Goal: Task Accomplishment & Management: Manage account settings

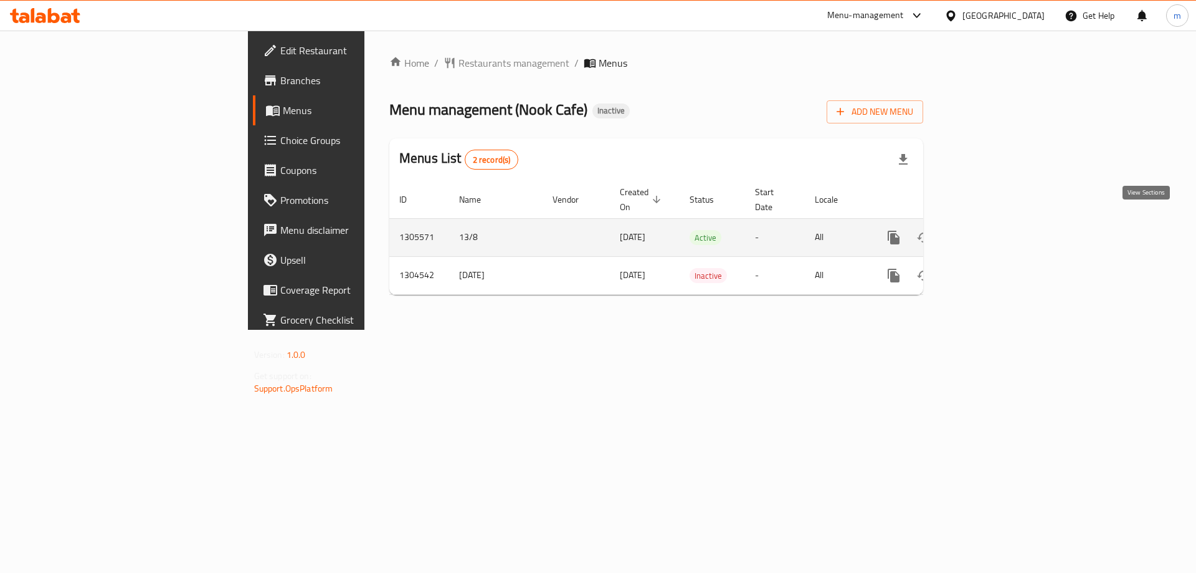
click at [989, 232] on icon "enhanced table" at bounding box center [983, 237] width 11 height 11
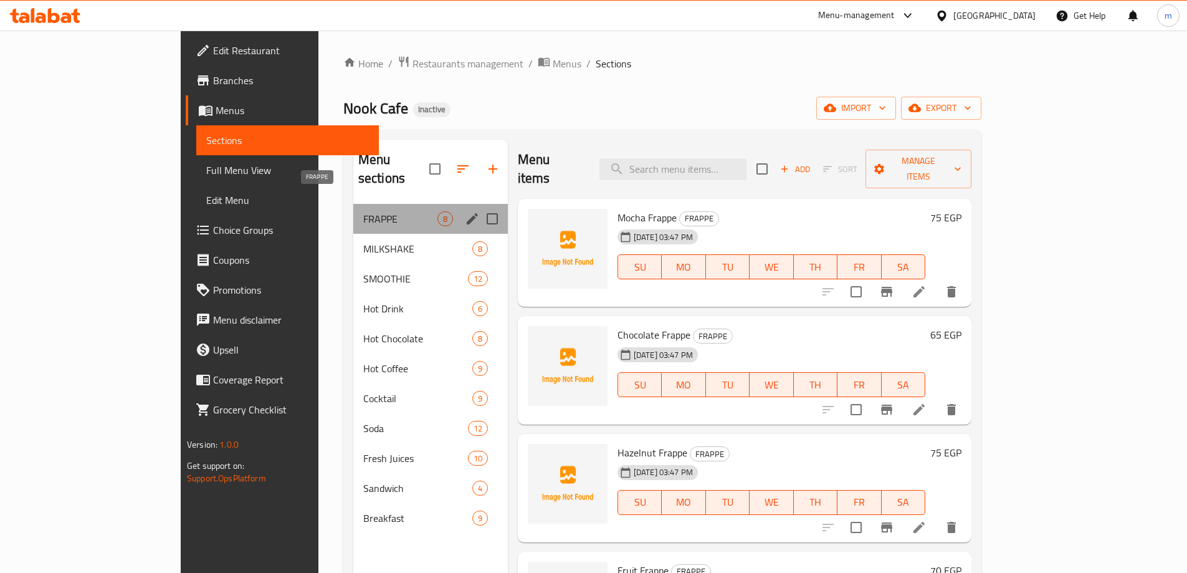
click at [363, 211] on span "FRAPPE" at bounding box center [400, 218] width 74 height 15
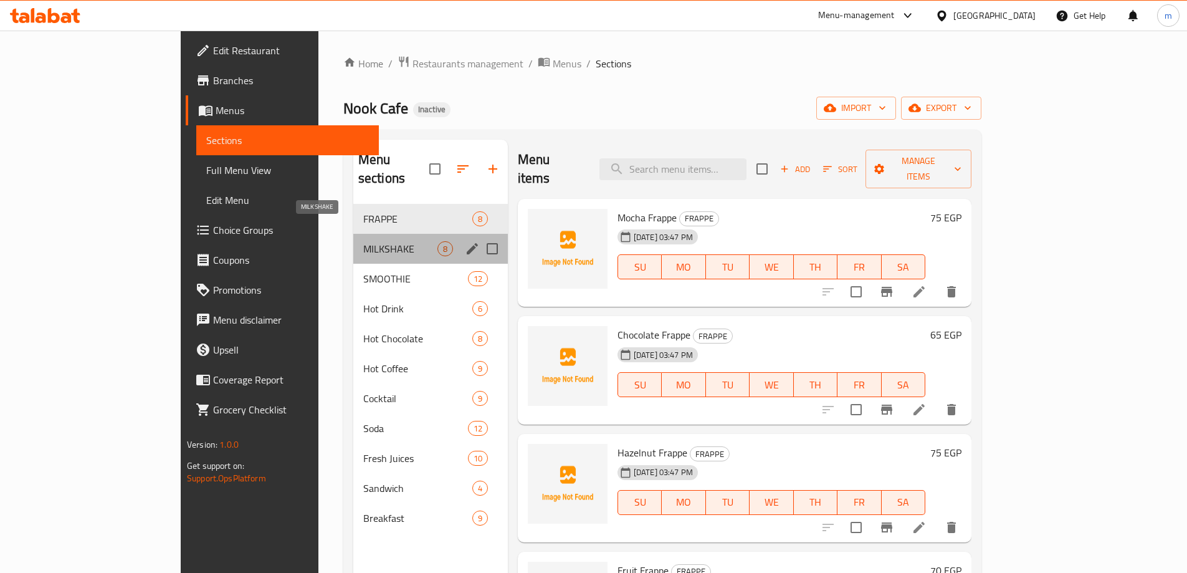
click at [363, 241] on span "MILKSHAKE" at bounding box center [400, 248] width 74 height 15
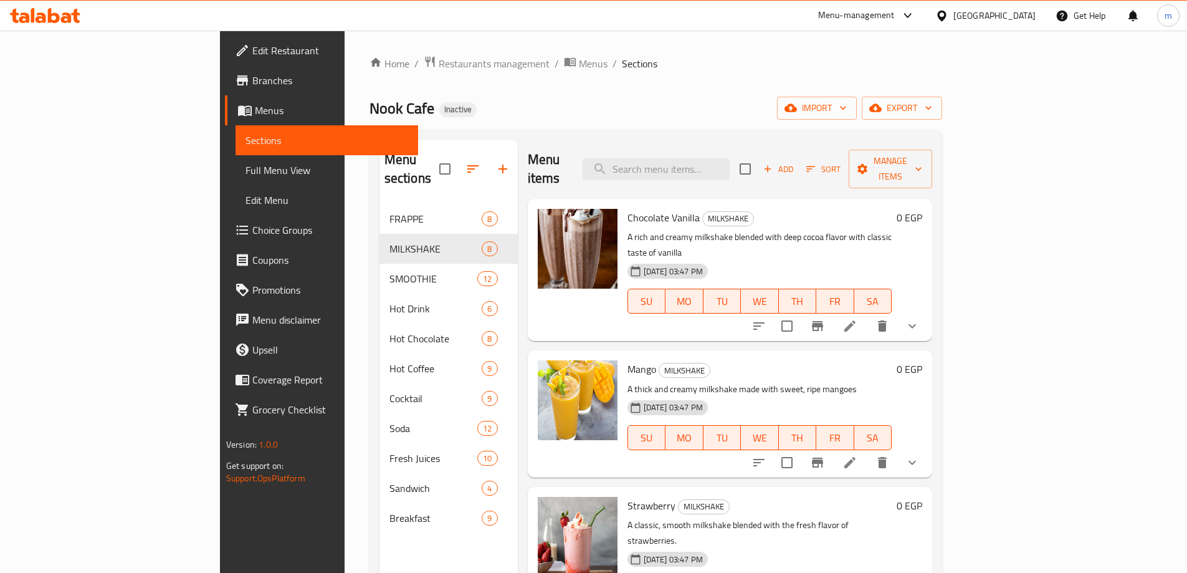
click at [255, 113] on span "Menus" at bounding box center [331, 110] width 153 height 15
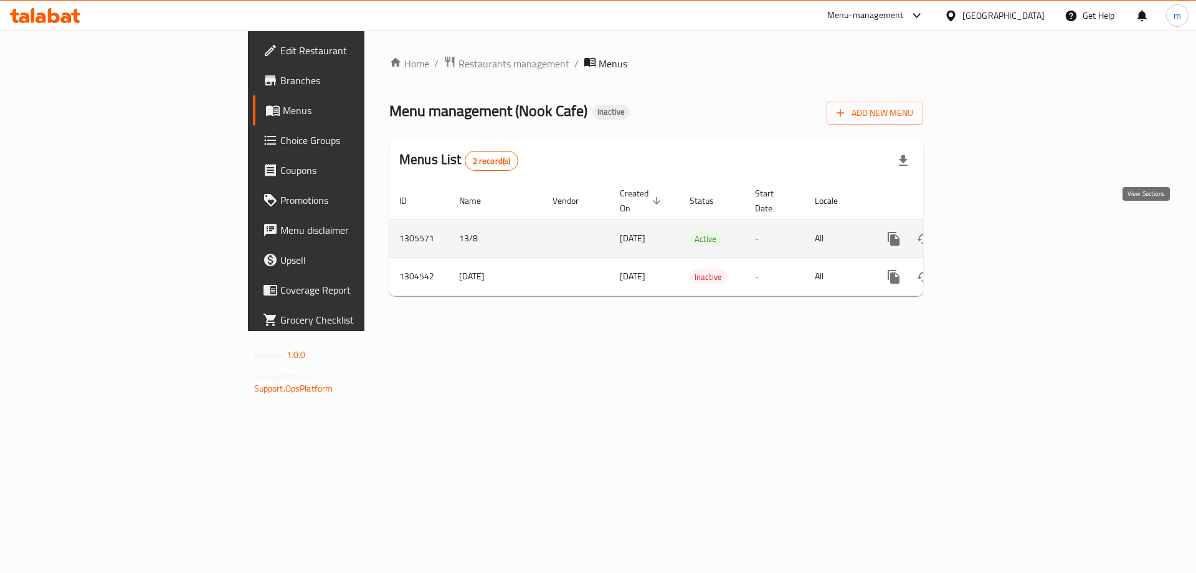
click at [999, 225] on link "enhanced table" at bounding box center [984, 239] width 30 height 30
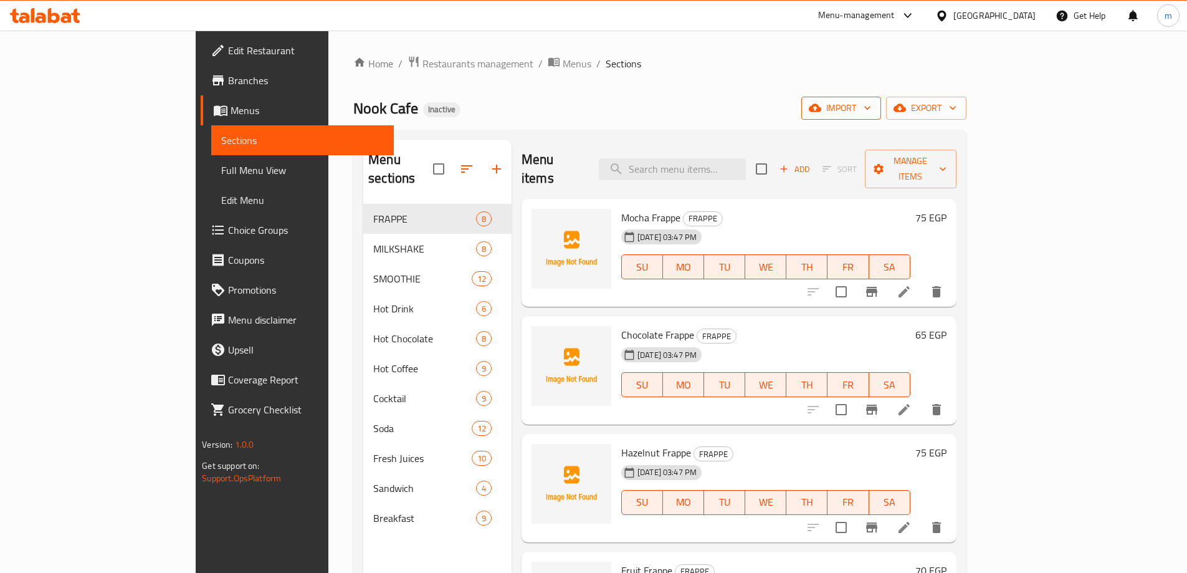
click at [871, 102] on span "import" at bounding box center [841, 108] width 60 height 16
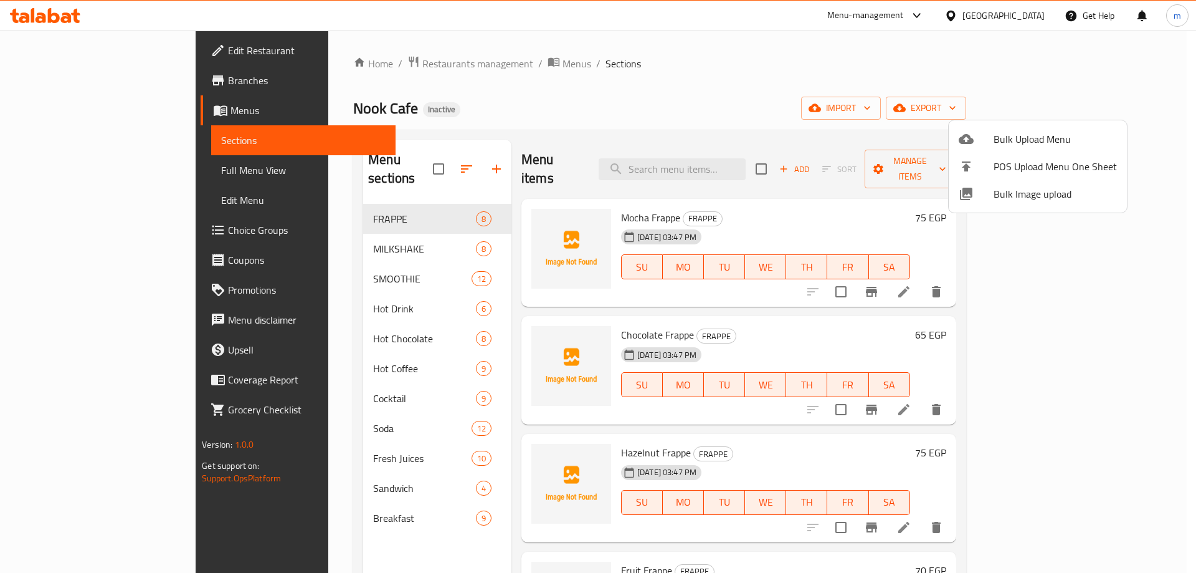
click at [1020, 136] on span "Bulk Upload Menu" at bounding box center [1055, 138] width 123 height 15
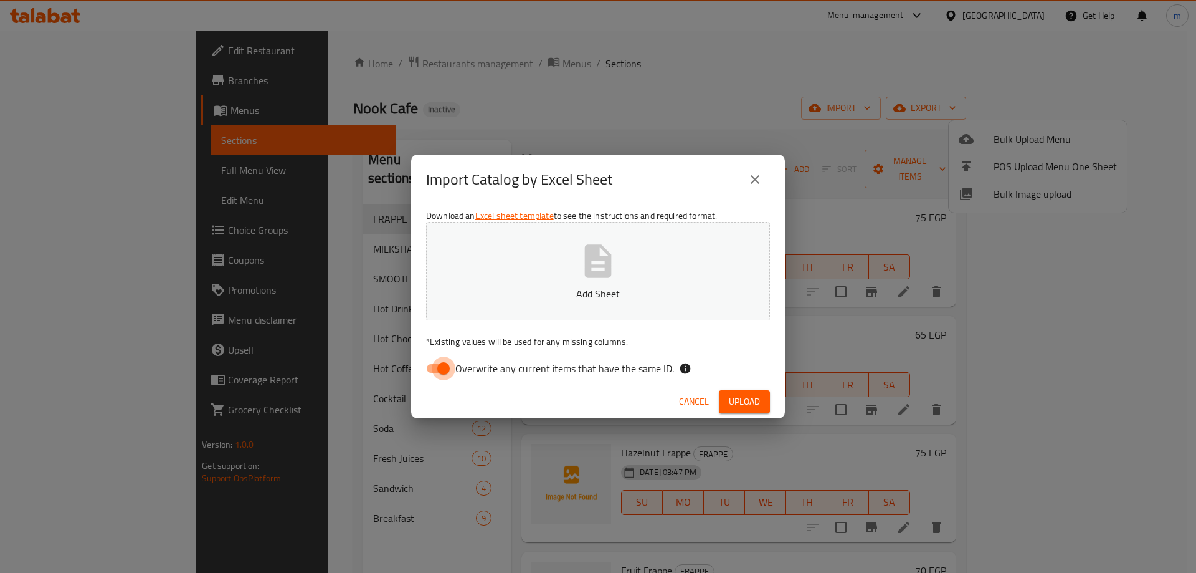
click at [437, 362] on input "Overwrite any current items that have the same ID." at bounding box center [443, 368] width 71 height 24
checkbox input "false"
click at [555, 229] on button "Add Sheet" at bounding box center [598, 271] width 344 height 98
click at [749, 397] on span "Upload" at bounding box center [744, 402] width 31 height 16
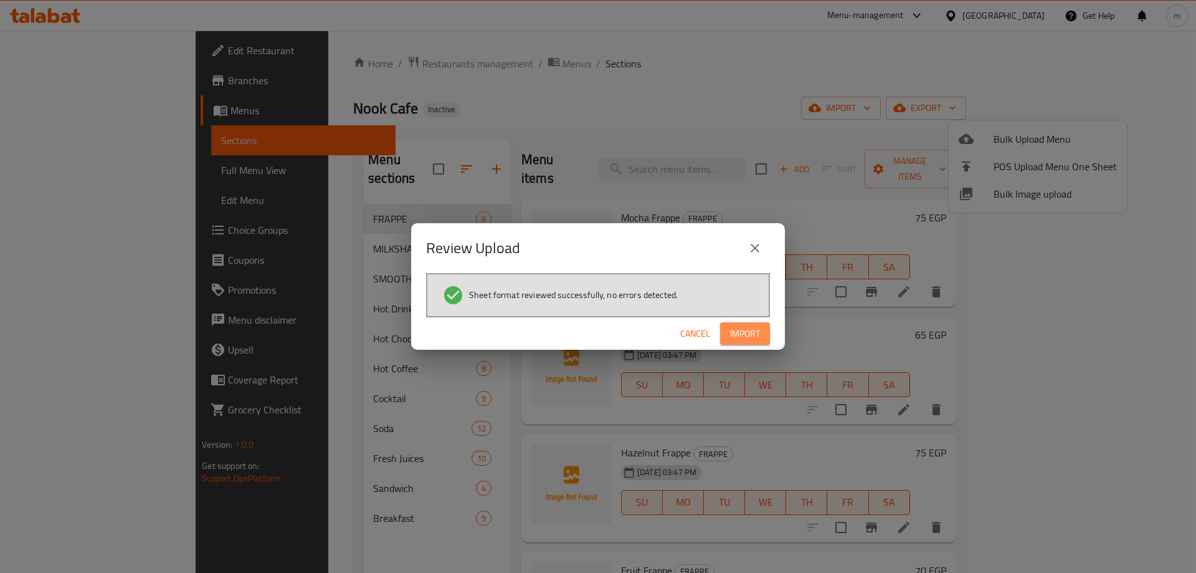
click at [765, 336] on button "Import" at bounding box center [745, 333] width 50 height 23
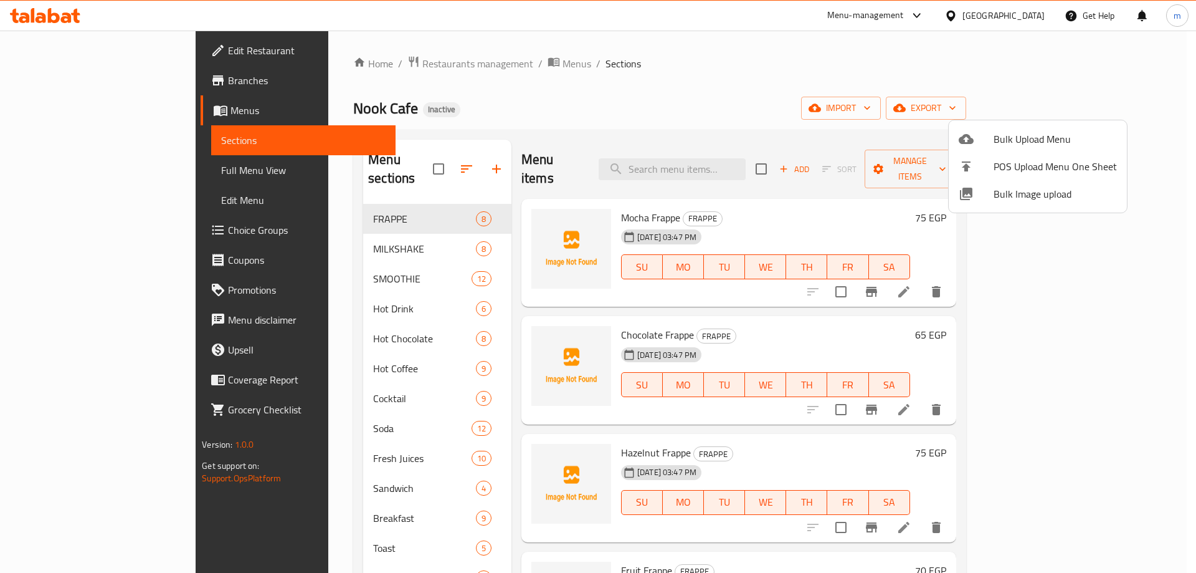
click at [905, 65] on div at bounding box center [598, 286] width 1196 height 573
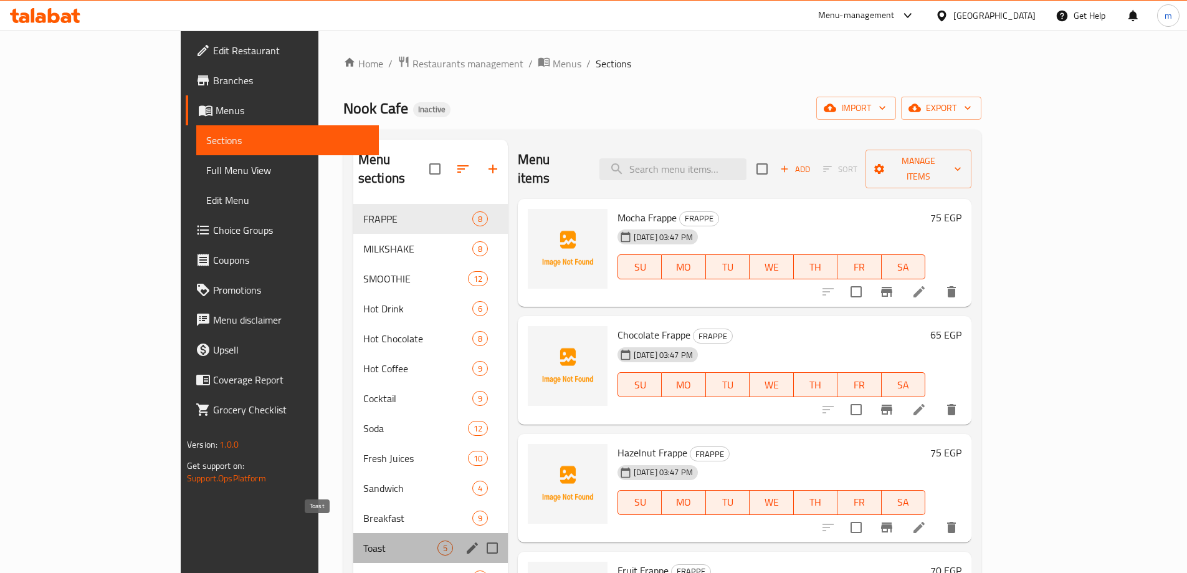
click at [363, 540] on span "Toast" at bounding box center [400, 547] width 74 height 15
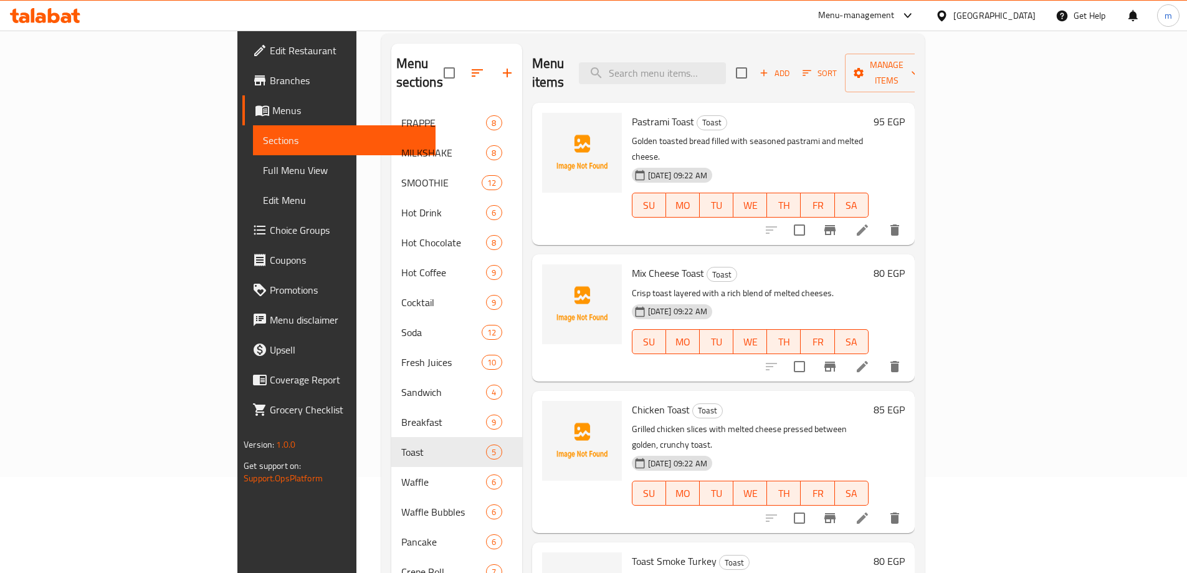
scroll to position [31, 0]
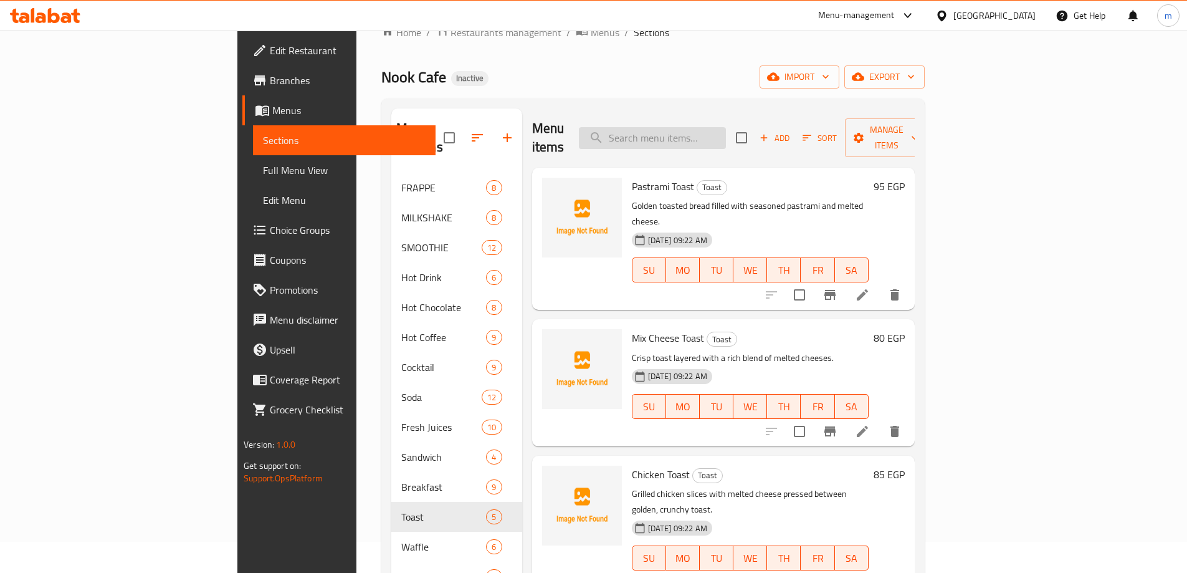
click at [726, 131] on input "search" at bounding box center [652, 138] width 147 height 22
paste input "Mix Cheese Toast"
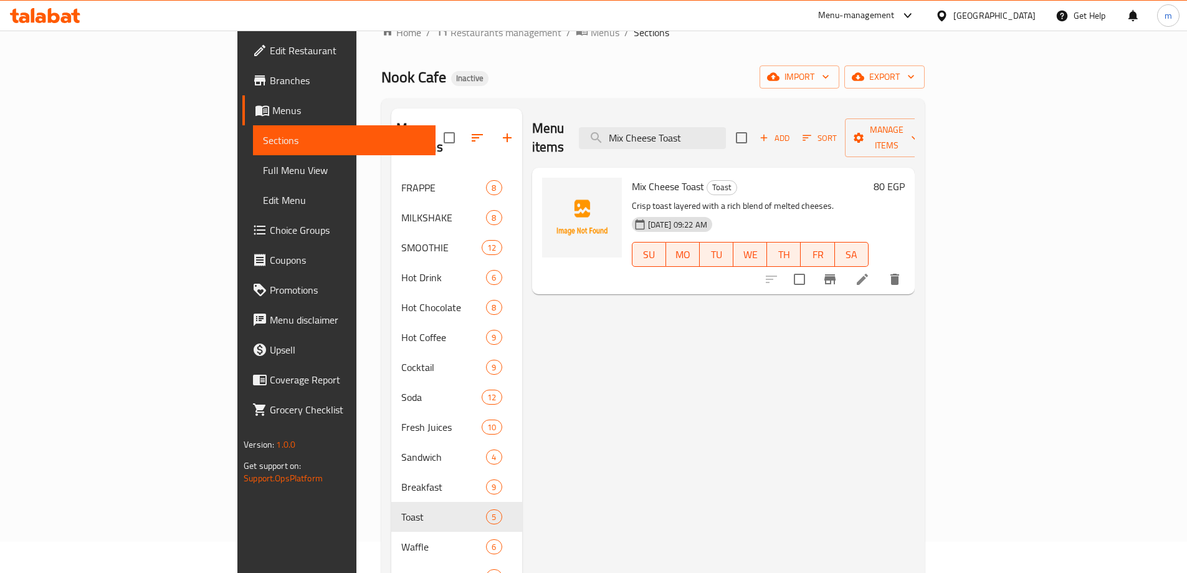
type input "Mix Cheese Toast"
click at [880, 268] on li at bounding box center [862, 279] width 35 height 22
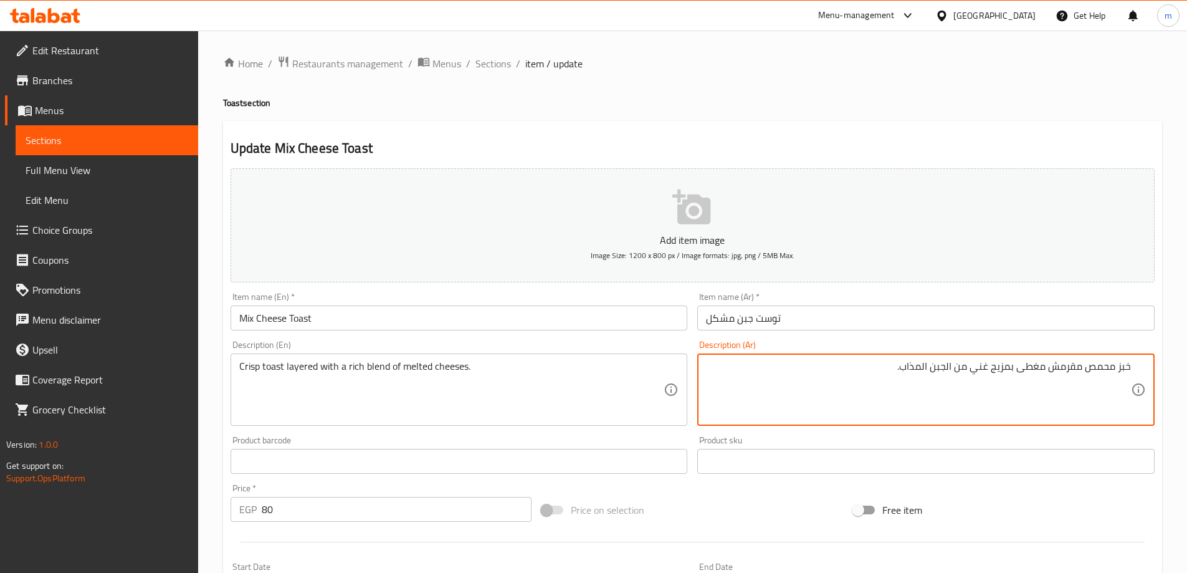
drag, startPoint x: 1084, startPoint y: 371, endPoint x: 1186, endPoint y: 359, distance: 102.2
click at [1186, 359] on div "Home / Restaurants management / Menus / Sections / item / update Toast section …" at bounding box center [692, 456] width 989 height 850
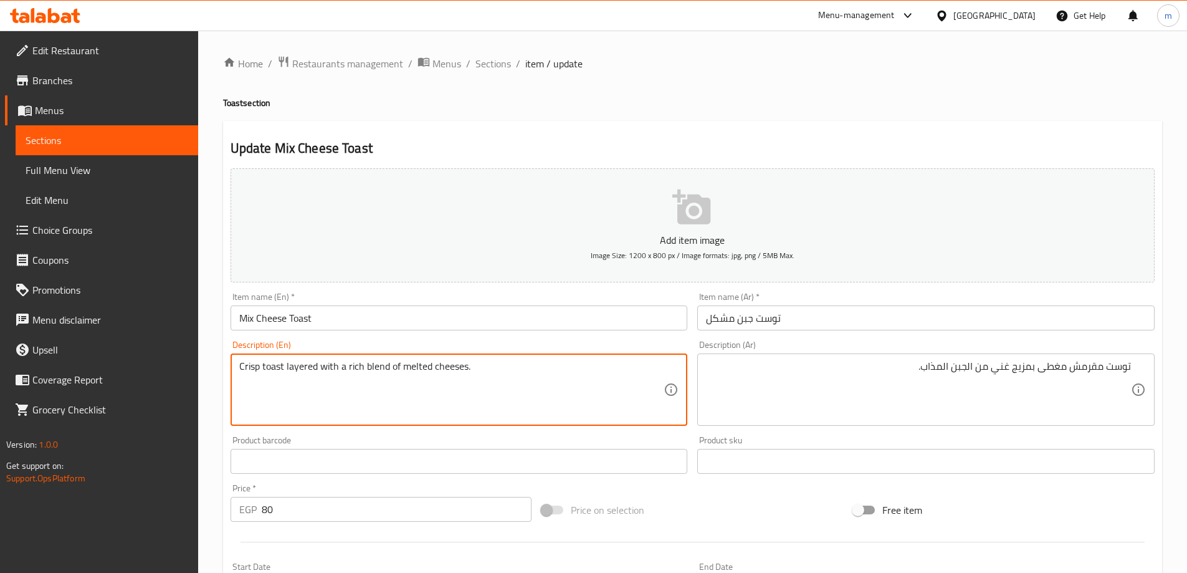
click at [244, 366] on textarea "Crisp toast layered with a rich blend of melted cheeses." at bounding box center [451, 389] width 425 height 59
click at [242, 366] on textarea "Crisp toast layered with a rich blend of melted cheeses." at bounding box center [451, 389] width 425 height 59
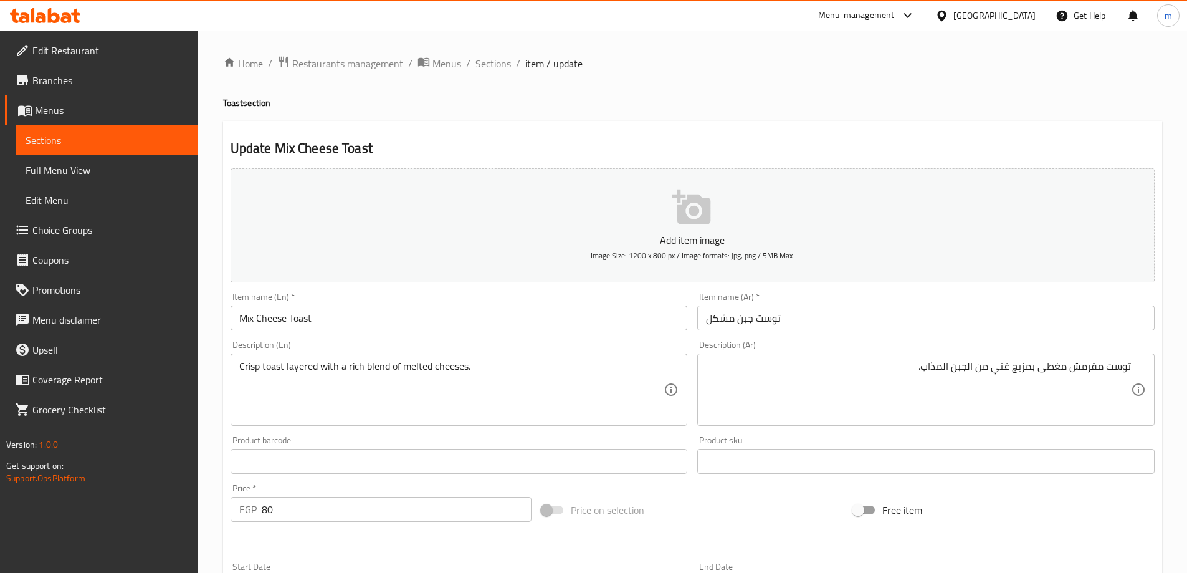
drag, startPoint x: 234, startPoint y: 366, endPoint x: 249, endPoint y: 362, distance: 16.0
click at [249, 362] on div "Crisp toast layered with a rich blend of melted cheeses. Description (En)" at bounding box center [459, 389] width 457 height 72
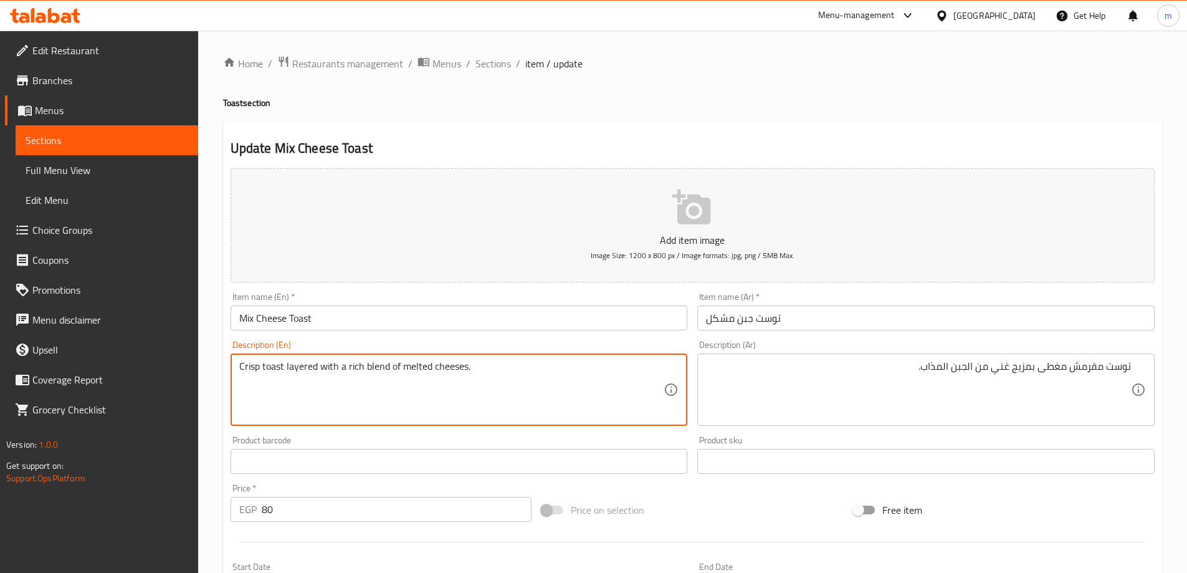
drag, startPoint x: 239, startPoint y: 364, endPoint x: 285, endPoint y: 358, distance: 46.5
click at [285, 358] on div "Crisp toast layered with a rich blend of melted cheeses. Description (En)" at bounding box center [459, 389] width 457 height 72
click at [304, 369] on textarea "Crisp toast layered with a rich blend of melted cheeses." at bounding box center [451, 389] width 425 height 59
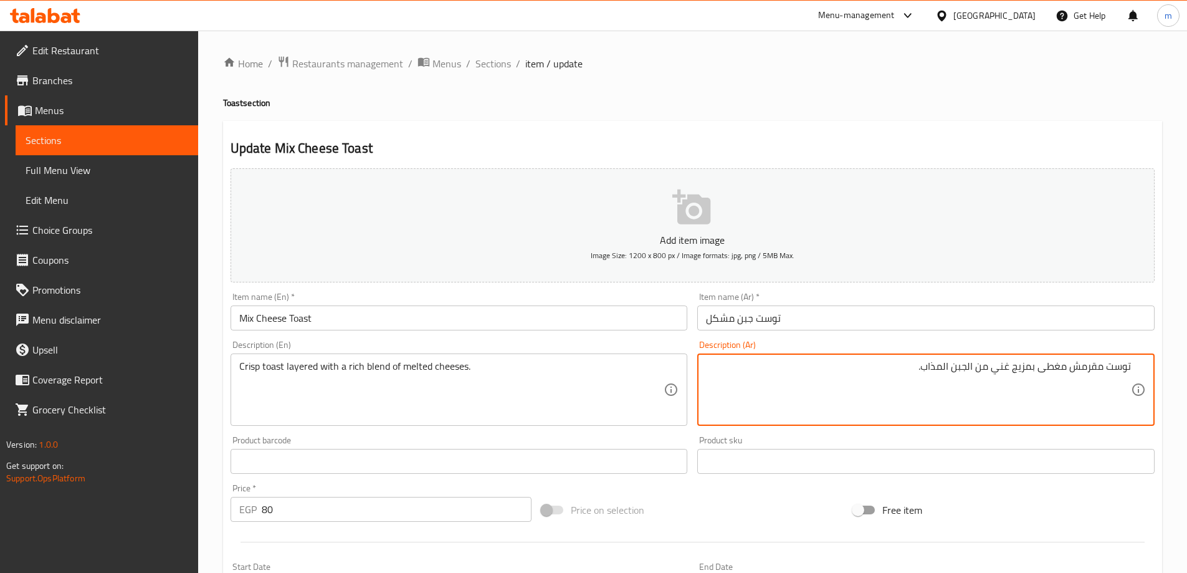
click at [1051, 369] on textarea "توست مقرمش مغطى بمزيج غني من الجبن المذاب." at bounding box center [918, 389] width 425 height 59
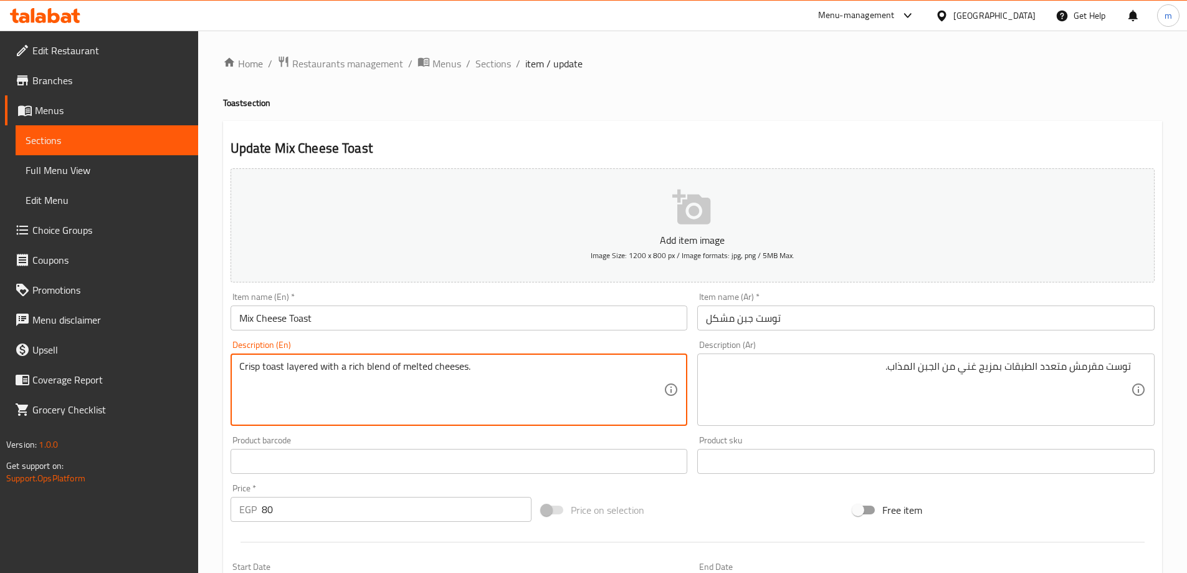
click at [244, 375] on textarea "Crisp toast layered with a rich blend of melted cheeses." at bounding box center [451, 389] width 425 height 59
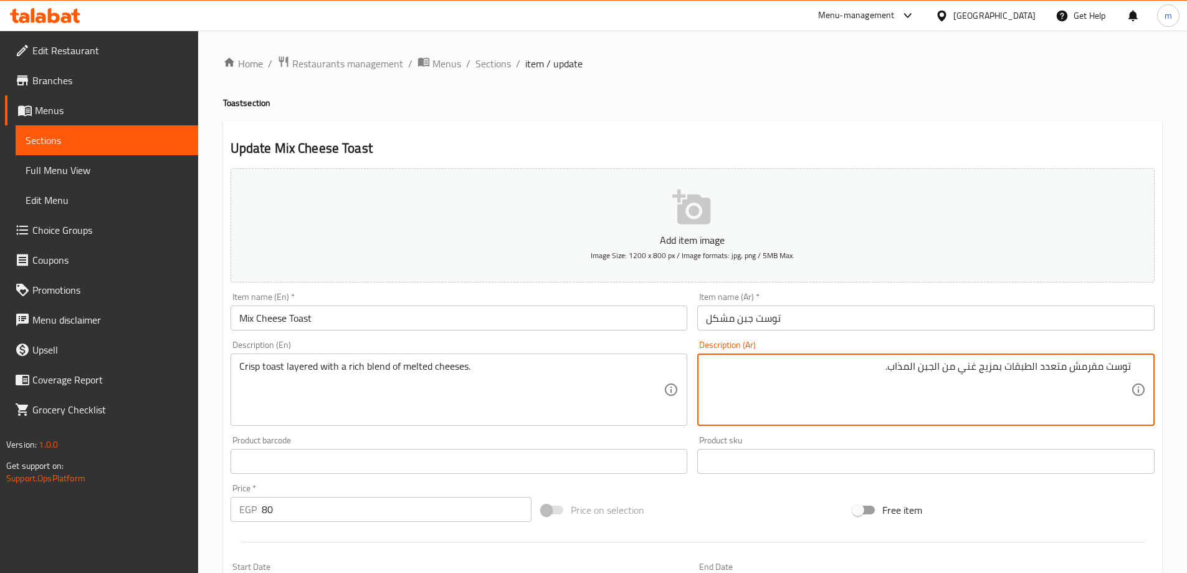
click at [1081, 368] on textarea "توست مقرمش متعدد الطبقات بمزيج غني من الجبن المذاب." at bounding box center [918, 389] width 425 height 59
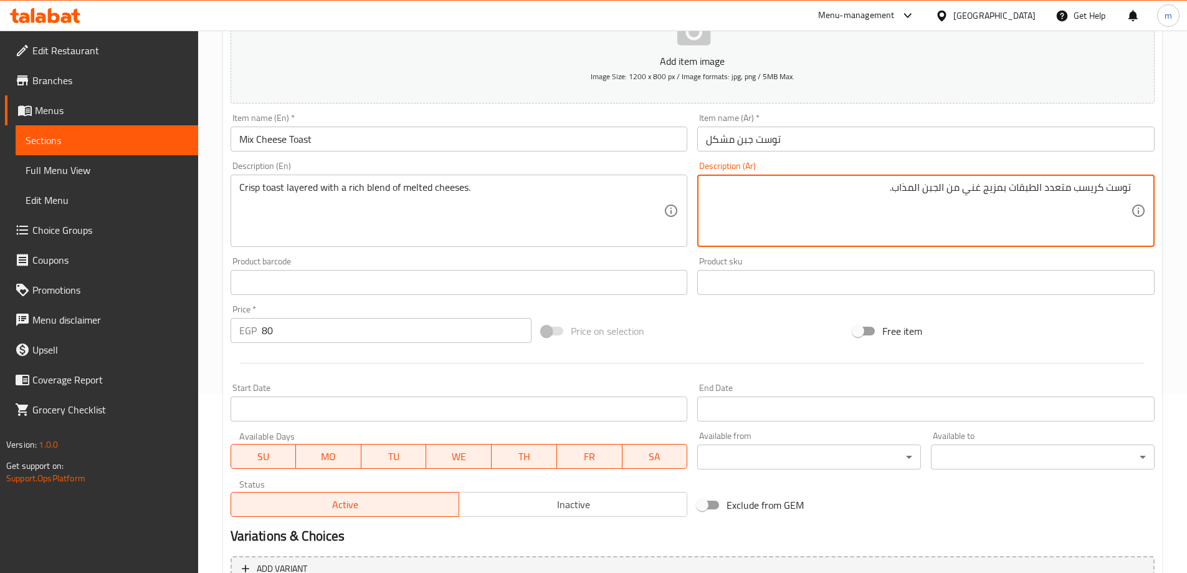
scroll to position [308, 0]
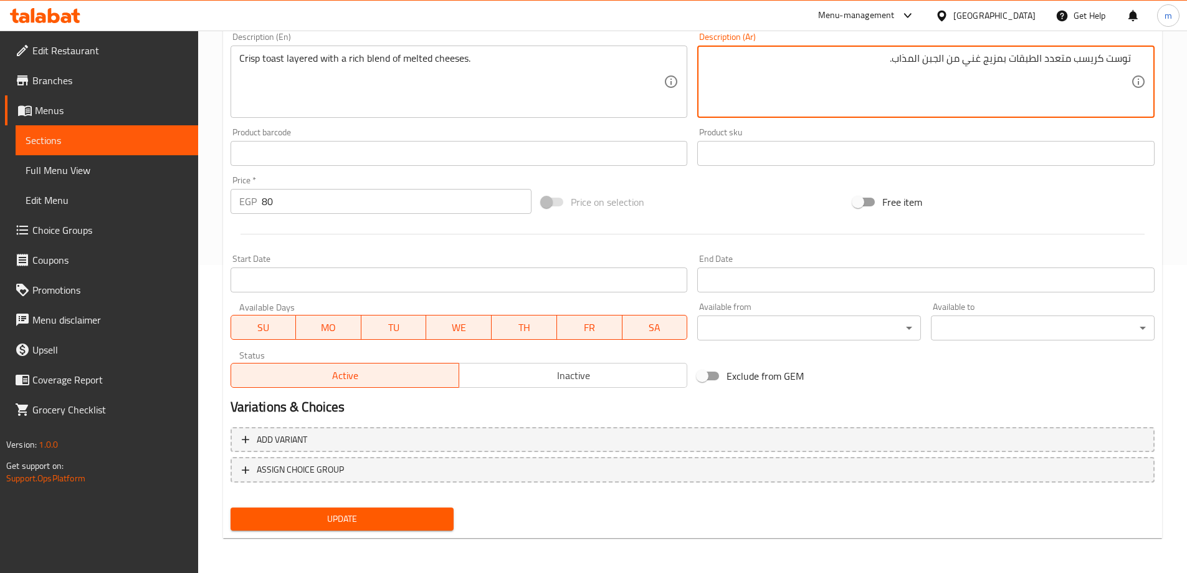
type textarea "توست كريسب متعدد الطبقات بمزيج غني من الجبن المذاب."
click at [318, 519] on span "Update" at bounding box center [342, 519] width 204 height 16
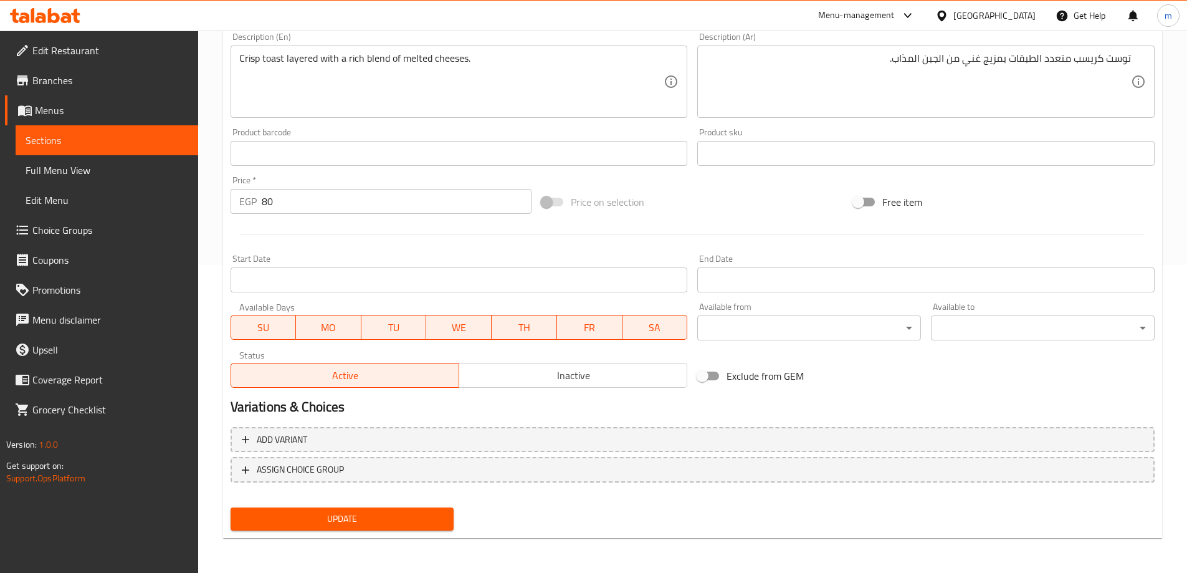
click at [411, 528] on button "Update" at bounding box center [343, 518] width 224 height 23
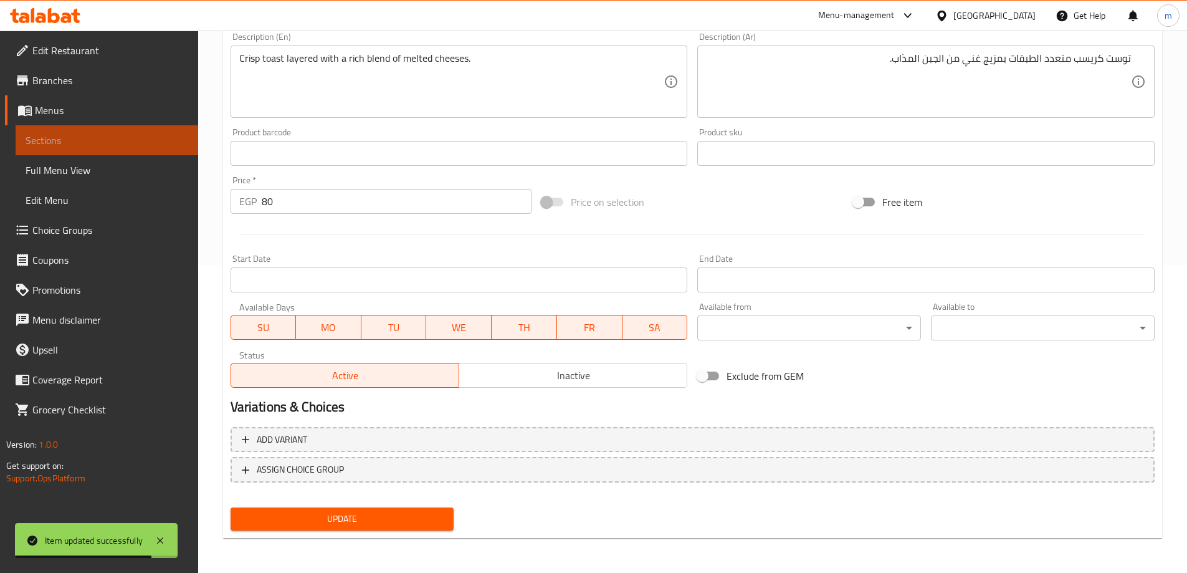
click at [140, 139] on span "Sections" at bounding box center [107, 140] width 163 height 15
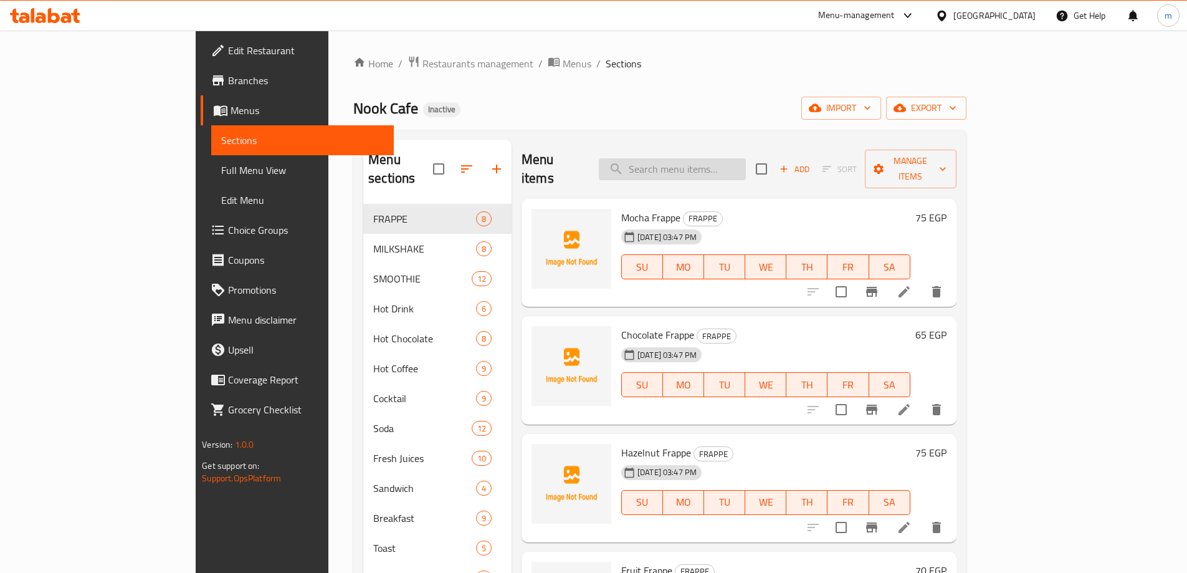
click at [746, 159] on input "search" at bounding box center [672, 169] width 147 height 22
paste input "Chicken Toast"
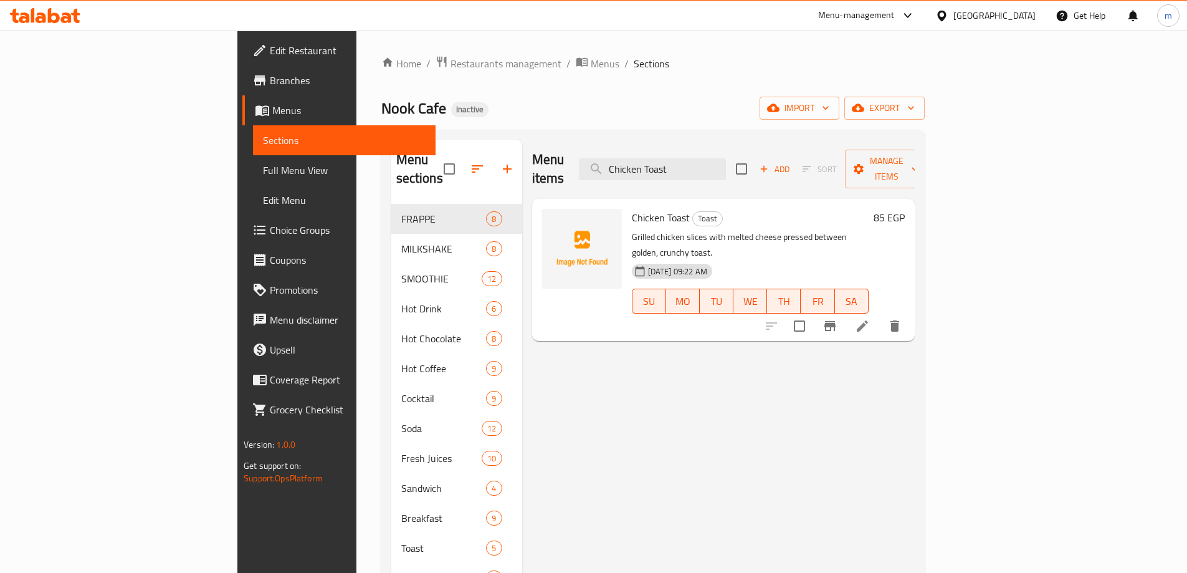
type input "Chicken Toast"
click at [868, 320] on icon at bounding box center [862, 325] width 11 height 11
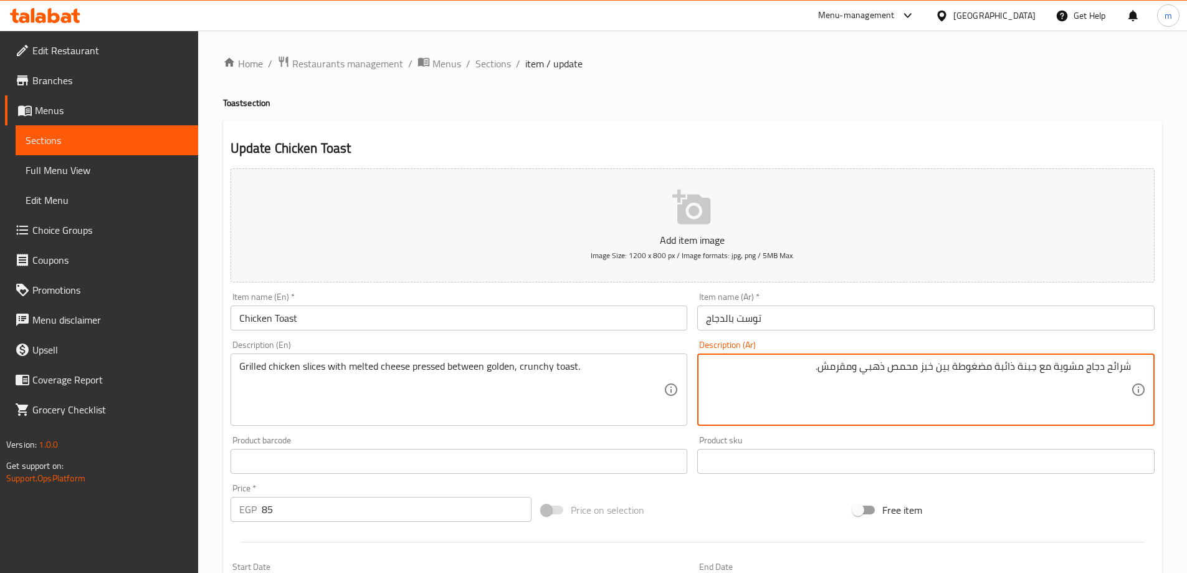
drag, startPoint x: 895, startPoint y: 372, endPoint x: 935, endPoint y: 397, distance: 47.9
click at [935, 397] on textarea "شرائح دجاج مشوية مع جبنة ذائبة مضغوطة بين خبز محمص ذهبي ومقرمش." at bounding box center [918, 389] width 425 height 59
type textarea "شرائح دجاج مشوية مع جبنة ذائبة مضغوطة بين توست كرانشي ذهبي."
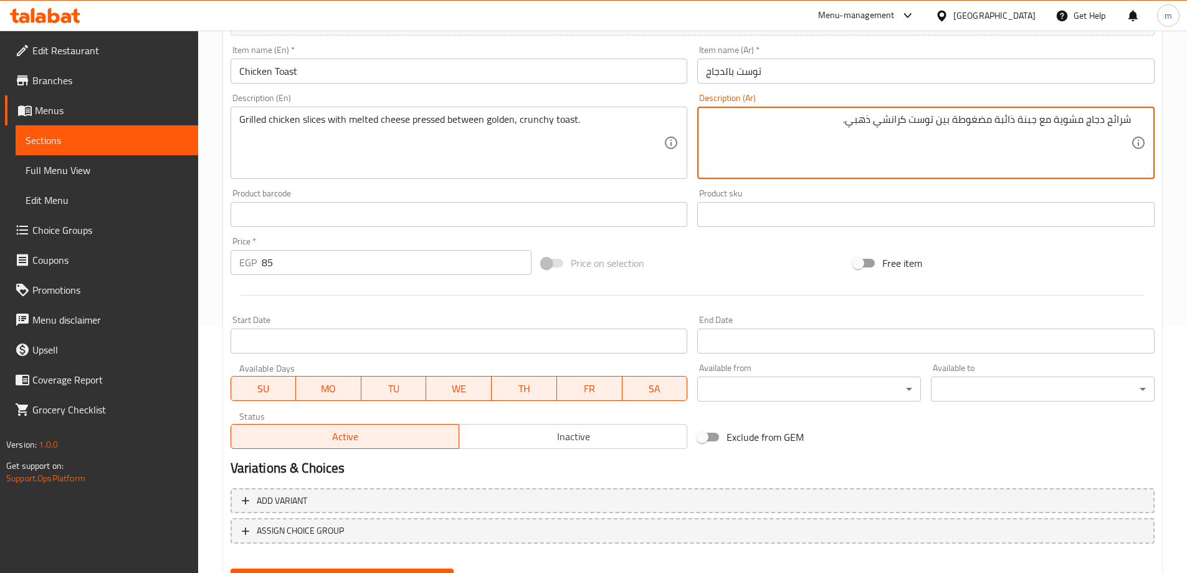
scroll to position [308, 0]
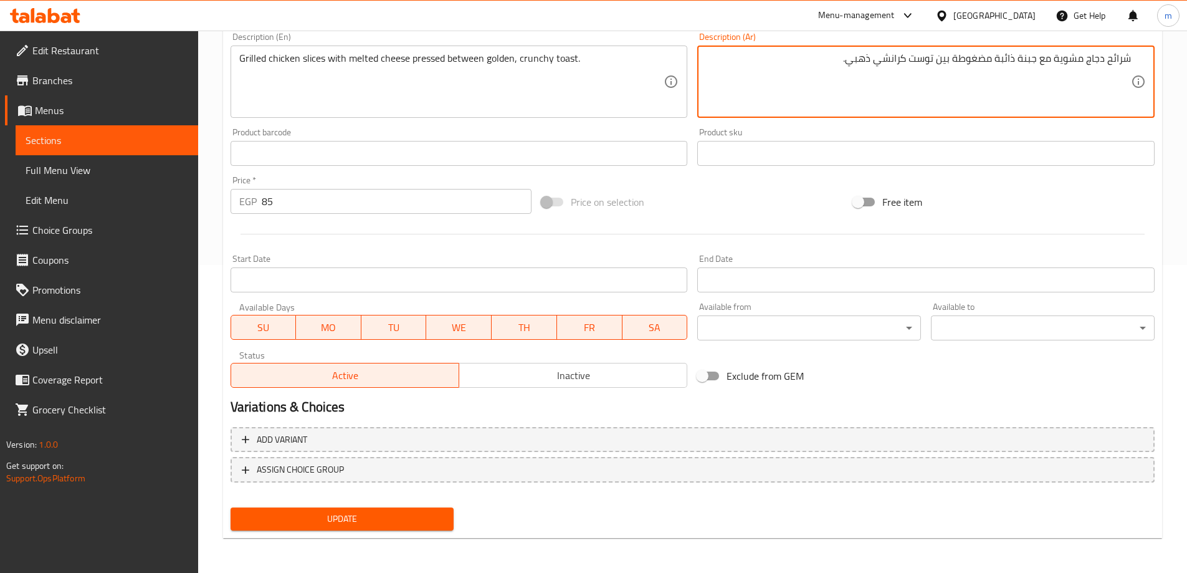
click at [323, 517] on span "Update" at bounding box center [342, 519] width 204 height 16
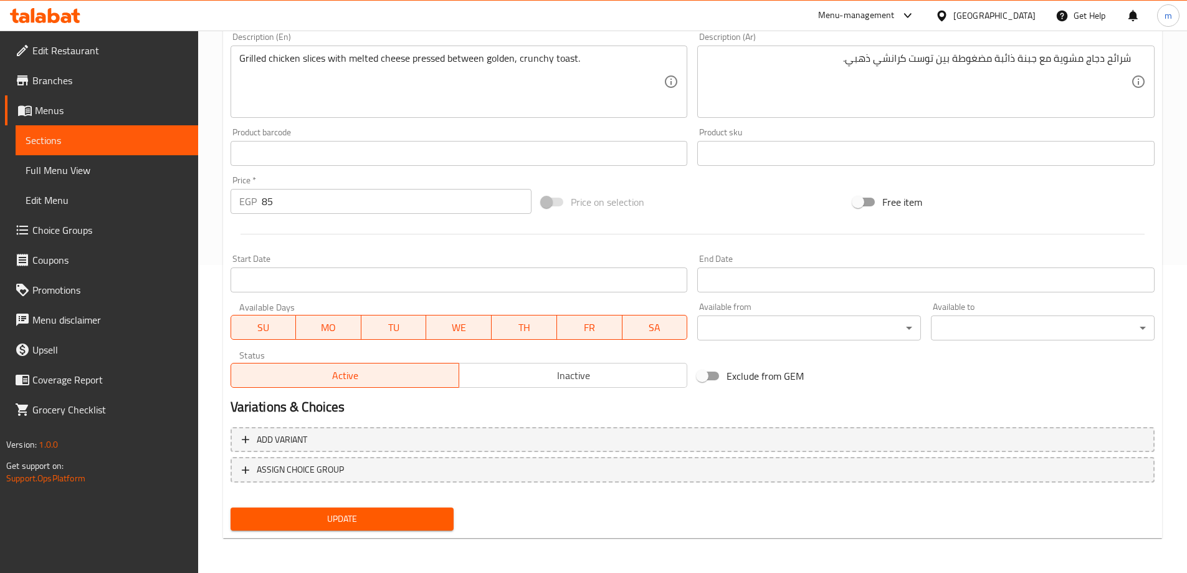
click at [291, 513] on span "Update" at bounding box center [342, 519] width 204 height 16
click at [143, 129] on link "Sections" at bounding box center [107, 140] width 183 height 30
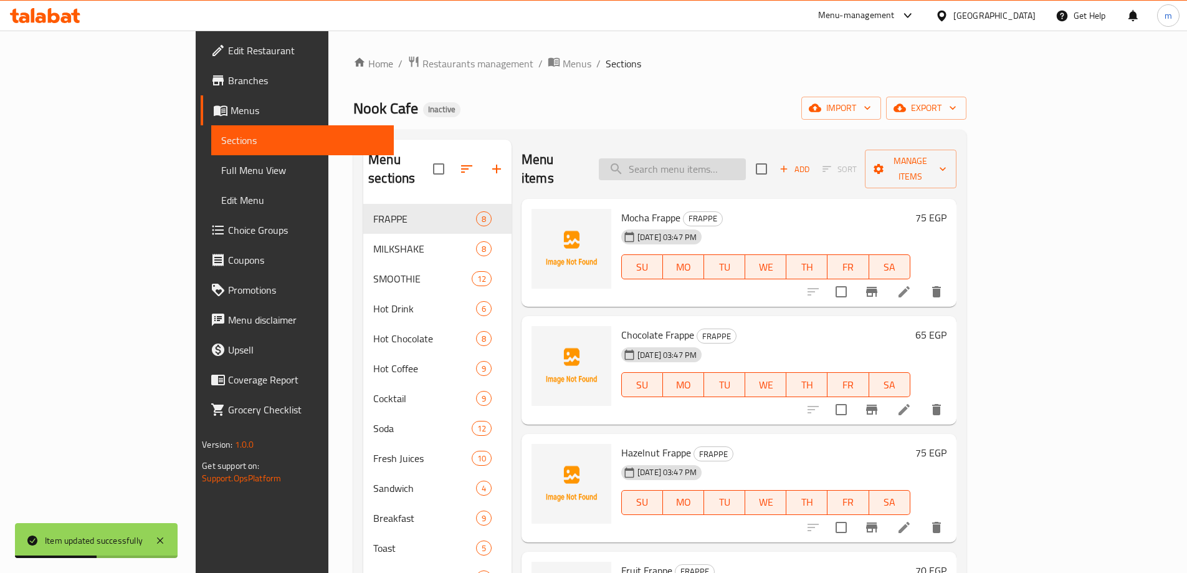
click at [746, 158] on input "search" at bounding box center [672, 169] width 147 height 22
paste input "Toast Smoke Turkey"
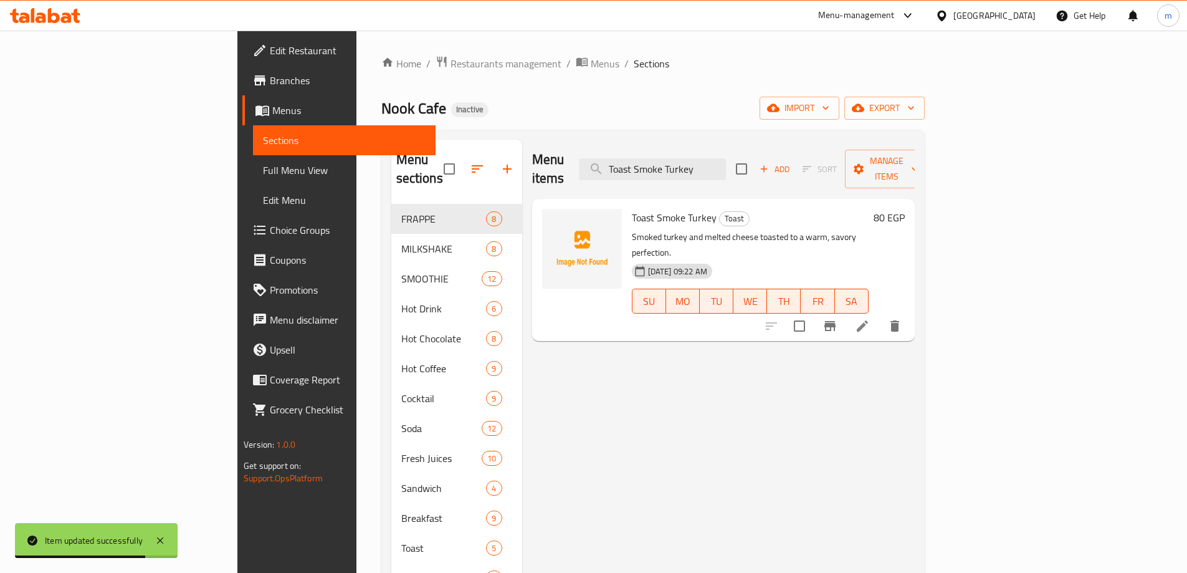
type input "Toast Smoke Turkey"
click at [880, 315] on li at bounding box center [862, 326] width 35 height 22
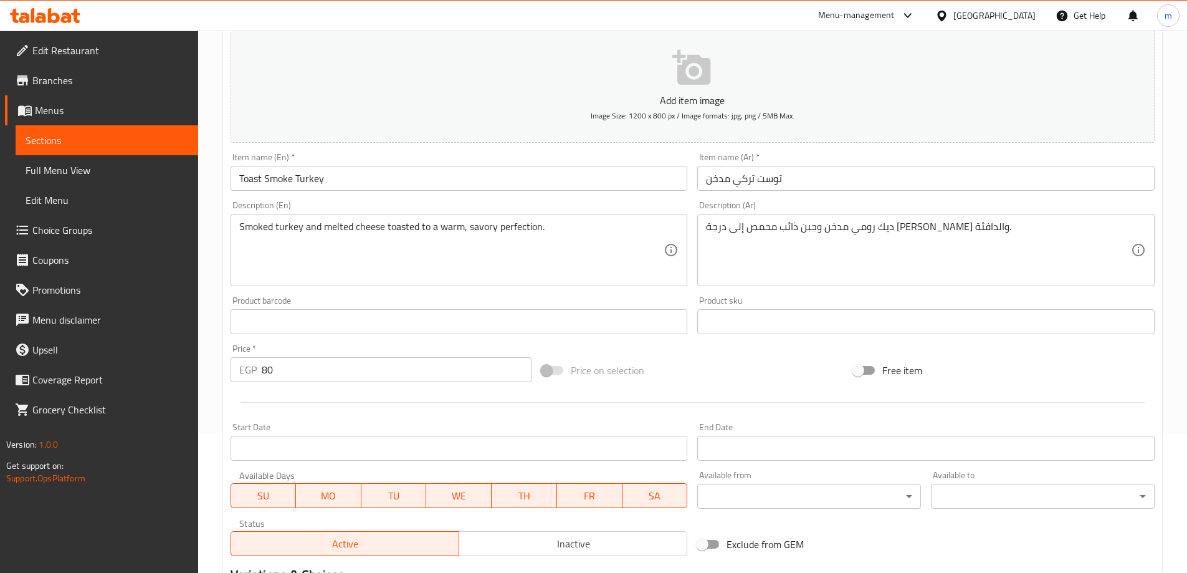
scroll to position [187, 0]
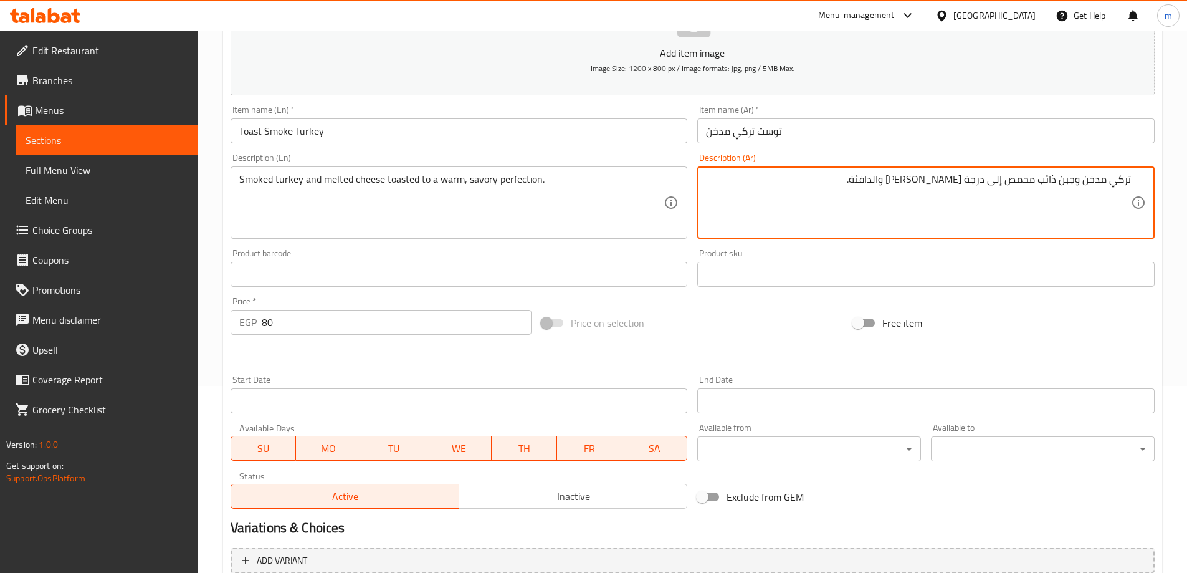
type textarea "تركي مدخن وجبن ذائب محمص إلى درجة [PERSON_NAME] والدافئة."
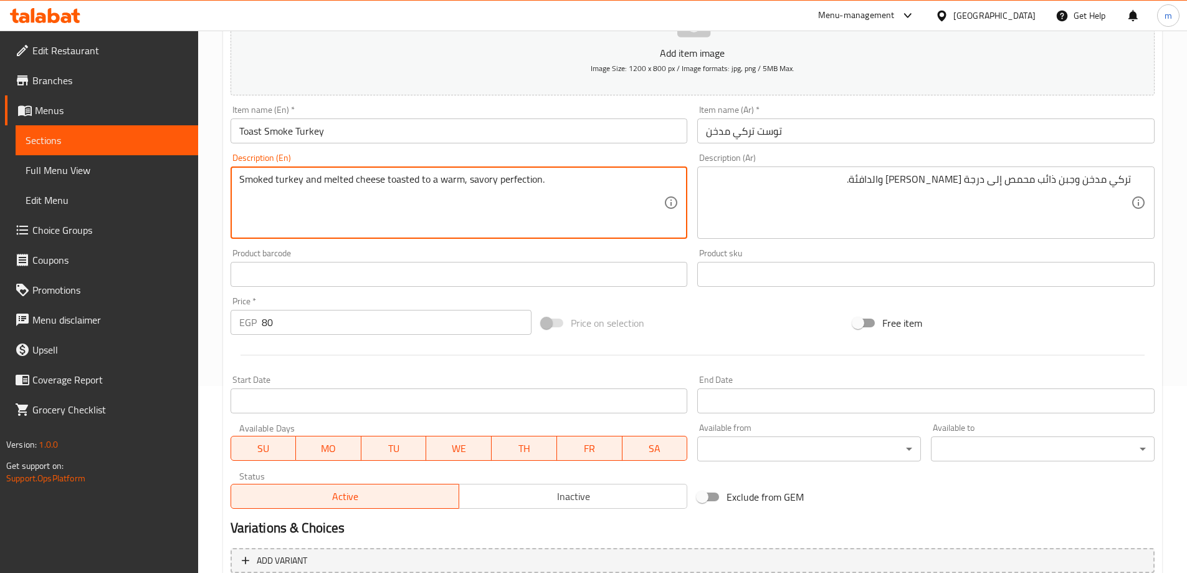
click at [485, 181] on textarea "Smoked turkey and melted cheese toasted to a warm, savory perfection." at bounding box center [451, 202] width 425 height 59
paste textarea "Toast Smoke Turkey"
type textarea "Smoked turkey and melted cheese toasted to a warm, savory perfection."
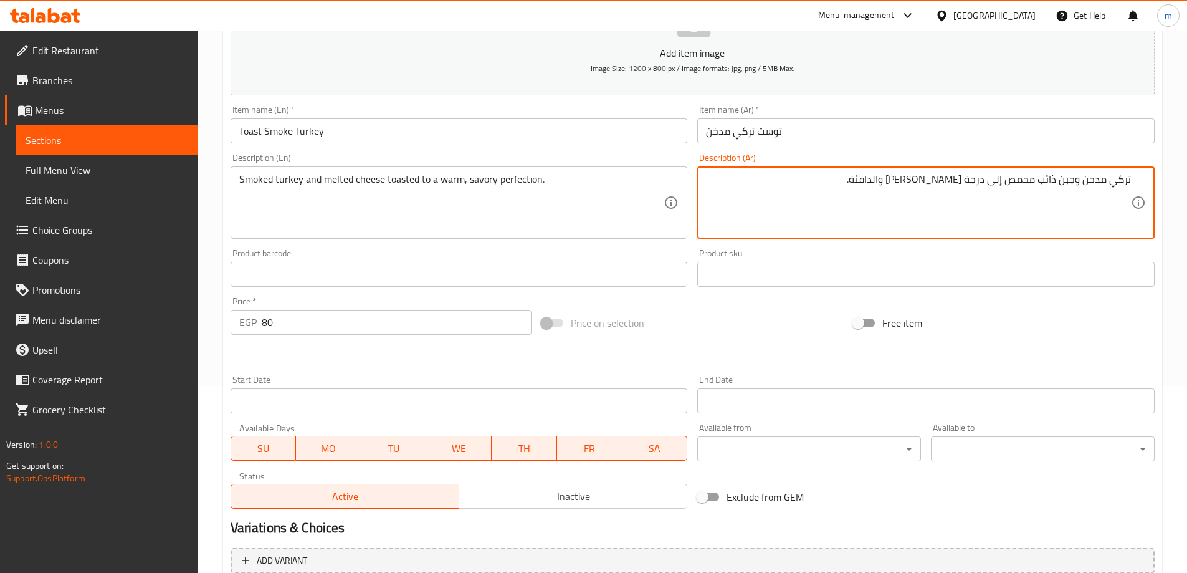
click at [893, 184] on textarea "تركي مدخن وجبن ذائب محمص إلى درجة [PERSON_NAME] والدافئة." at bounding box center [918, 202] width 425 height 59
click at [916, 178] on textarea "تركي مدخن وجبن ذائب محمص إلى درجة [PERSON_NAME] والدافئة." at bounding box center [918, 202] width 425 height 59
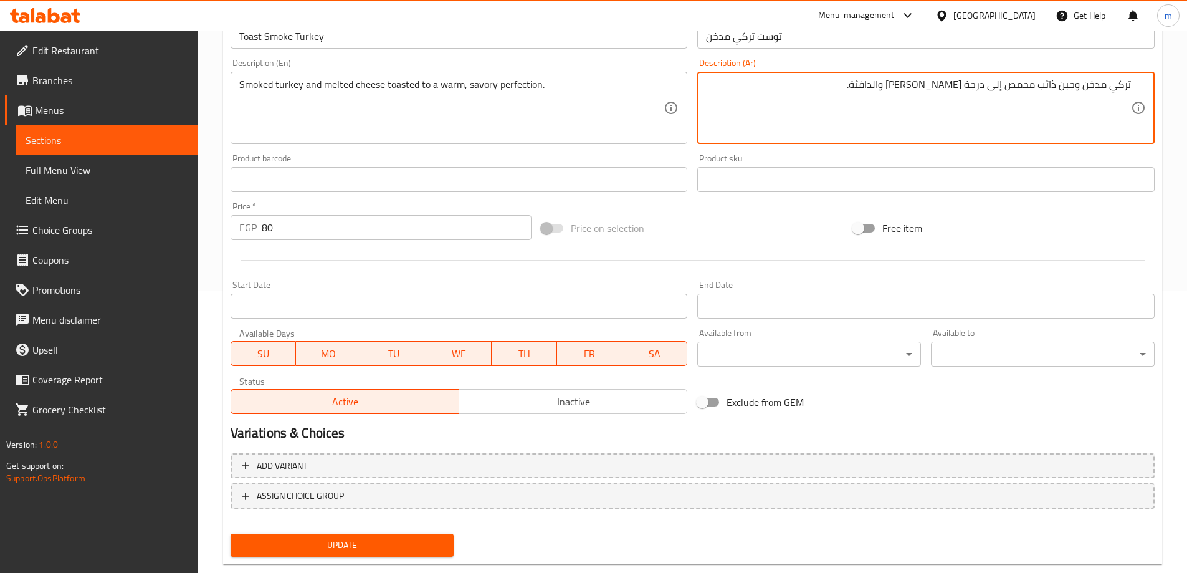
scroll to position [308, 0]
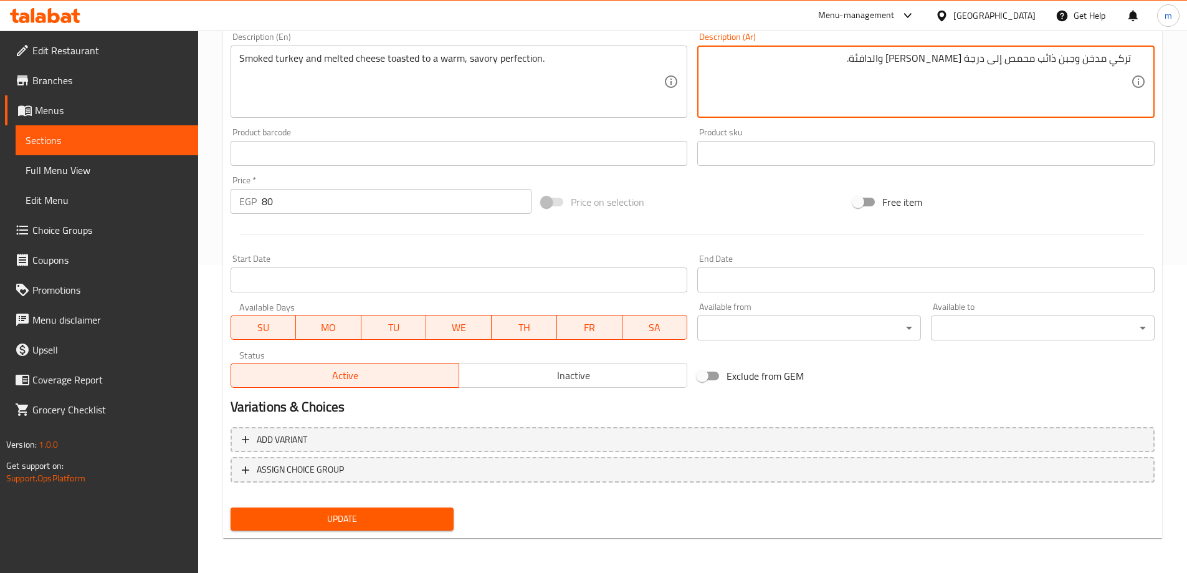
type textarea "تركي مدخن وجبن ذائب محمص إلى درجة [PERSON_NAME] والدافئة."
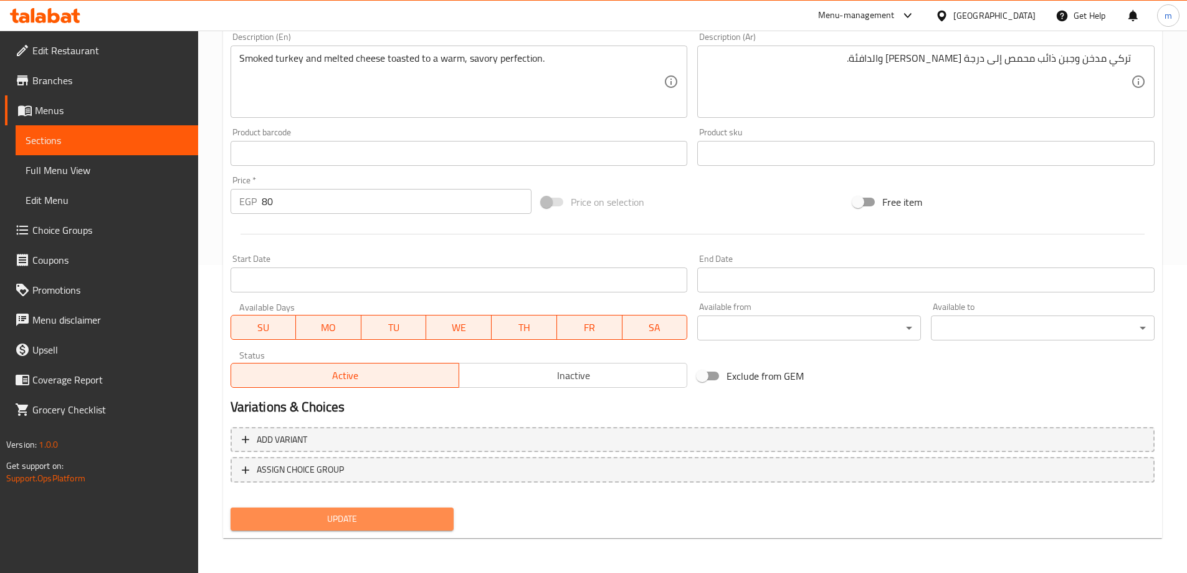
click at [375, 525] on span "Update" at bounding box center [342, 519] width 204 height 16
click at [364, 516] on span "Update" at bounding box center [342, 519] width 204 height 16
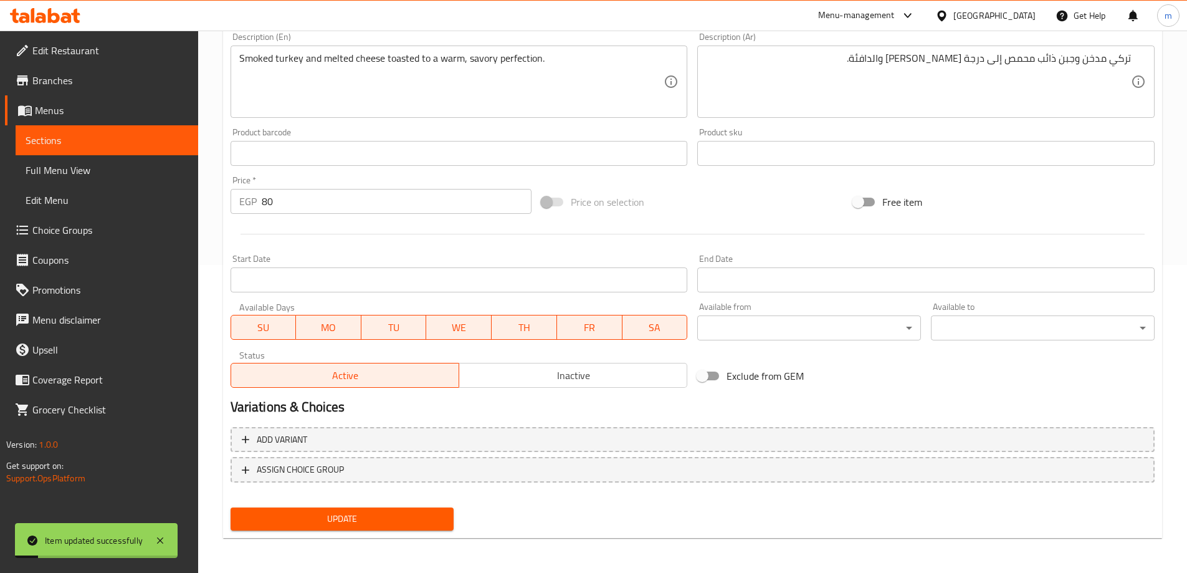
click at [112, 137] on span "Sections" at bounding box center [107, 140] width 163 height 15
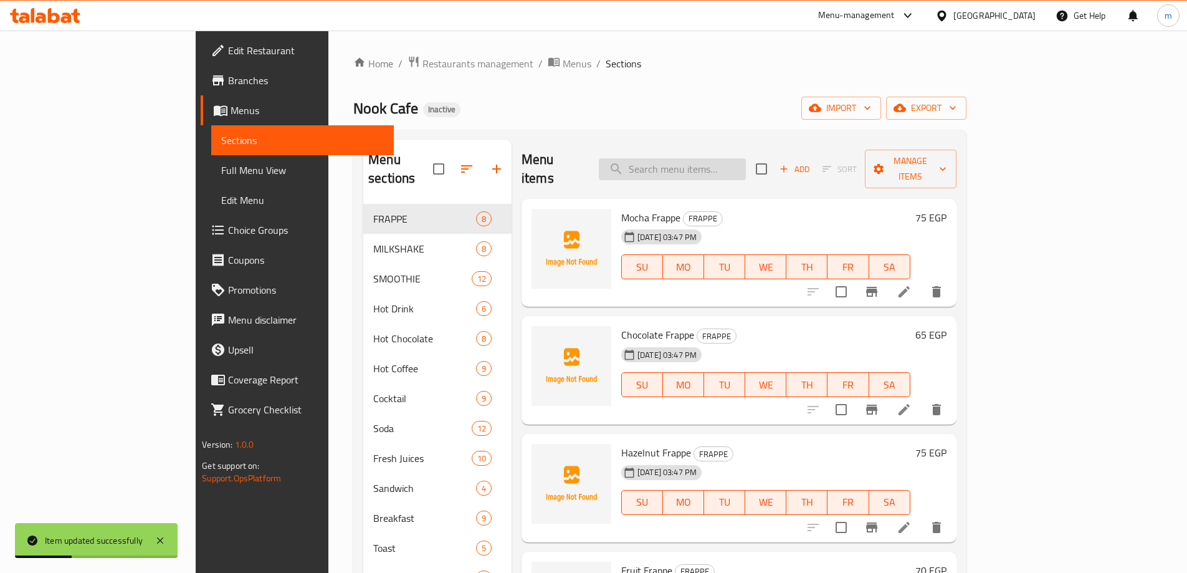
click at [731, 159] on input "search" at bounding box center [672, 169] width 147 height 22
paste input "Smoke Beef Toast"
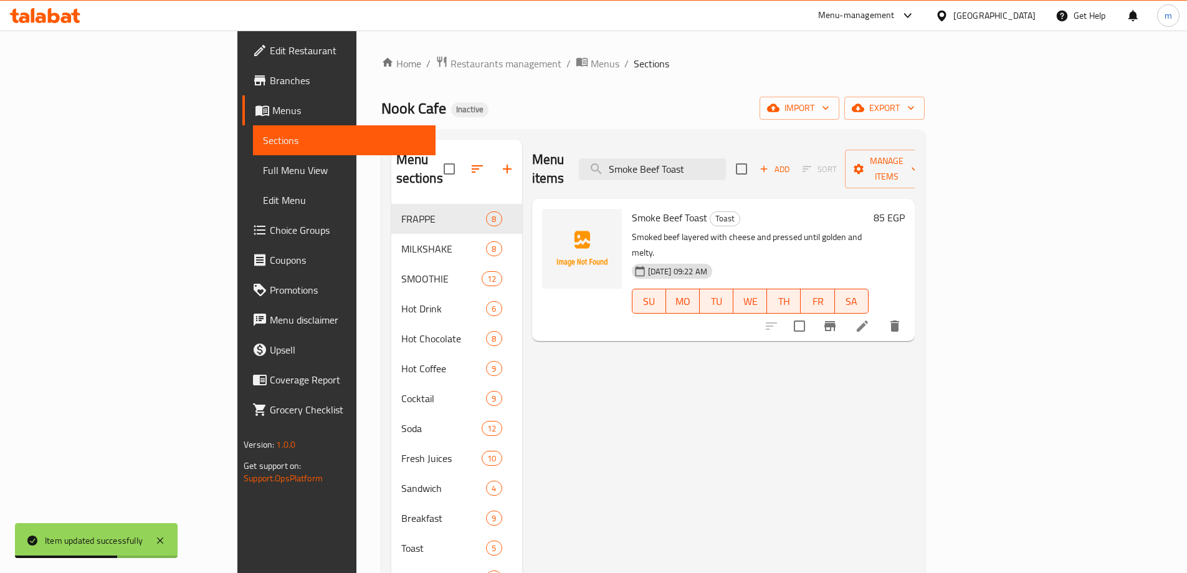
type input "Smoke Beef Toast"
click at [880, 315] on li at bounding box center [862, 326] width 35 height 22
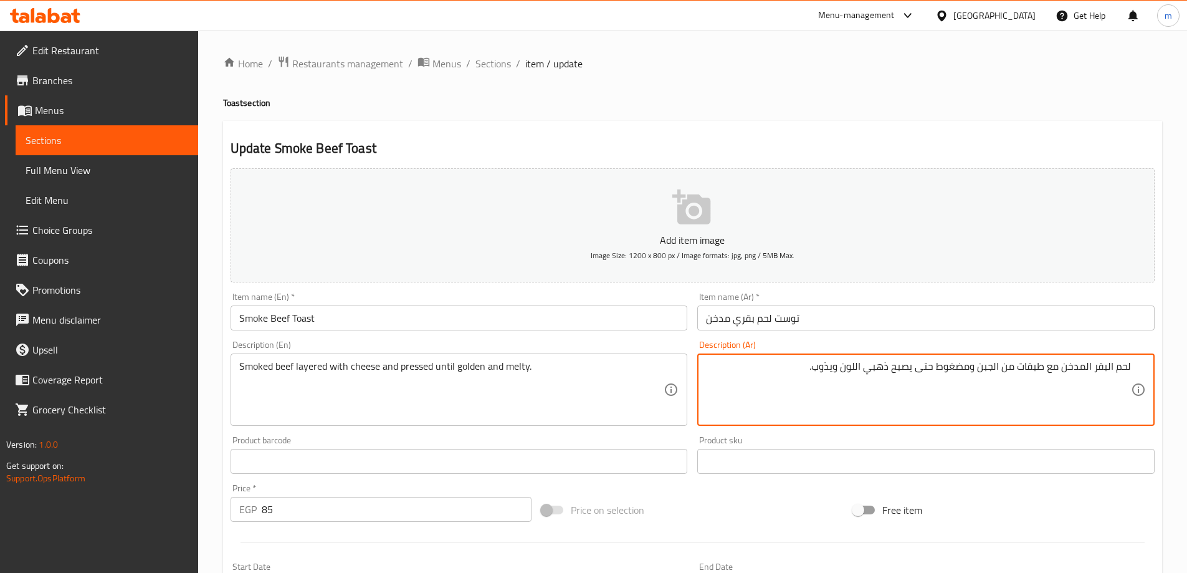
click at [1047, 353] on div "لحم البقر المدخن مع طبقات من الجبن ومضغوط حتى يصبح ذهبي اللون ويذوب. Descriptio…" at bounding box center [925, 389] width 457 height 72
click at [1095, 368] on textarea "لحم البقر المدخن مع طبقات من الجبن ومضغوط حتى يصبح ذهبي اللون ويذوب." at bounding box center [918, 389] width 425 height 59
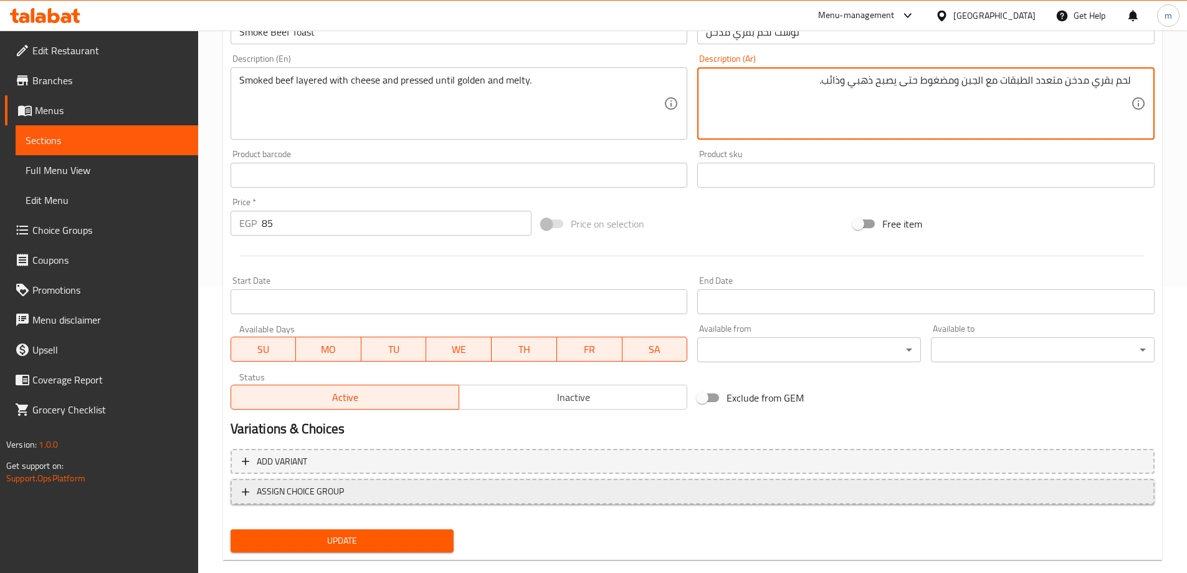
scroll to position [308, 0]
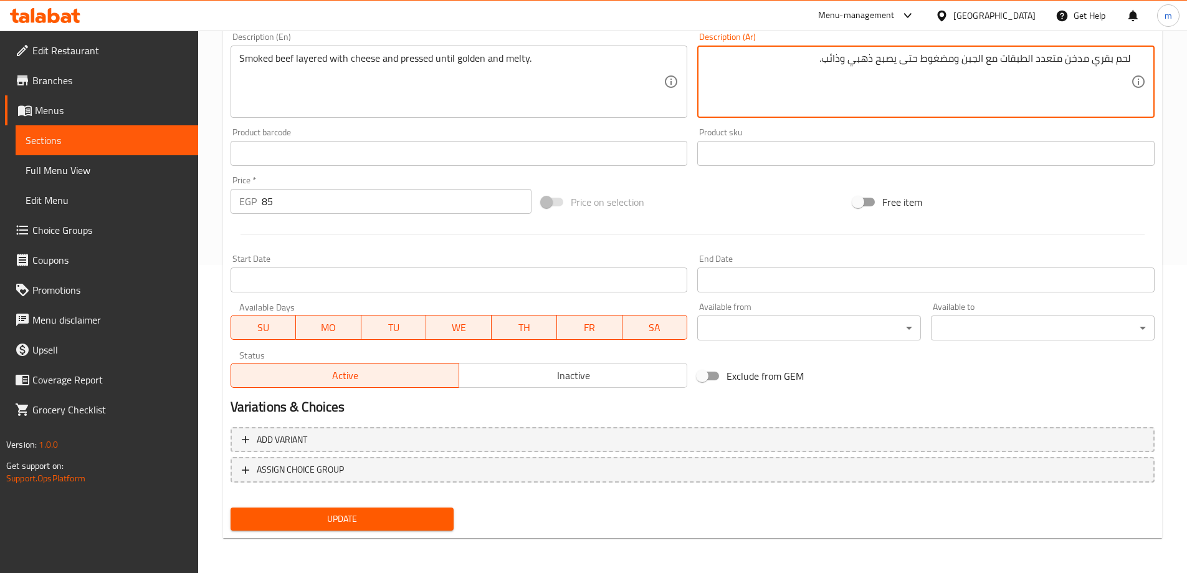
type textarea "لحم بقري مدخن متعدد الطبقات مع الجبن ومضغوط حتى يصبح ذهبي وذائب."
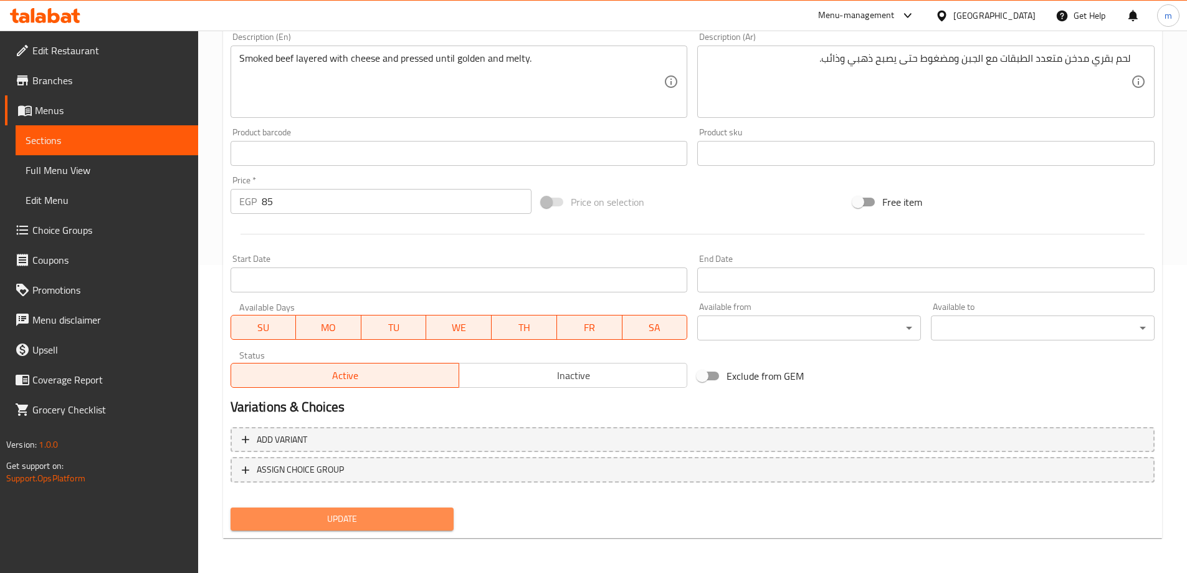
click at [437, 513] on span "Update" at bounding box center [342, 519] width 204 height 16
click at [338, 505] on div "Update" at bounding box center [343, 518] width 234 height 33
click at [338, 514] on span "Update" at bounding box center [342, 519] width 204 height 16
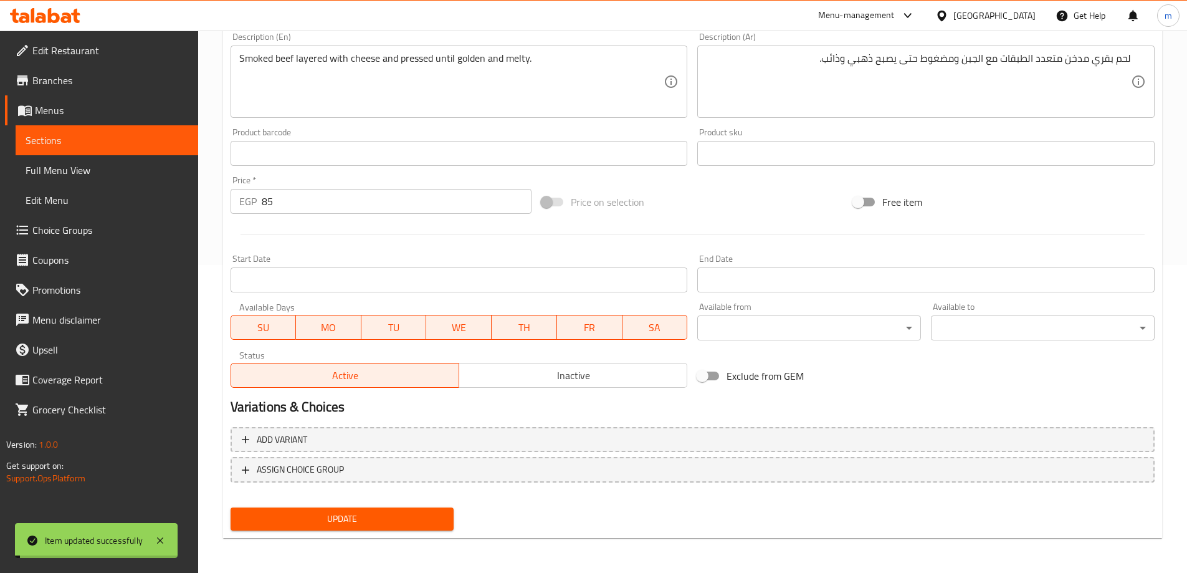
click at [67, 136] on span "Sections" at bounding box center [107, 140] width 163 height 15
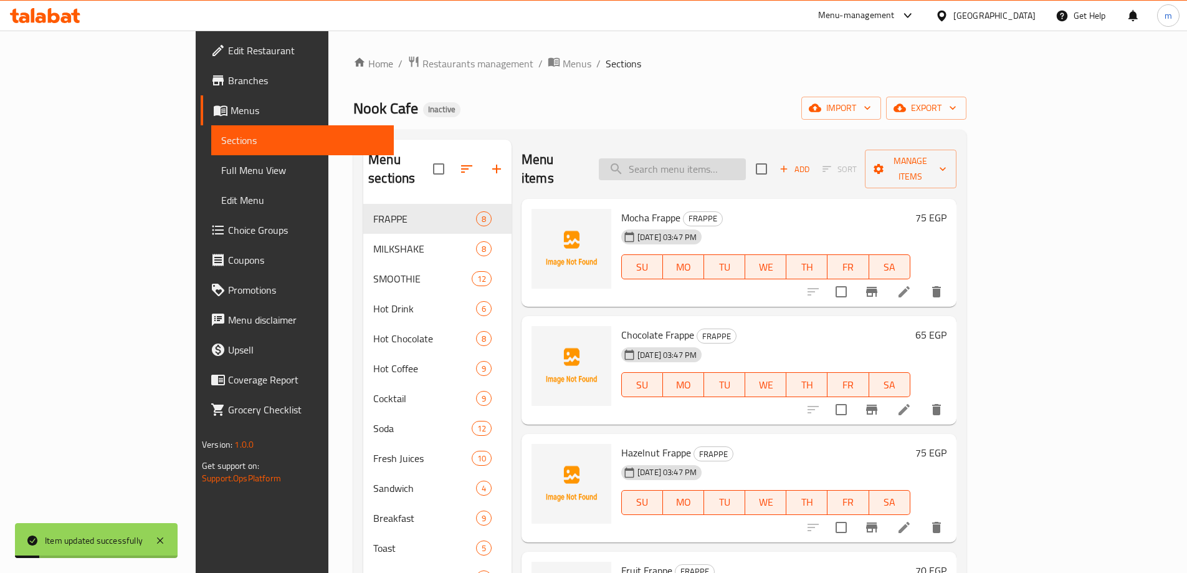
click at [739, 168] on input "search" at bounding box center [672, 169] width 147 height 22
paste input "Chocolate"
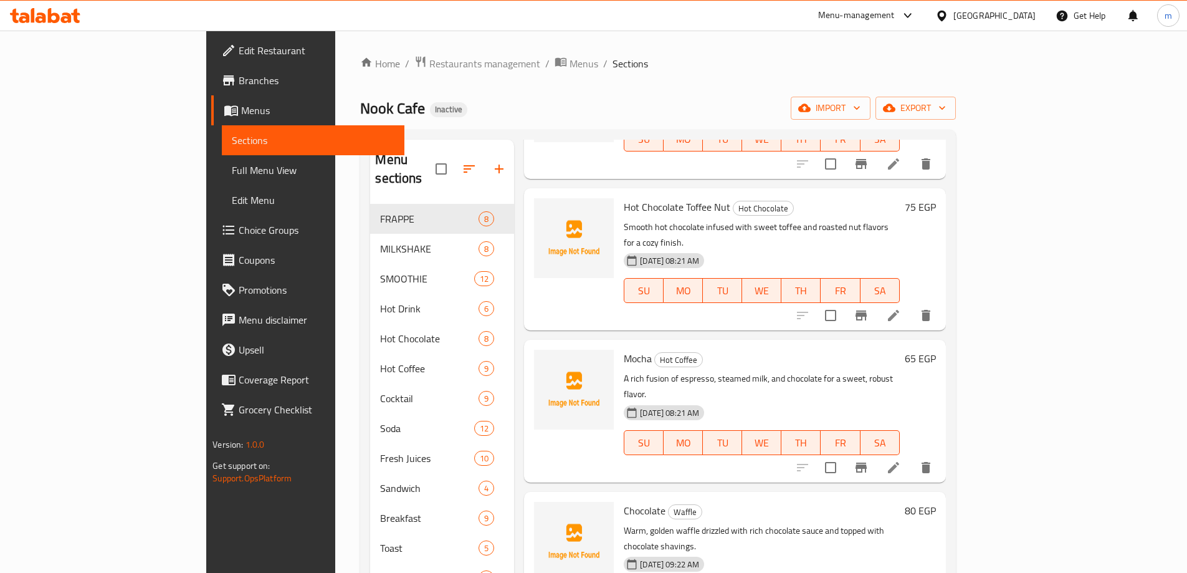
scroll to position [1682, 0]
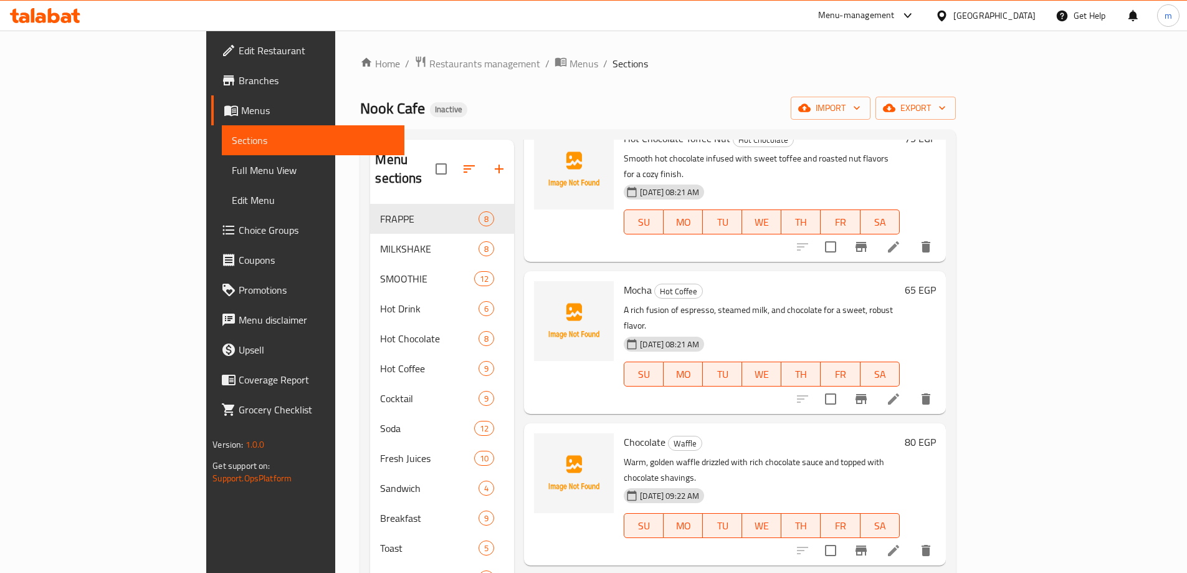
type input "Chocolate"
click at [911, 539] on li at bounding box center [893, 550] width 35 height 22
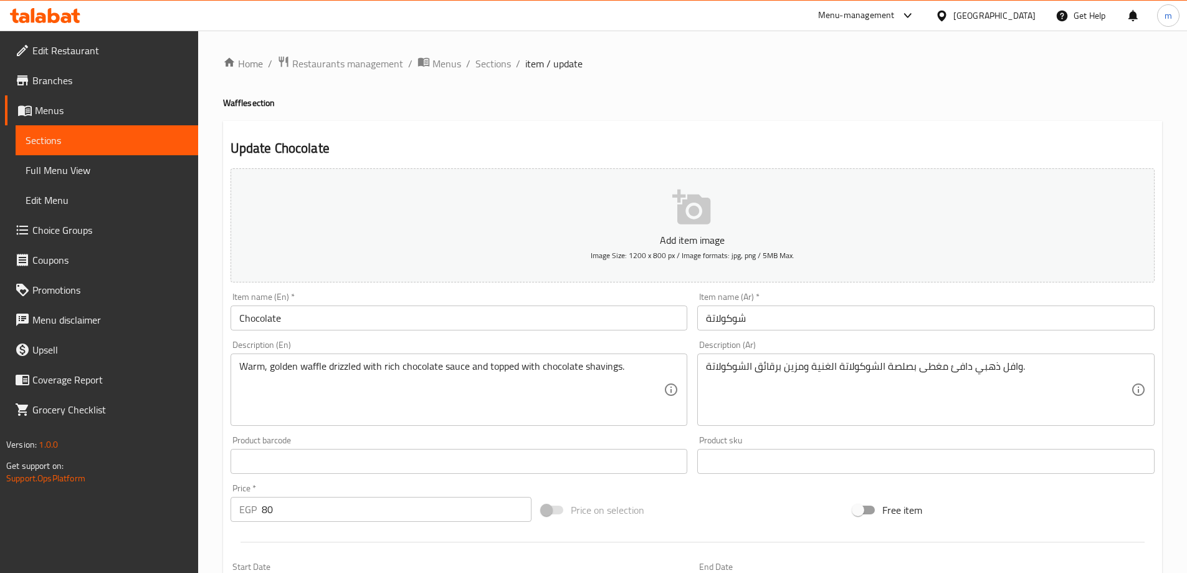
drag, startPoint x: 513, startPoint y: 315, endPoint x: 516, endPoint y: 309, distance: 6.4
click at [513, 315] on input "Chocolate" at bounding box center [459, 317] width 457 height 25
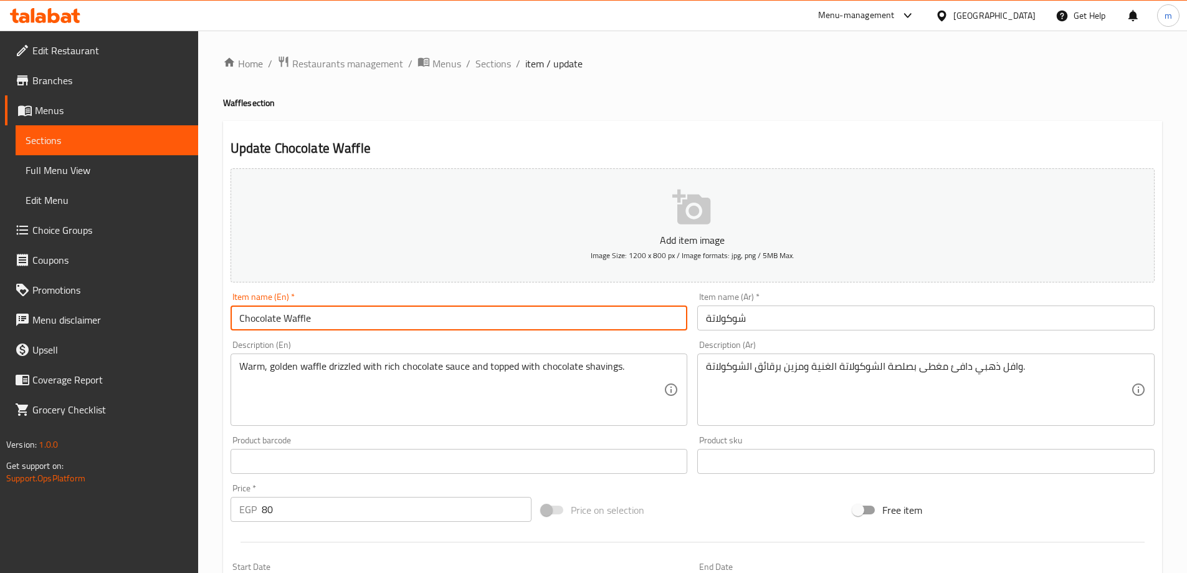
type input "Chocolate Waffle"
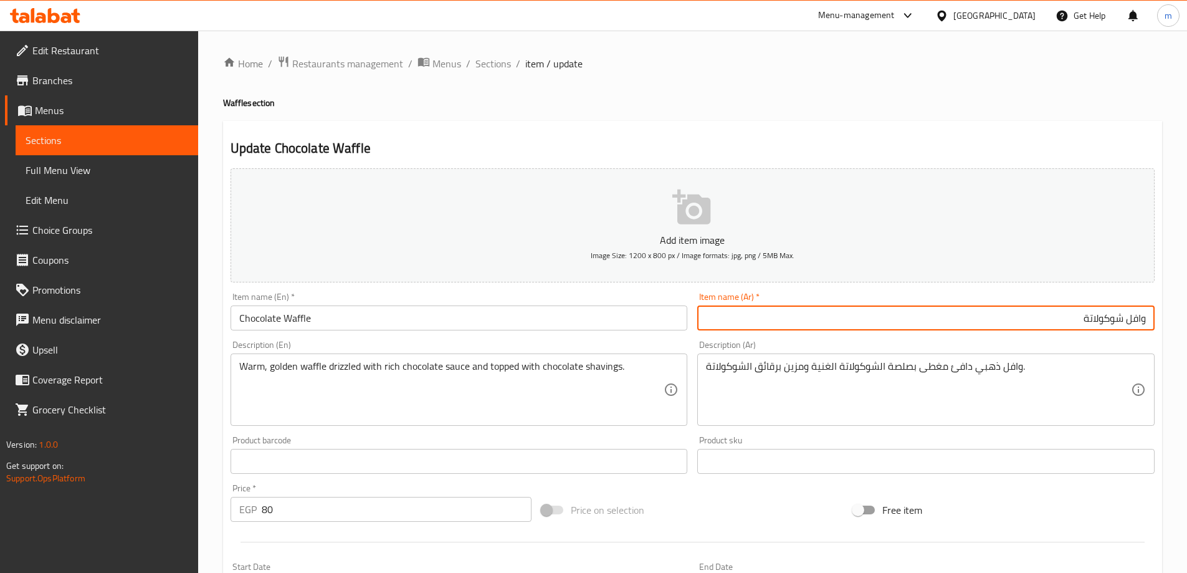
type input "وافل شوكولاتة"
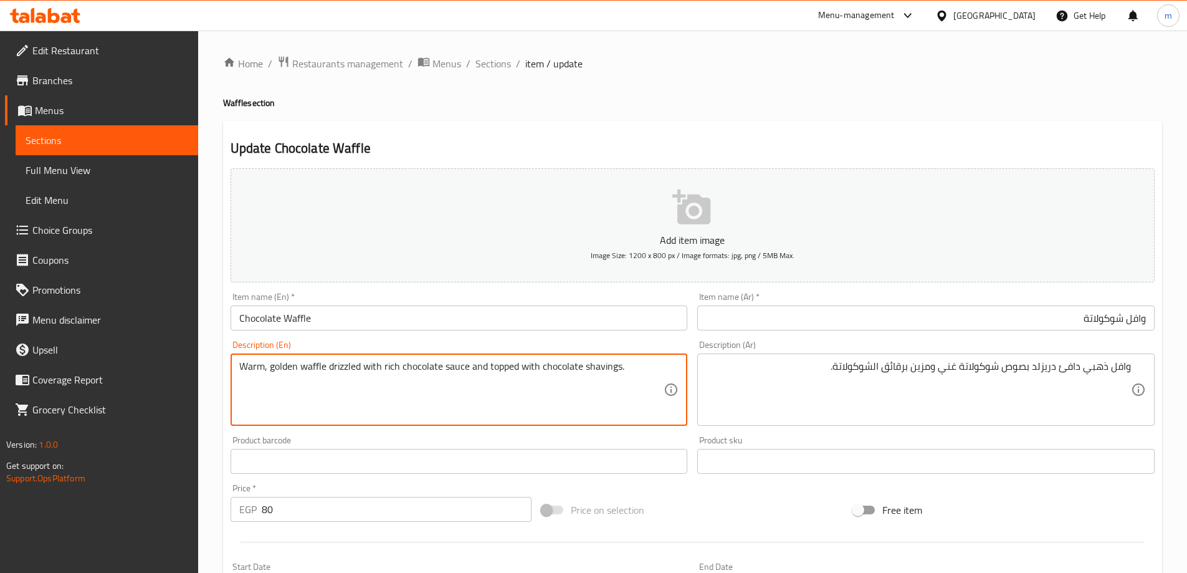
click at [502, 363] on textarea "Warm, golden waffle drizzled with rich chocolate sauce and topped with chocolat…" at bounding box center [451, 389] width 425 height 59
click at [483, 368] on textarea "Warm, golden waffle drizzled with rich chocolate sauce and topped with chocolat…" at bounding box center [451, 389] width 425 height 59
drag, startPoint x: 487, startPoint y: 366, endPoint x: 639, endPoint y: 389, distance: 154.3
click at [639, 389] on textarea "Warm, golden waffle drizzled with rich chocolate sauce and topped with chocolat…" at bounding box center [451, 389] width 425 height 59
click at [596, 374] on textarea "Warm, golden waffle drizzled with rich chocolate sauce and topped with chocolat…" at bounding box center [451, 389] width 425 height 59
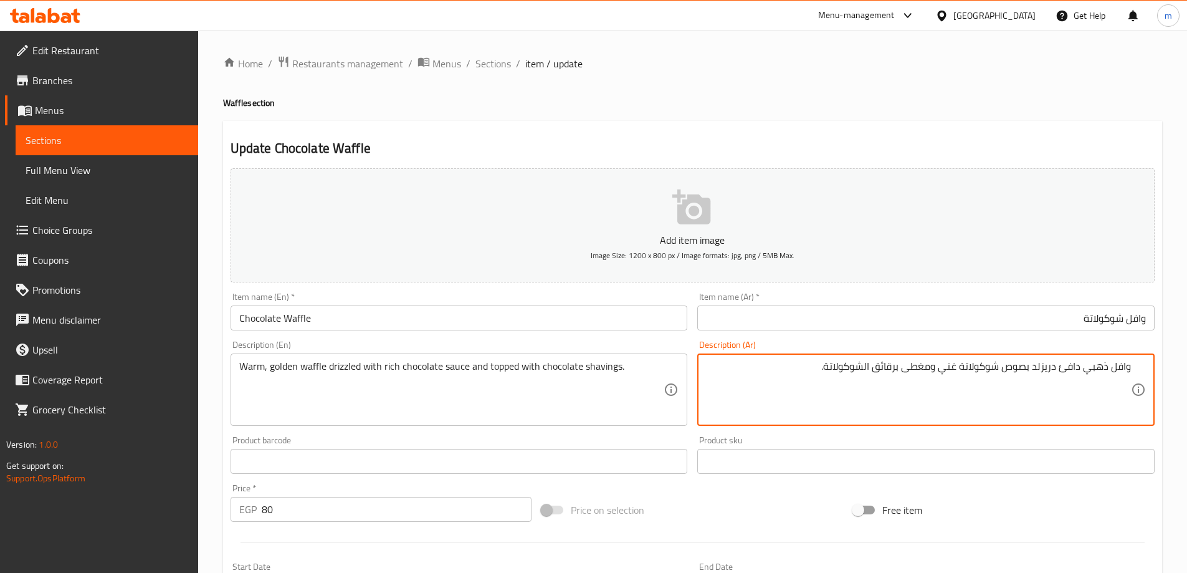
click at [905, 374] on textarea "وافل ذهبي دافئ دريزلد بصوص شوكولاتة غني ومغطى برقائق الشوكولاتة." at bounding box center [918, 389] width 425 height 59
drag, startPoint x: 905, startPoint y: 374, endPoint x: 921, endPoint y: 370, distance: 16.8
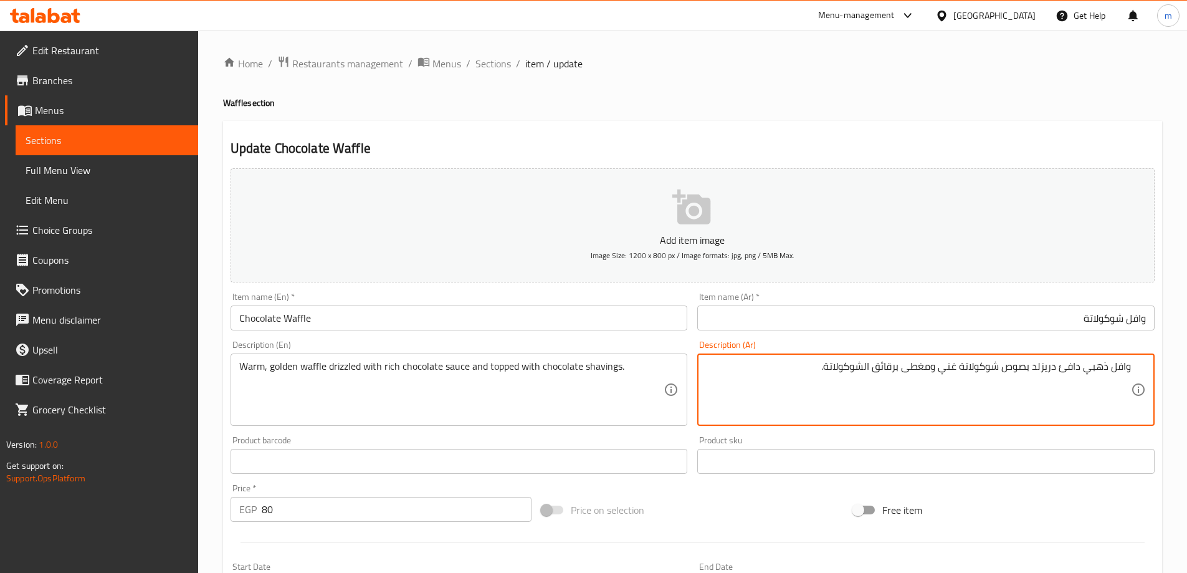
click at [921, 370] on textarea "وافل ذهبي دافئ دريزلد بصوص شوكولاتة غني ومغطى برقائق الشوكولاتة." at bounding box center [918, 389] width 425 height 59
click at [883, 365] on textarea "وافل ذهبي دافئ دريزلد بصوص شوكولاتة غني ومغطى برقائق الشوكولاتة." at bounding box center [918, 389] width 425 height 59
drag, startPoint x: 873, startPoint y: 366, endPoint x: 897, endPoint y: 360, distance: 24.5
click at [897, 360] on textarea "وافل ذهبي دافئ دريزلد بصوص شوكولاتة غني ومغطى برقائق الشوكولاتة." at bounding box center [918, 389] width 425 height 59
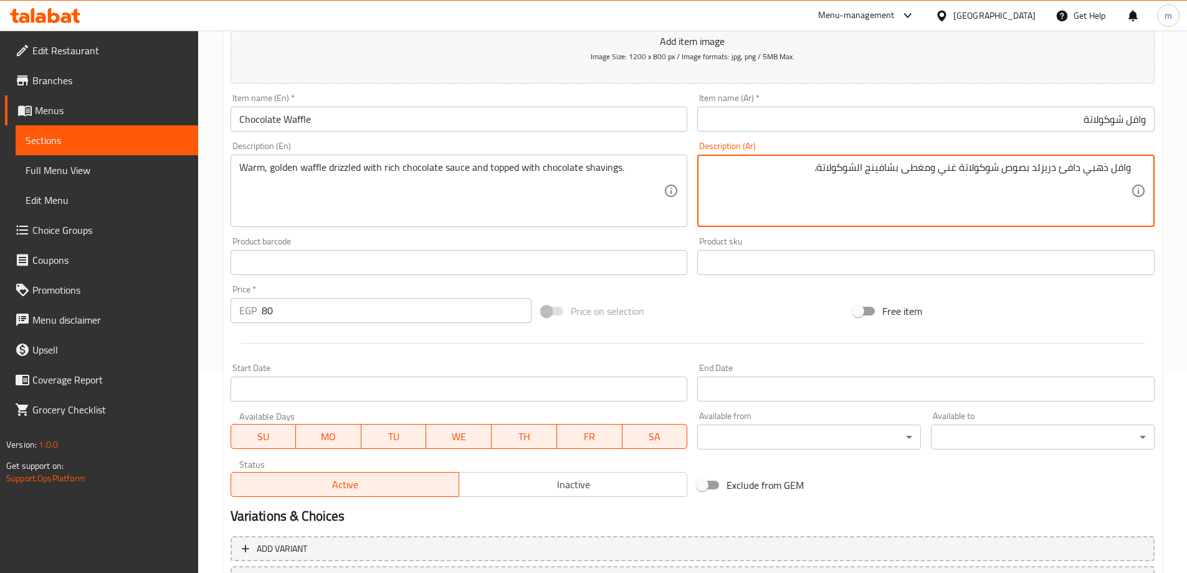
scroll to position [308, 0]
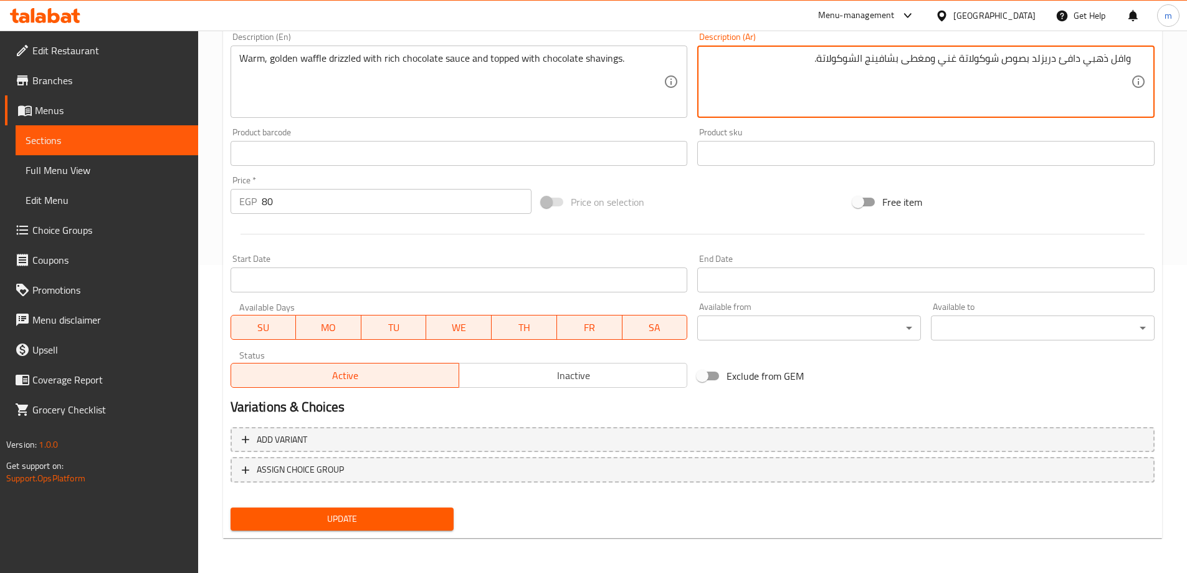
type textarea "وافل ذهبي دافئ دريزلد بصوص شوكولاتة غني ومغطى بشافينج الشوكولاتة."
click at [422, 529] on button "Update" at bounding box center [343, 518] width 224 height 23
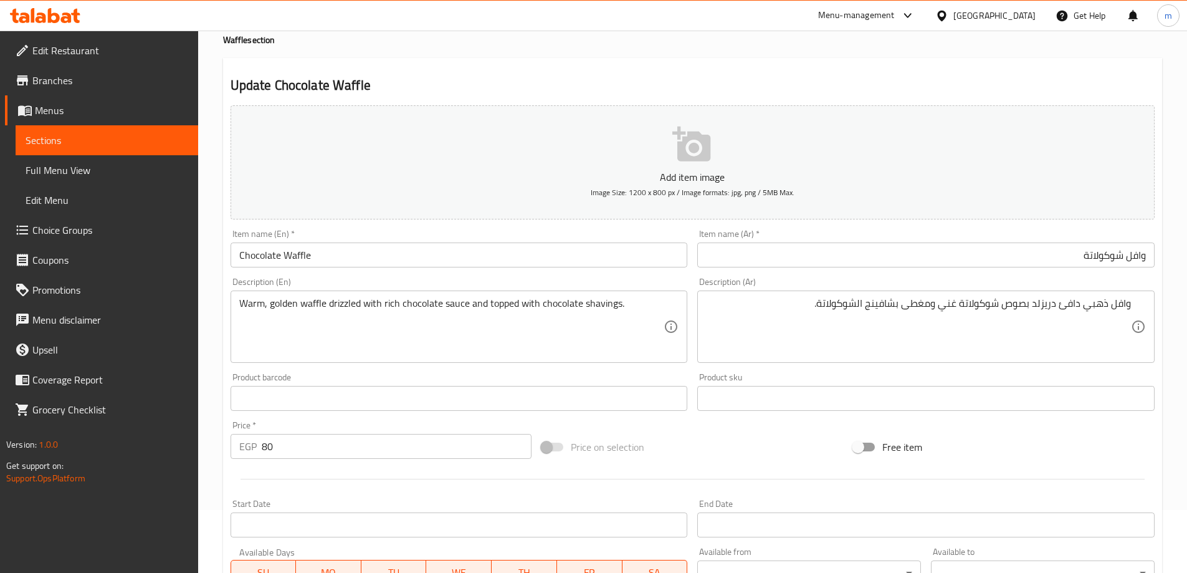
scroll to position [0, 0]
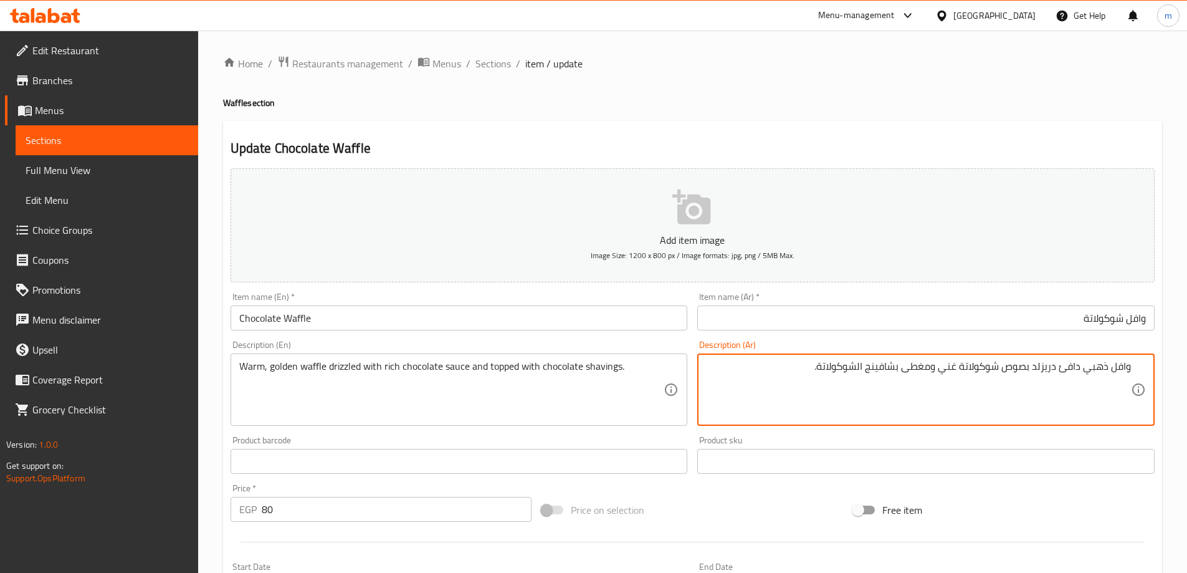
click at [878, 371] on textarea "وافل ذهبي دافئ دريزلد بصوص شوكولاتة غني ومغطى بشافينج الشوكولاتة." at bounding box center [918, 389] width 425 height 59
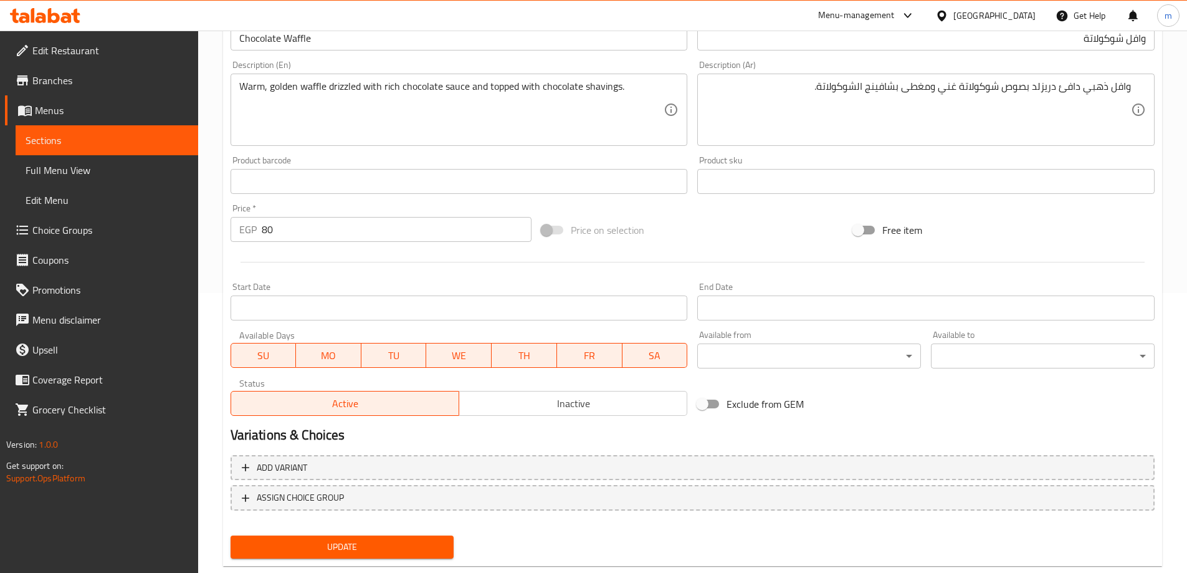
scroll to position [308, 0]
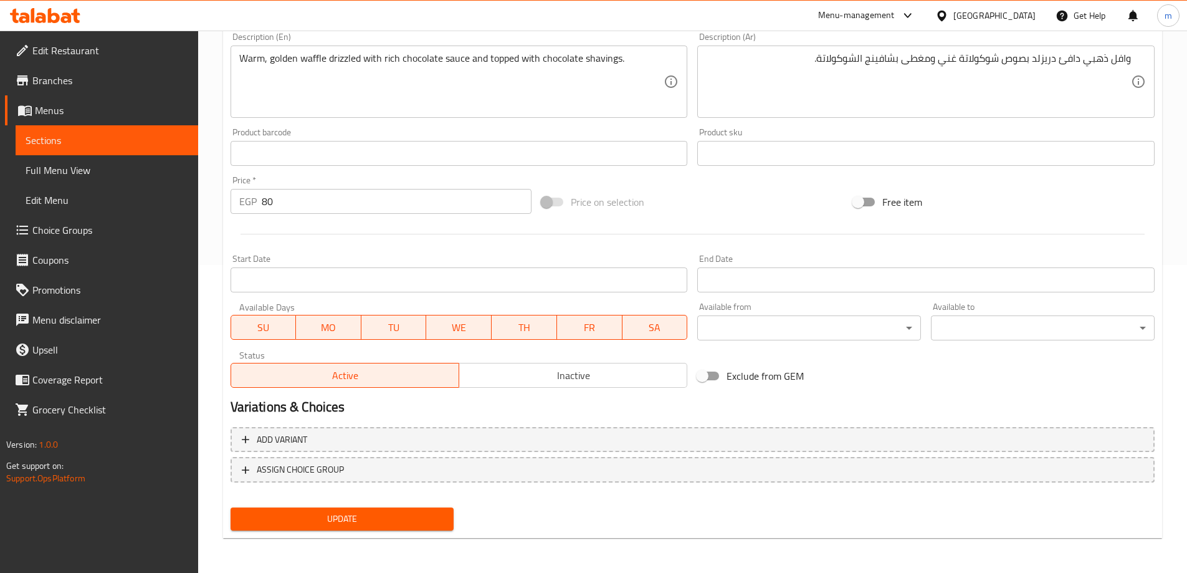
click at [397, 511] on span "Update" at bounding box center [342, 519] width 204 height 16
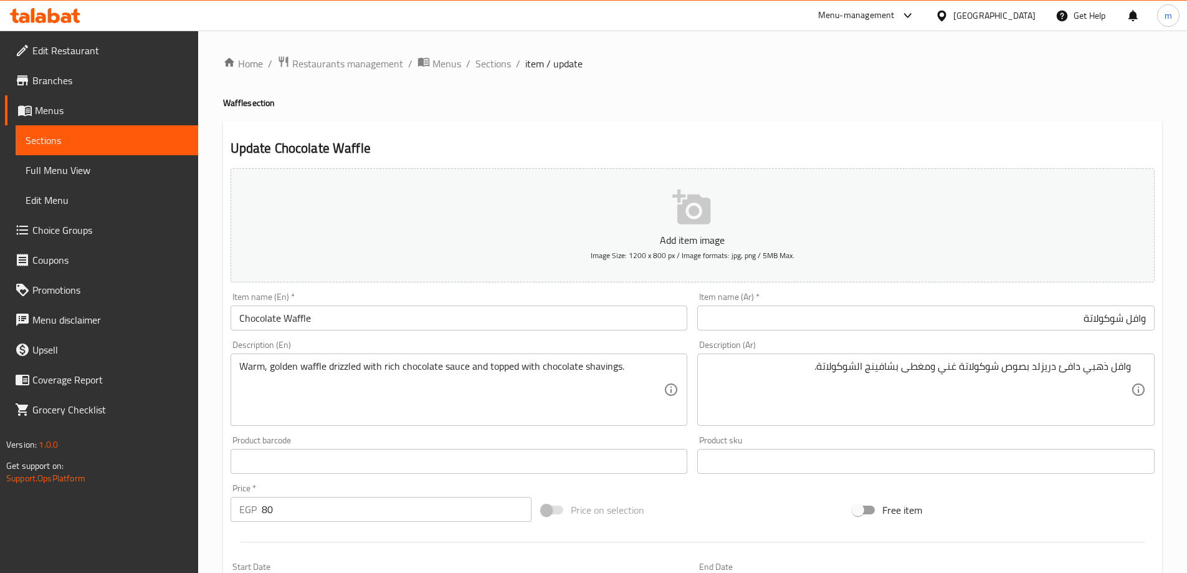
click at [57, 143] on span "Sections" at bounding box center [107, 140] width 163 height 15
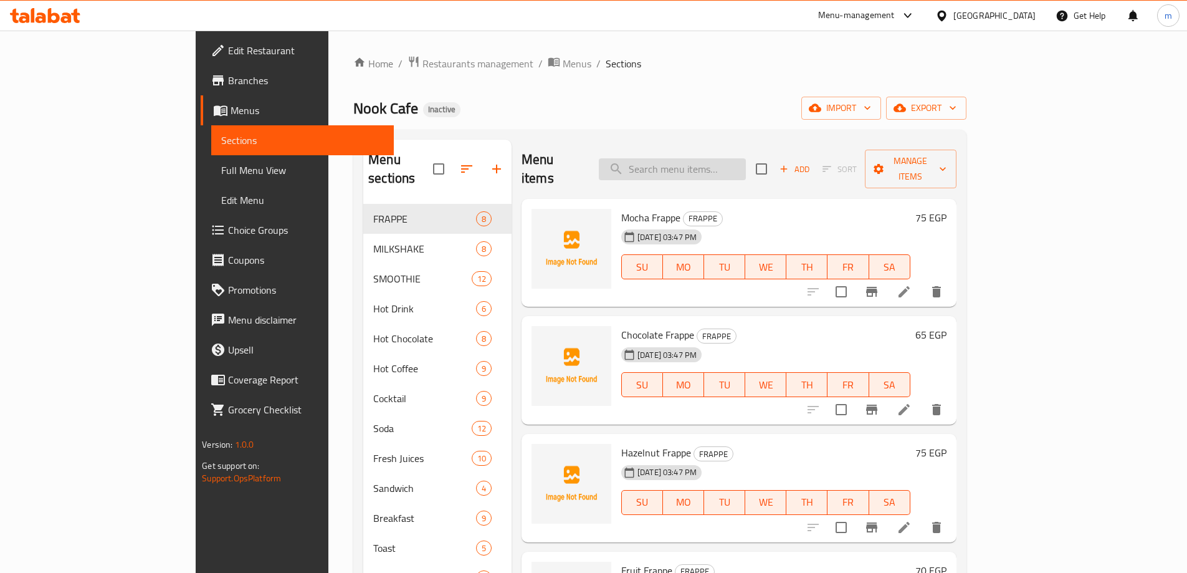
click at [746, 161] on input "search" at bounding box center [672, 169] width 147 height 22
paste input "White"
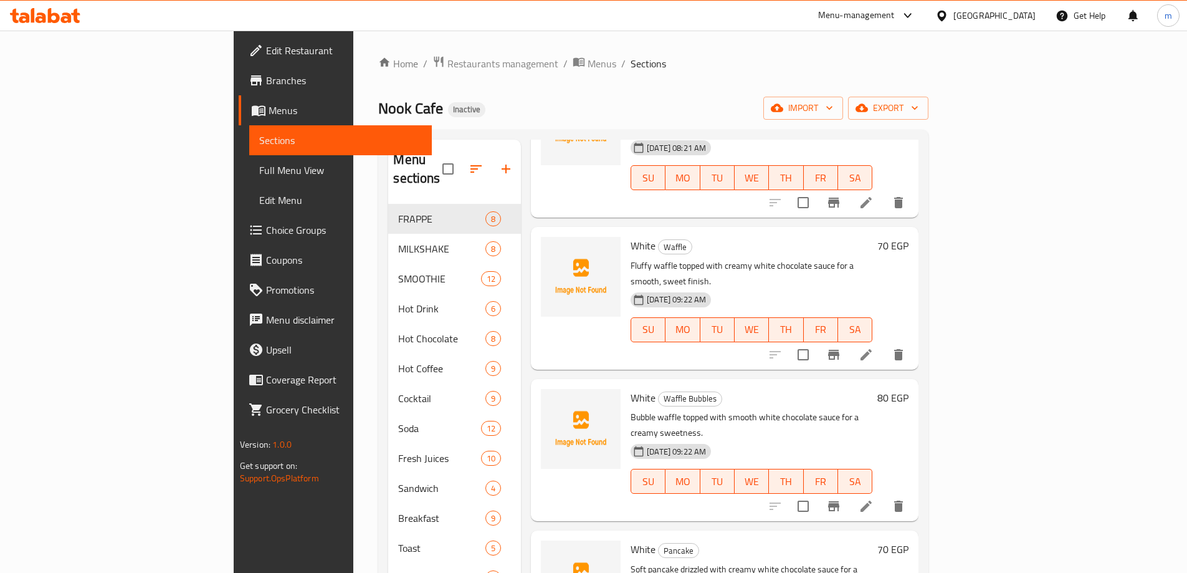
scroll to position [125, 0]
type input "White"
click at [873, 346] on icon at bounding box center [866, 353] width 15 height 15
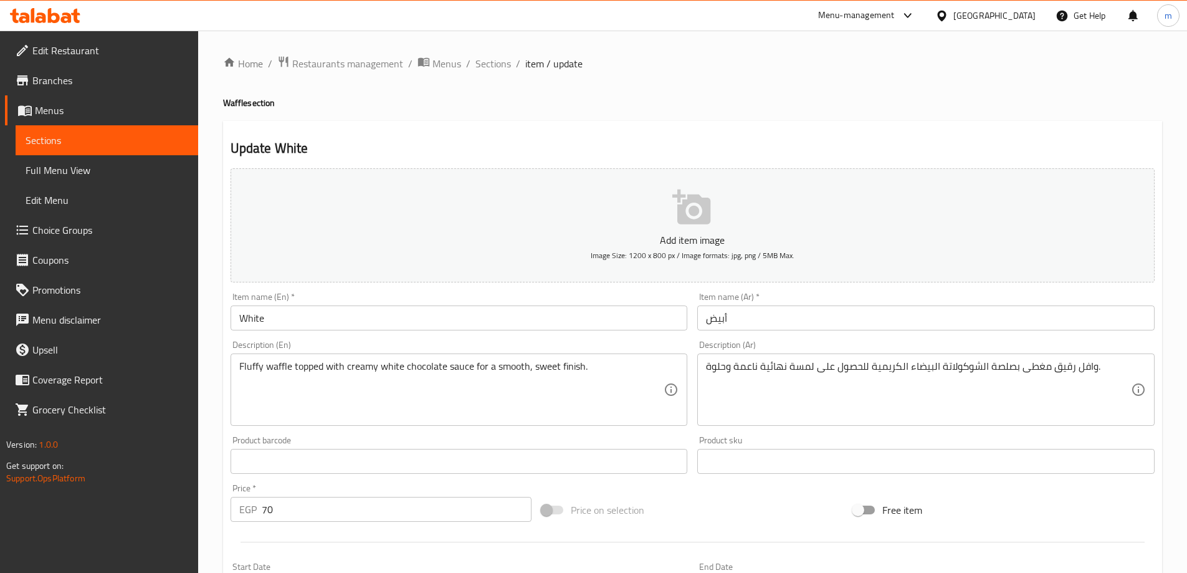
click at [302, 312] on input "White" at bounding box center [459, 317] width 457 height 25
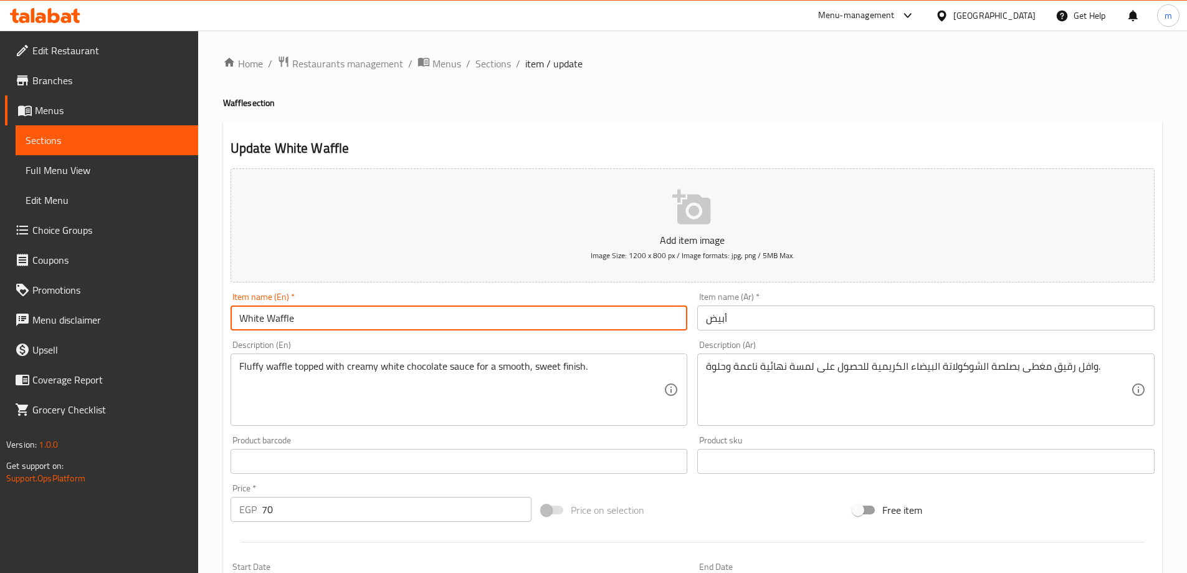
type input "White Waffle"
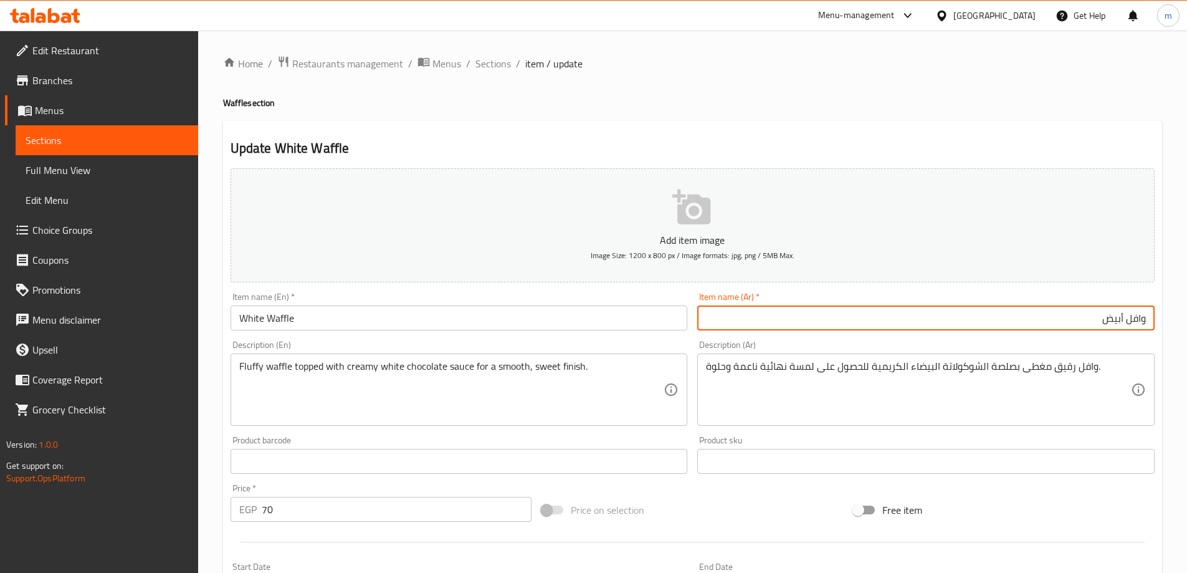
type input "وافل أبيض"
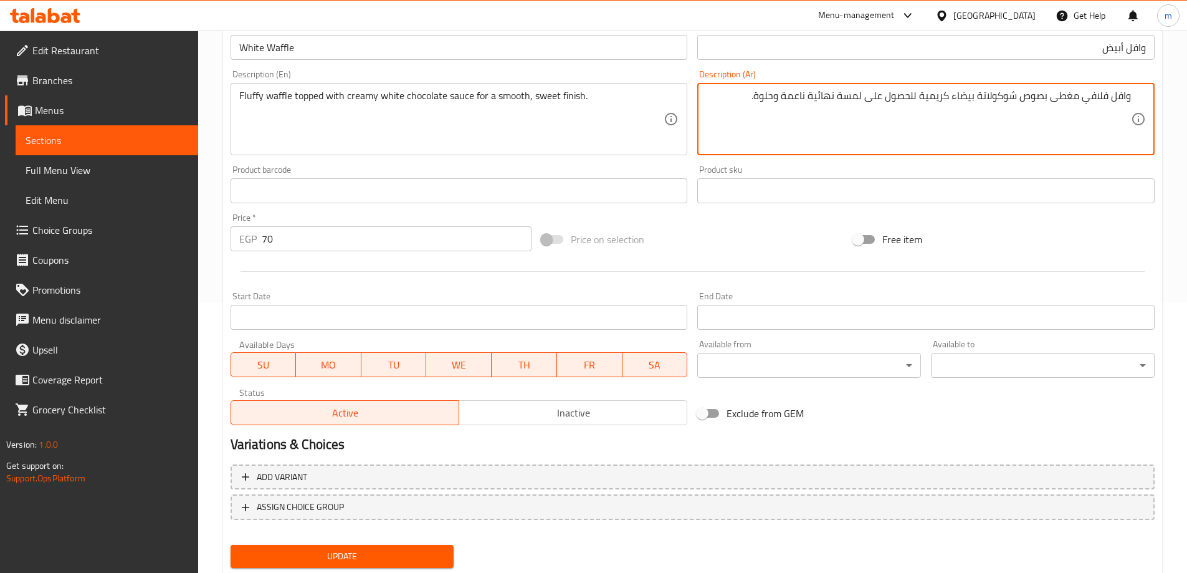
scroll to position [308, 0]
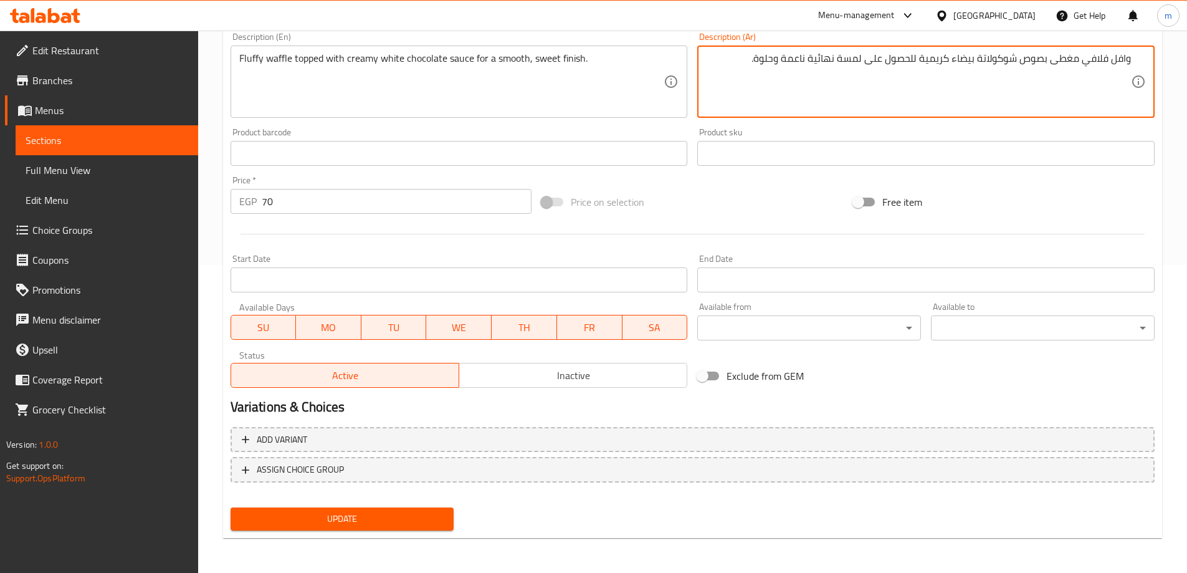
type textarea "وافل فلافي مغطى بصوص شوكولاتة بيضاء كريمية للحصول على لمسة نهائية ناعمة وحلوة."
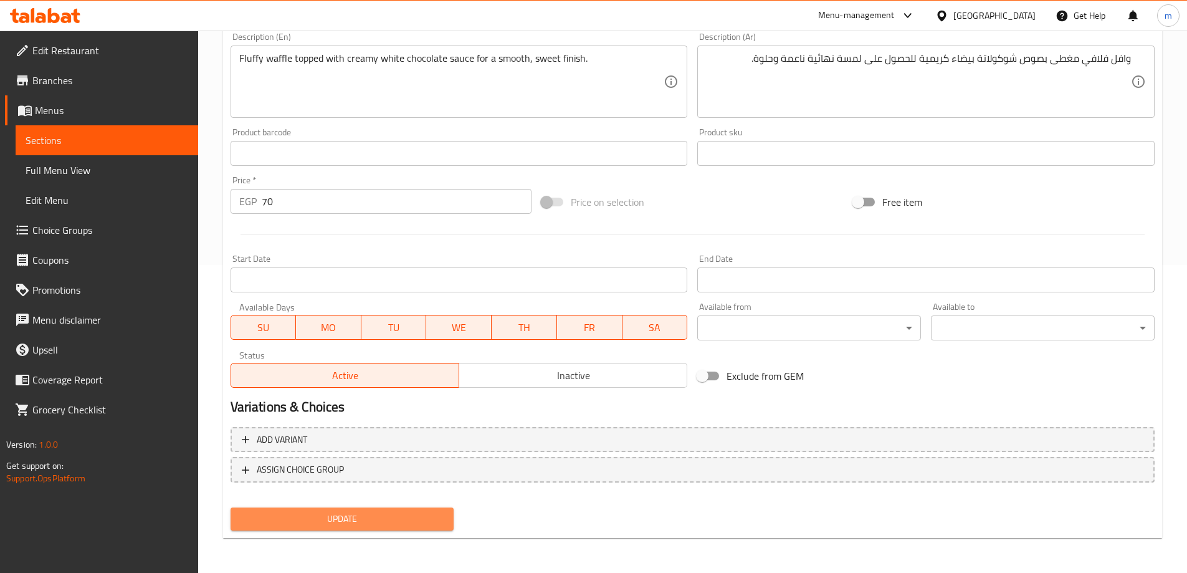
click at [401, 521] on span "Update" at bounding box center [342, 519] width 204 height 16
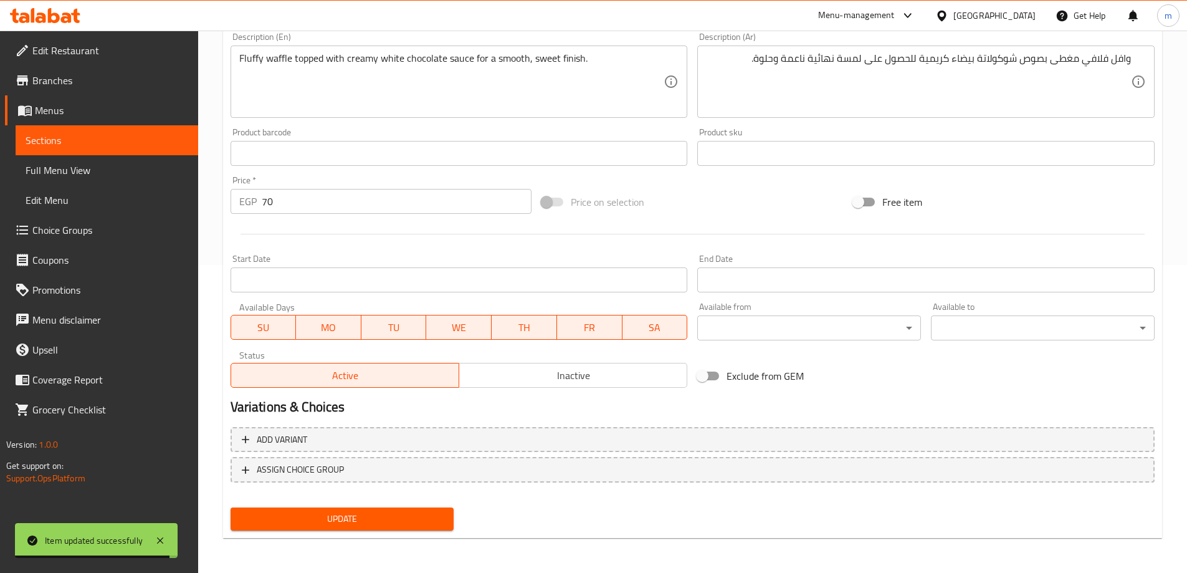
click at [121, 141] on span "Sections" at bounding box center [107, 140] width 163 height 15
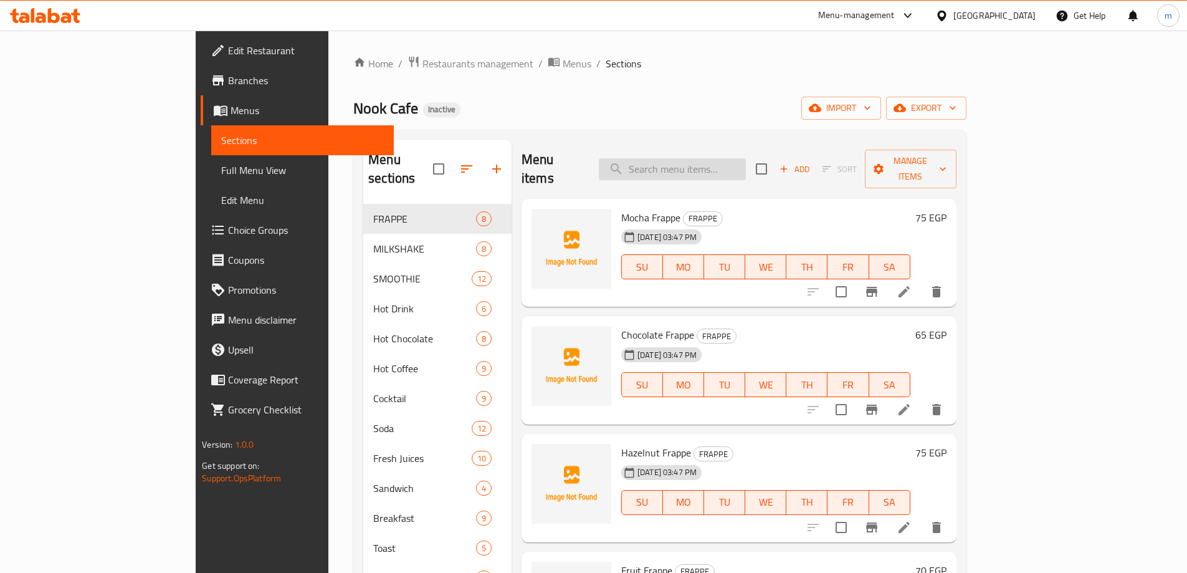
click at [743, 161] on input "search" at bounding box center [672, 169] width 147 height 22
paste input "Pistachio"
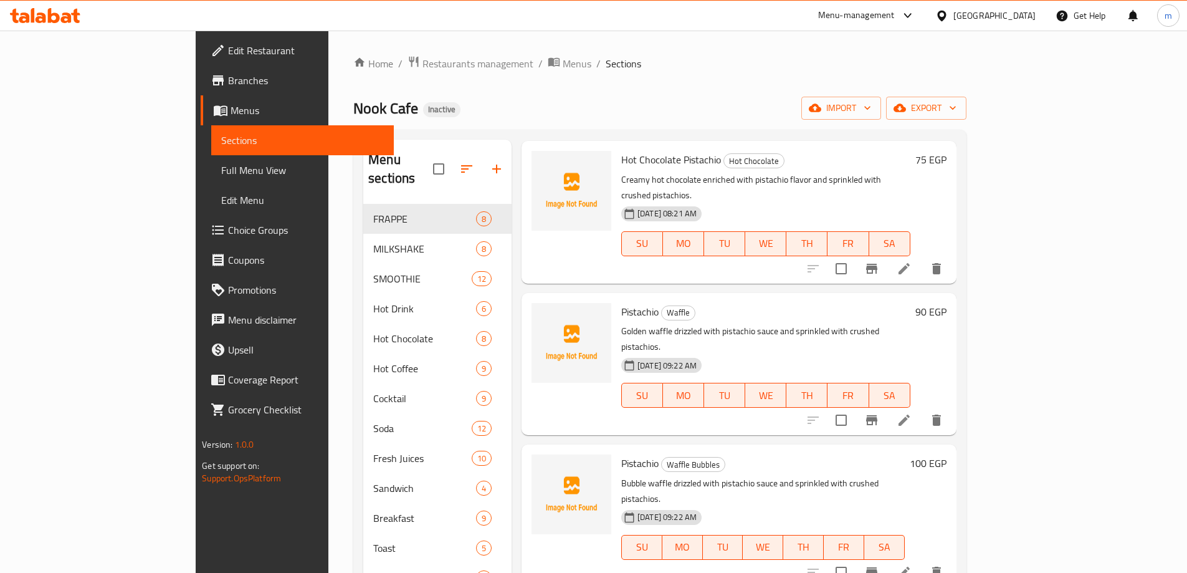
scroll to position [498, 0]
type input "Pistachio"
click at [911, 411] on icon at bounding box center [904, 418] width 15 height 15
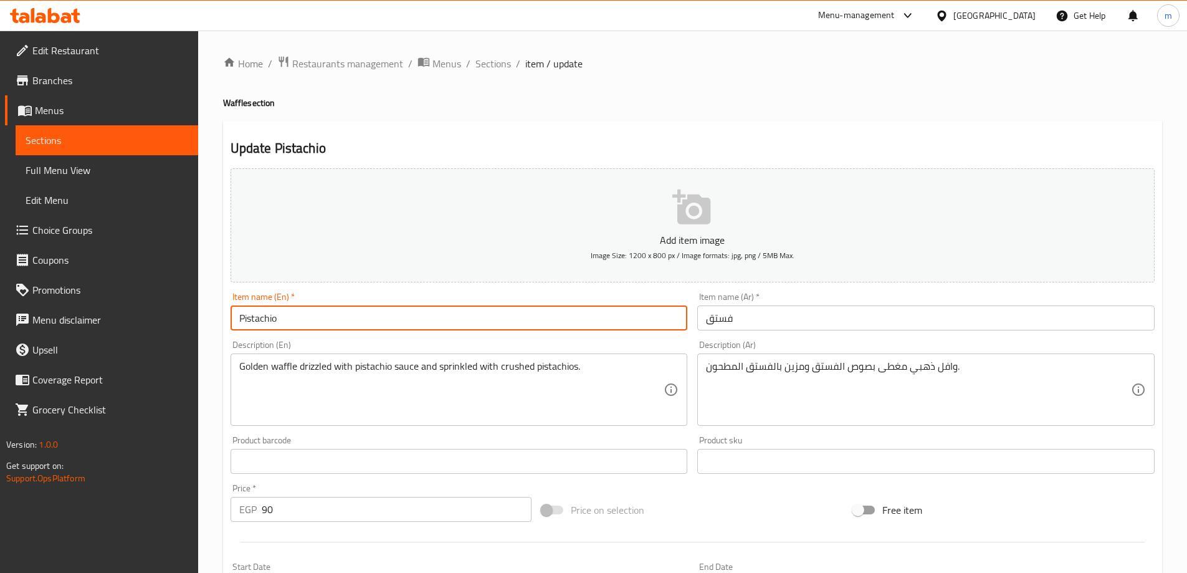
click at [596, 326] on input "Pistachio" at bounding box center [459, 317] width 457 height 25
type input "Pistachio Waffle"
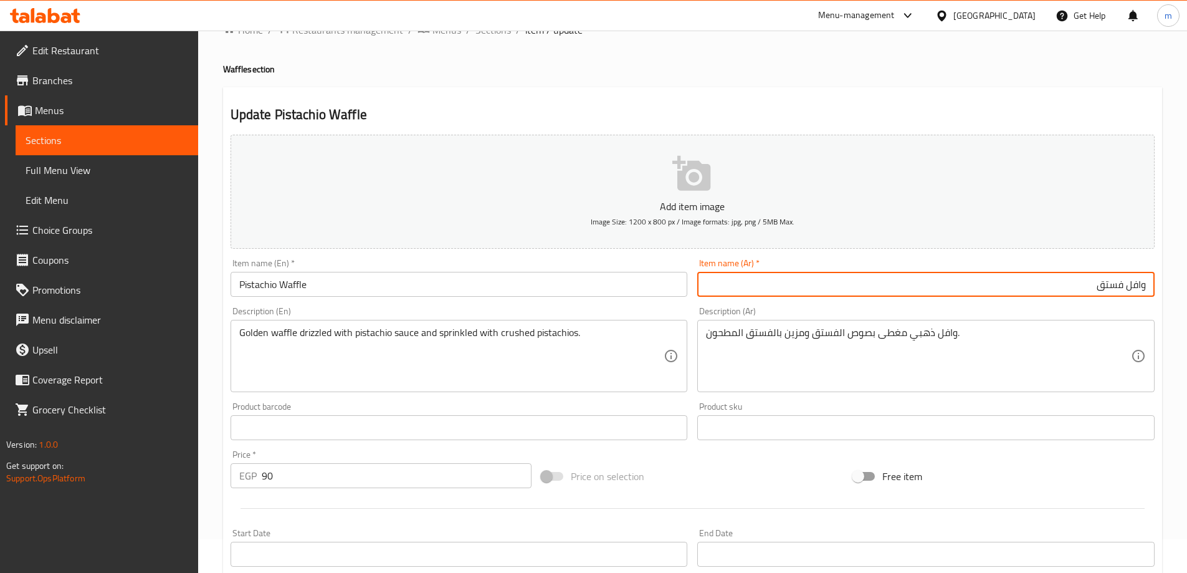
scroll to position [125, 0]
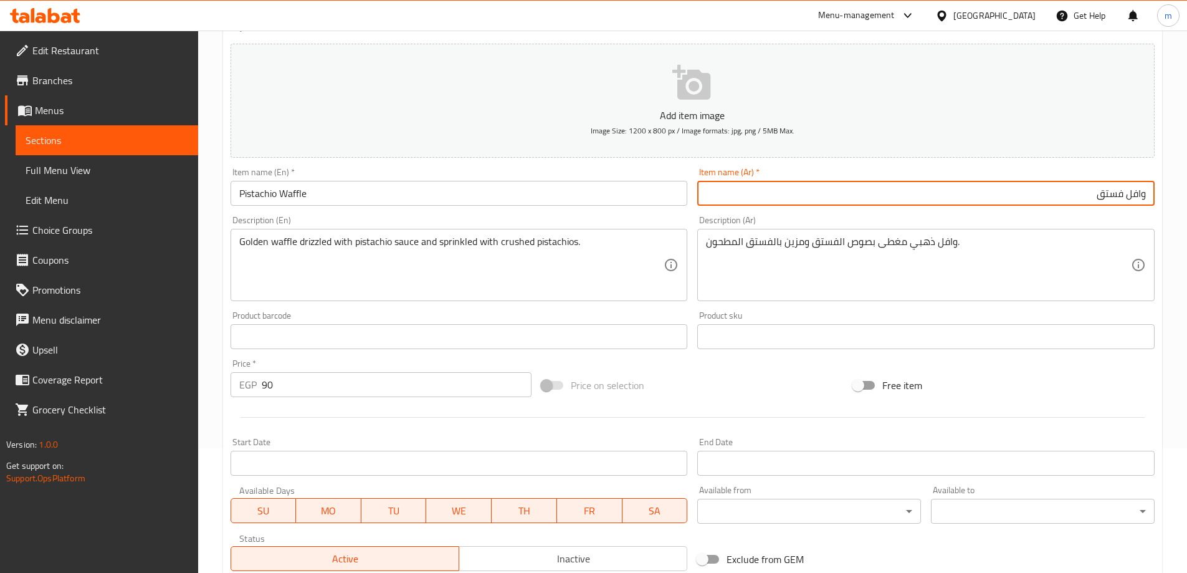
type input "وافل فستق"
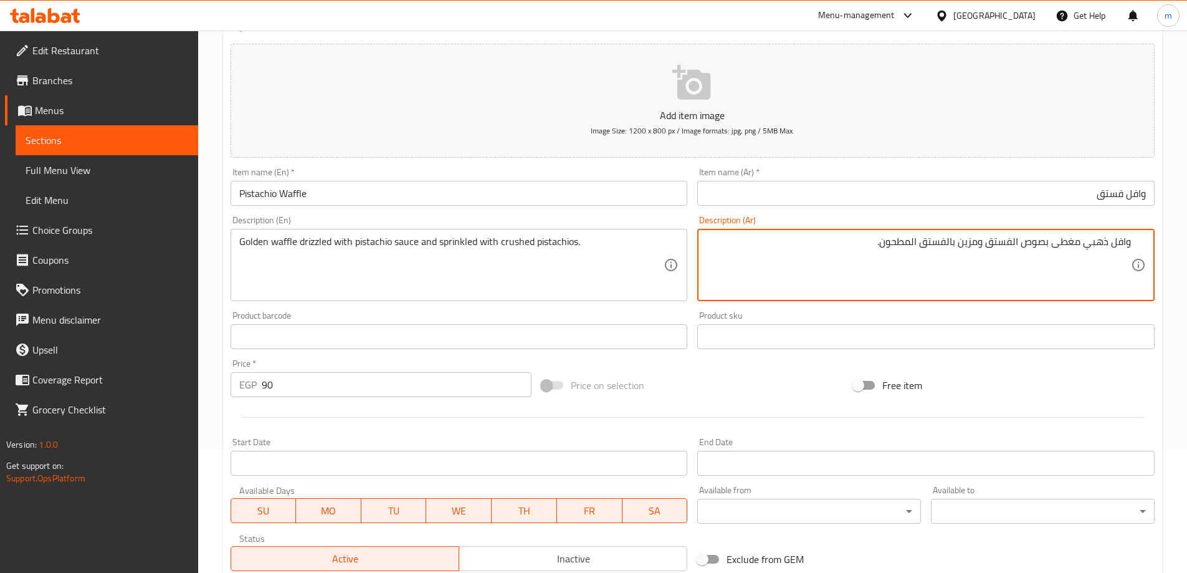
click at [1067, 249] on textarea "وافل ذهبي مغطى بصوص الفستق ومزين بالفستق المطحون." at bounding box center [918, 264] width 425 height 59
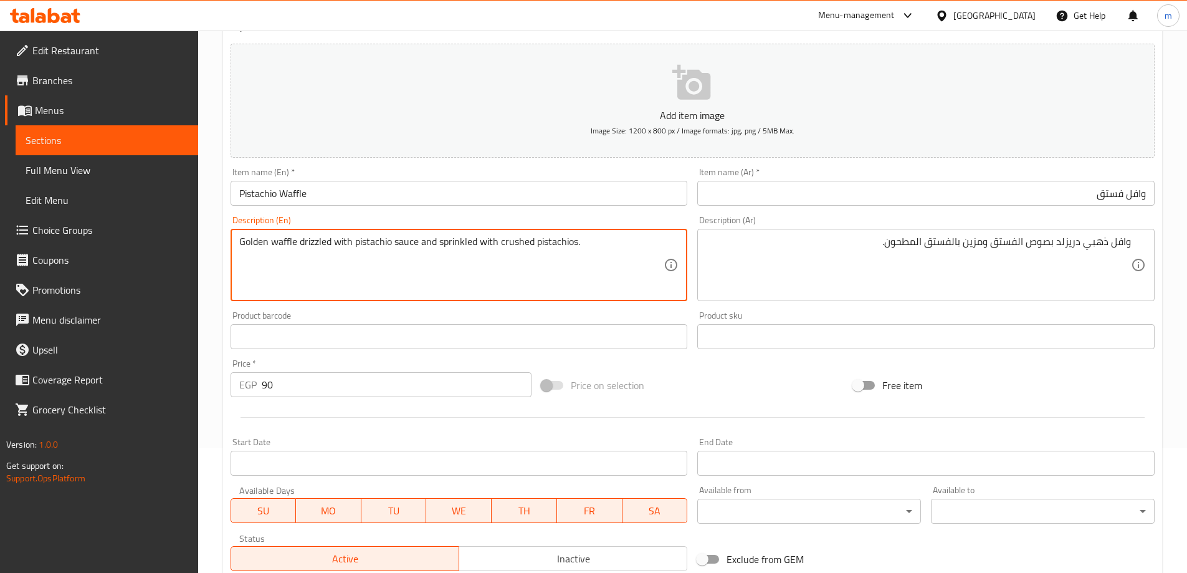
click at [452, 243] on textarea "Golden waffle drizzled with pistachio sauce and sprinkled with crushed pistachi…" at bounding box center [451, 264] width 425 height 59
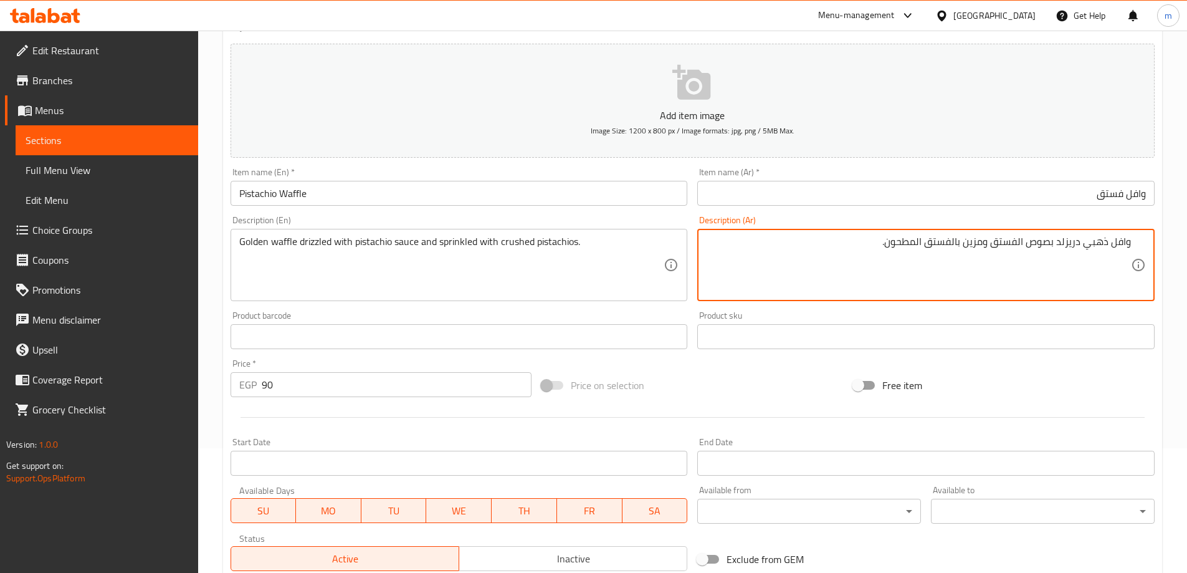
click at [976, 247] on textarea "وافل ذهبي دريزلد بصوص الفستق ومزين بالفستق المطحون." at bounding box center [918, 264] width 425 height 59
paste textarea "سبرينكلز"
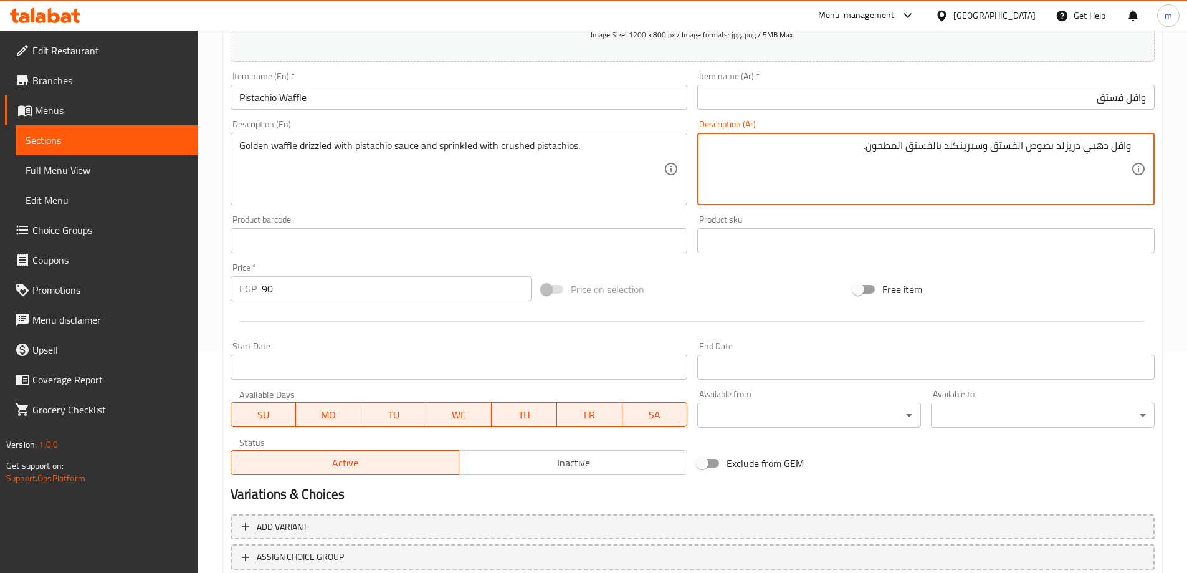
scroll to position [308, 0]
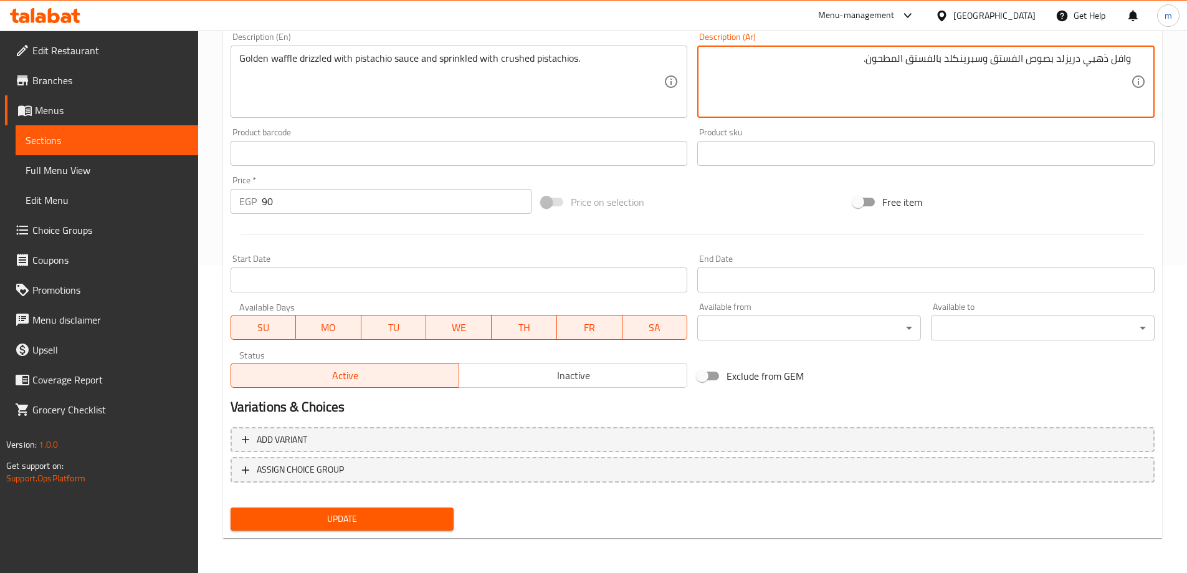
type textarea "وافل ذهبي دريزلد بصوص الفستق وسبرينكلد بالفستق المطحون."
click at [325, 514] on span "Update" at bounding box center [342, 519] width 204 height 16
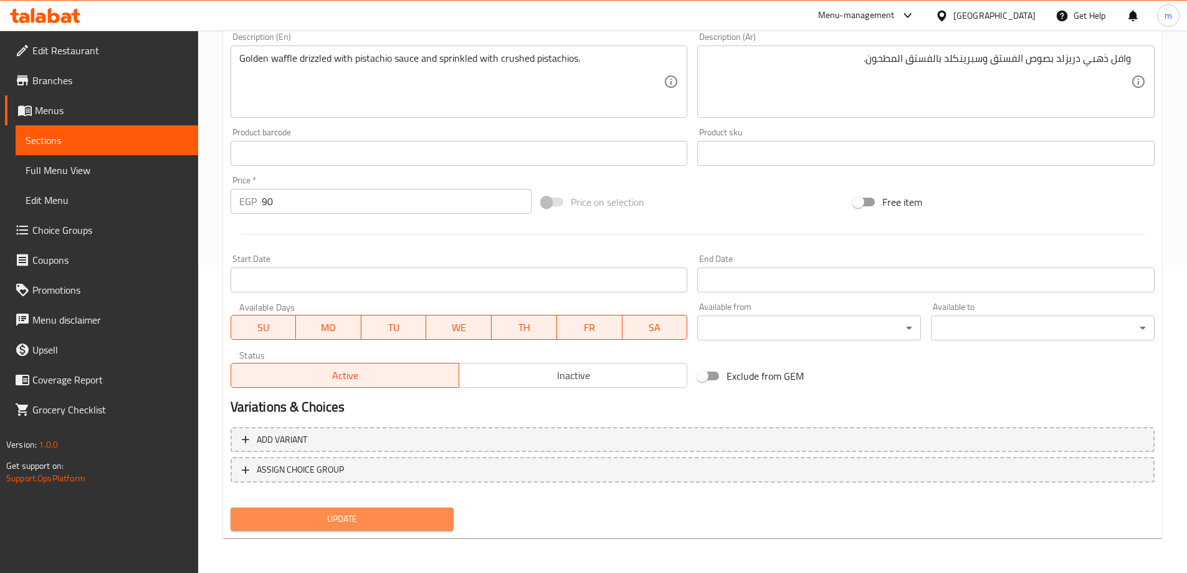
click at [404, 526] on span "Update" at bounding box center [342, 519] width 204 height 16
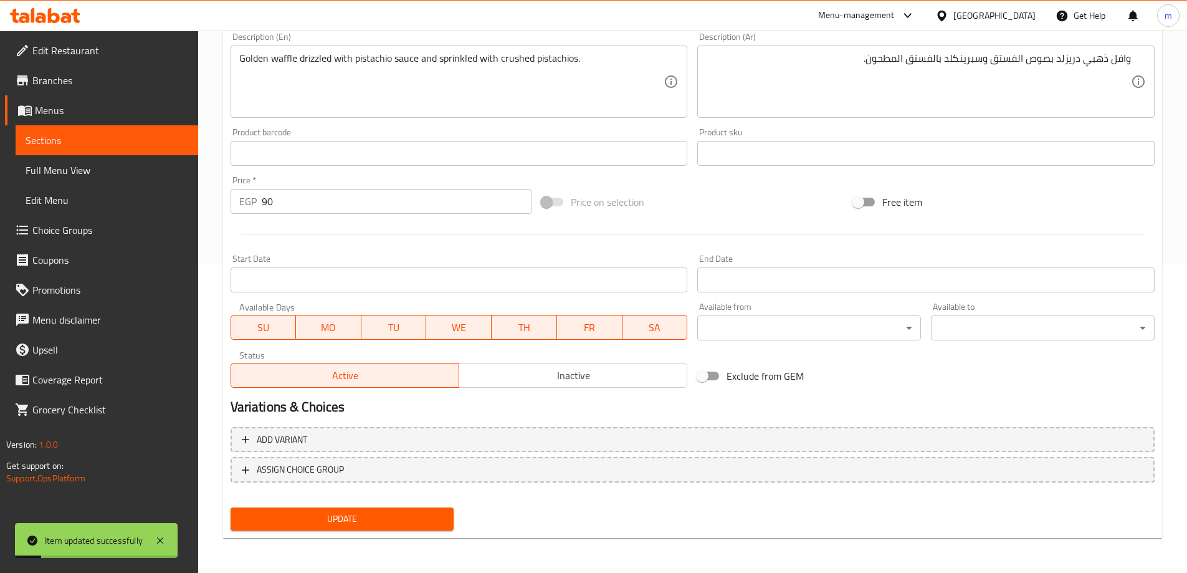
click at [95, 135] on span "Sections" at bounding box center [107, 140] width 163 height 15
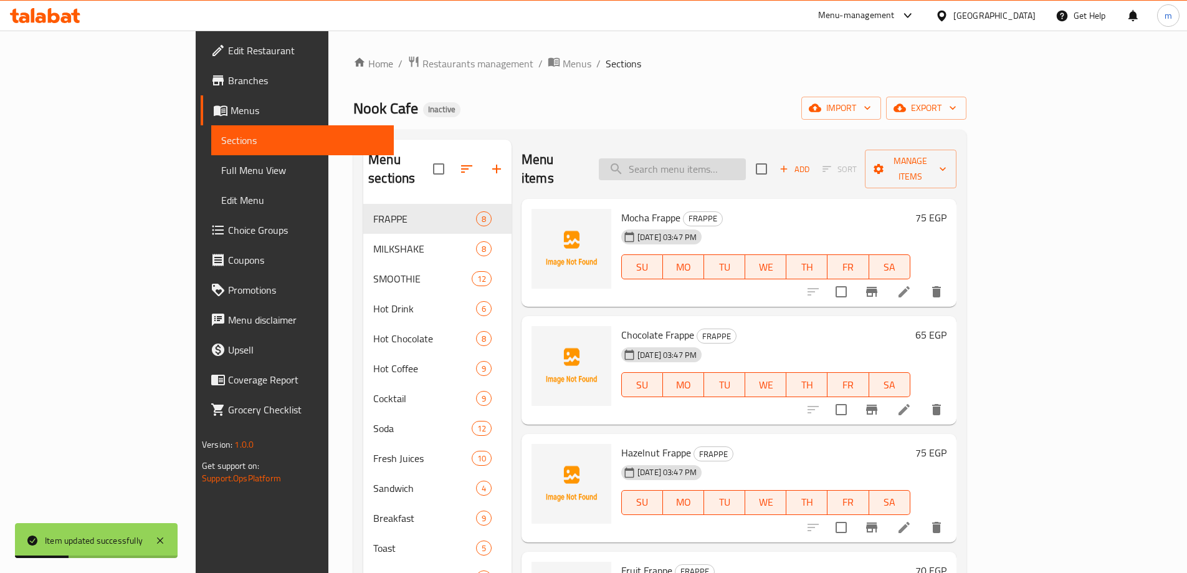
click at [744, 169] on input "search" at bounding box center [672, 169] width 147 height 22
paste input "Caramel"
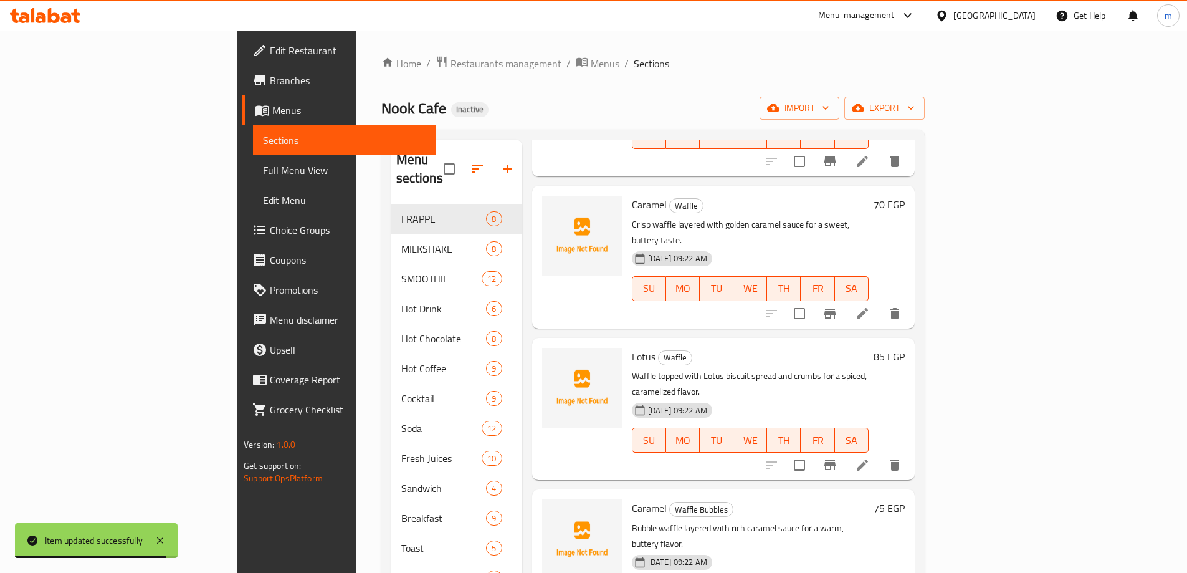
scroll to position [125, 0]
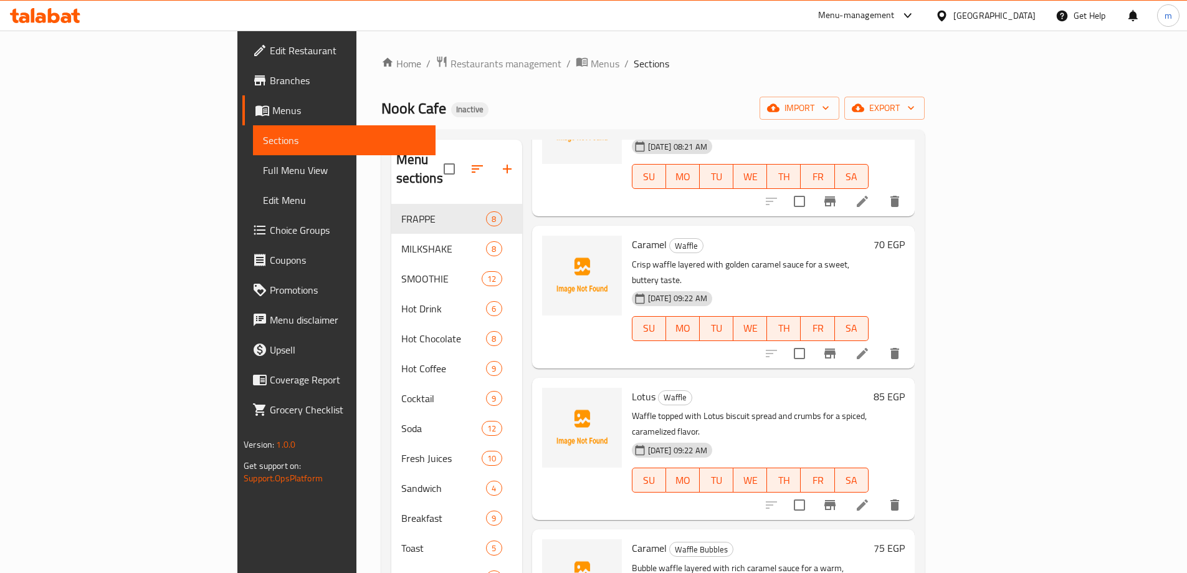
type input "Caramel"
click at [870, 346] on icon at bounding box center [862, 353] width 15 height 15
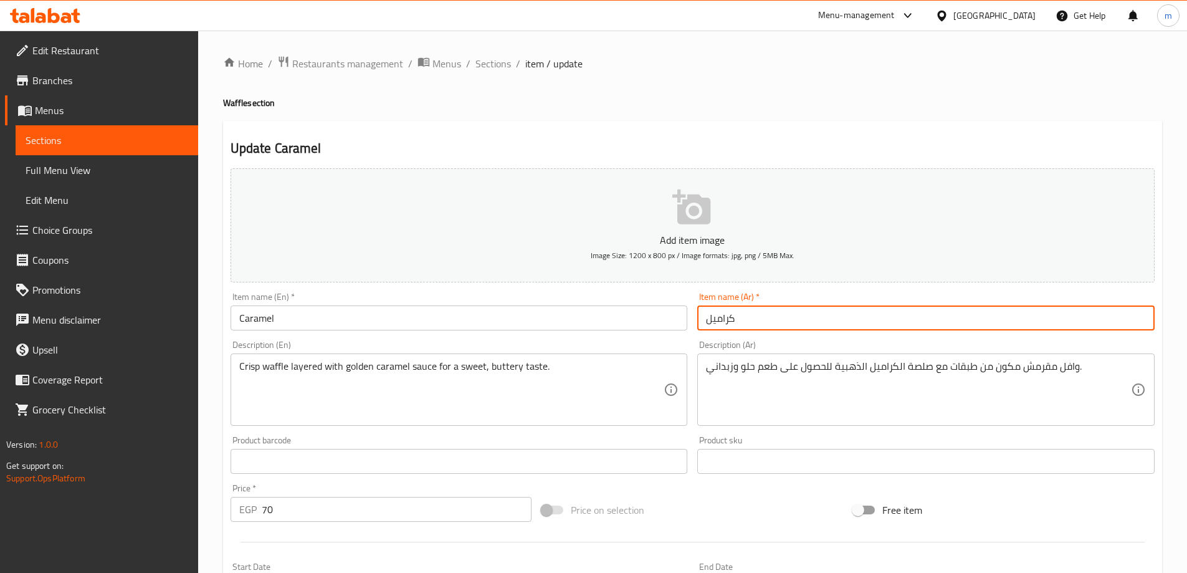
click at [831, 318] on input "كراميل" at bounding box center [925, 317] width 457 height 25
type input "وافل كراميل"
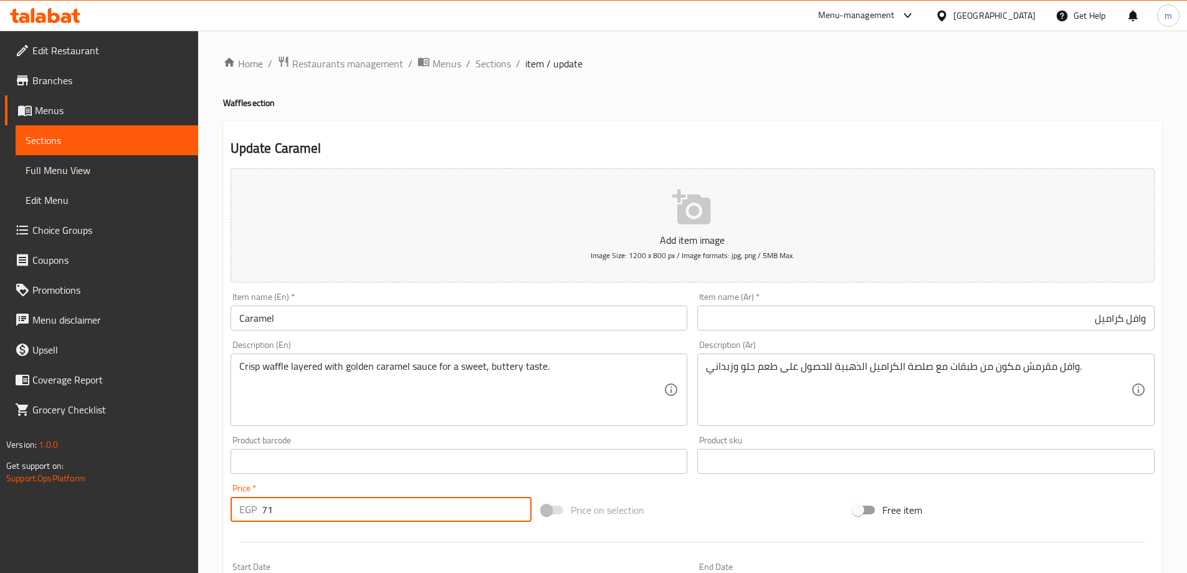
click at [353, 322] on input "Caramel" at bounding box center [459, 317] width 457 height 25
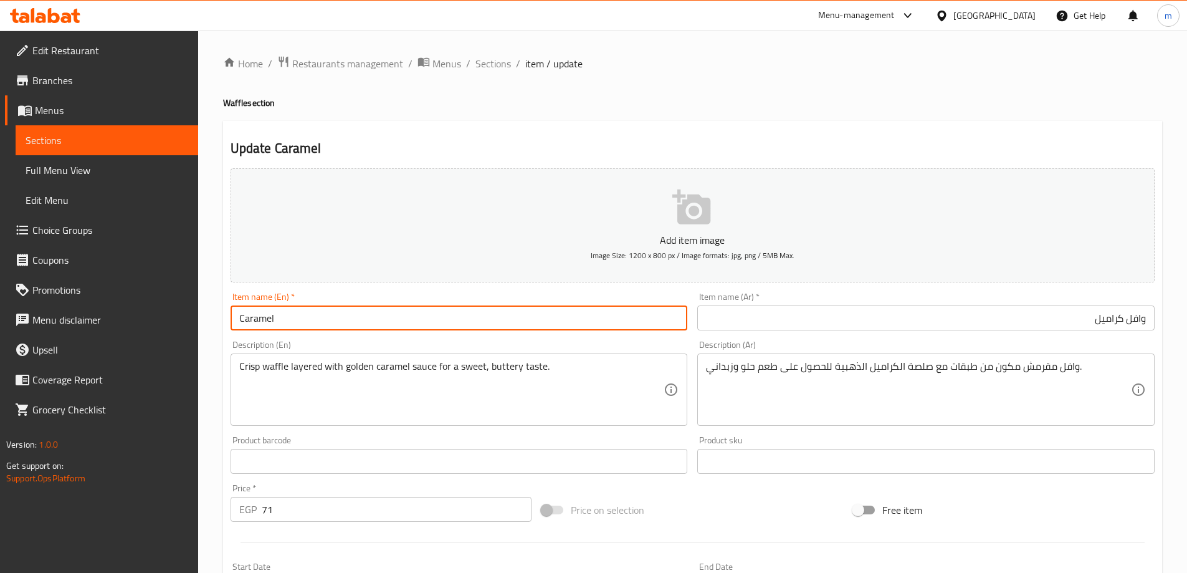
click at [401, 501] on input "71" at bounding box center [397, 509] width 270 height 25
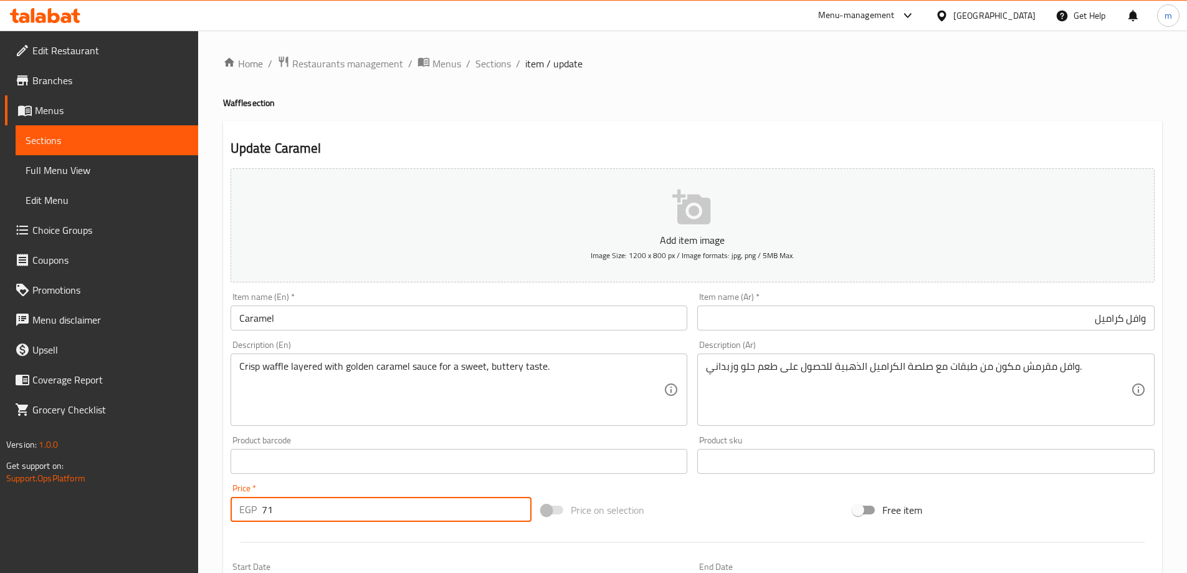
type input "70"
click at [379, 324] on input "Caramel" at bounding box center [459, 317] width 457 height 25
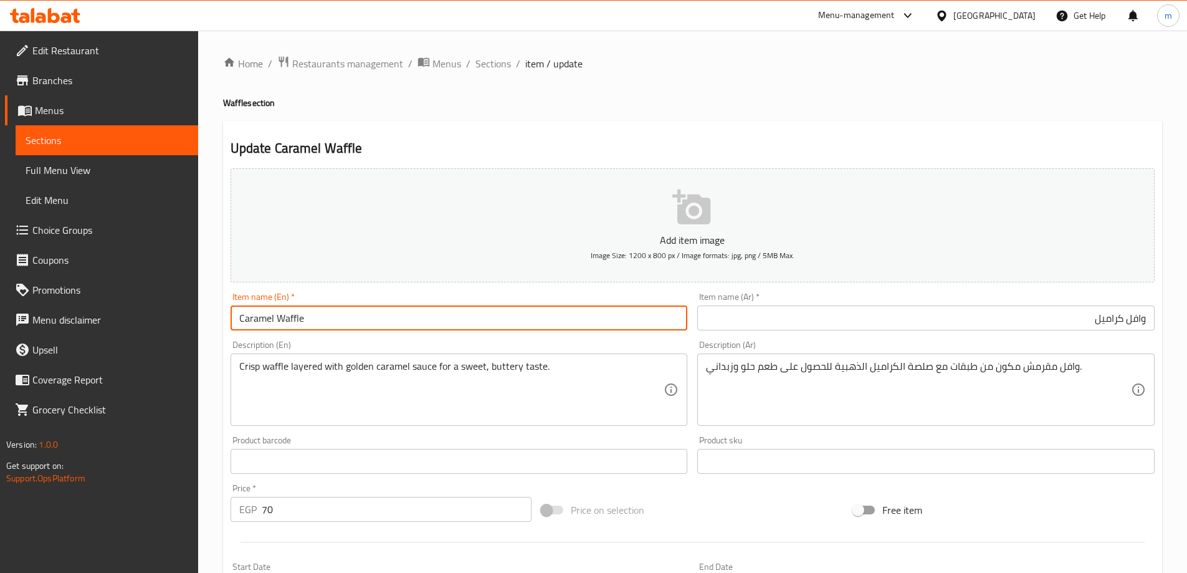
type input "Caramel Waffle"
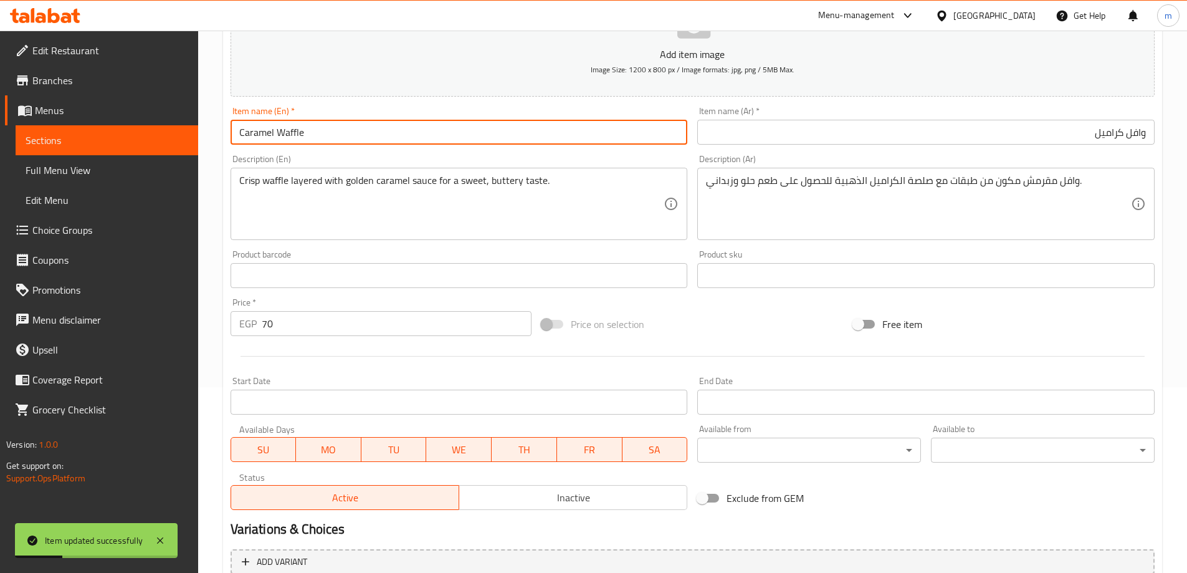
scroll to position [187, 0]
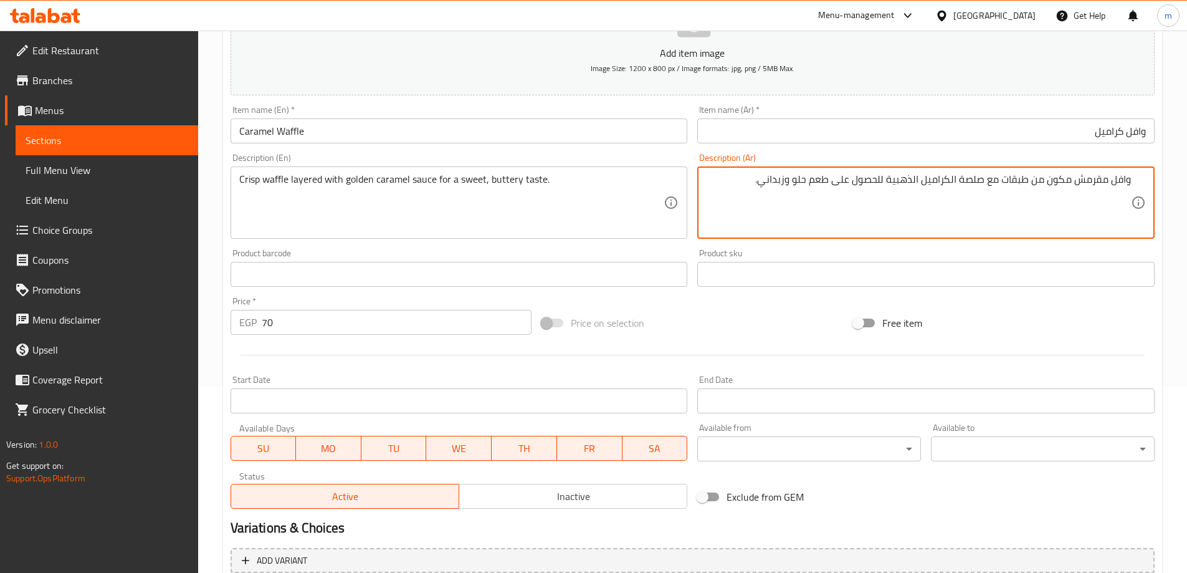
click at [1094, 186] on textarea "وافل مقرمش مكون من طبقات مع صلصة الكراميل الذهبية للحصول على طعم حلو وزبداني." at bounding box center [918, 202] width 425 height 59
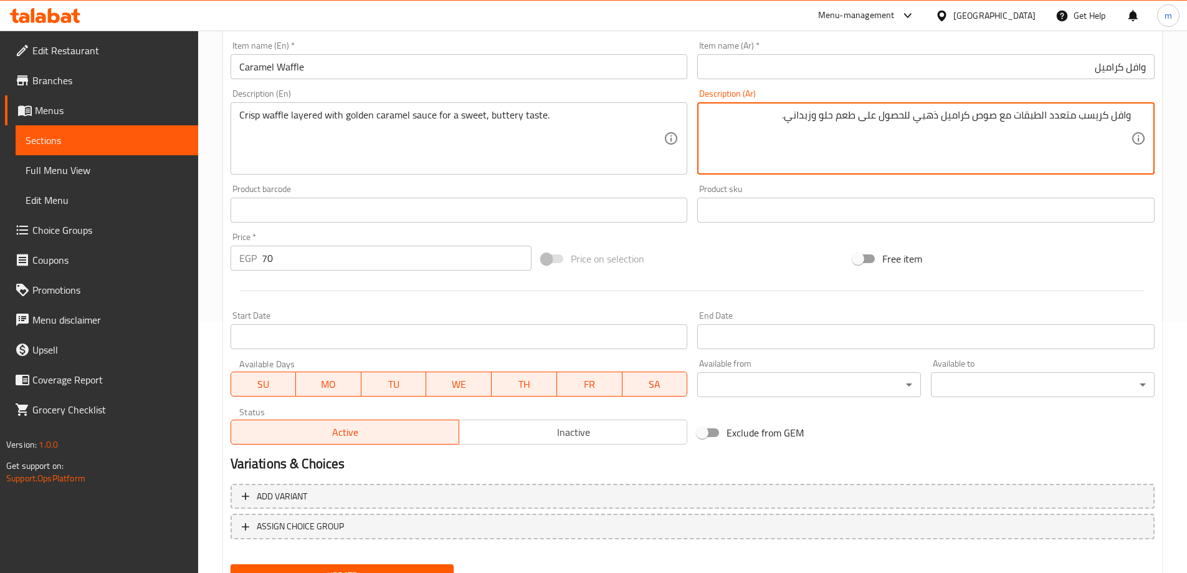
scroll to position [308, 0]
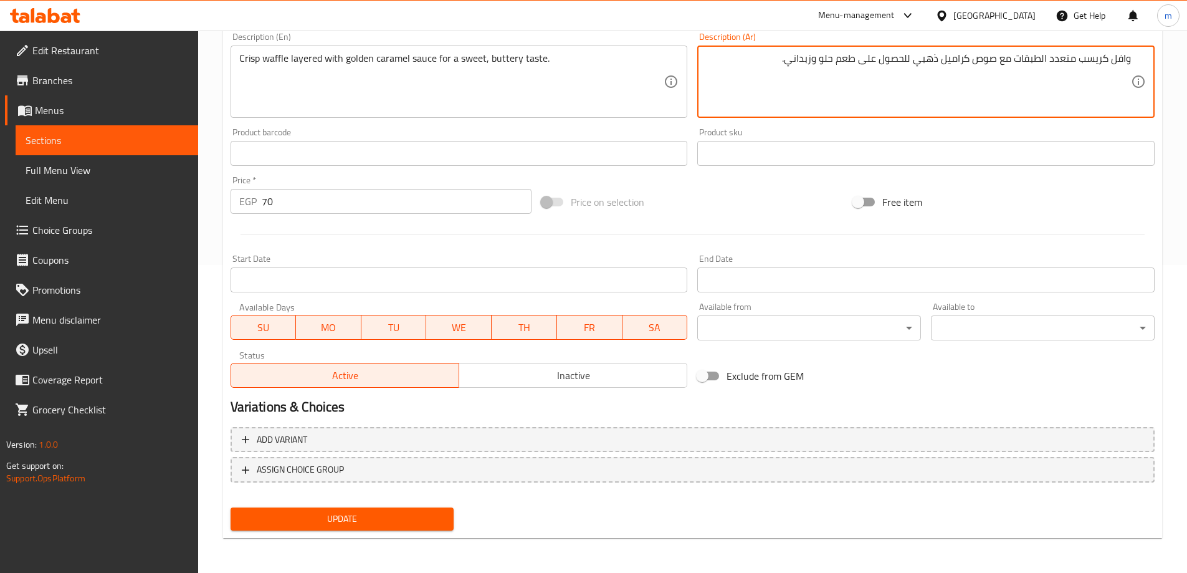
type textarea "وافل كريسب متعدد الطبقات مع صوص كراميل ذهبي للحصول على طعم حلو وزبداني."
click at [338, 515] on span "Update" at bounding box center [342, 519] width 204 height 16
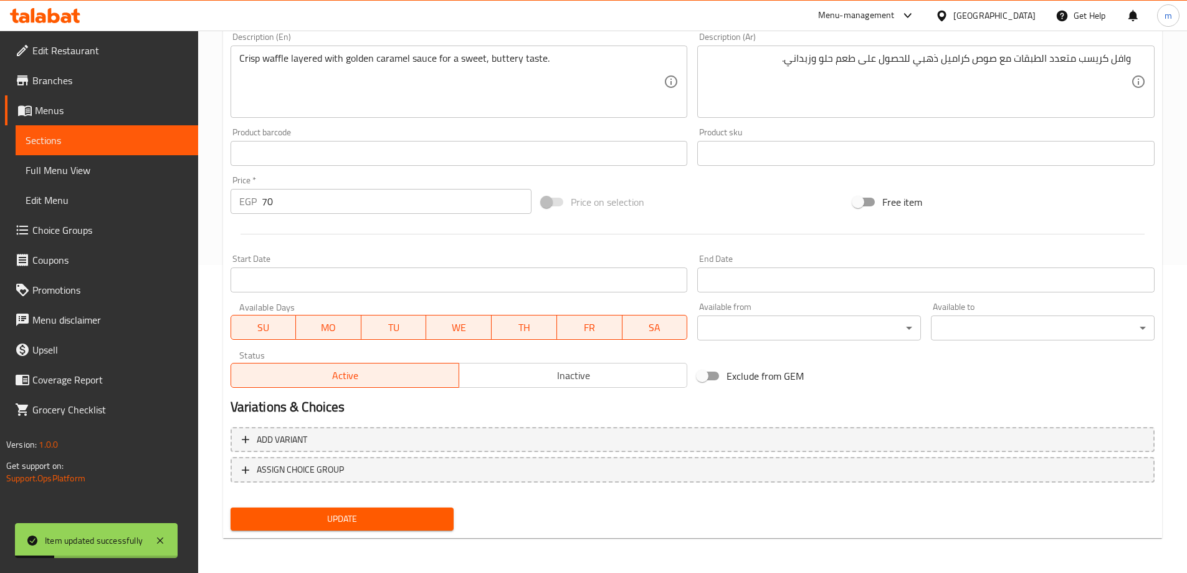
click at [138, 146] on span "Sections" at bounding box center [107, 140] width 163 height 15
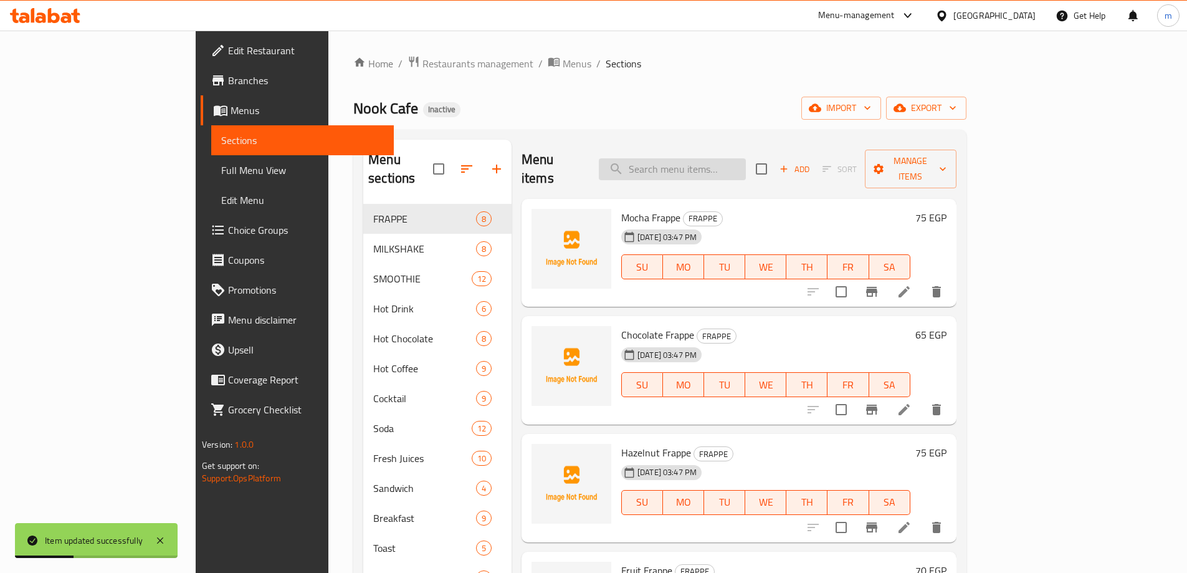
click at [746, 158] on input "search" at bounding box center [672, 169] width 147 height 22
paste input "Lotus"
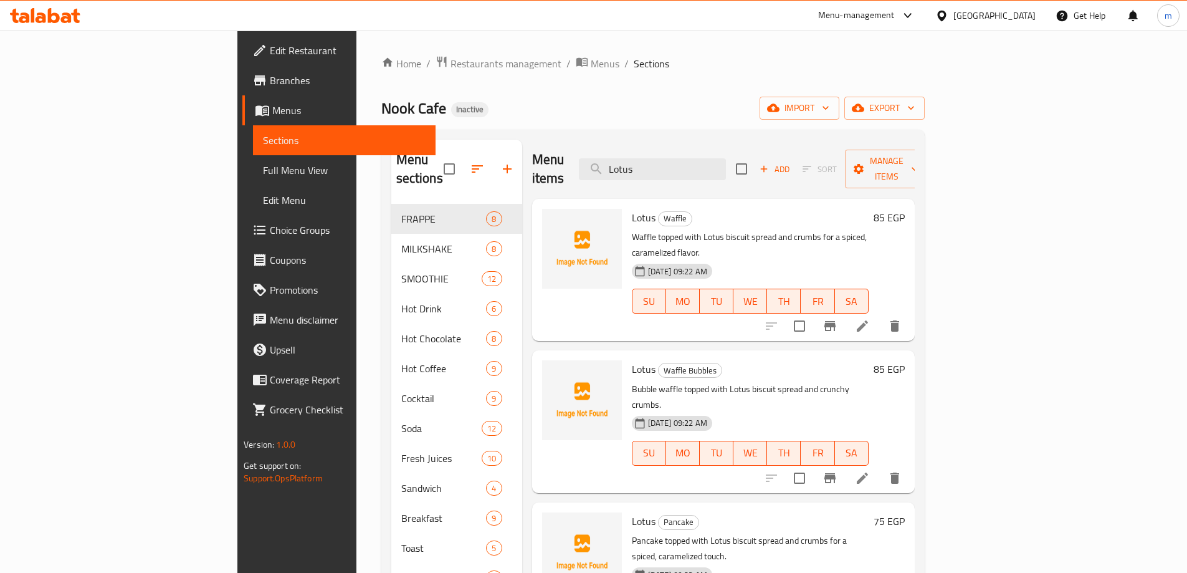
type input "Lotus"
click at [870, 318] on icon at bounding box center [862, 325] width 15 height 15
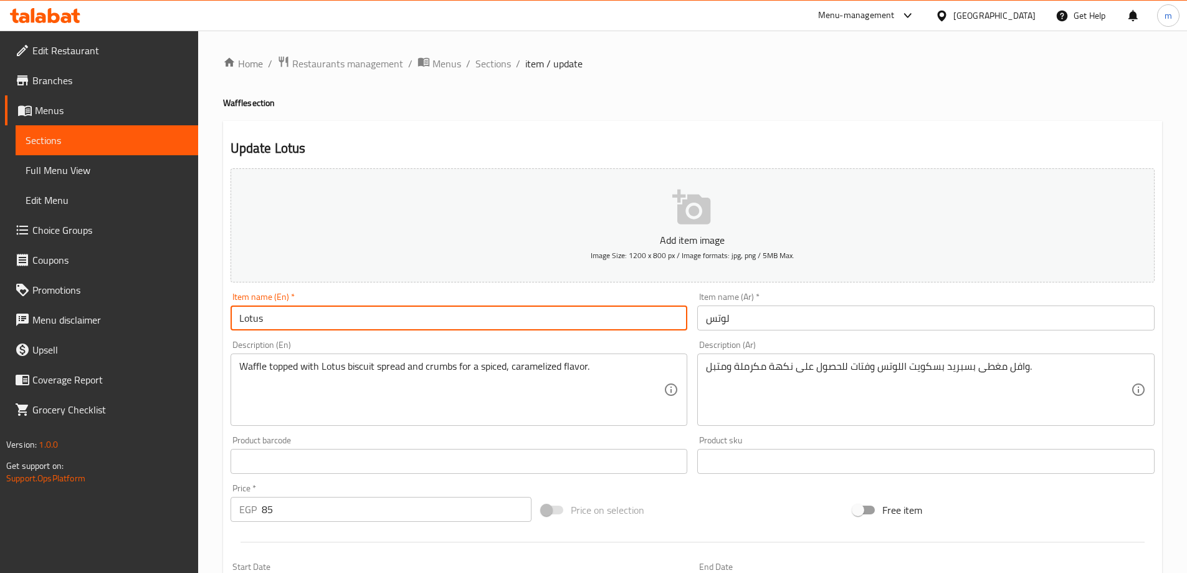
click at [379, 315] on input "Lotus" at bounding box center [459, 317] width 457 height 25
type input "Lotus Waffle"
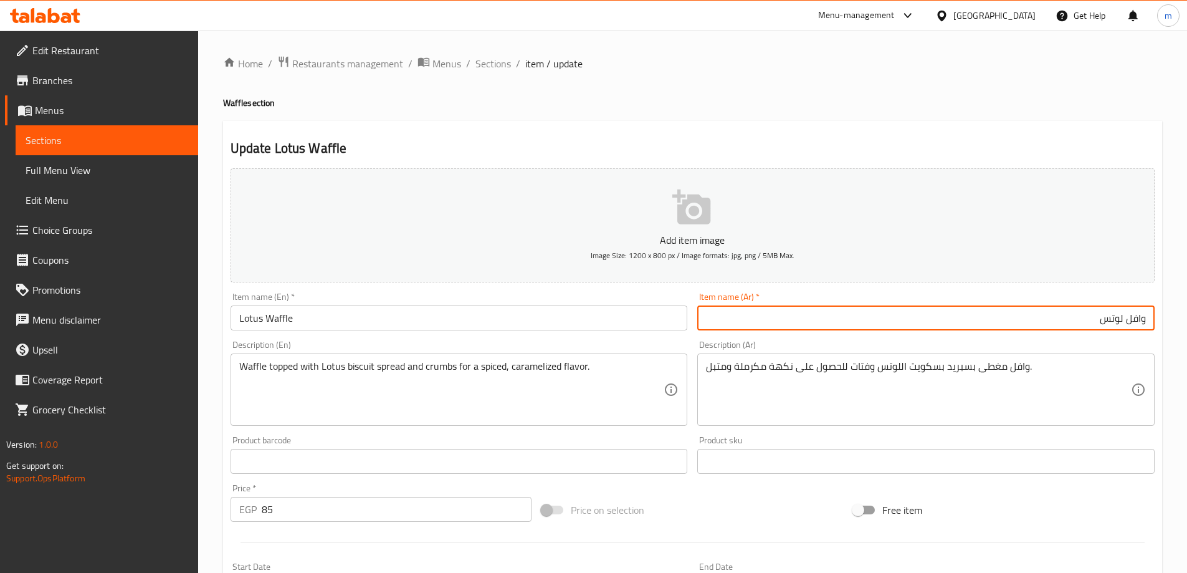
type input "وافل لوتس"
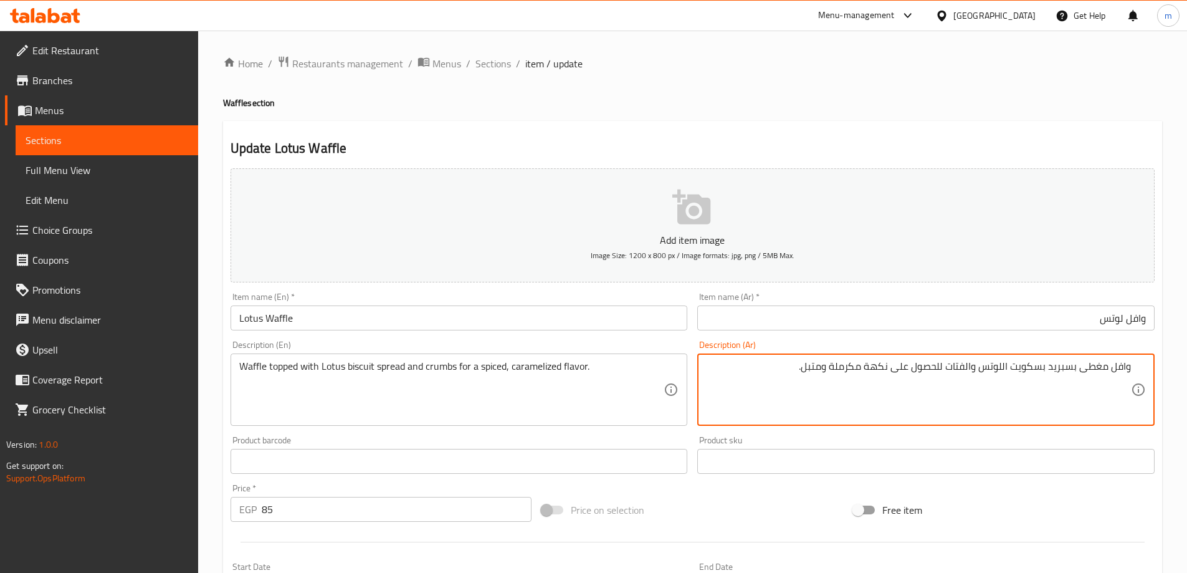
type textarea "وافل مغطى بسبريد بسكويت اللوتس والفتات للحصول على نكهة مكرملة ومتبل."
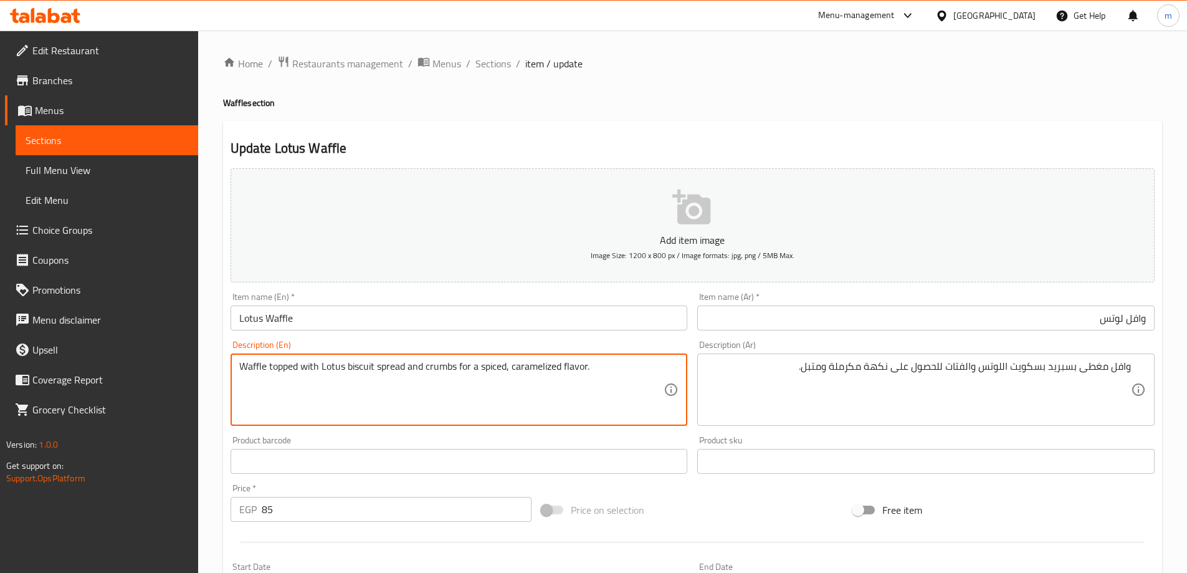
click at [438, 368] on textarea "Waffle topped with Lotus biscuit spread and crumbs for a spiced, caramelized fl…" at bounding box center [451, 389] width 425 height 59
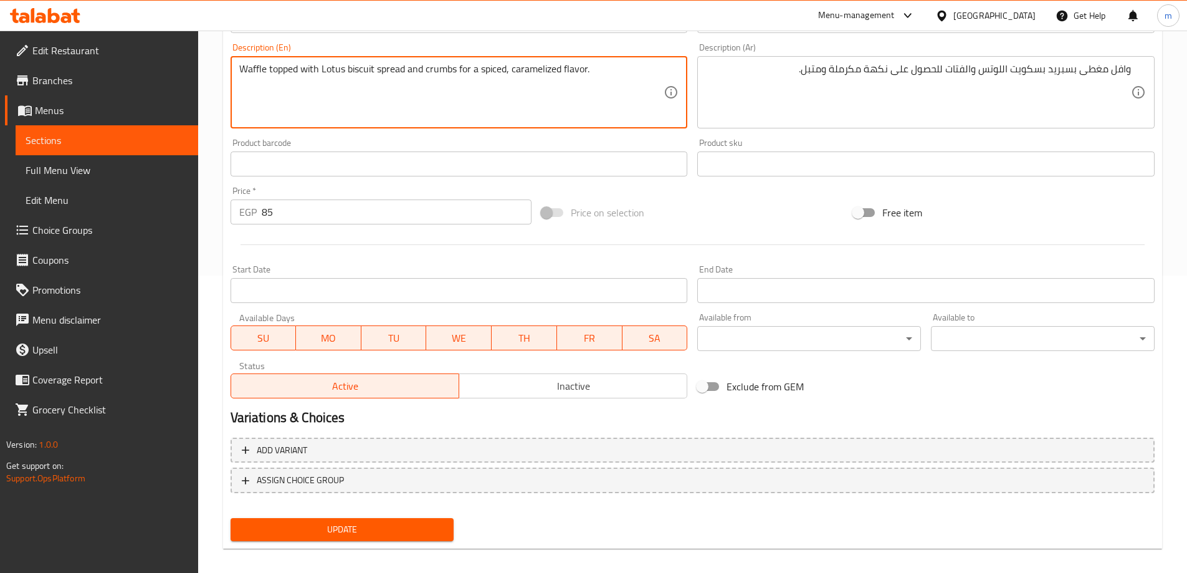
scroll to position [308, 0]
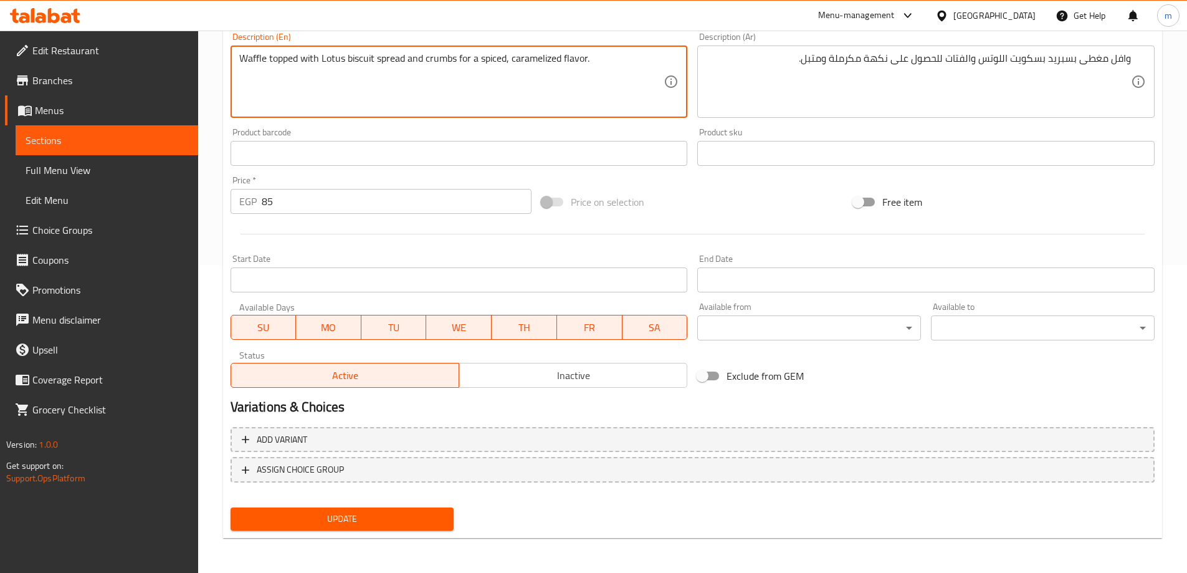
click at [293, 525] on span "Update" at bounding box center [342, 519] width 204 height 16
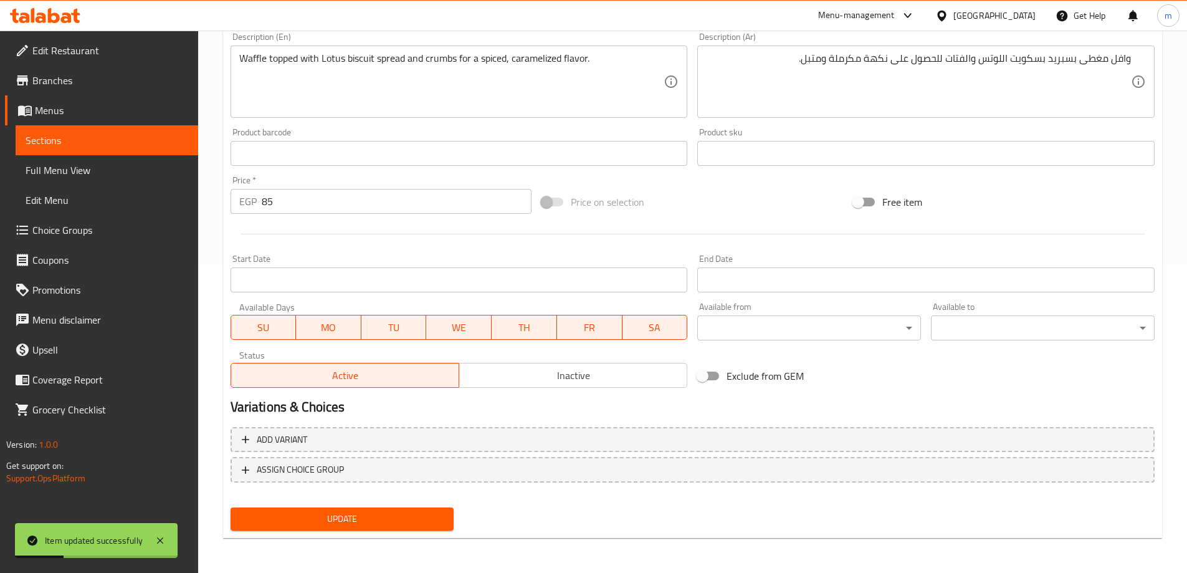
click at [143, 143] on span "Sections" at bounding box center [107, 140] width 163 height 15
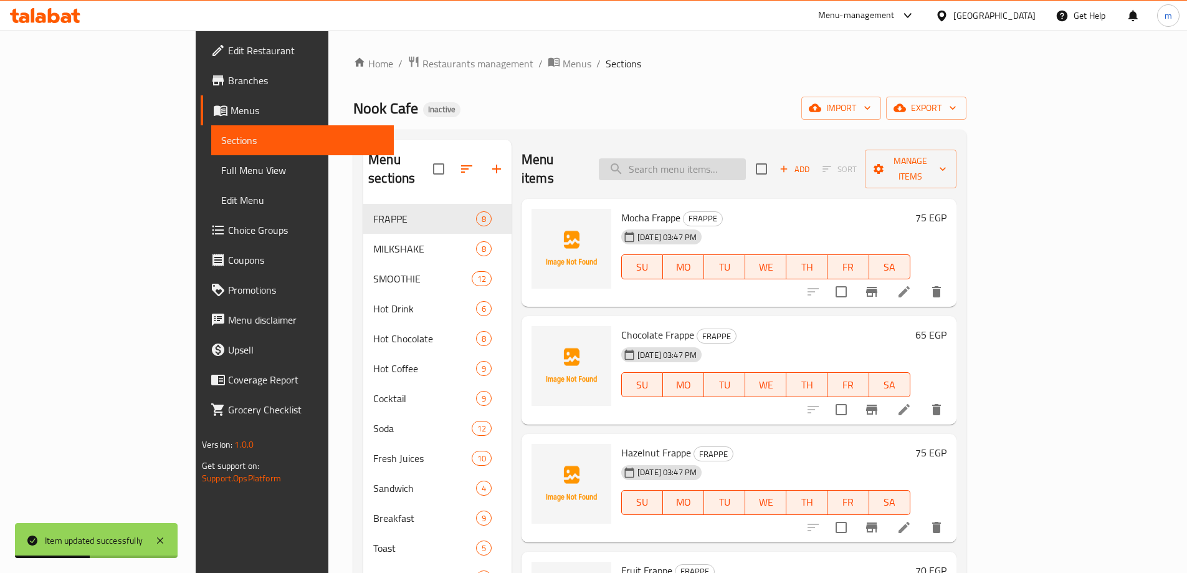
click at [741, 158] on input "search" at bounding box center [672, 169] width 147 height 22
paste input "Oreo"
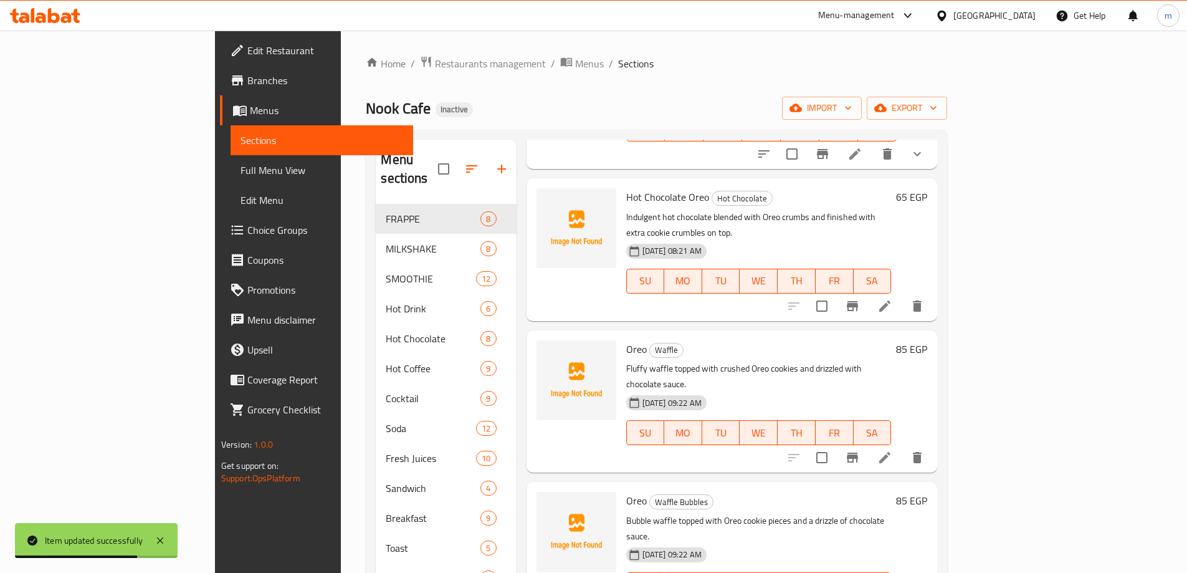
scroll to position [187, 0]
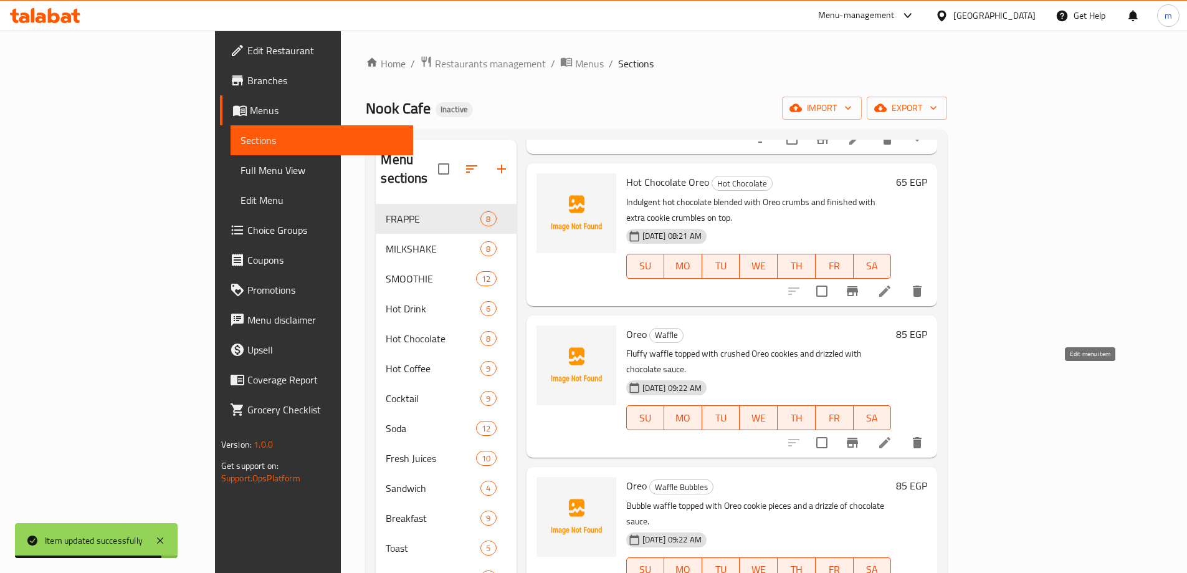
type input "Oreo"
click at [892, 435] on icon at bounding box center [884, 442] width 15 height 15
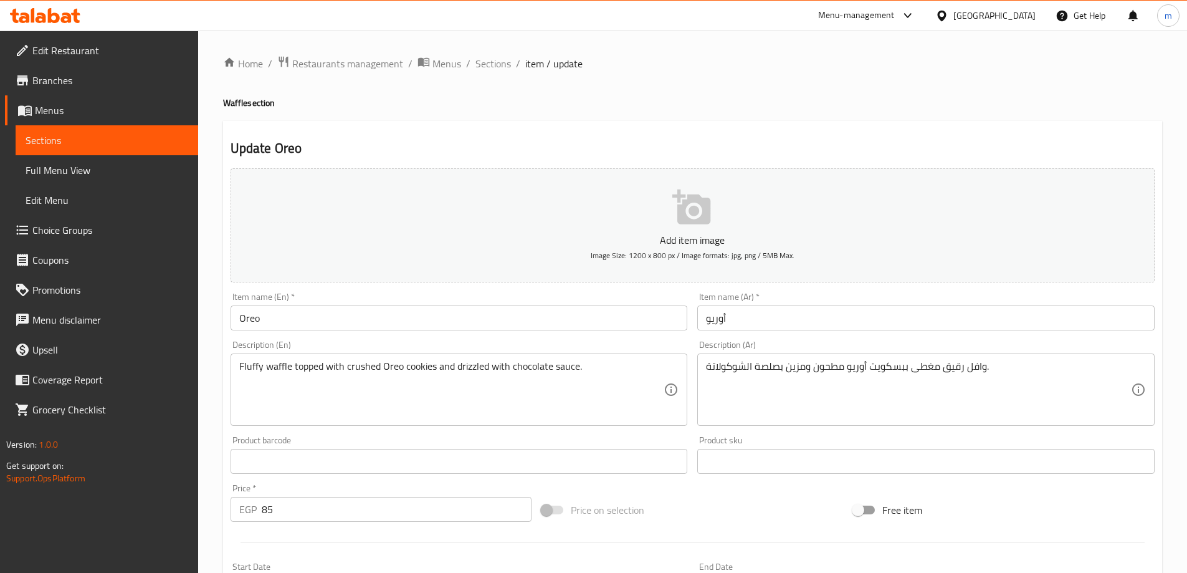
click at [417, 319] on input "Oreo" at bounding box center [459, 317] width 457 height 25
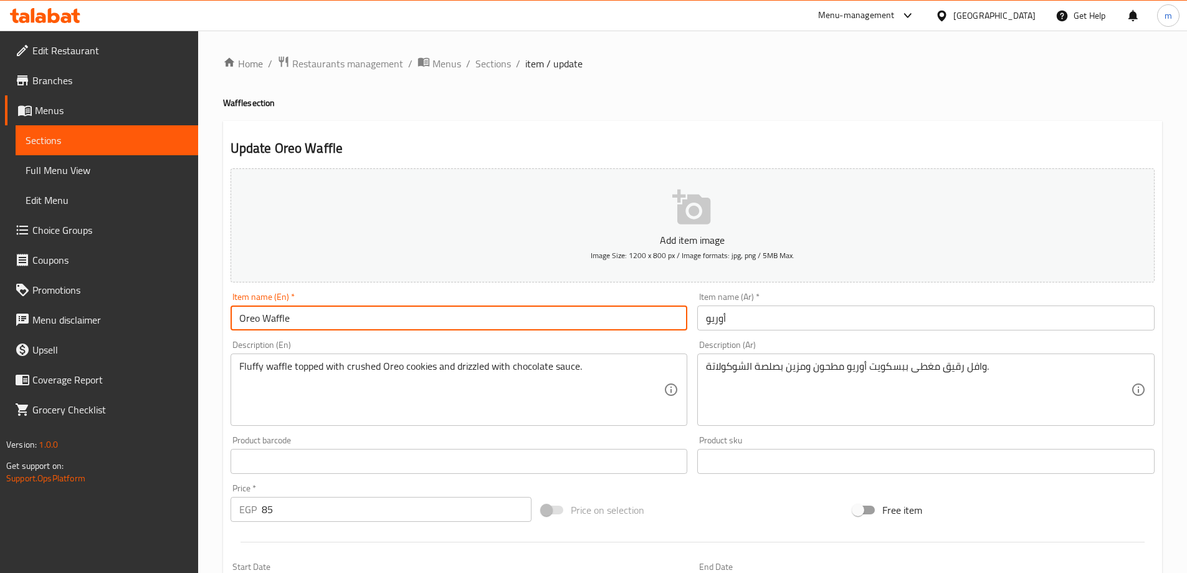
type input "Oreo Waffle"
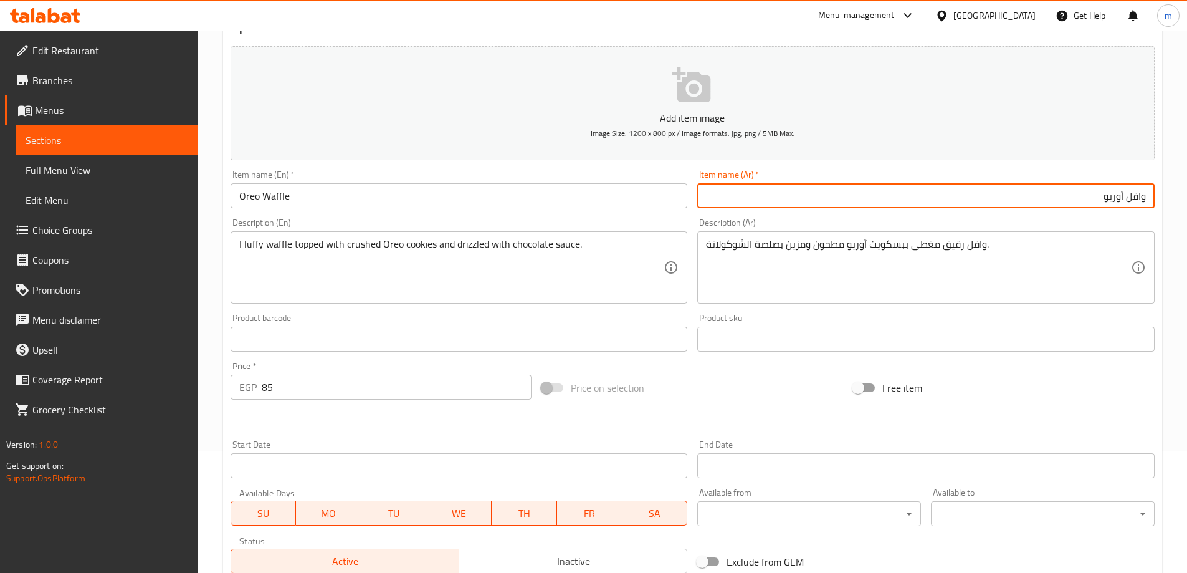
scroll to position [125, 0]
type input "وافل أوريو"
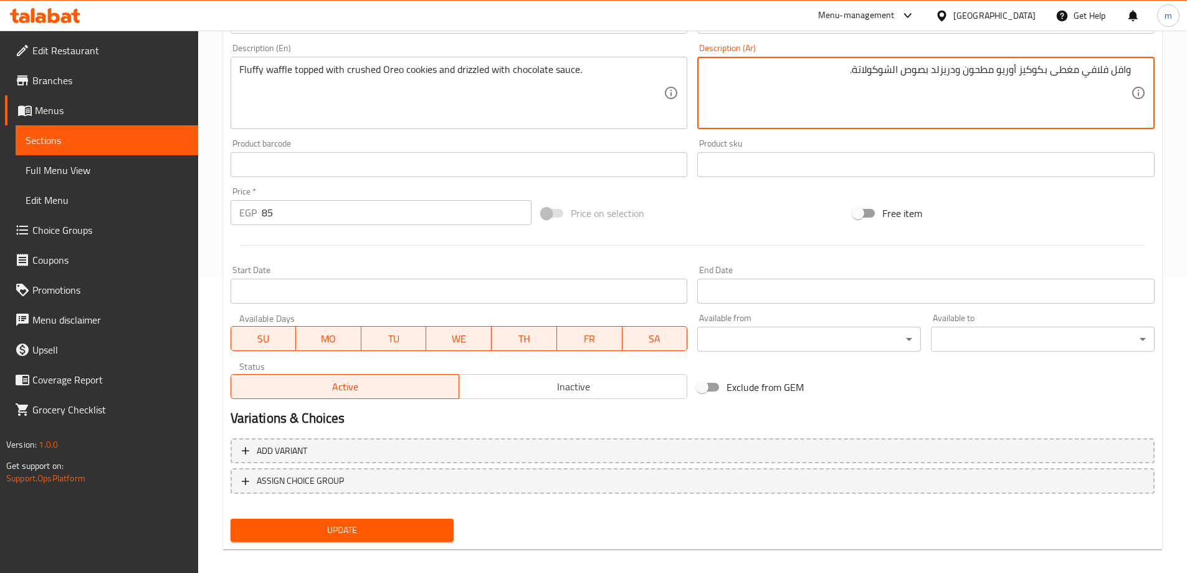
scroll to position [308, 0]
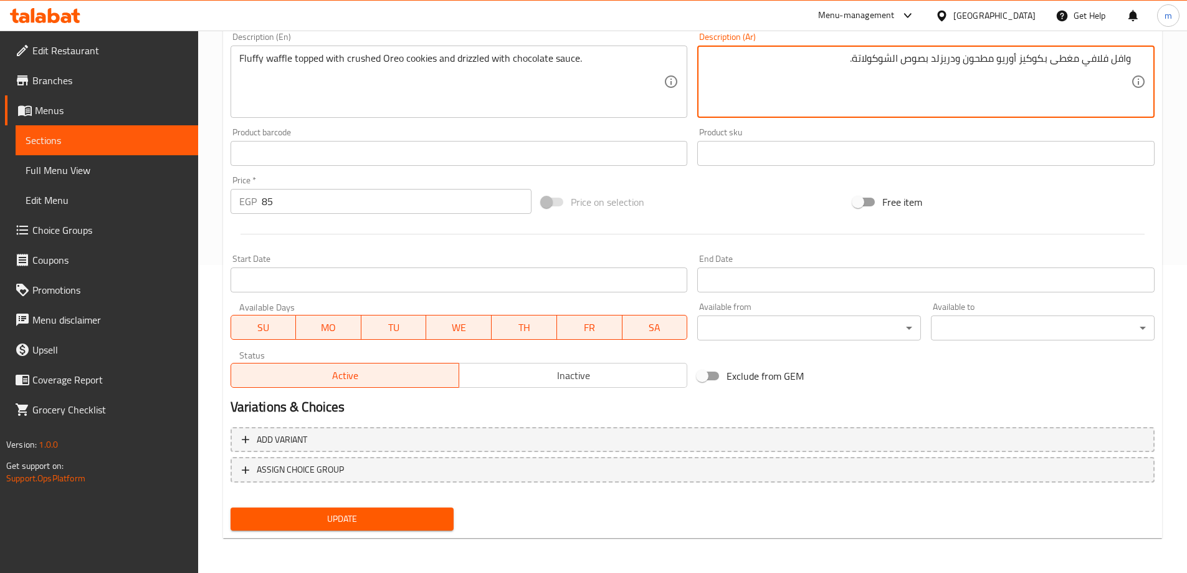
type textarea "وافل فلافي مغطى بكوكيز أوريو مطحون ودريزلد بصوص الشوكولاتة."
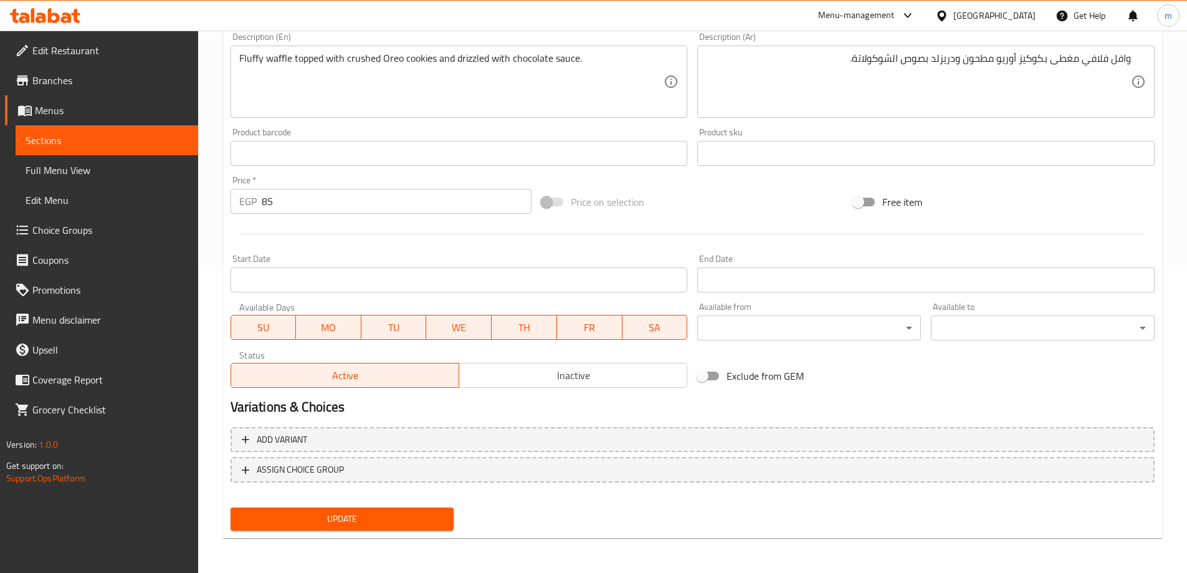
click at [373, 505] on div "Update" at bounding box center [343, 518] width 234 height 33
click at [376, 517] on span "Update" at bounding box center [342, 519] width 204 height 16
click at [74, 135] on span "Sections" at bounding box center [107, 140] width 163 height 15
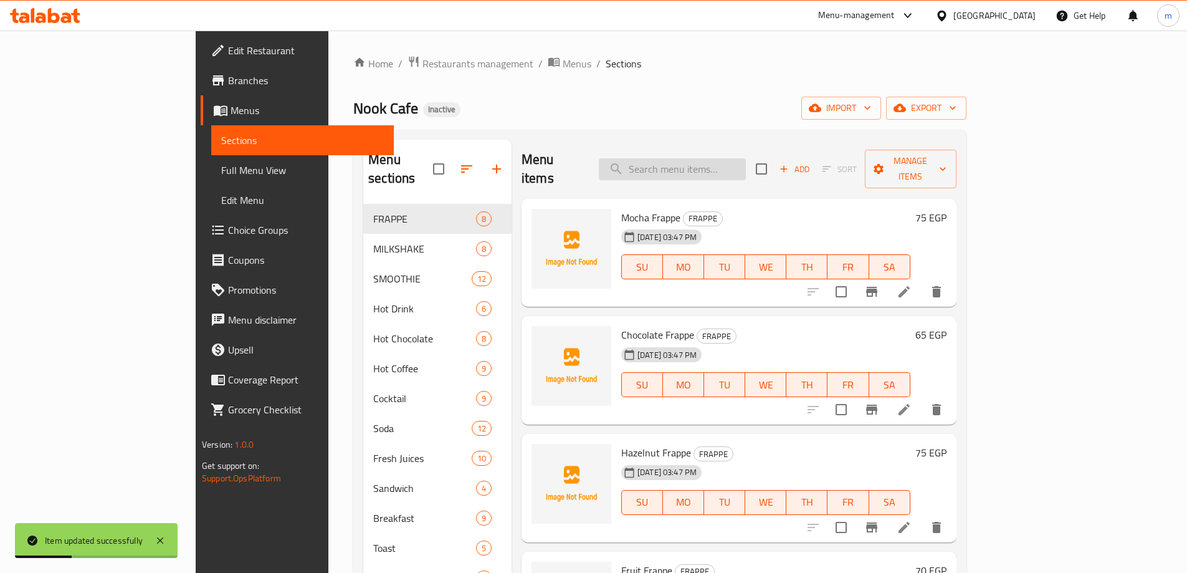
click at [746, 159] on input "search" at bounding box center [672, 169] width 147 height 22
paste input "Chocolate"
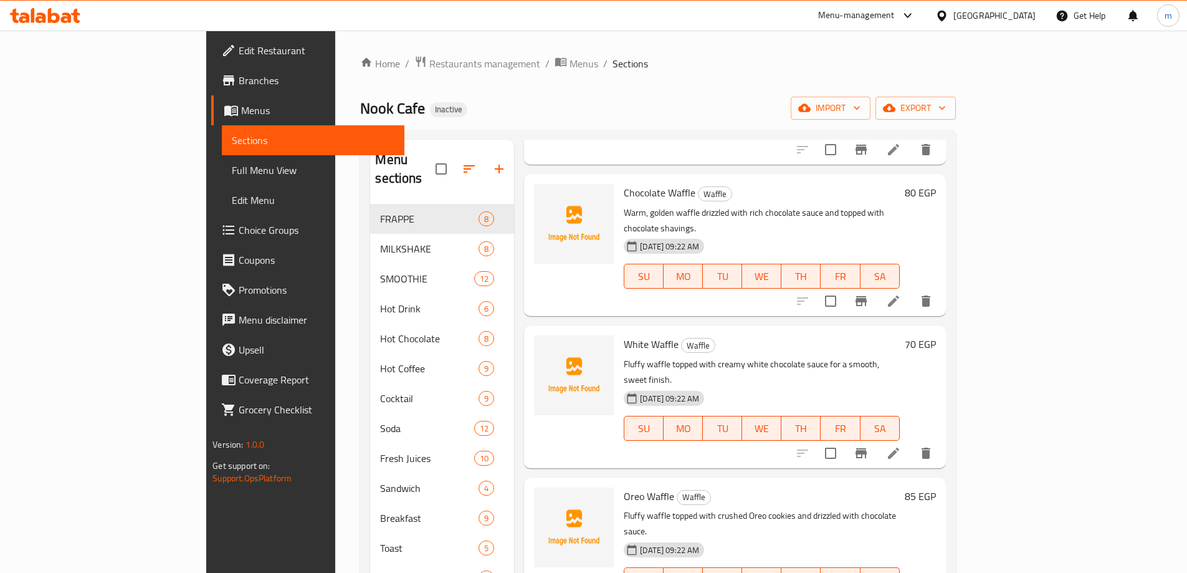
scroll to position [1994, 0]
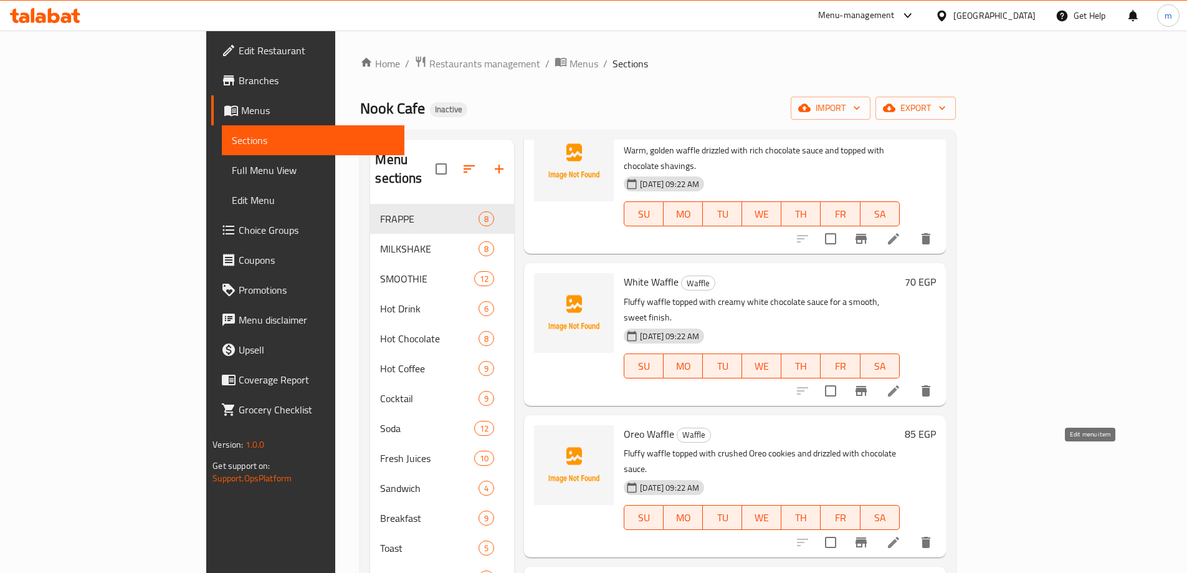
type input "Chocolate"
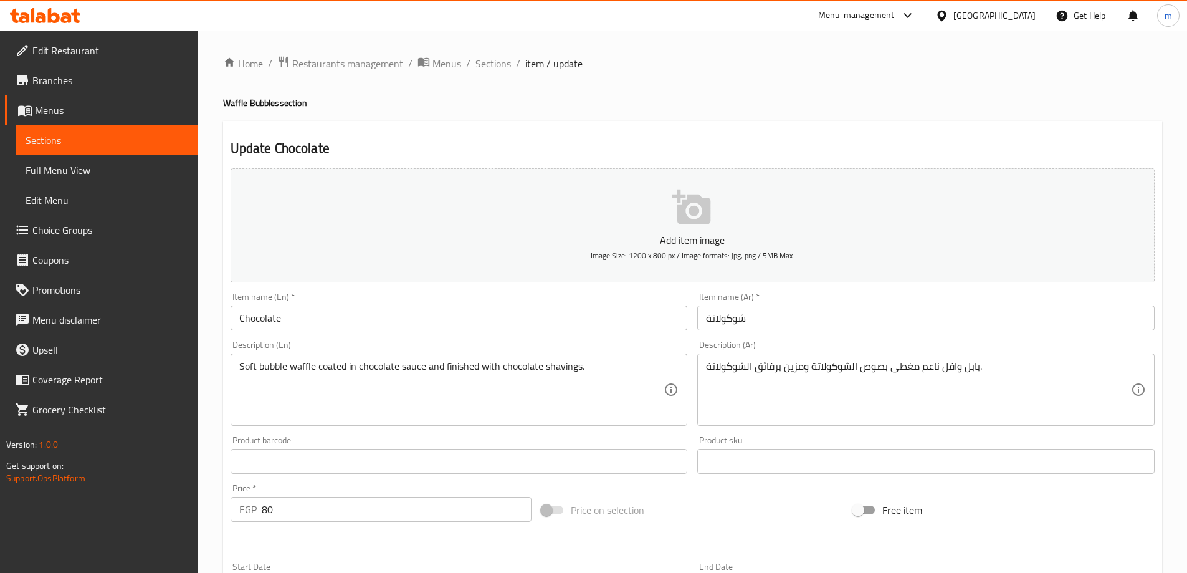
click at [617, 318] on input "Chocolate" at bounding box center [459, 317] width 457 height 25
drag, startPoint x: 222, startPoint y: 100, endPoint x: 278, endPoint y: 101, distance: 55.5
click at [278, 101] on h4 "Waffle Bubbles section" at bounding box center [692, 103] width 939 height 12
copy h4 "Waffle Bubbles"
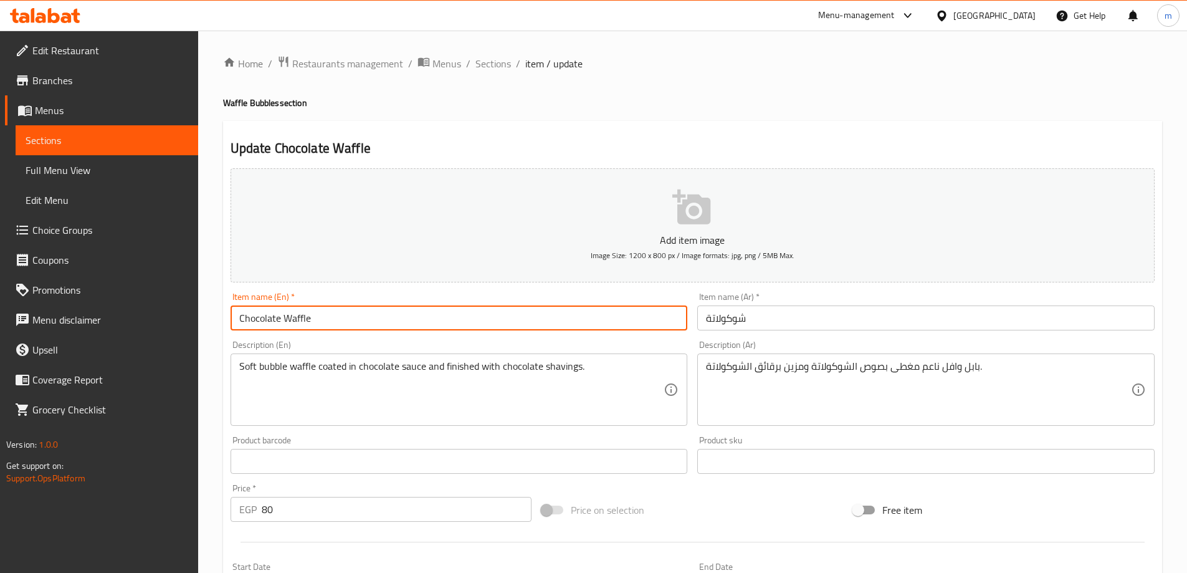
click at [291, 325] on input "Chocolate Waffle" at bounding box center [459, 317] width 457 height 25
paste input "Bubbles"
type input "Chocolate Waffle Bubbles"
click at [795, 315] on input "شوكولاتة" at bounding box center [925, 317] width 457 height 25
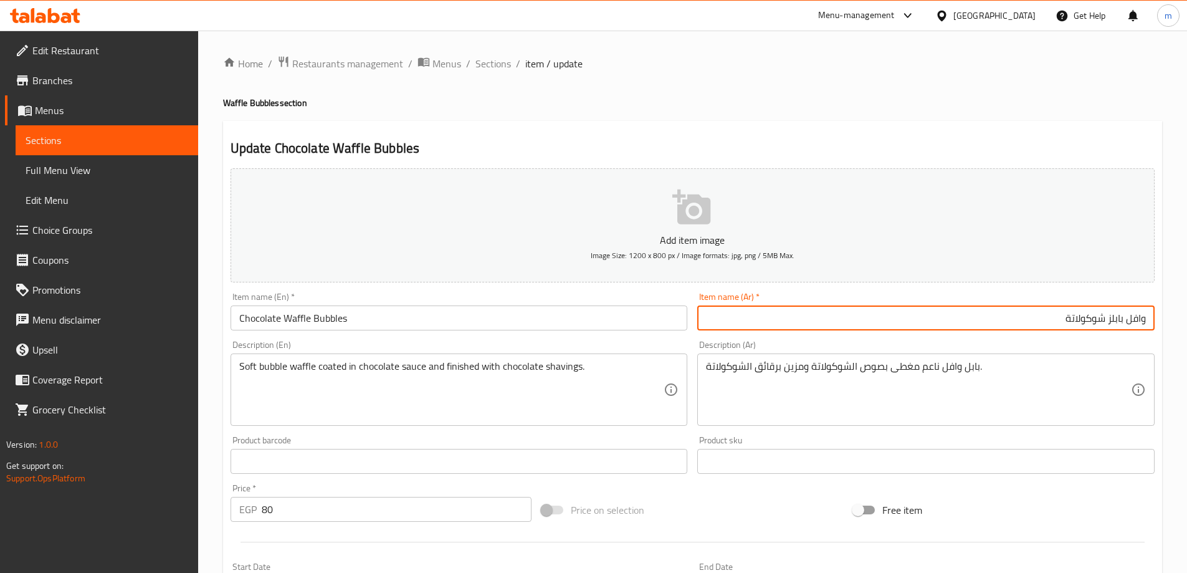
type input "وافل بابلز شوكولاتة"
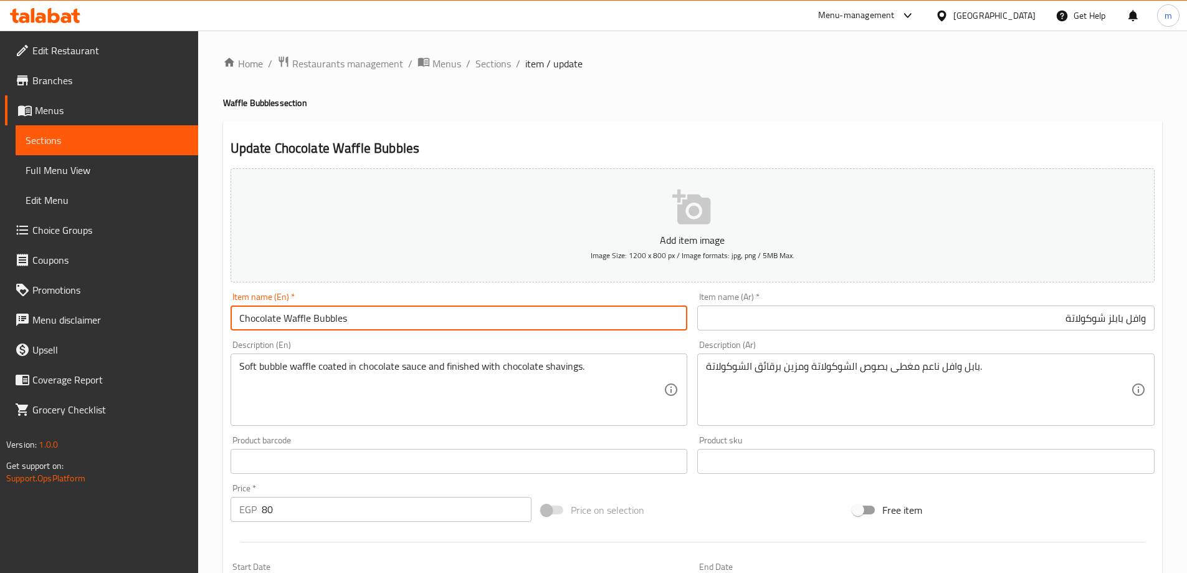
drag, startPoint x: 285, startPoint y: 312, endPoint x: 359, endPoint y: 330, distance: 76.9
click at [359, 330] on input "Chocolate Waffle Bubbles" at bounding box center [459, 317] width 457 height 25
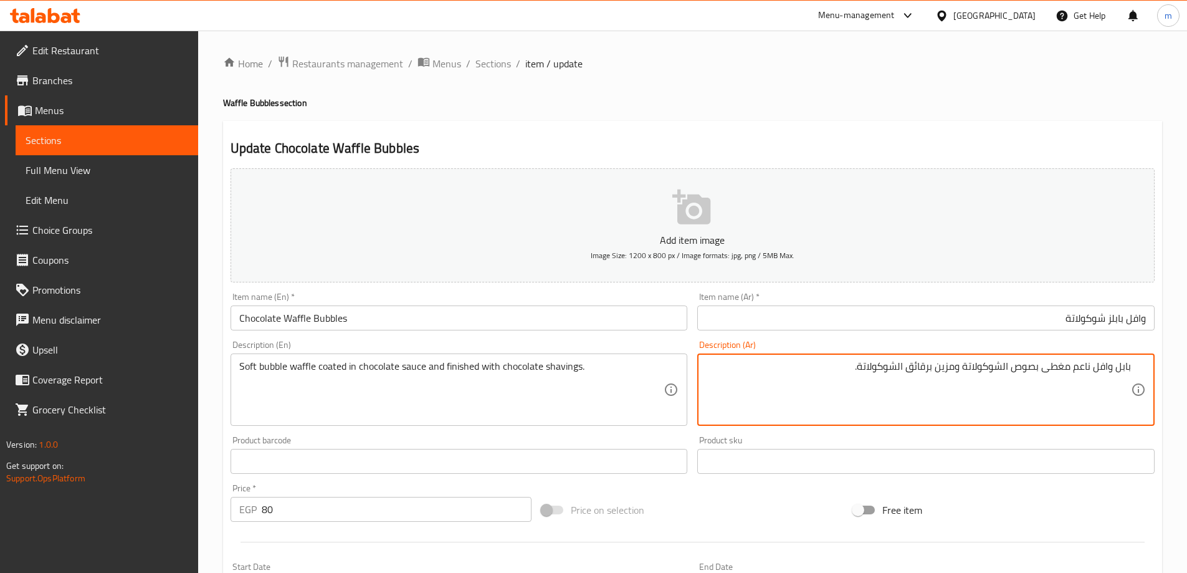
click at [949, 366] on textarea "بابل وافل ناعم مغطى بصوص الشوكولاتة ومزين برقائق الشوكولاتة." at bounding box center [918, 389] width 425 height 59
click at [949, 367] on textarea "بابل وافل ناعم مغطى بصوص الشوكولاتة ومزين برقائق الشوكولاتة." at bounding box center [918, 389] width 425 height 59
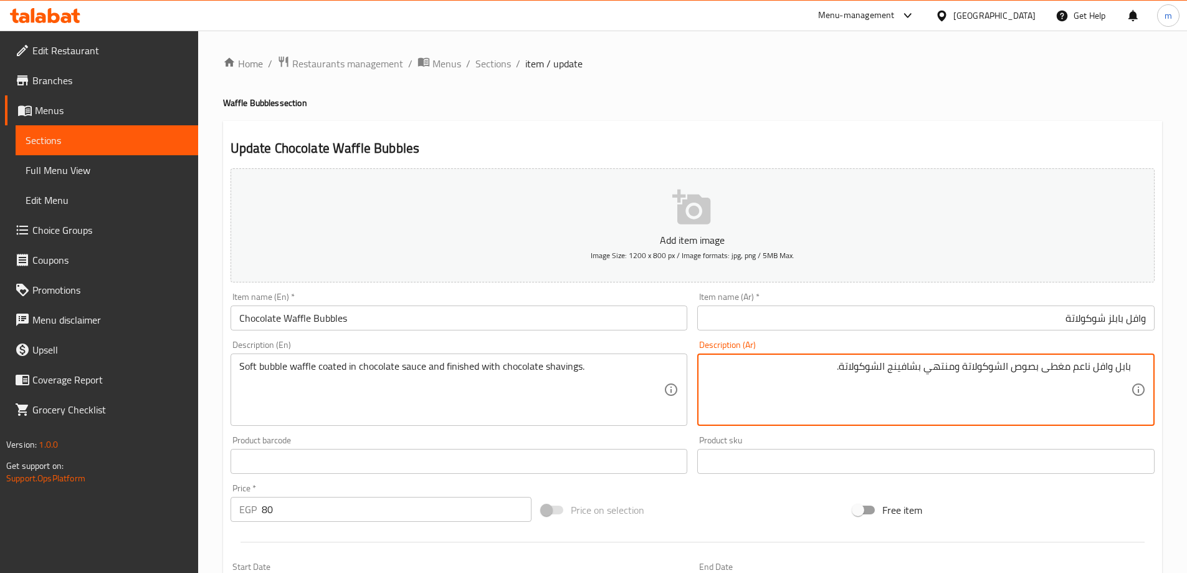
type textarea "بابل وافل ناعم مغطى بصوص الشوكولاتة ومنتهي بشافينج الشوكولاتة."
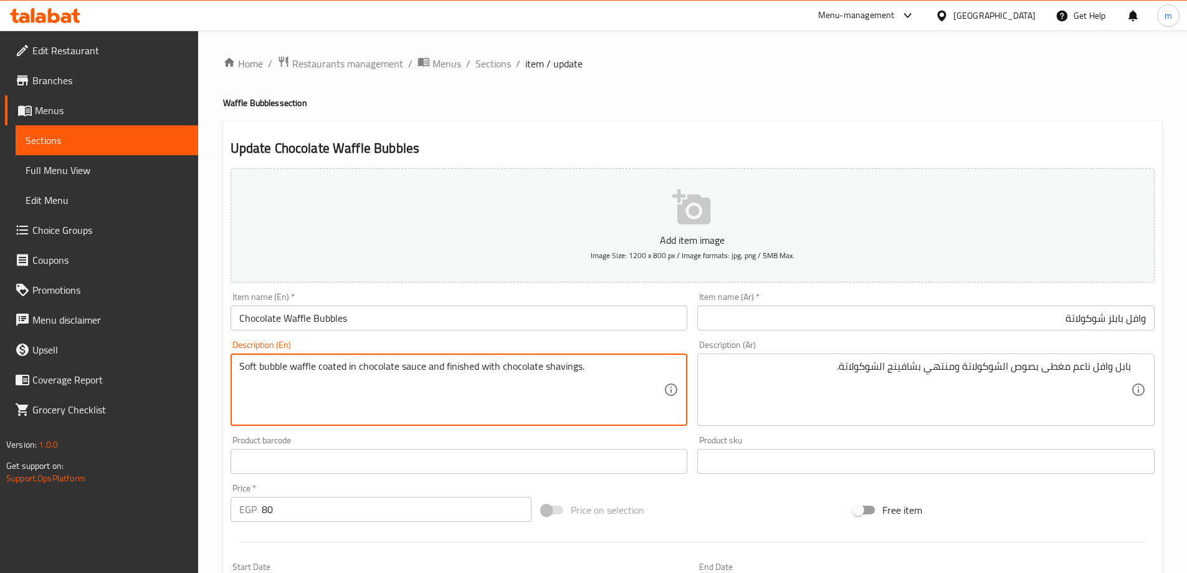
click at [483, 364] on textarea "Soft bubble waffle coated in chocolate sauce and finished with chocolate shavin…" at bounding box center [451, 389] width 425 height 59
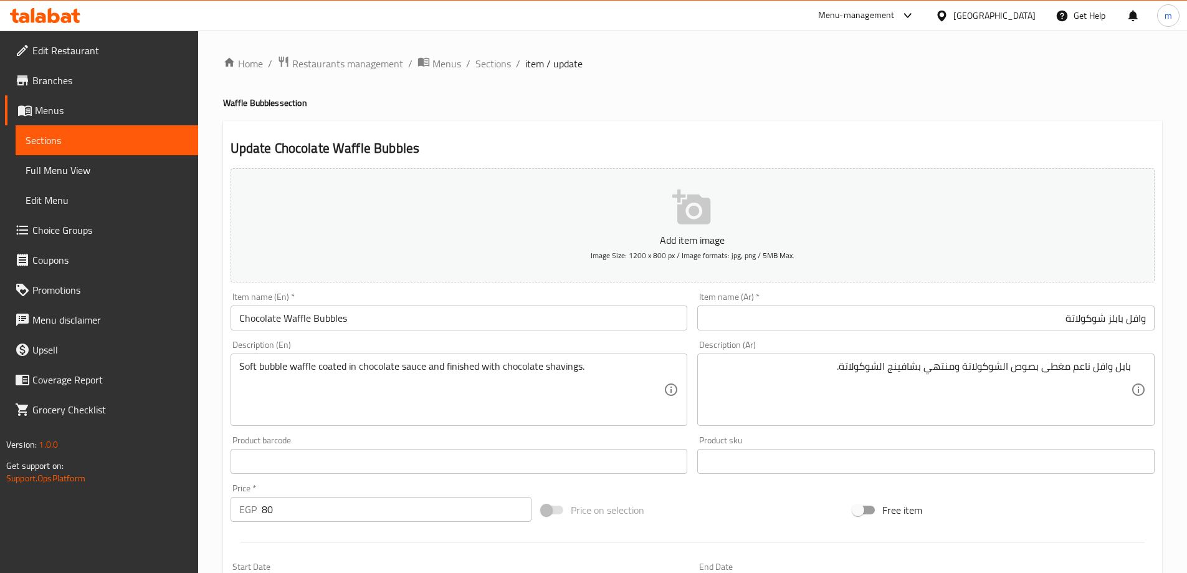
click at [325, 375] on textarea "Soft bubble waffle coated in chocolate sauce and finished with chocolate shavin…" at bounding box center [451, 389] width 425 height 59
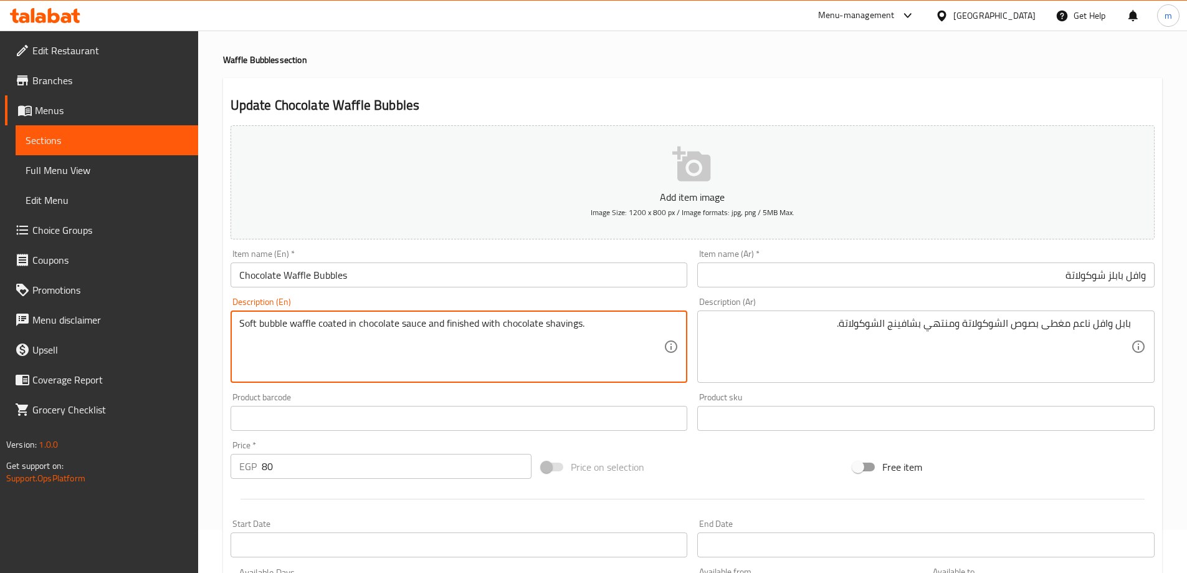
scroll to position [62, 0]
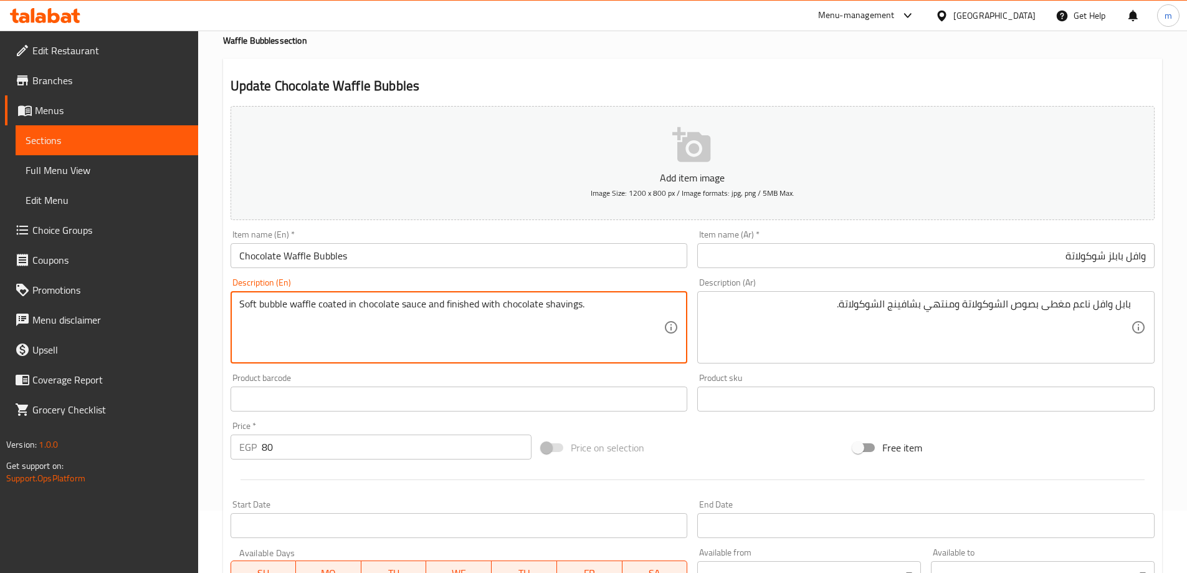
click at [325, 375] on div "Product barcode Product barcode" at bounding box center [459, 392] width 457 height 38
click at [330, 308] on textarea "Soft bubble waffle coated in chocolate sauce and finished with chocolate shavin…" at bounding box center [451, 327] width 425 height 59
click at [341, 307] on textarea "Soft bubble waffle coated in chocolate sauce and finished with chocolate shavin…" at bounding box center [451, 327] width 425 height 59
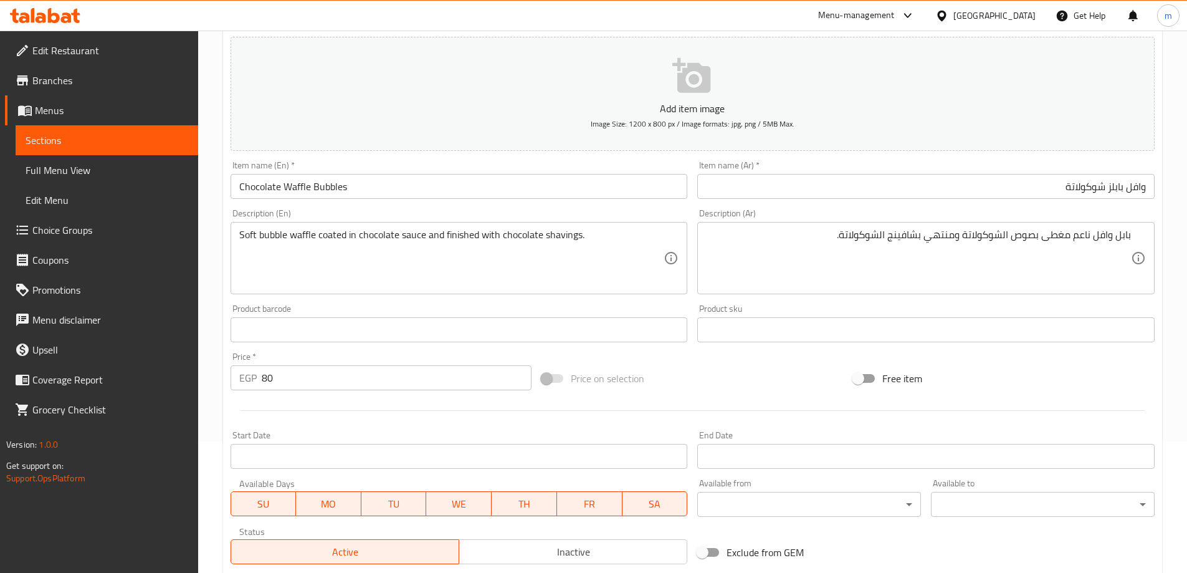
scroll to position [308, 0]
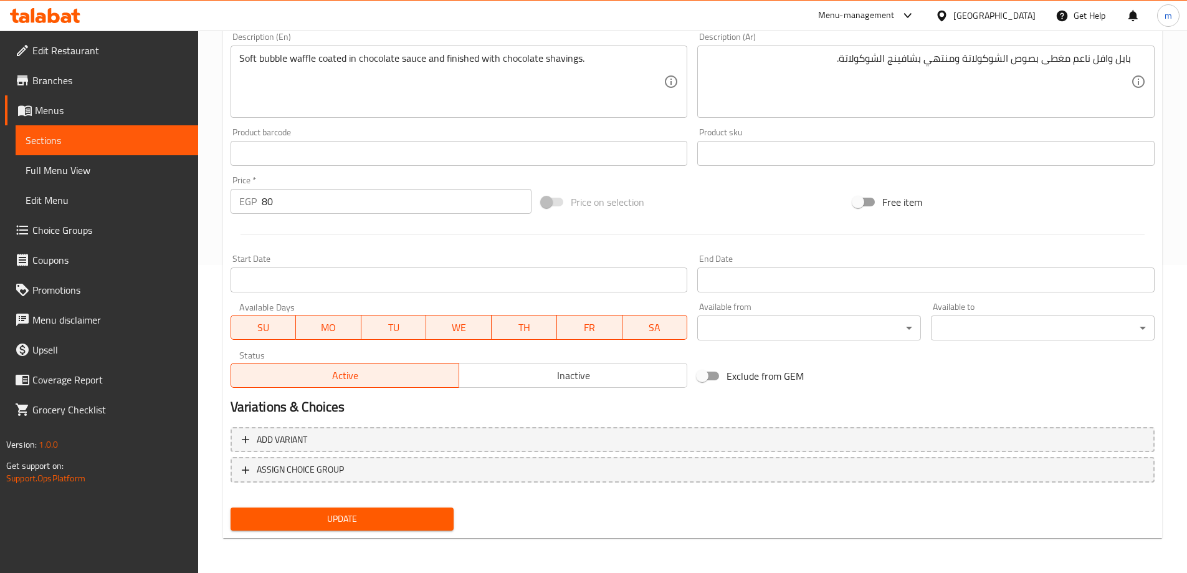
click at [402, 519] on span "Update" at bounding box center [342, 519] width 204 height 16
click at [379, 522] on span "Update" at bounding box center [342, 519] width 204 height 16
click at [79, 164] on span "Full Menu View" at bounding box center [107, 170] width 163 height 15
click at [98, 141] on span "Sections" at bounding box center [107, 140] width 163 height 15
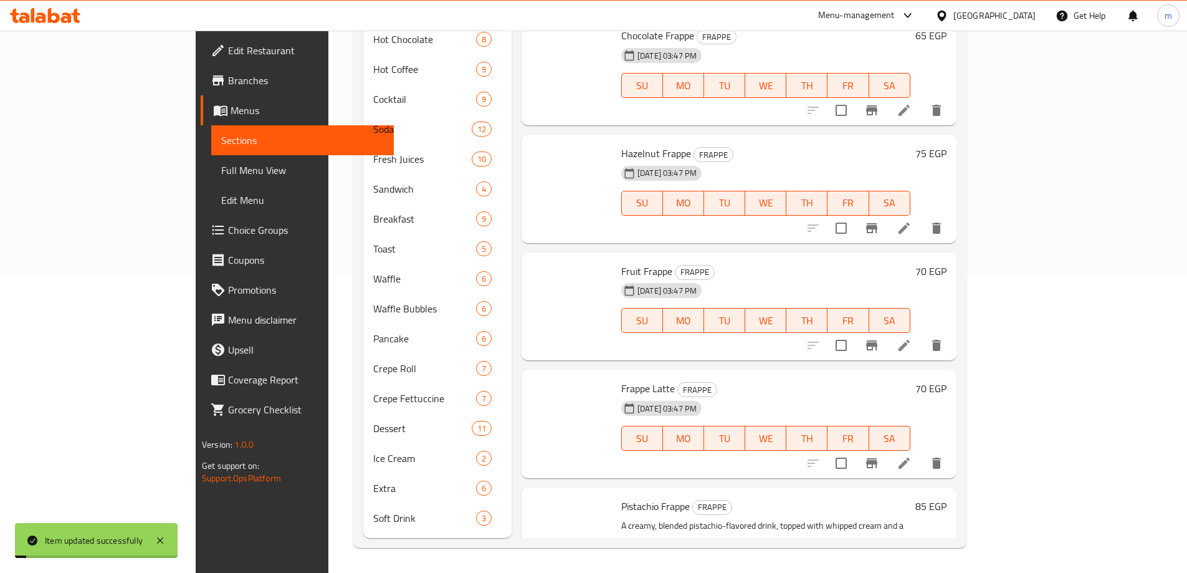
click at [221, 141] on span "Sections" at bounding box center [302, 140] width 163 height 15
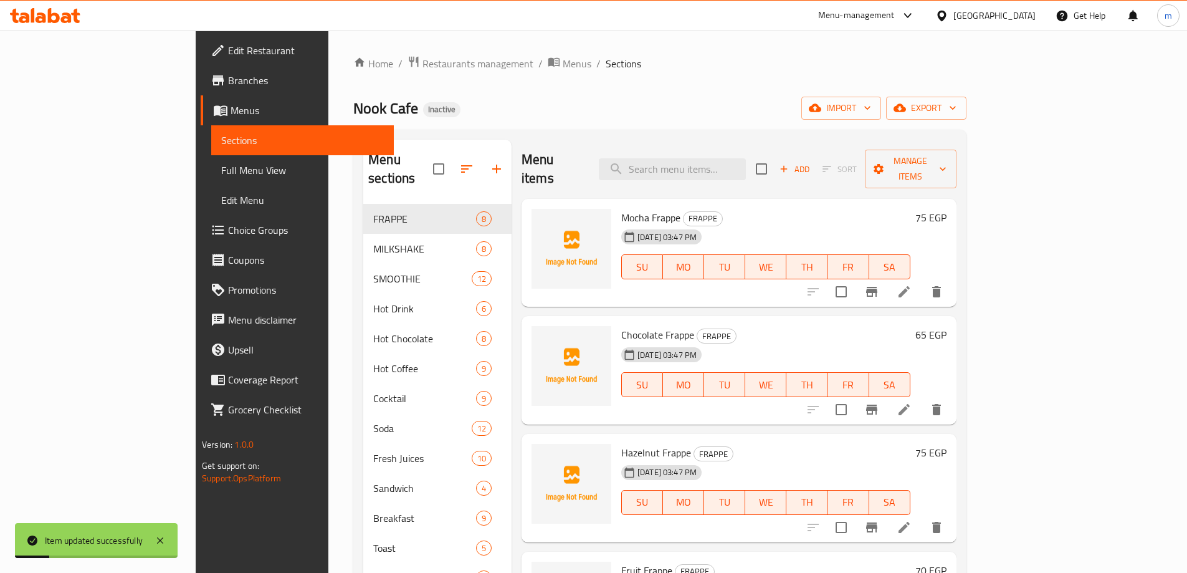
click at [711, 146] on div "Menu items Add Sort Manage items" at bounding box center [738, 169] width 435 height 59
click at [705, 158] on input "search" at bounding box center [672, 169] width 147 height 22
paste input "White"
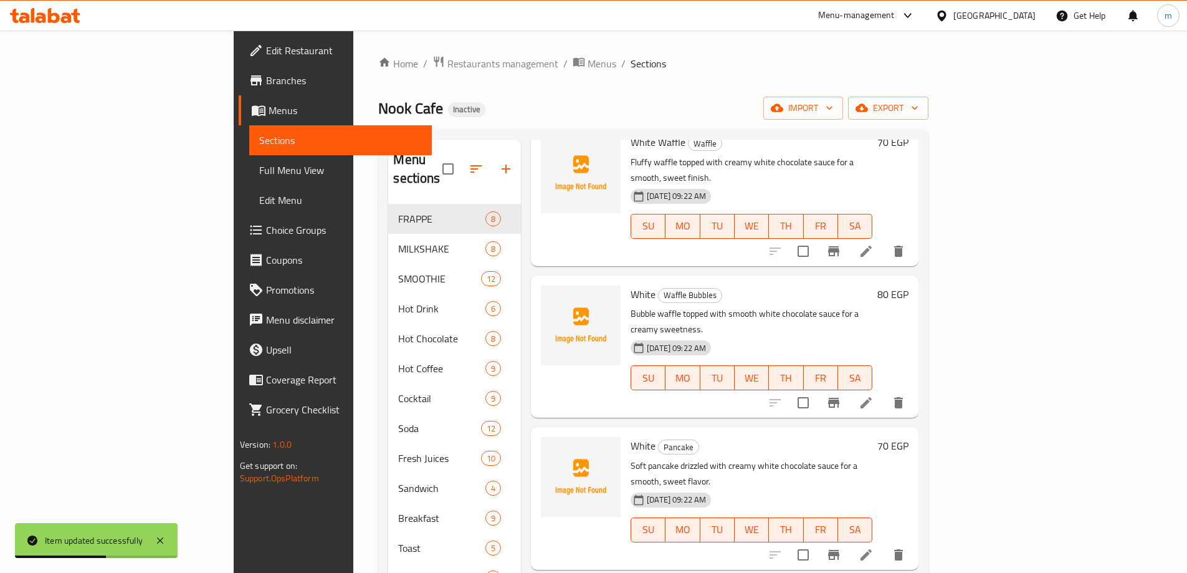
scroll to position [249, 0]
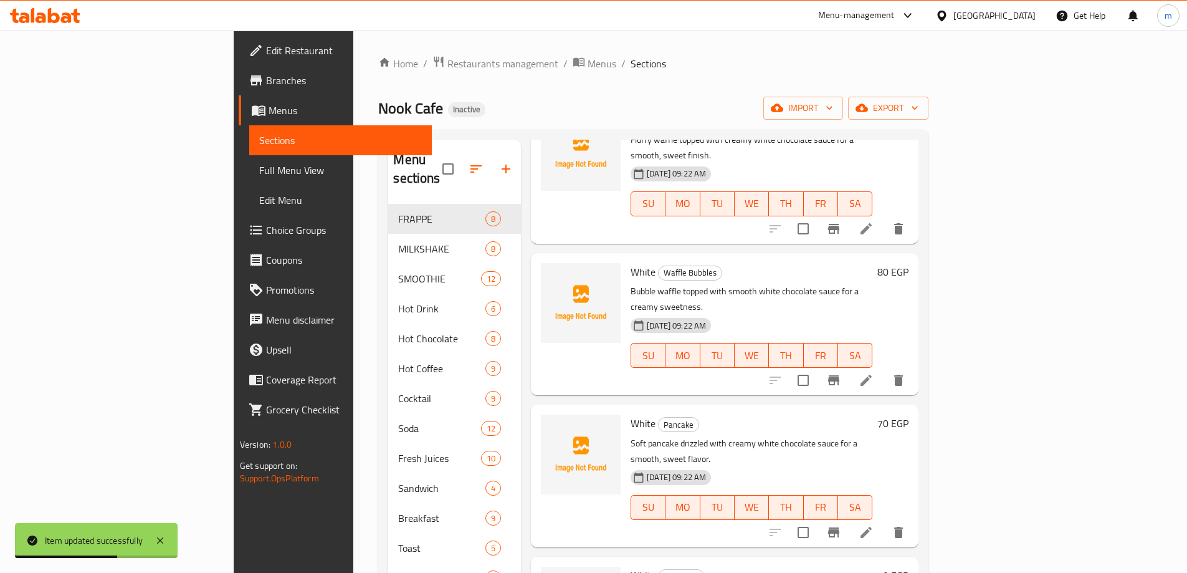
type input "White"
click at [872, 374] on icon at bounding box center [865, 379] width 11 height 11
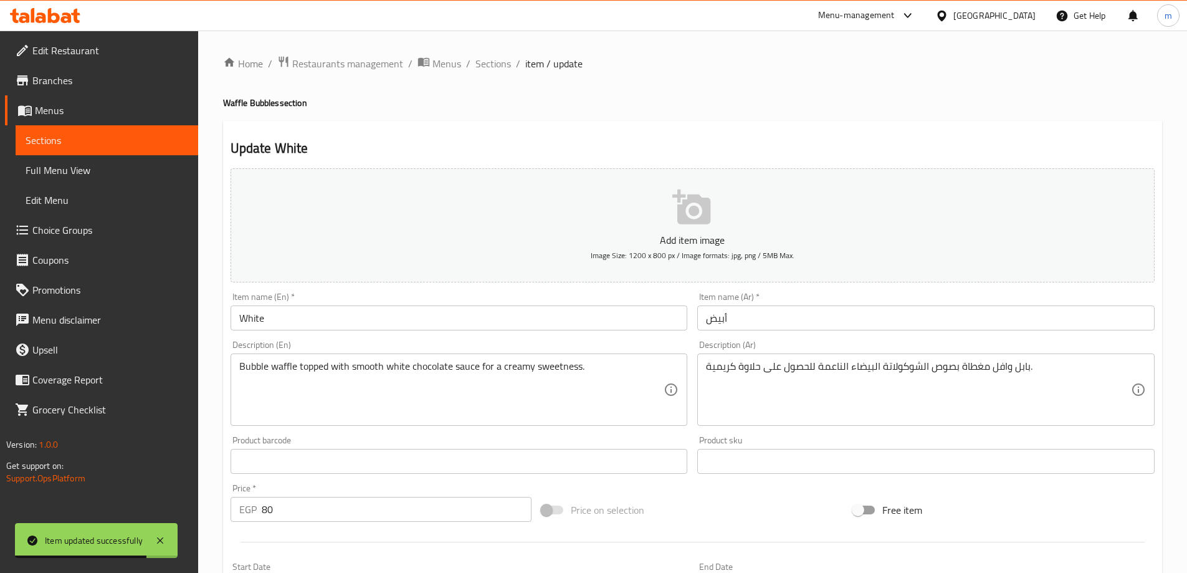
click at [475, 316] on input "White" at bounding box center [459, 317] width 457 height 25
drag, startPoint x: 224, startPoint y: 98, endPoint x: 279, endPoint y: 97, distance: 54.9
click at [279, 97] on h4 "Waffle Bubbles section" at bounding box center [692, 103] width 939 height 12
copy h4 "Waffle Bubbles"
click at [322, 320] on input "White" at bounding box center [459, 317] width 457 height 25
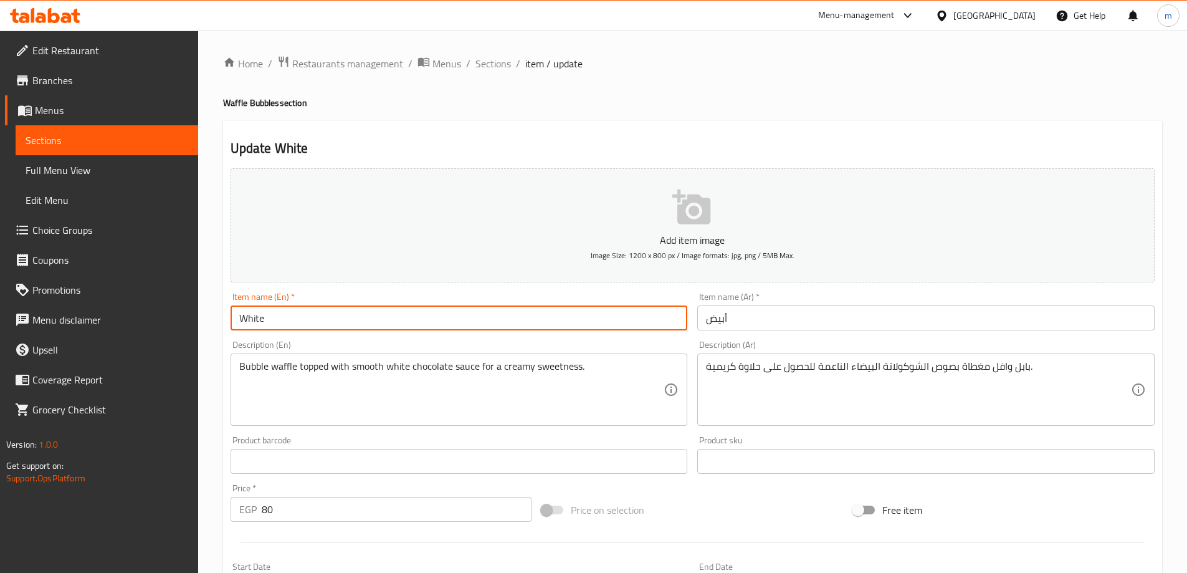
paste input "Waffle Bubbles"
type input "White Waffle Bubble"
click at [897, 326] on input "أبيض" at bounding box center [925, 317] width 457 height 25
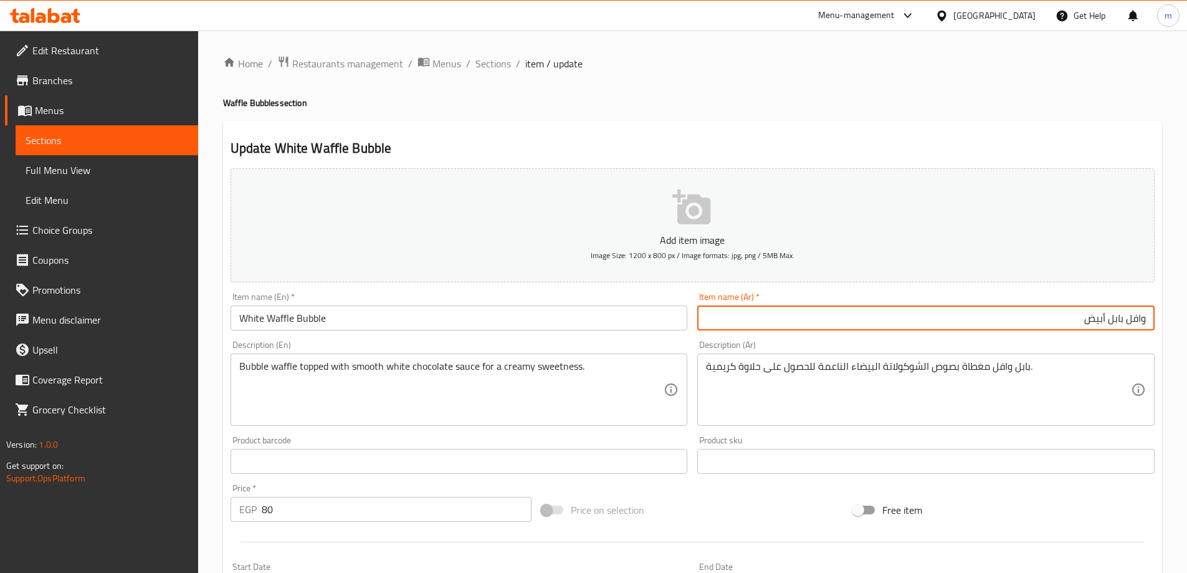
type input "وافل بابل أبيض"
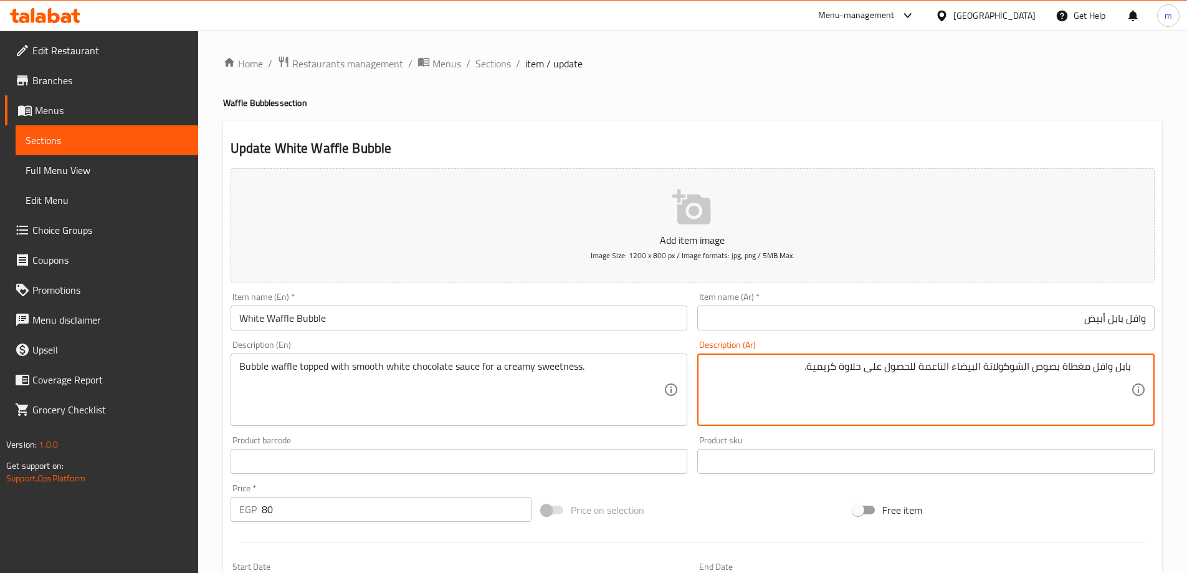
click at [1061, 371] on textarea "بابل وافل مغطاة بصوص الشوكولاتة البيضاء الناعمة للحصول على حلاوة كريمية." at bounding box center [918, 389] width 425 height 59
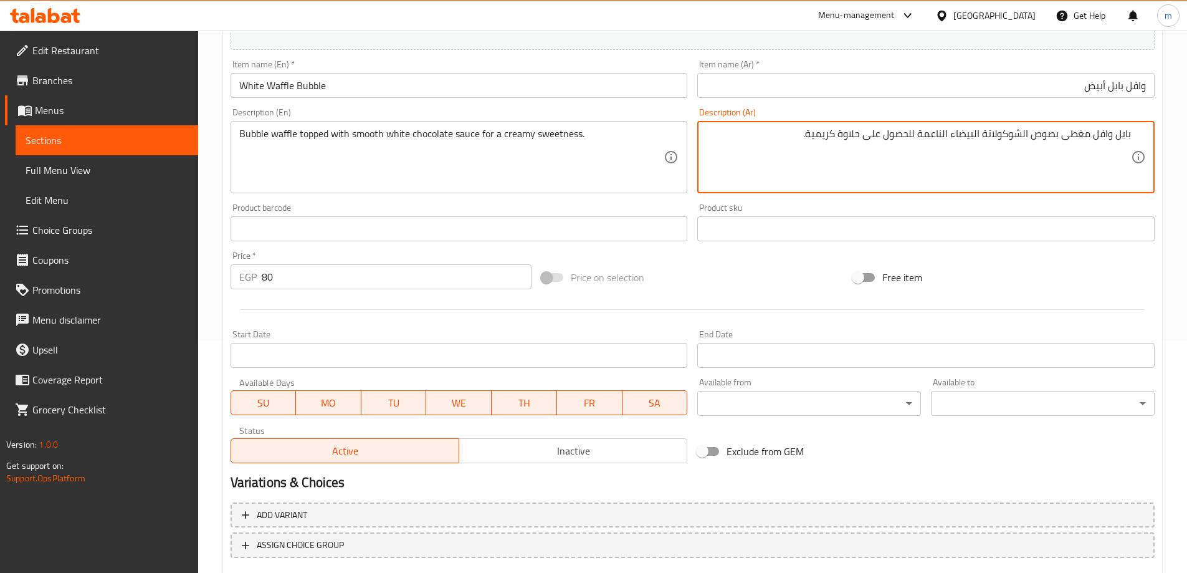
scroll to position [308, 0]
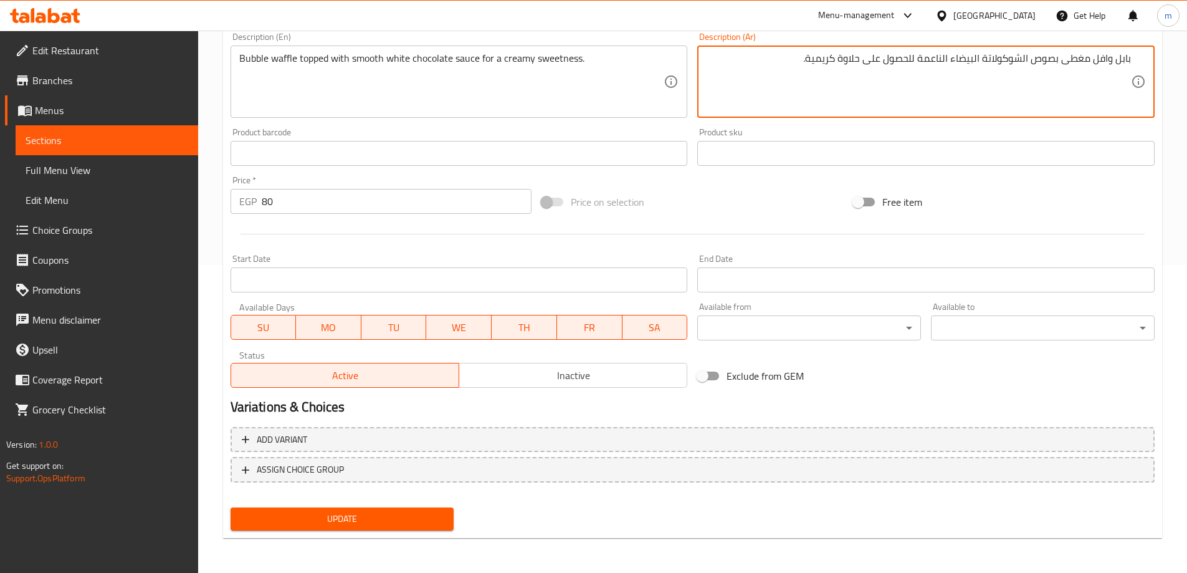
type textarea "بابل وافل مغطى بصوص الشوكولاتة البيضاء الناعمة للحصول على حلاوة كريمية."
click at [333, 513] on span "Update" at bounding box center [342, 519] width 204 height 16
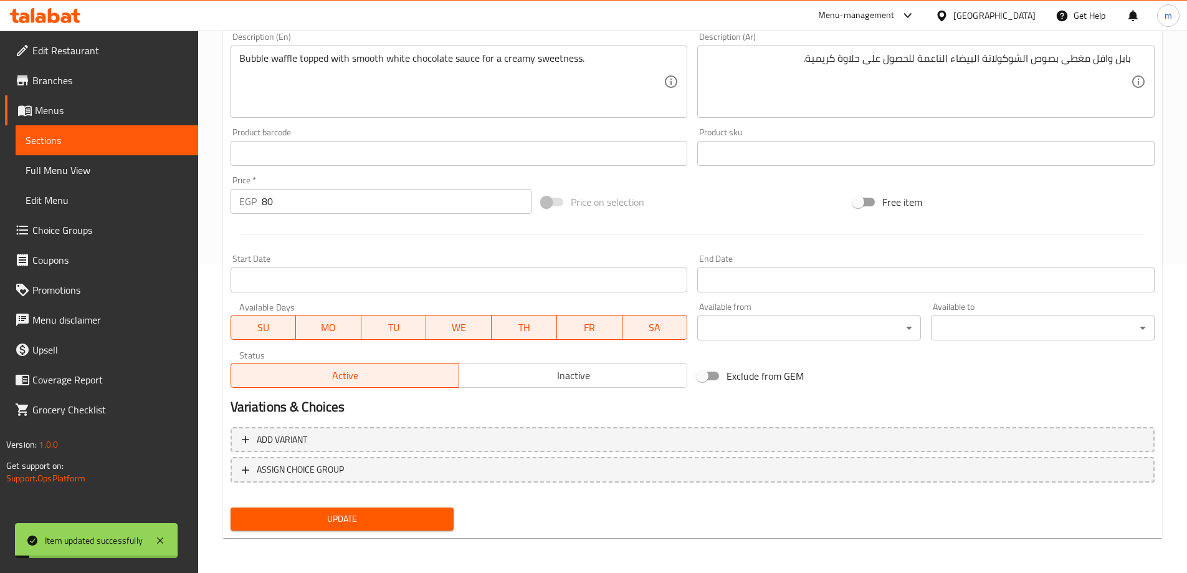
scroll to position [0, 0]
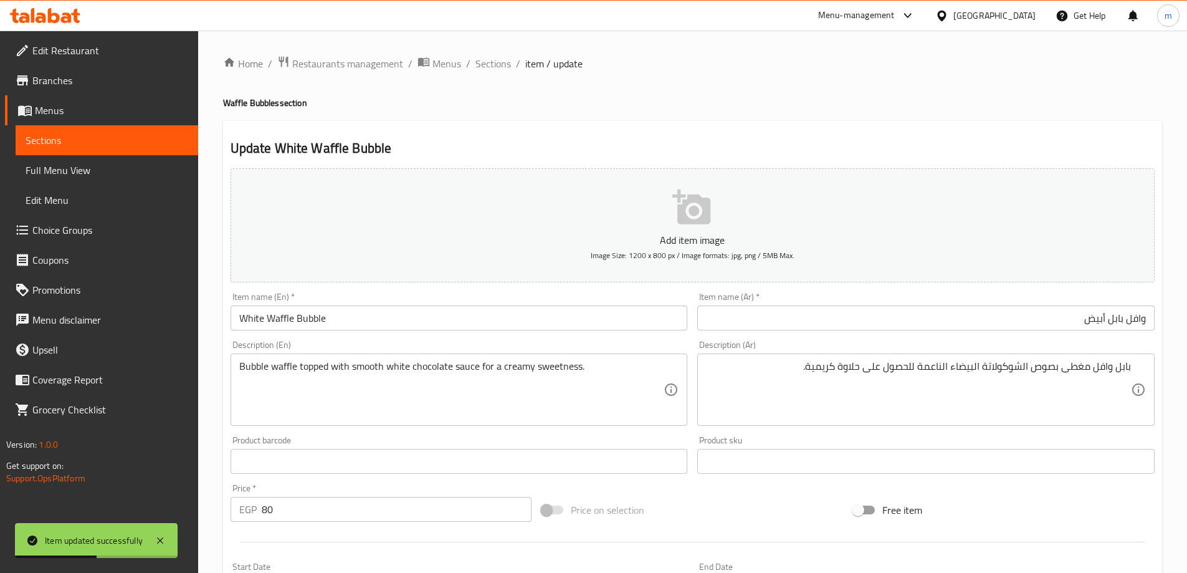
click at [60, 142] on span "Sections" at bounding box center [107, 140] width 163 height 15
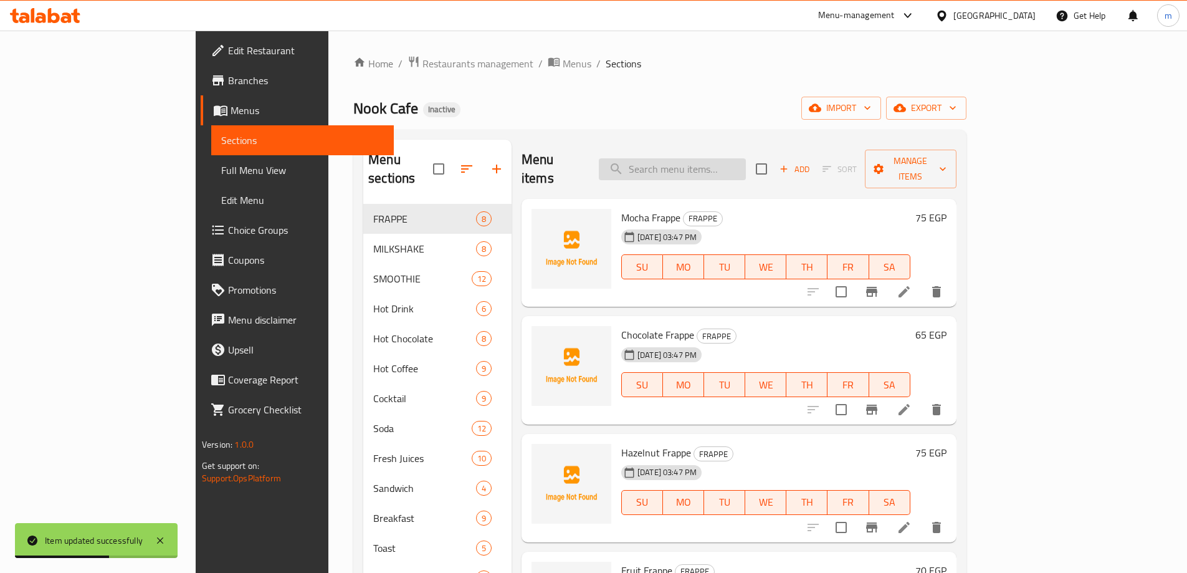
click at [746, 167] on input "search" at bounding box center [672, 169] width 147 height 22
paste input "Chocolate"
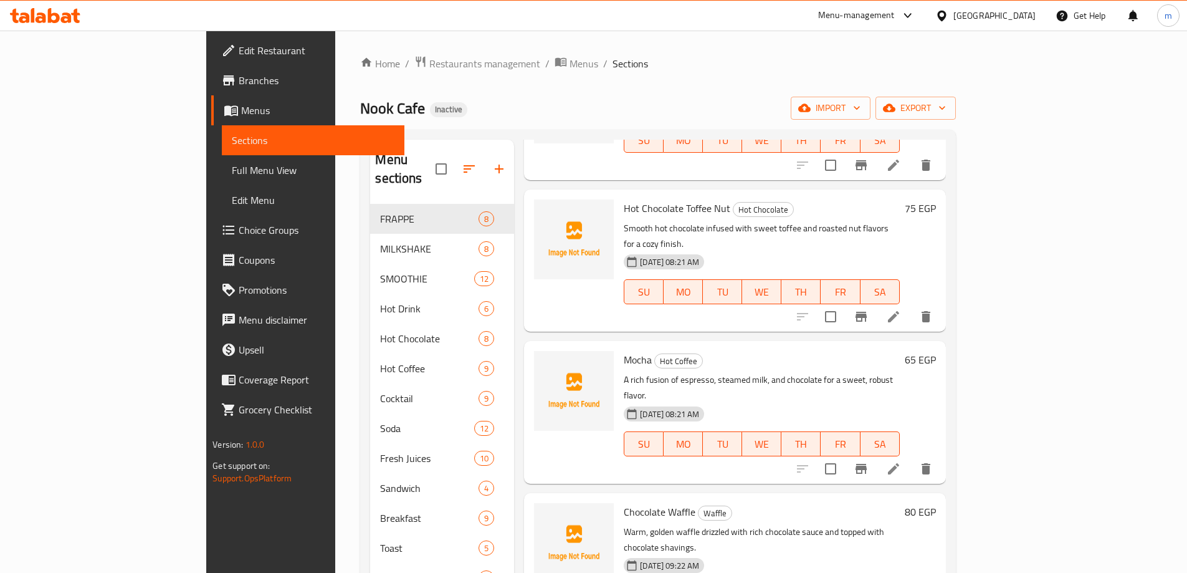
scroll to position [1682, 0]
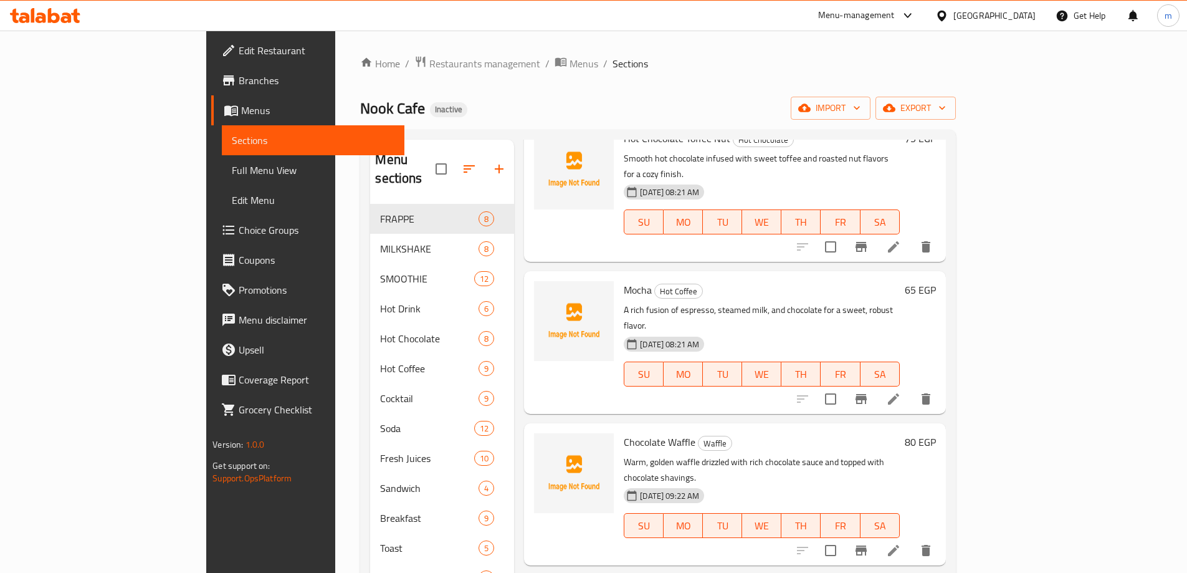
type input "Chocolate"
click at [911, 539] on li at bounding box center [893, 550] width 35 height 22
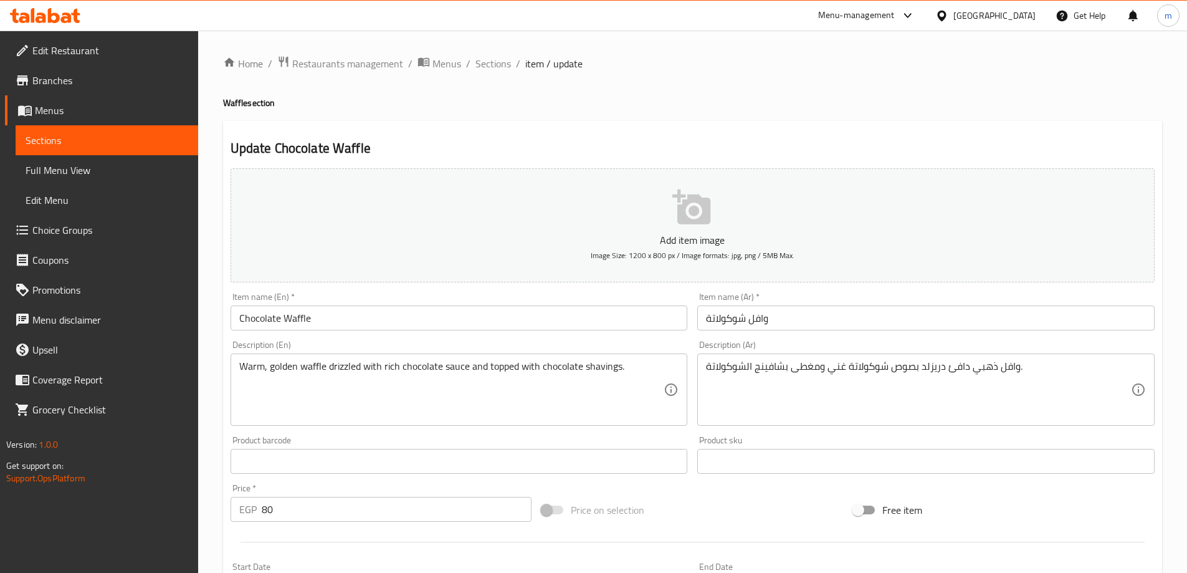
click at [85, 131] on link "Sections" at bounding box center [107, 140] width 183 height 30
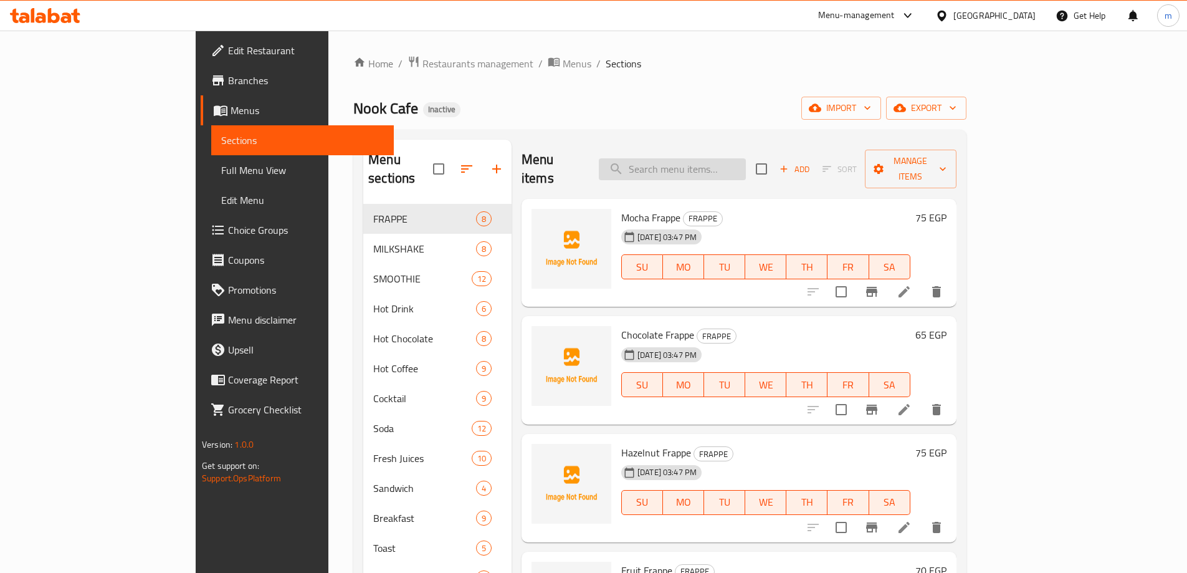
click at [730, 163] on input "search" at bounding box center [672, 169] width 147 height 22
paste input "Chocolate"
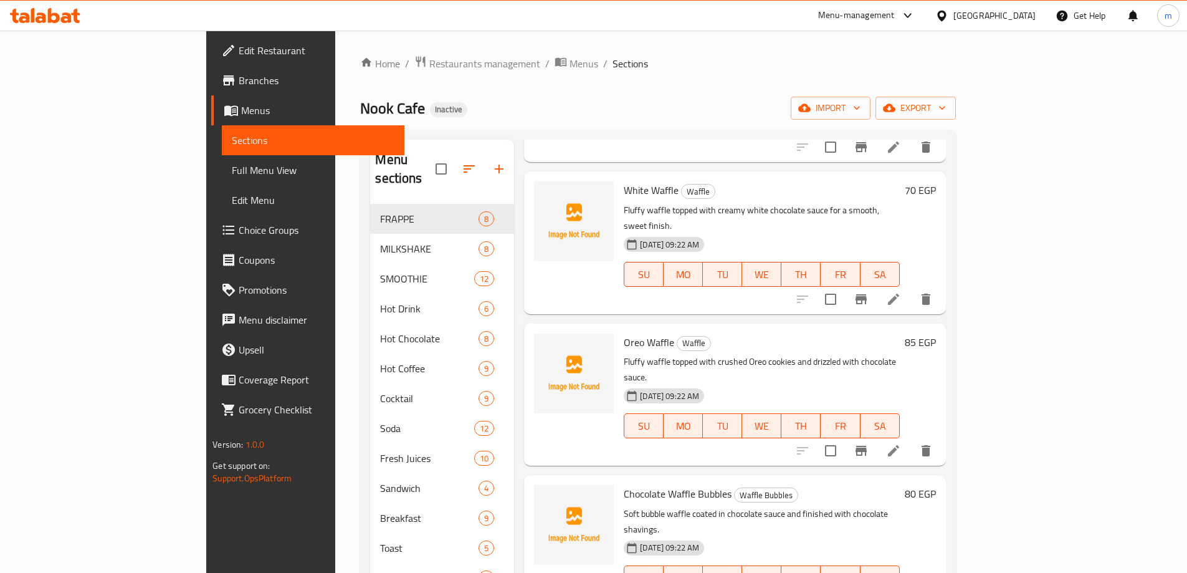
scroll to position [2056, 0]
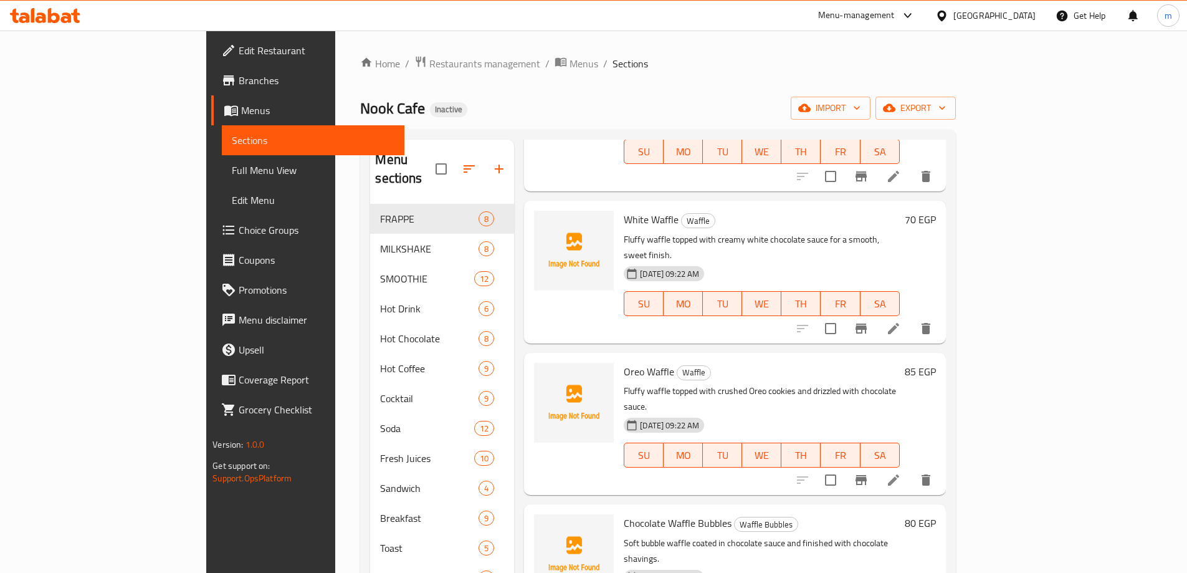
type input "Chocolate"
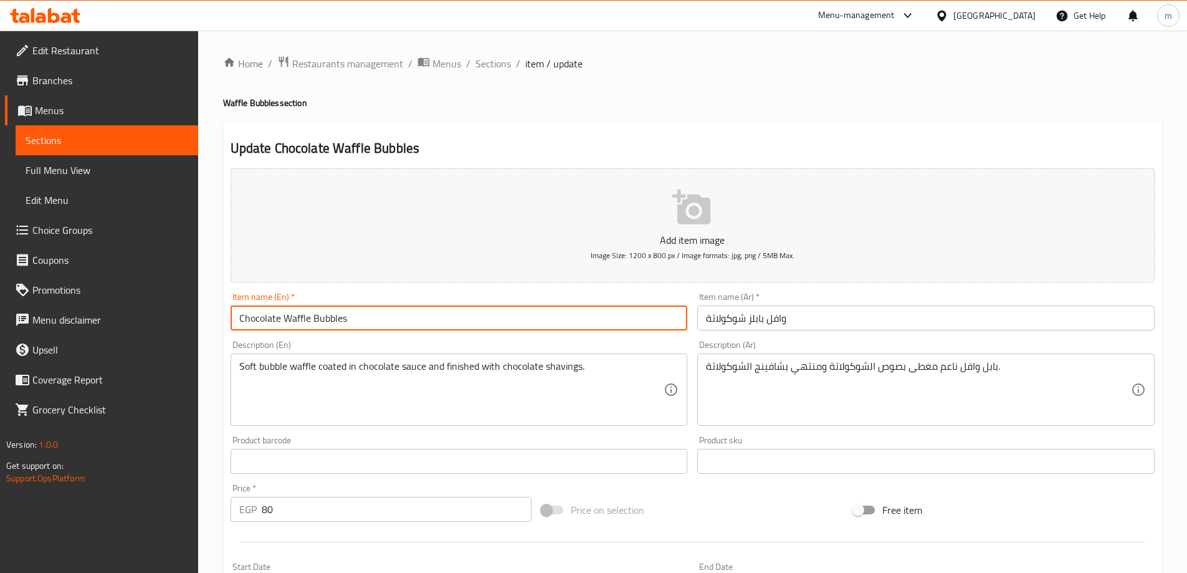
click at [400, 324] on input "Chocolate Waffle Bubbles" at bounding box center [459, 317] width 457 height 25
type input "Chocolate Waffle Bubble"
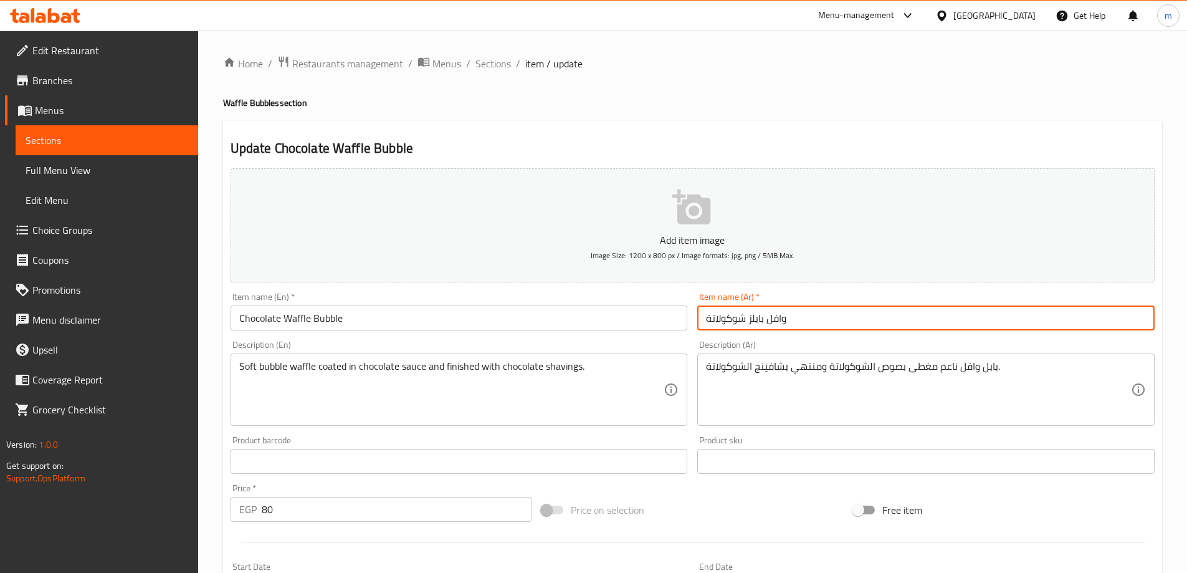
click at [931, 318] on input "وافل بابلز شوكولاتة" at bounding box center [925, 317] width 457 height 25
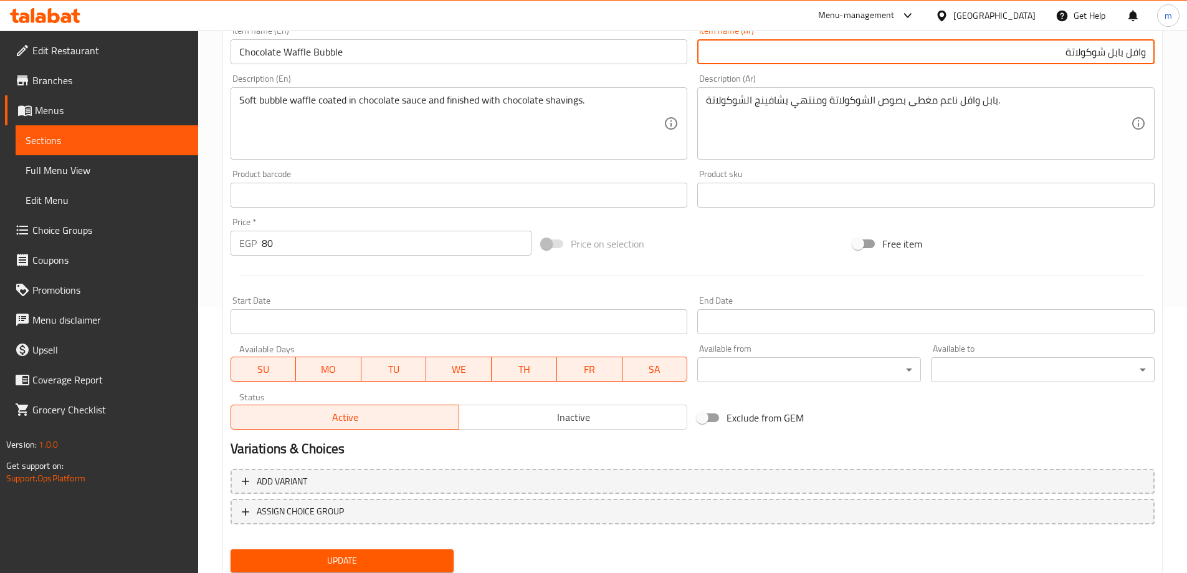
scroll to position [308, 0]
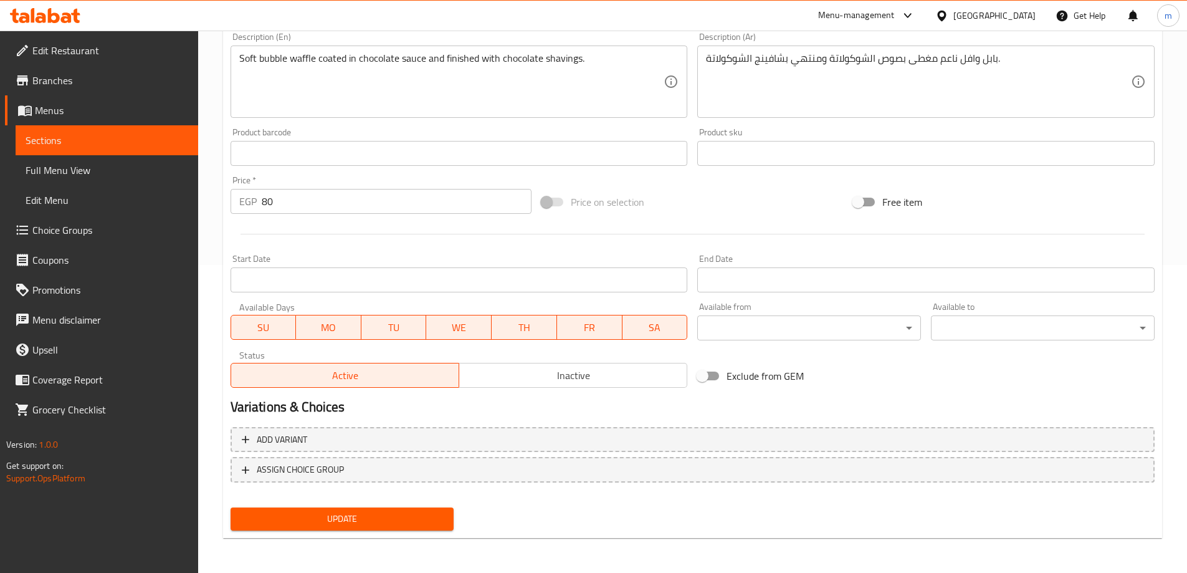
type input "وافل بابل شوكولاتة"
click at [362, 525] on span "Update" at bounding box center [342, 519] width 204 height 16
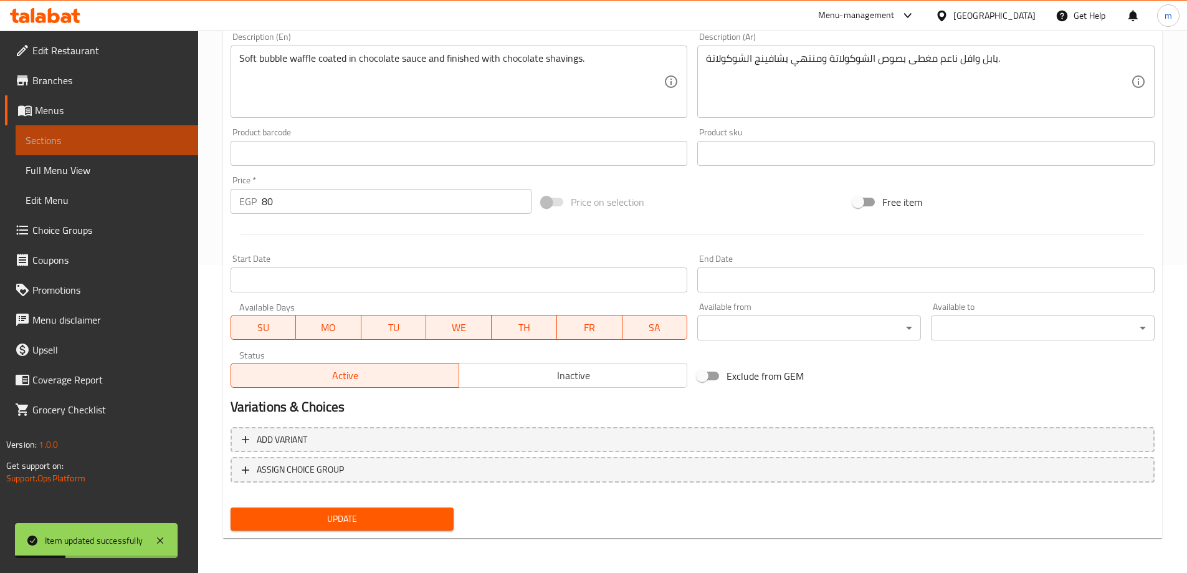
click at [40, 148] on span "Sections" at bounding box center [107, 140] width 163 height 15
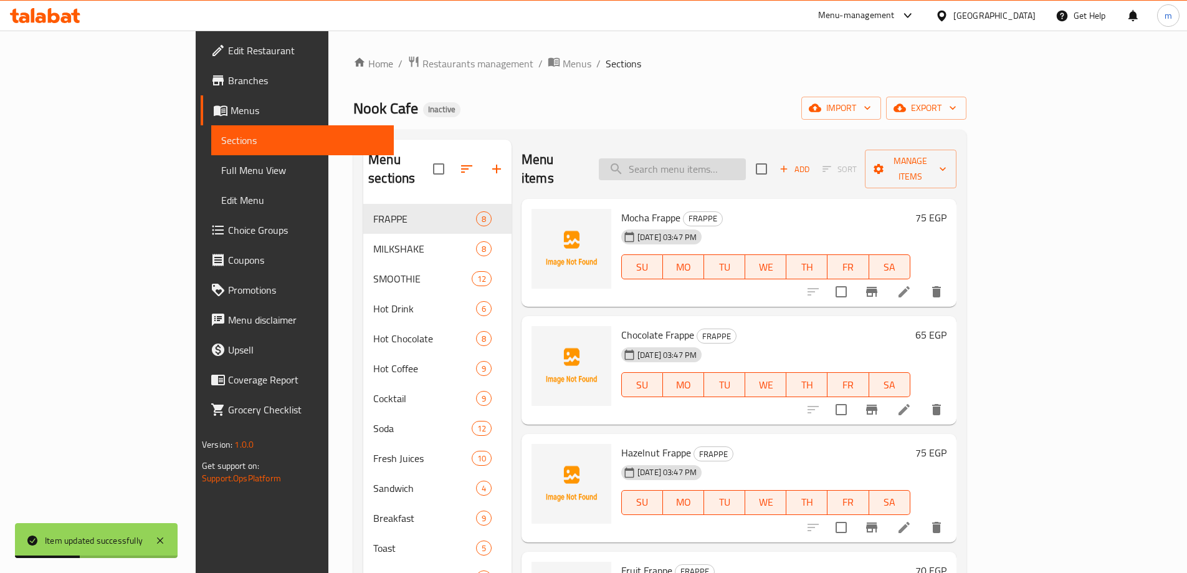
click at [714, 159] on input "search" at bounding box center [672, 169] width 147 height 22
paste input "Pistachio"
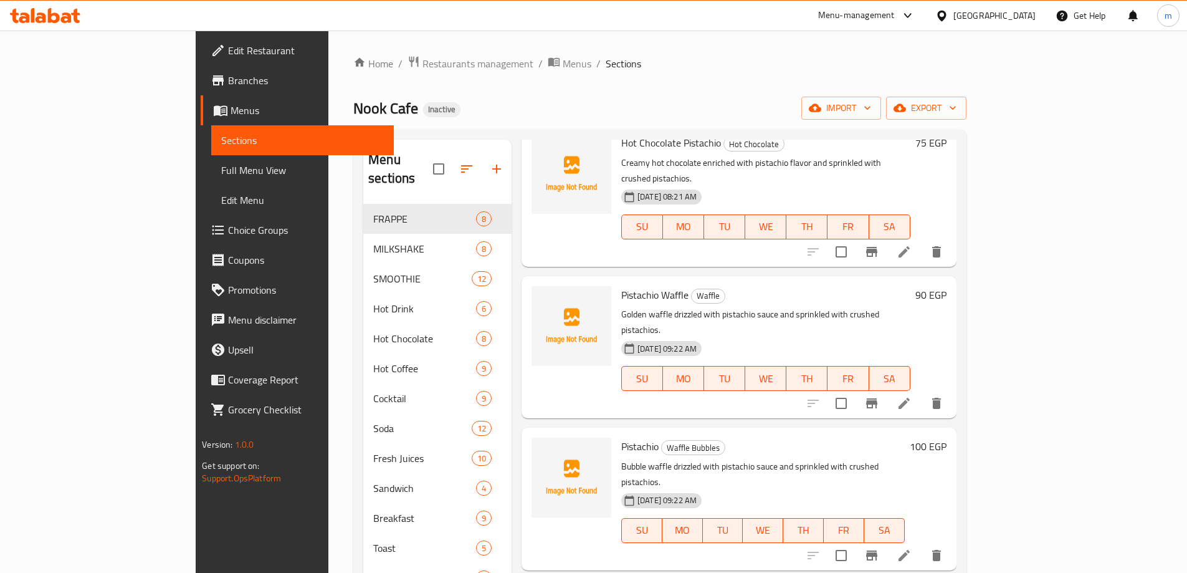
scroll to position [561, 0]
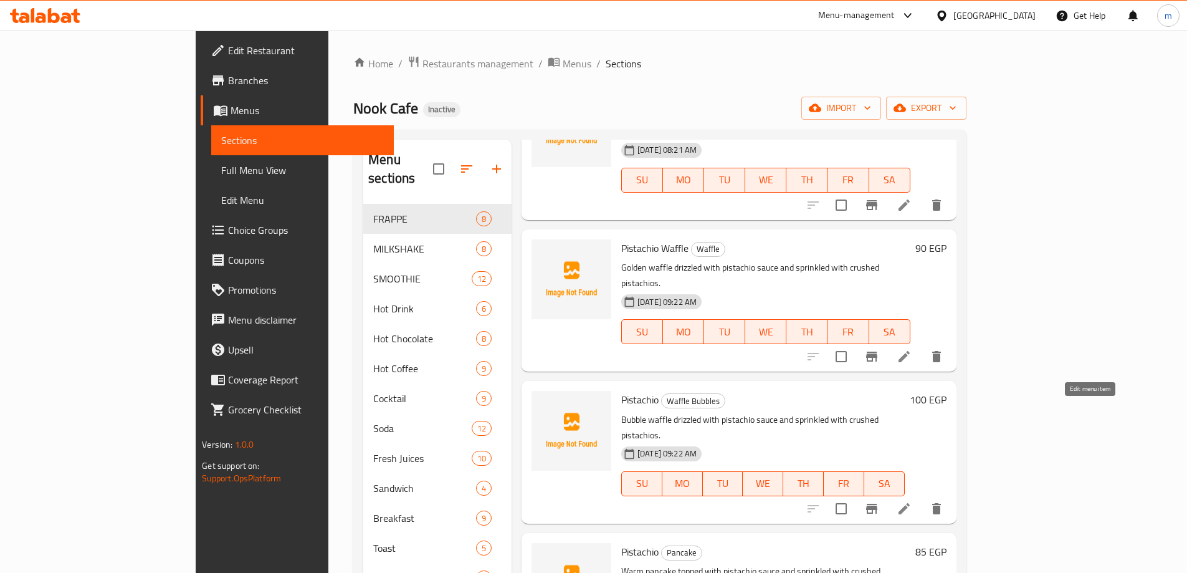
type input "Pistachio"
click at [911, 501] on icon at bounding box center [904, 508] width 15 height 15
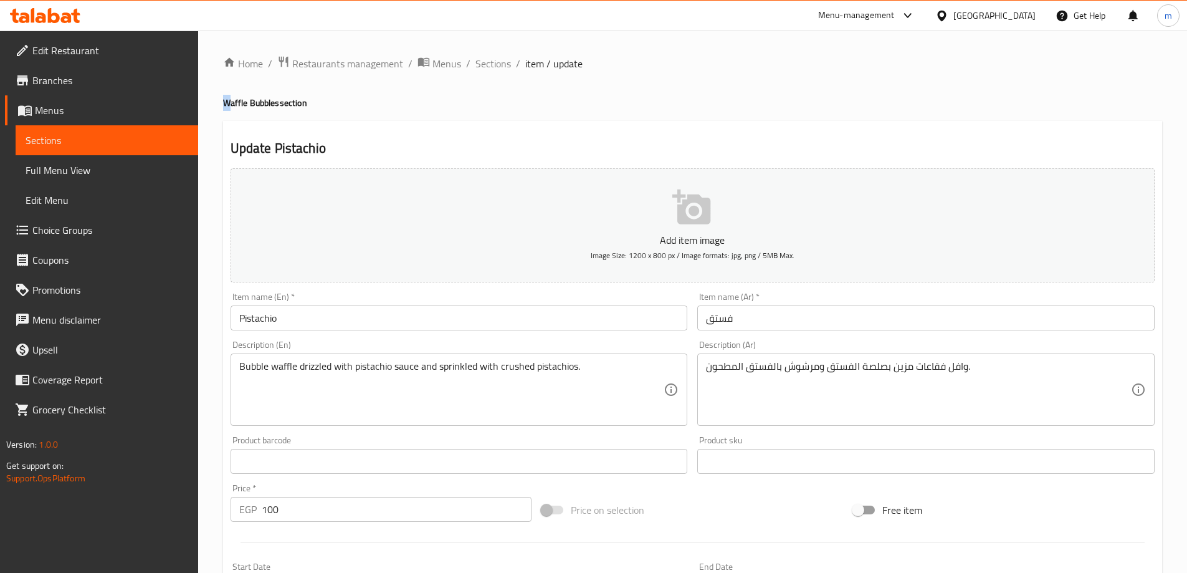
drag, startPoint x: 216, startPoint y: 103, endPoint x: 229, endPoint y: 101, distance: 13.3
click at [229, 101] on div "Home / Restaurants management / Menus / Sections / item / update Waffle Bubbles…" at bounding box center [692, 456] width 989 height 850
click at [216, 99] on div "Home / Restaurants management / Menus / Sections / item / update Waffle Bubbles…" at bounding box center [692, 456] width 989 height 850
drag, startPoint x: 221, startPoint y: 98, endPoint x: 274, endPoint y: 106, distance: 54.2
click at [274, 106] on div "Home / Restaurants management / Menus / Sections / item / update Waffle Bubbles…" at bounding box center [692, 456] width 989 height 850
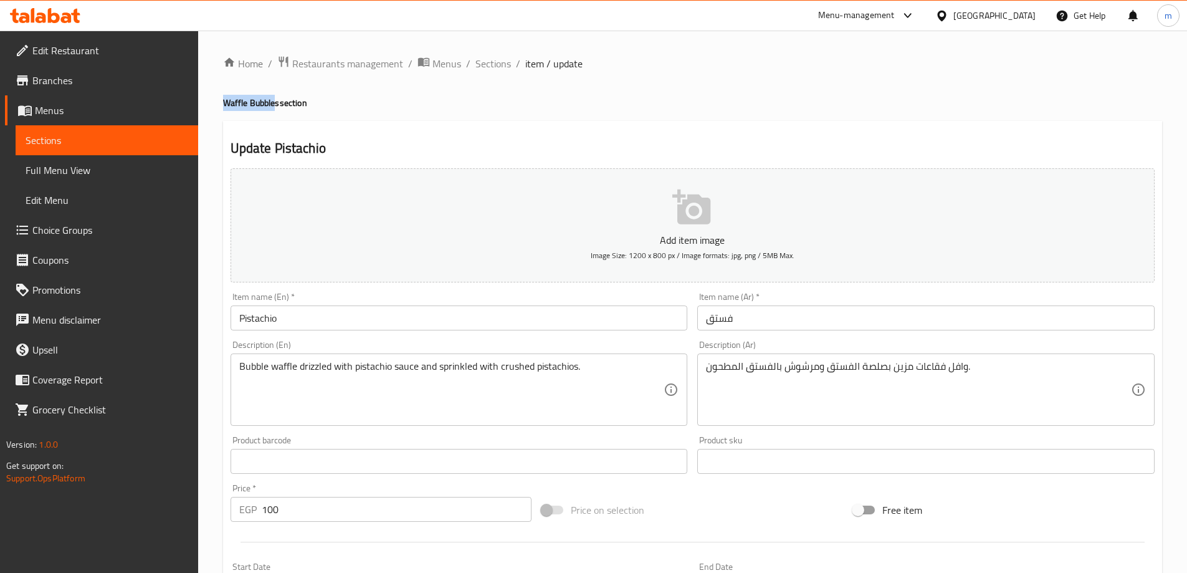
copy h4 "Waffle Bubble"
click at [538, 316] on input "Pistachio" at bounding box center [459, 317] width 457 height 25
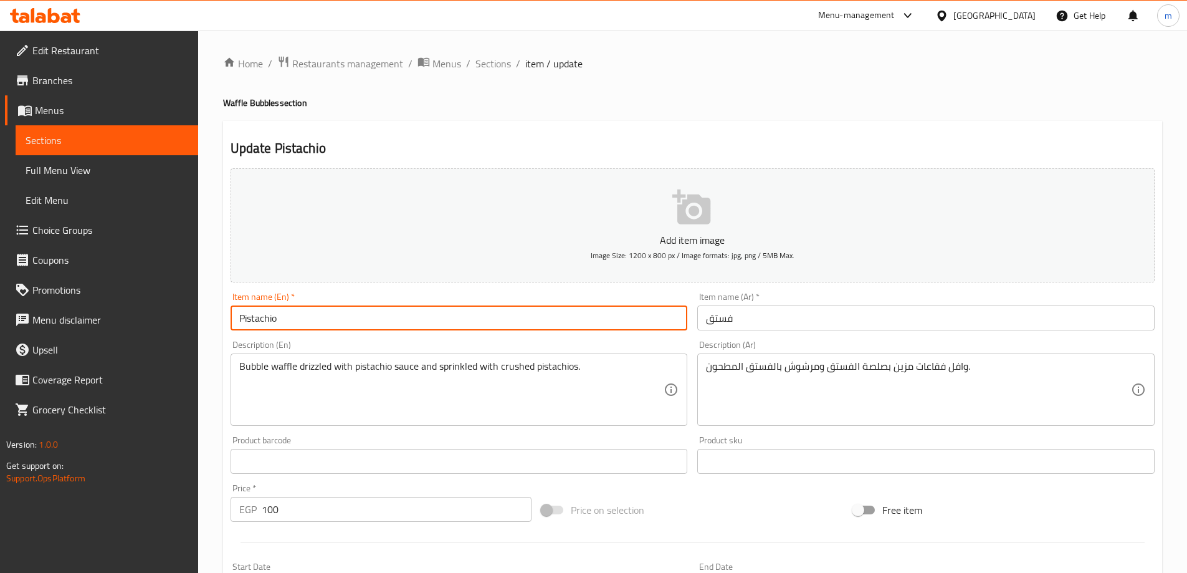
paste input "Waffle Bubble"
type input "Pistachio Waffle Bubble"
click at [742, 313] on input "فستق" at bounding box center [925, 317] width 457 height 25
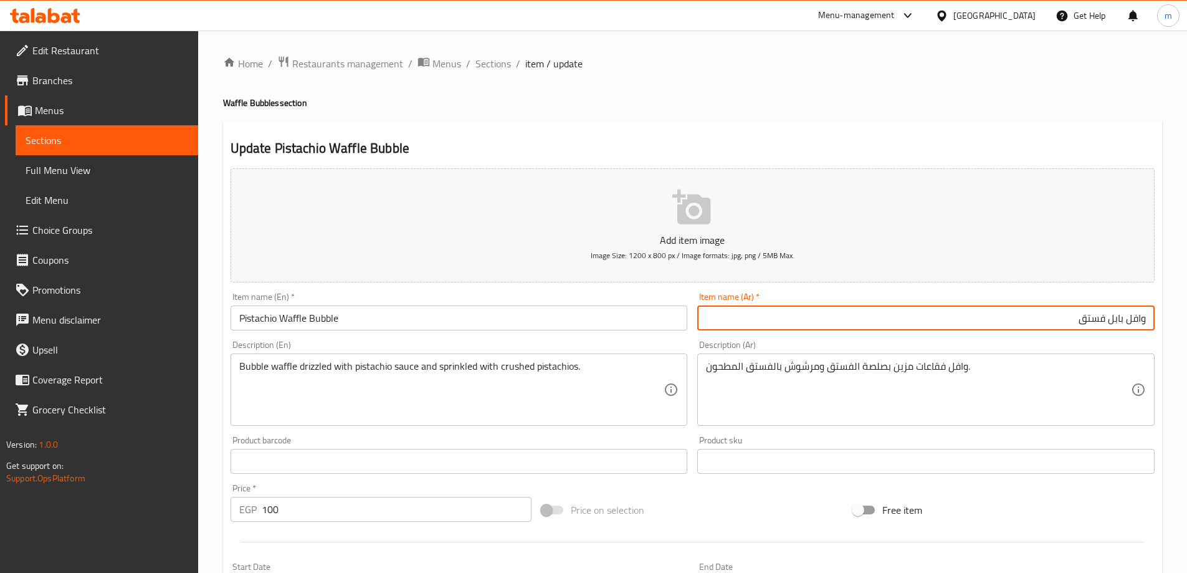
type input "وافل بابل فستق"
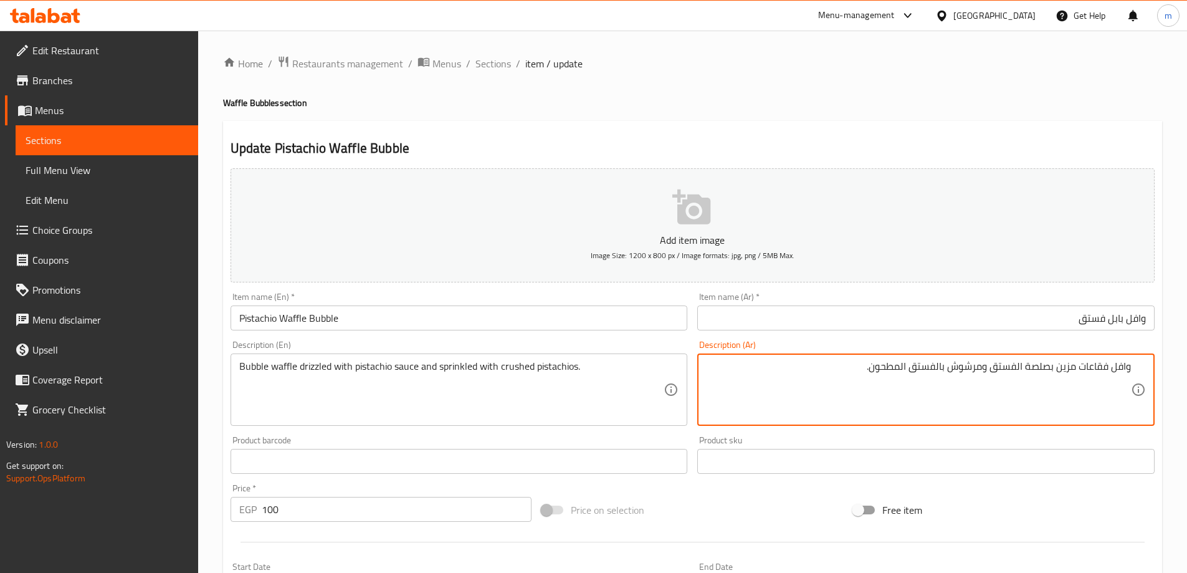
click at [1088, 373] on textarea "وافل فقاعات مزين بصلصة الفستق ومرشوش بالفستق المطحون." at bounding box center [918, 389] width 425 height 59
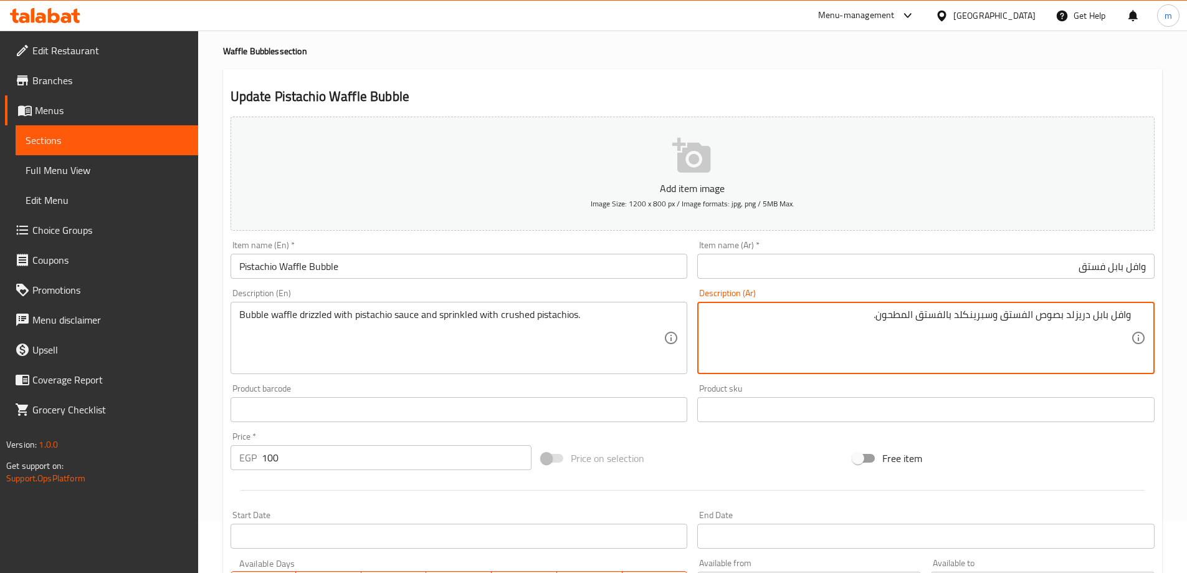
scroll to position [308, 0]
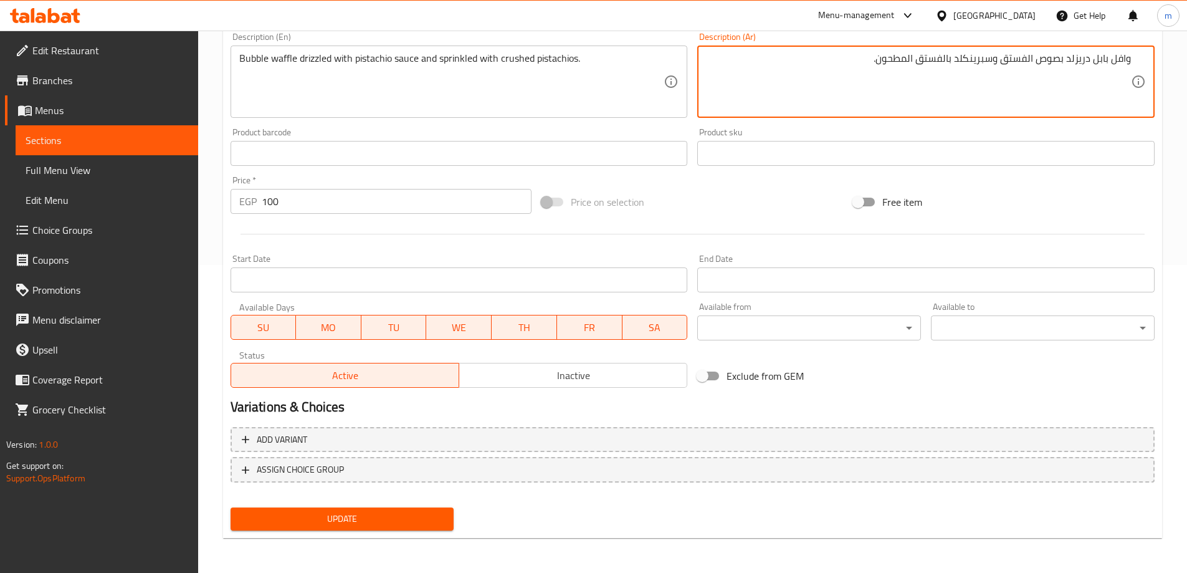
type textarea "وافل بابل دريزلد بصوص الفستق وسبرينكلد بالفستق المطحون."
click at [424, 526] on span "Update" at bounding box center [342, 519] width 204 height 16
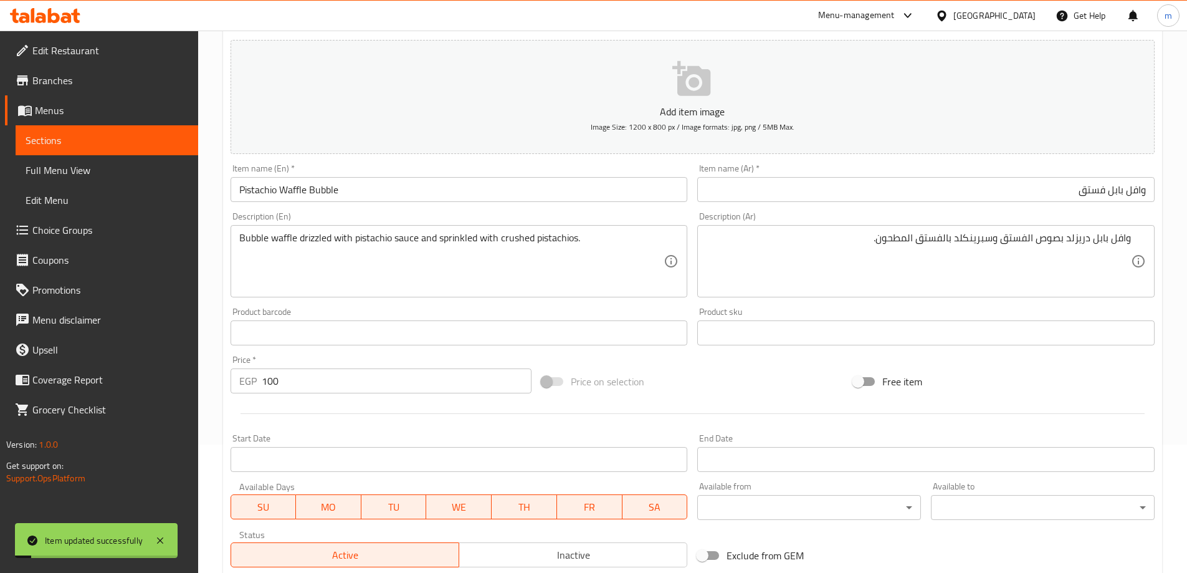
scroll to position [0, 0]
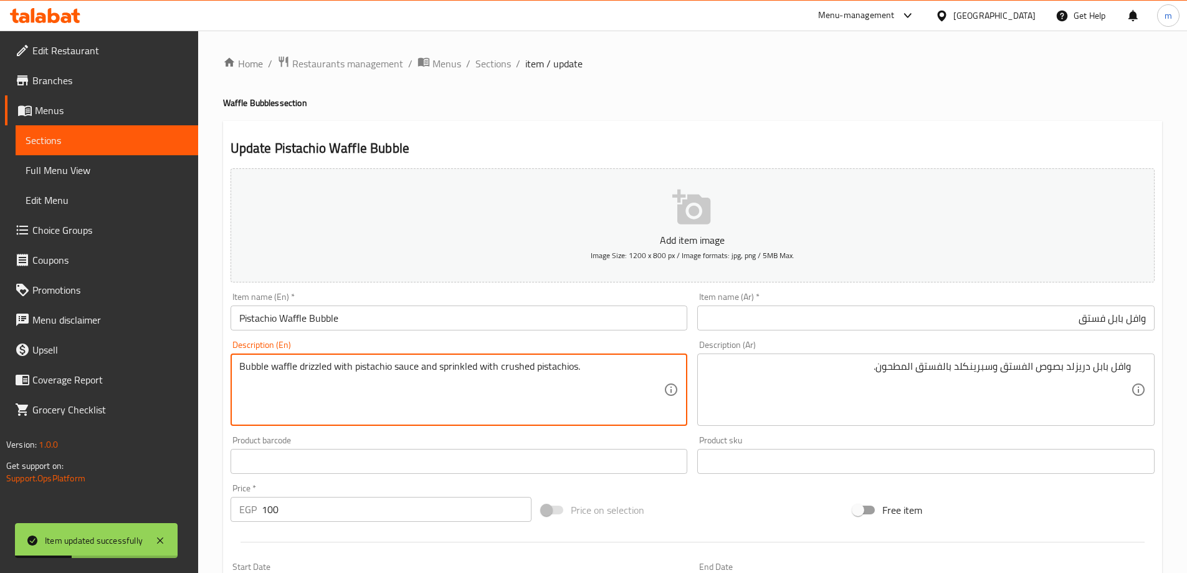
click at [463, 368] on textarea "Bubble waffle drizzled with pistachio sauce and sprinkled with crushed pistachi…" at bounding box center [451, 389] width 425 height 59
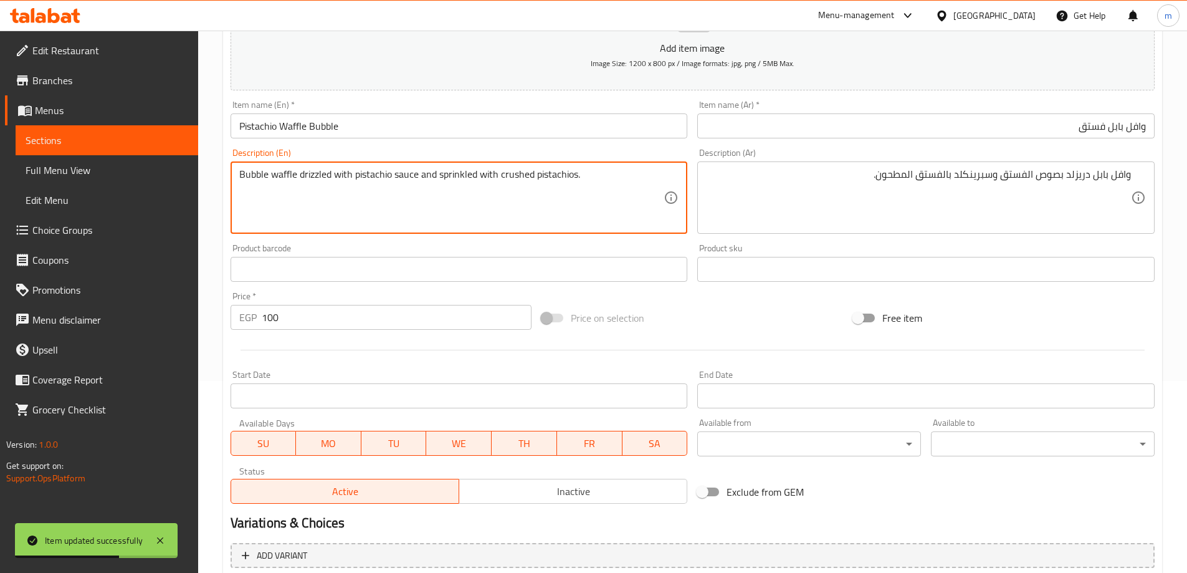
scroll to position [308, 0]
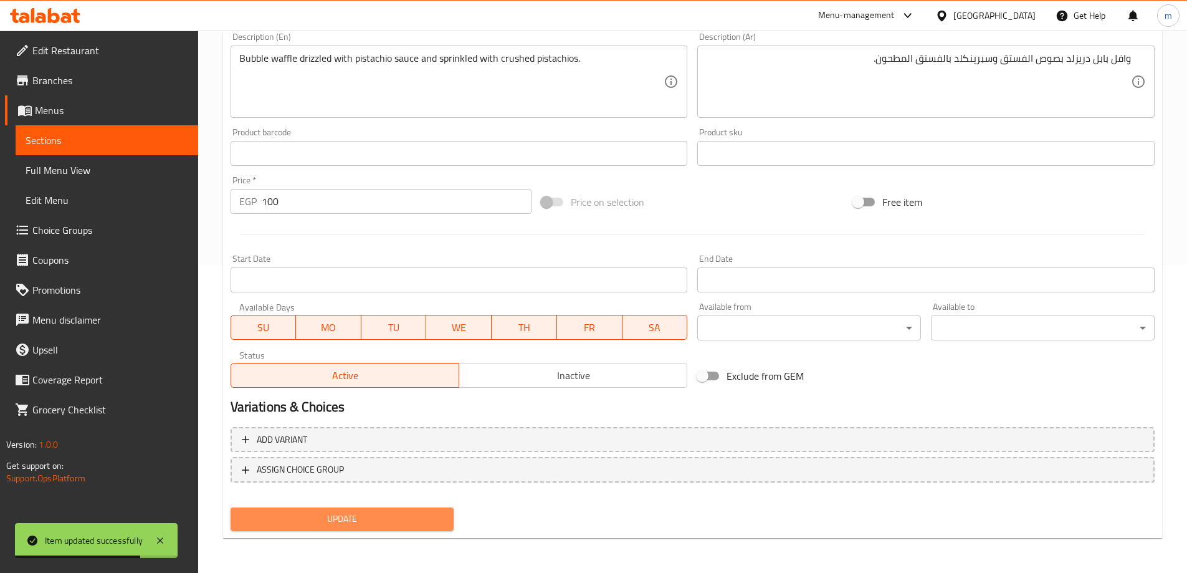
drag, startPoint x: 361, startPoint y: 523, endPoint x: 367, endPoint y: 508, distance: 16.0
click at [362, 524] on span "Update" at bounding box center [342, 519] width 204 height 16
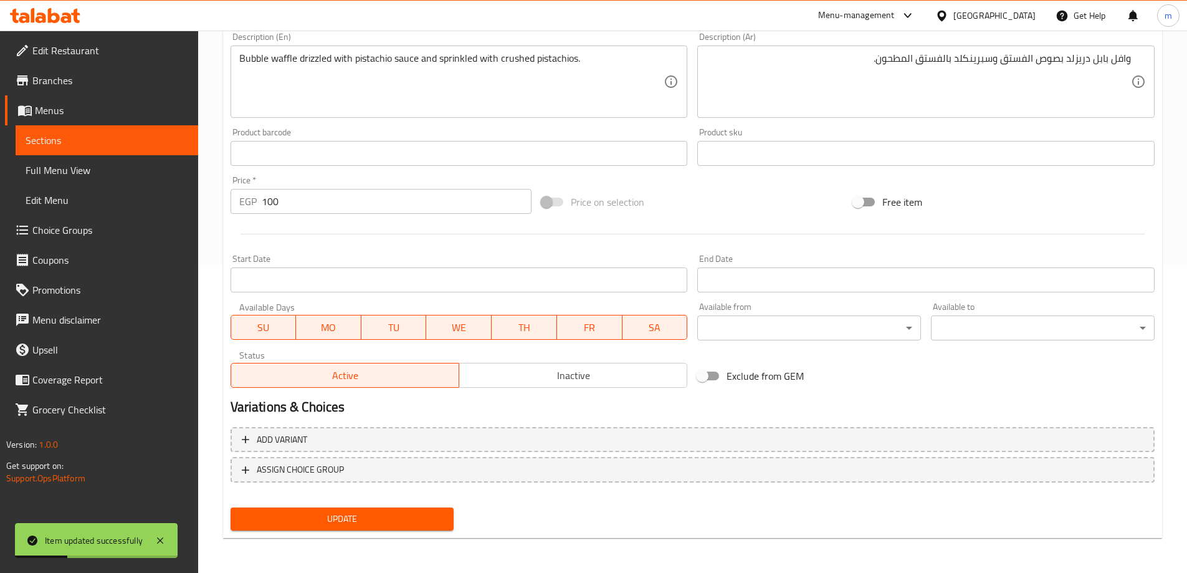
click at [179, 140] on span "Sections" at bounding box center [107, 140] width 163 height 15
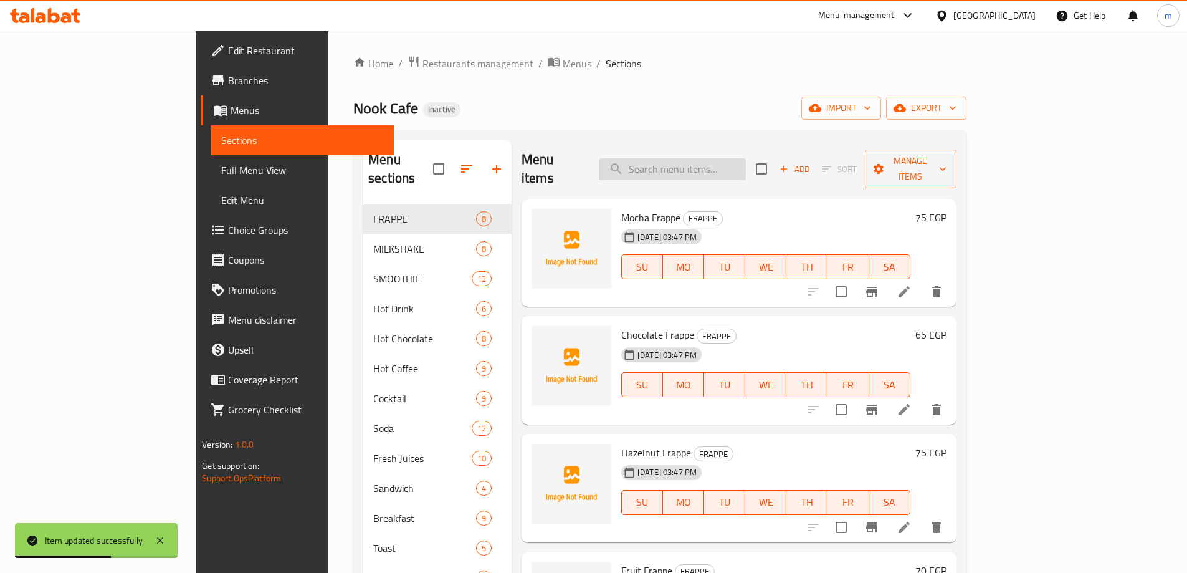
click at [706, 158] on input "search" at bounding box center [672, 169] width 147 height 22
paste input "Caramel"
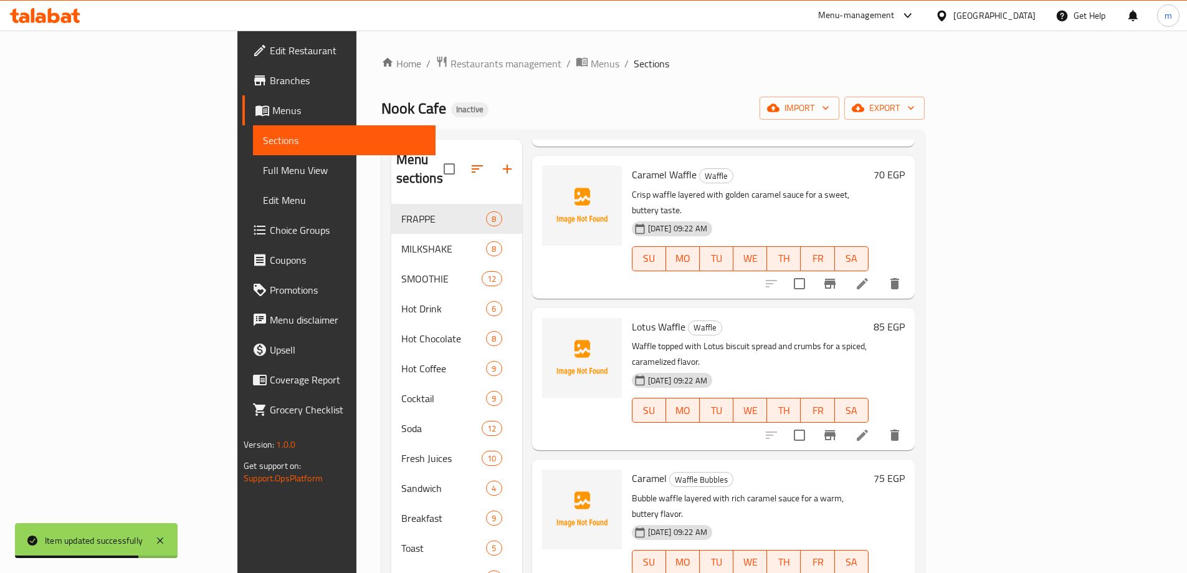
scroll to position [374, 0]
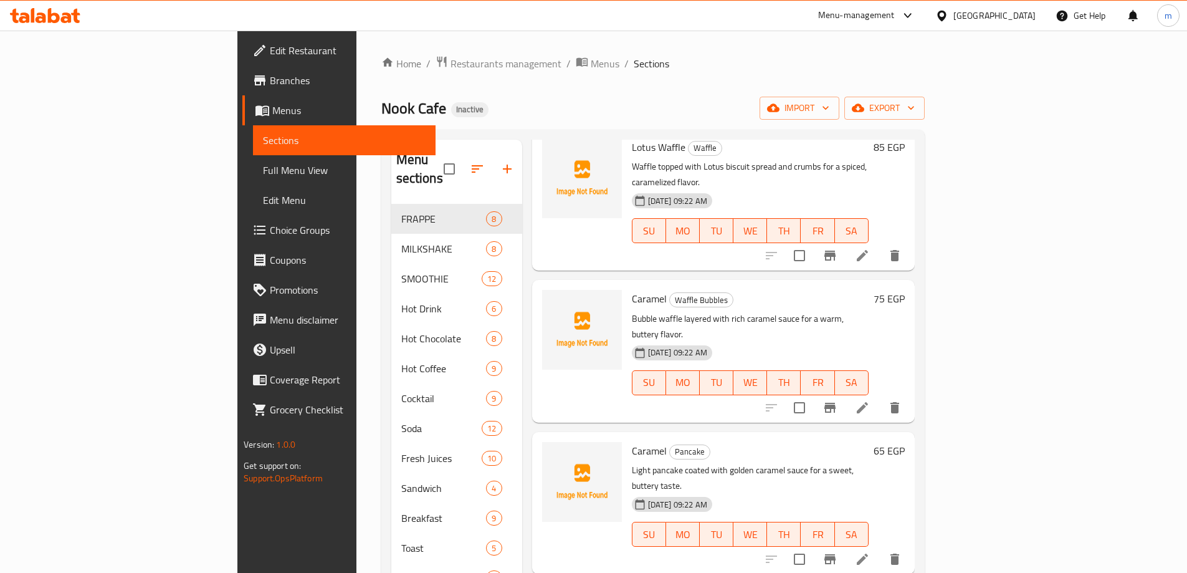
type input "Caramel"
click at [870, 400] on icon at bounding box center [862, 407] width 15 height 15
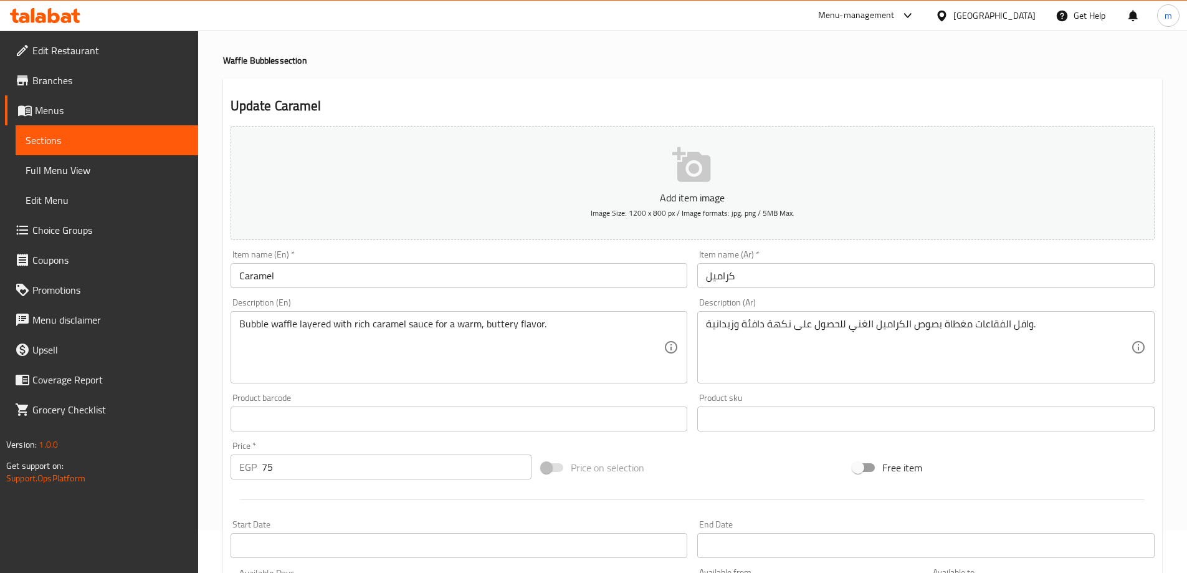
scroll to position [125, 0]
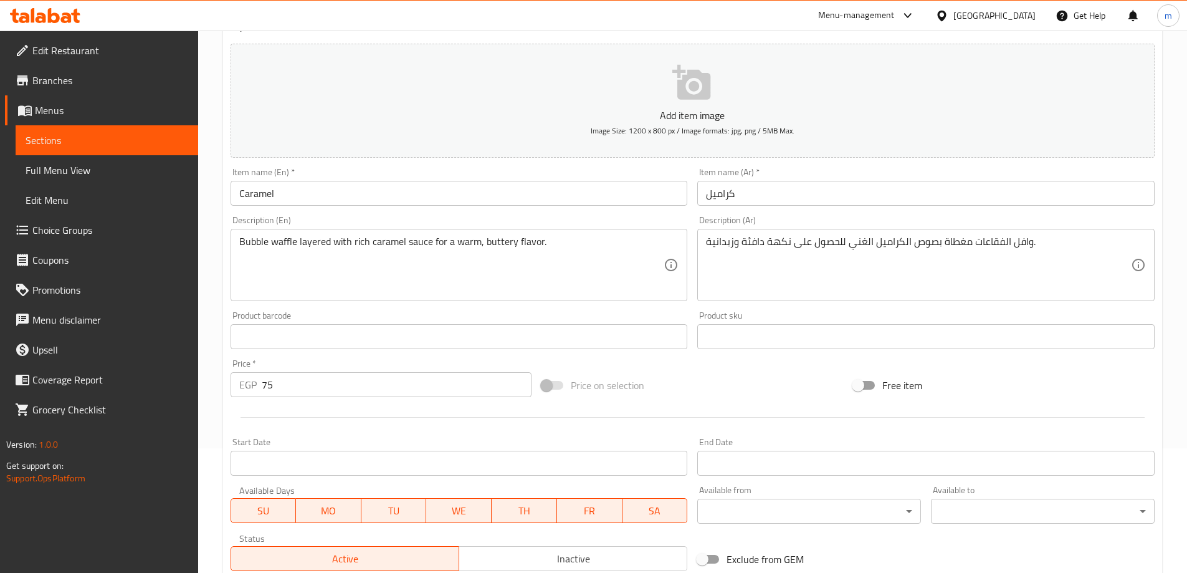
click at [462, 184] on input "Caramel" at bounding box center [459, 193] width 457 height 25
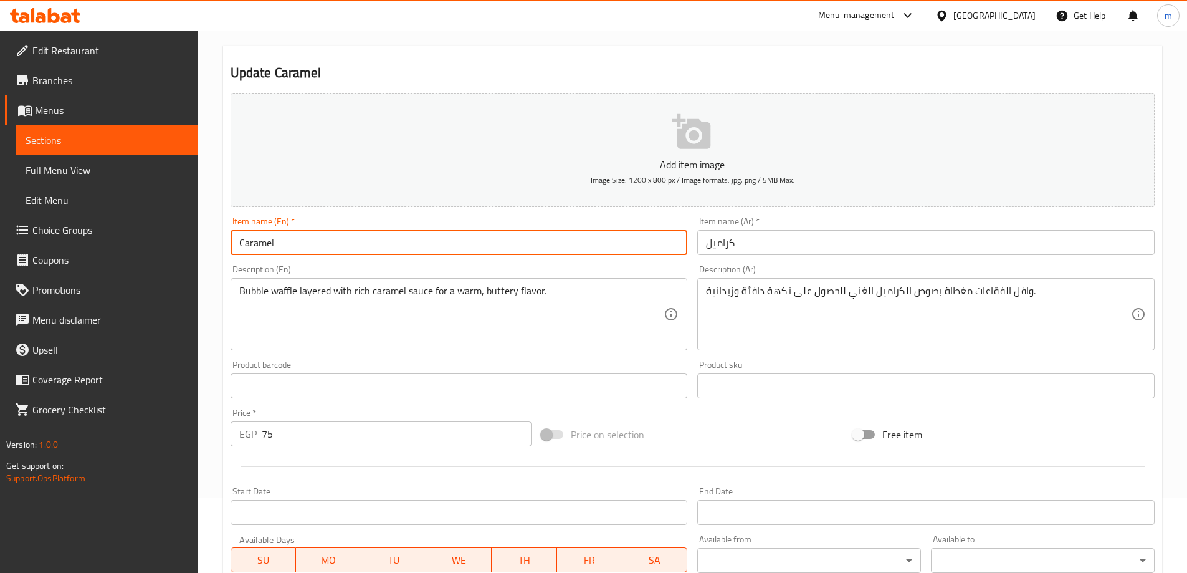
scroll to position [0, 0]
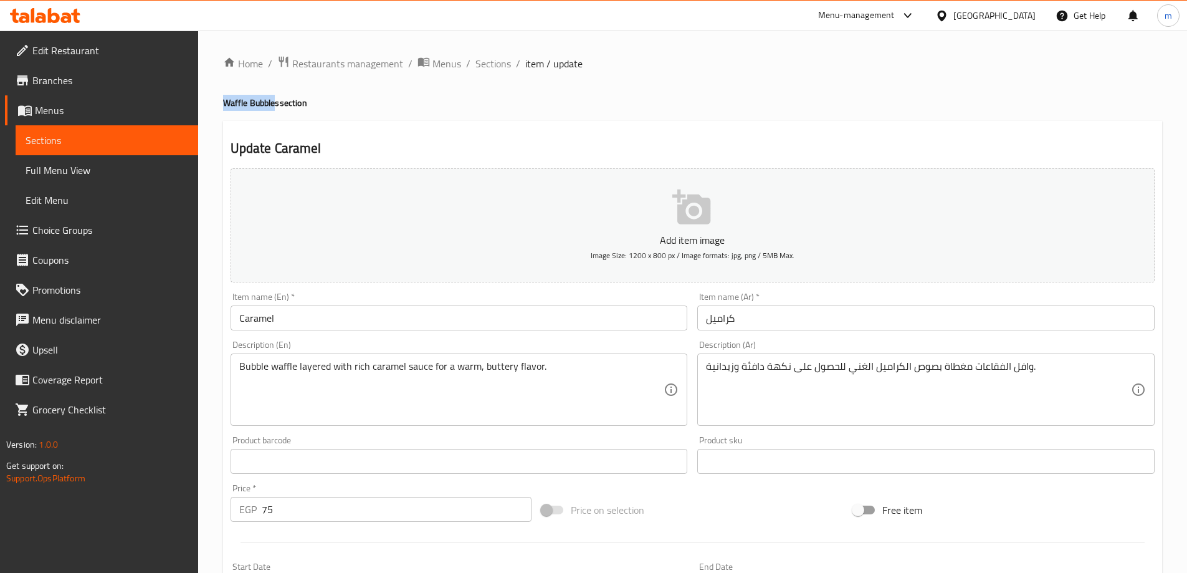
drag, startPoint x: 225, startPoint y: 102, endPoint x: 274, endPoint y: 108, distance: 49.1
click at [274, 108] on h4 "Waffle Bubbles section" at bounding box center [692, 103] width 939 height 12
copy h4 "Waffle Bubble"
click at [329, 313] on input "Caramel" at bounding box center [459, 317] width 457 height 25
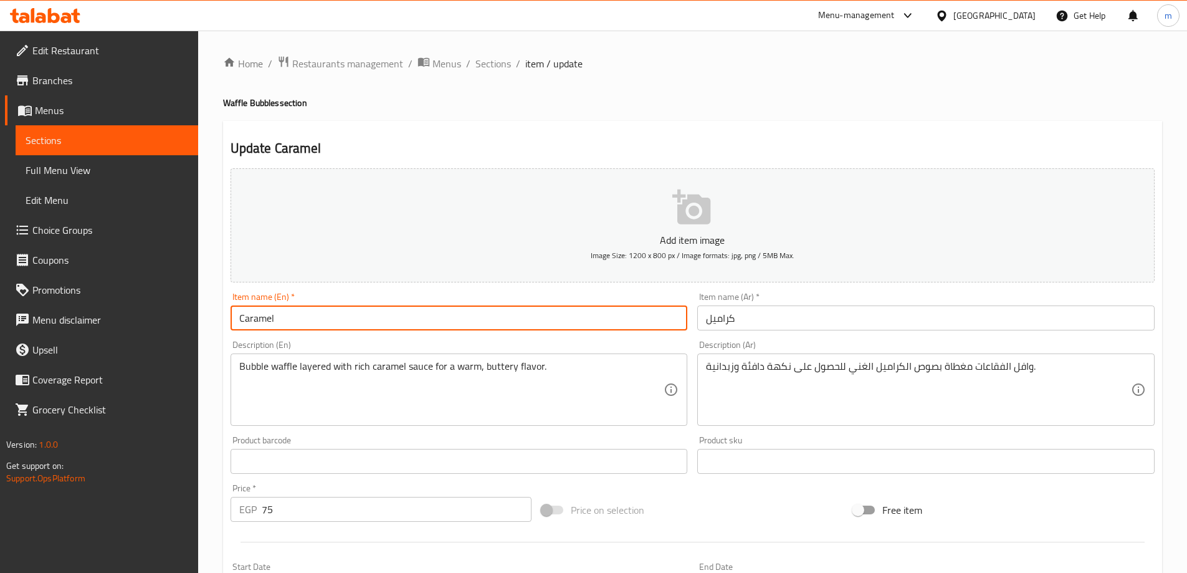
paste input "Waffle Bubble"
type input "Caramel Waffle Bubble"
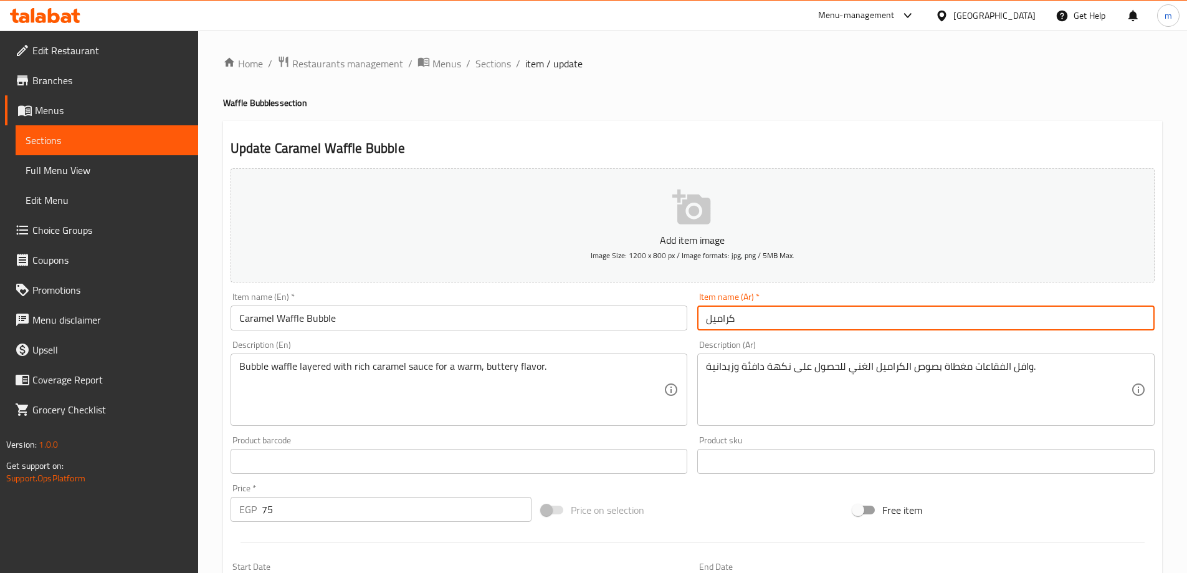
click at [817, 328] on input "كراميل" at bounding box center [925, 317] width 457 height 25
type input "وافل بابل كراميل"
click at [949, 449] on input "text" at bounding box center [925, 461] width 457 height 25
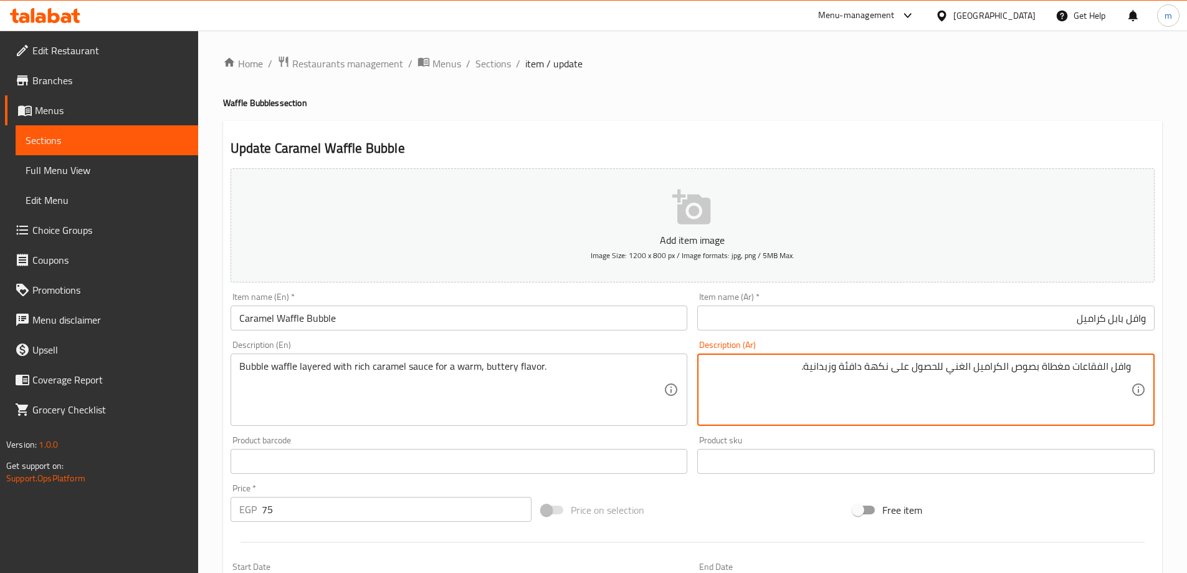
click at [1078, 366] on textarea "وافل الفقاعات مغطاة بصوص الكراميل الغني للحصول على نكهة دافئة وزبدانية." at bounding box center [918, 389] width 425 height 59
click at [1085, 368] on textarea "وافل الفقاعات مغطاة بصوص الكراميل الغني للحصول على نكهة دافئة وزبدانية." at bounding box center [918, 389] width 425 height 59
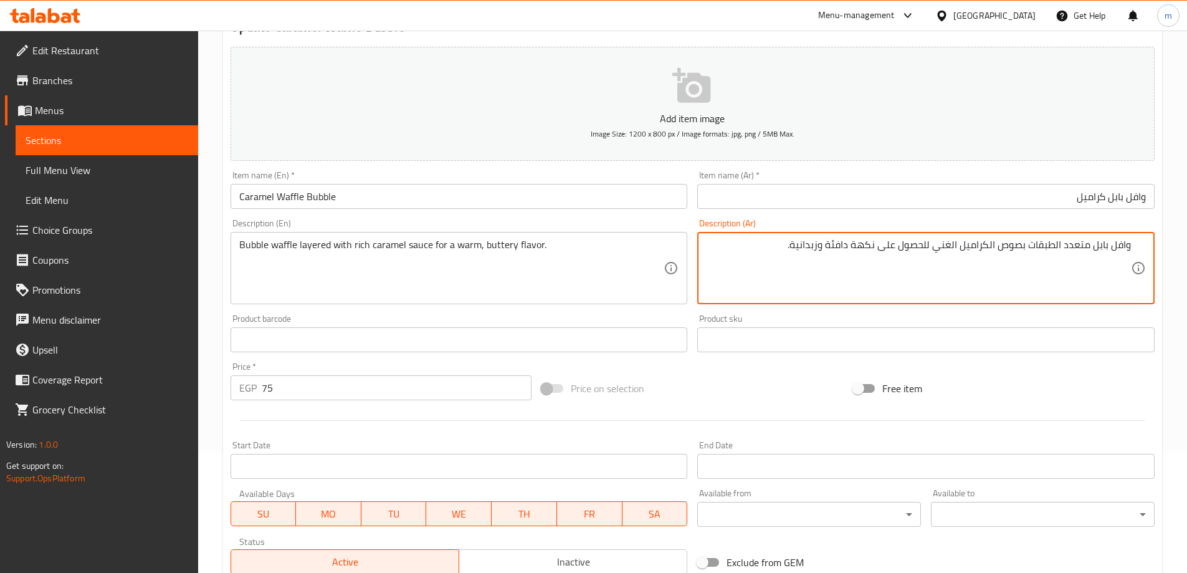
scroll to position [308, 0]
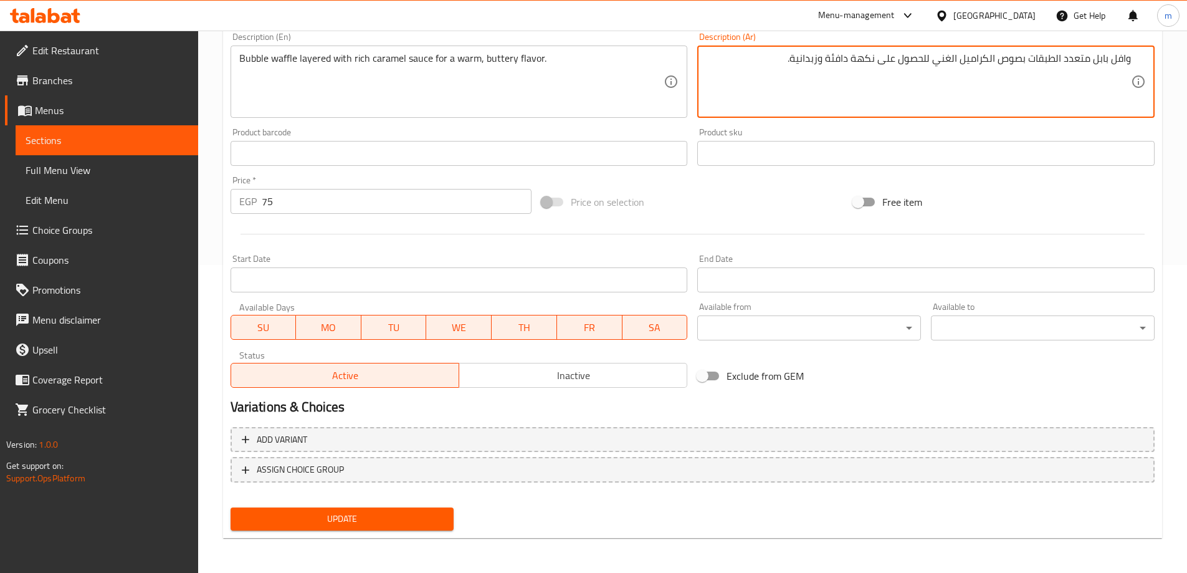
type textarea "وافل بابل متعدد الطبقات بصوص الكراميل الغني للحصول على نكهة دافئة وزبدانية."
click at [390, 509] on button "Update" at bounding box center [343, 518] width 224 height 23
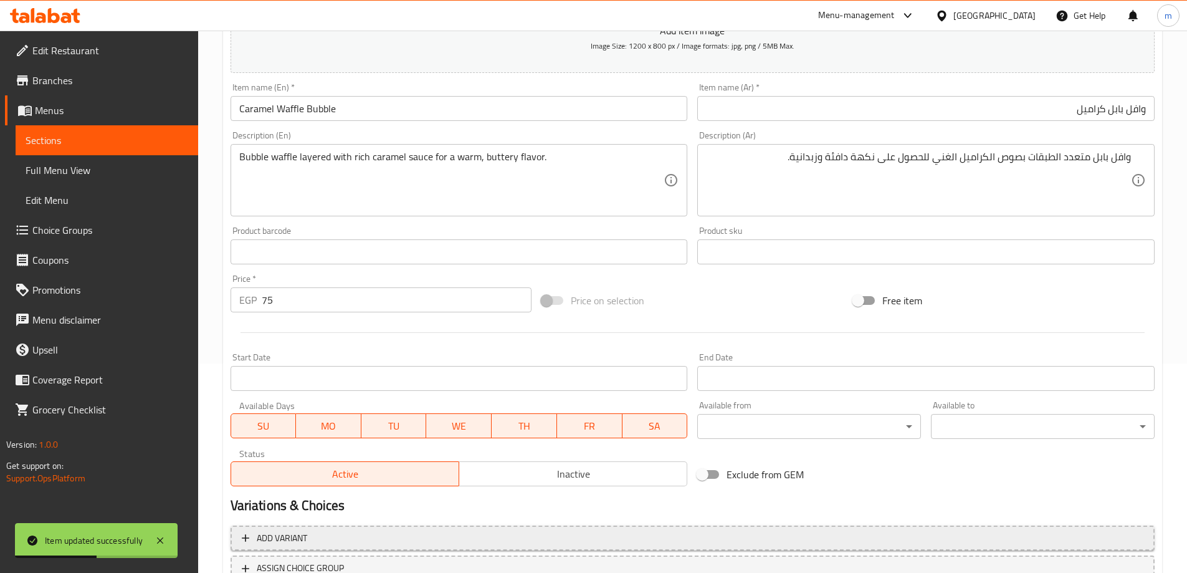
scroll to position [59, 0]
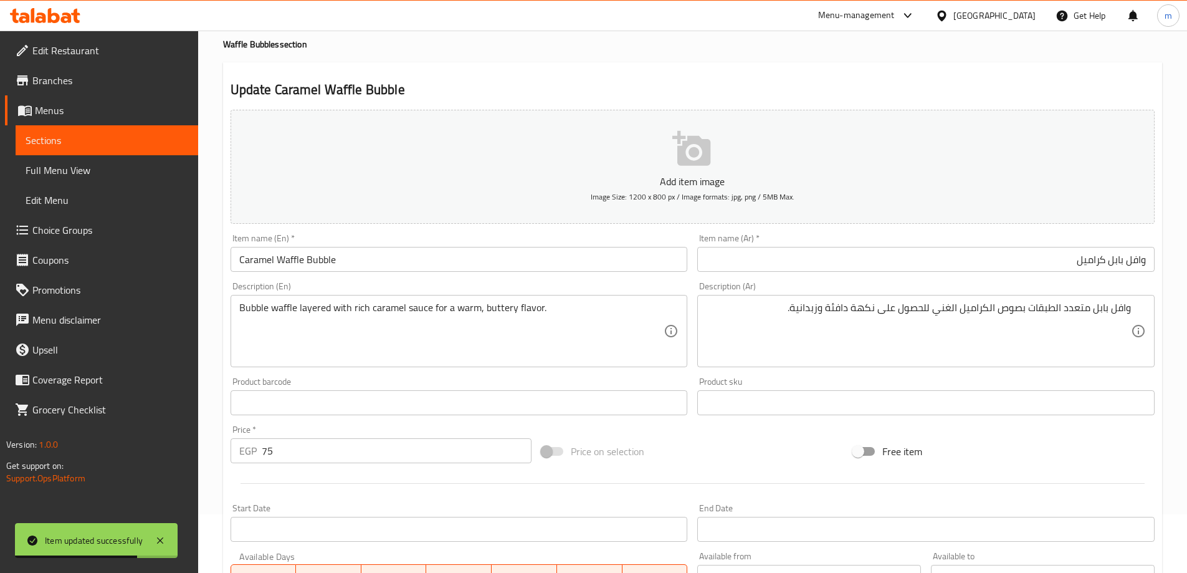
click at [47, 150] on link "Sections" at bounding box center [107, 140] width 183 height 30
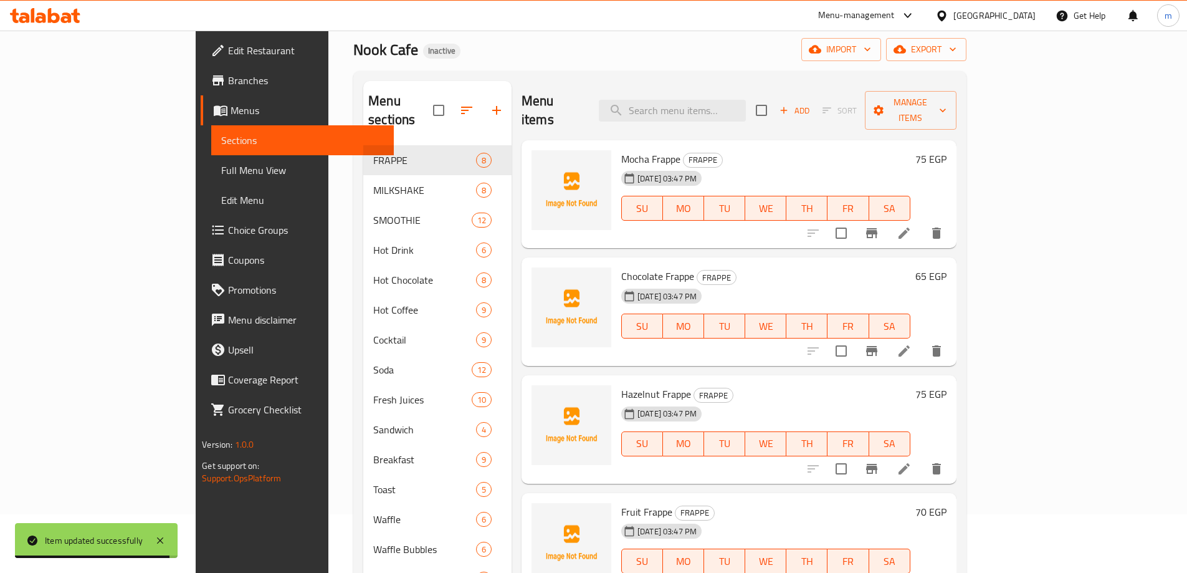
click at [703, 115] on div "Menu items Add Sort Manage items" at bounding box center [738, 110] width 435 height 59
click at [720, 100] on input "search" at bounding box center [672, 111] width 147 height 22
paste input "Lotus"
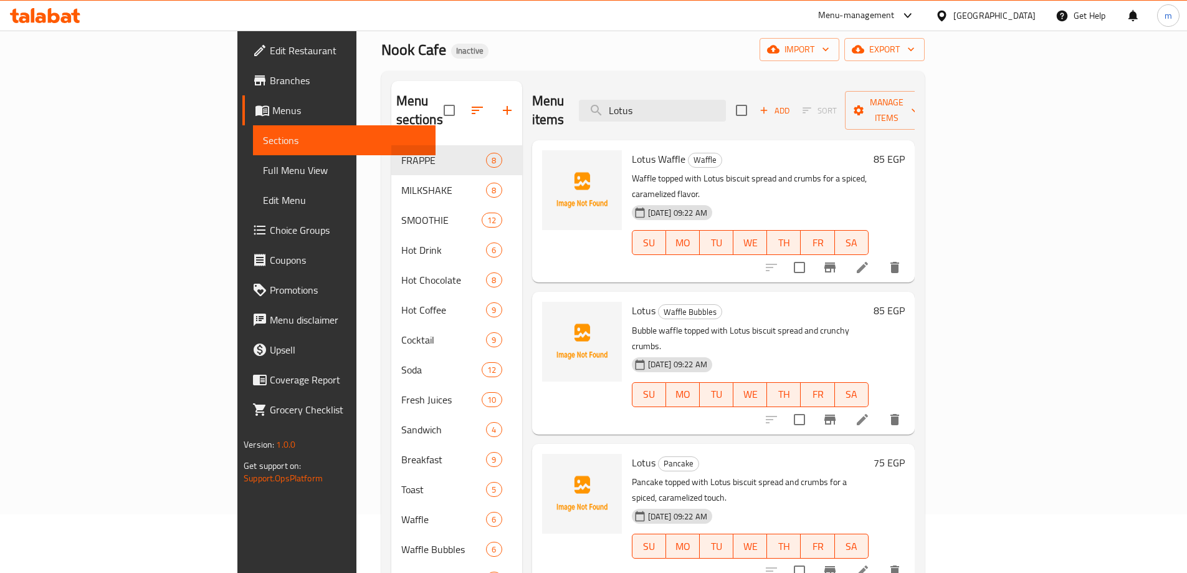
type input "Lotus"
click at [880, 408] on li at bounding box center [862, 419] width 35 height 22
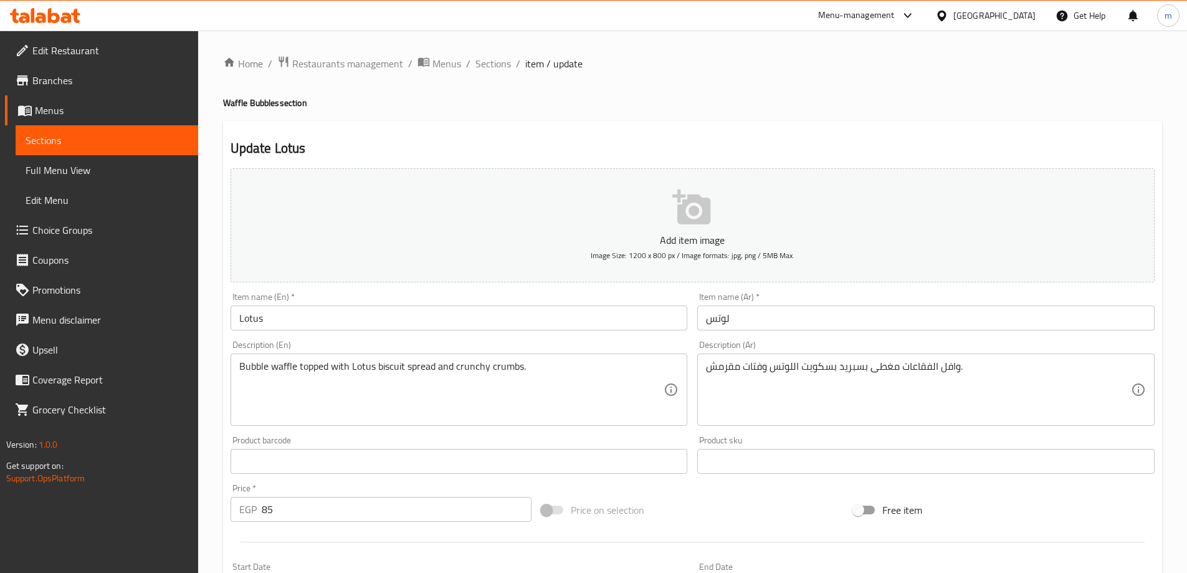
click at [356, 312] on input "Lotus" at bounding box center [459, 317] width 457 height 25
drag, startPoint x: 222, startPoint y: 102, endPoint x: 274, endPoint y: 108, distance: 52.6
click at [274, 108] on div "Home / Restaurants management / Menus / Sections / item / update Waffle Bubbles…" at bounding box center [692, 456] width 989 height 850
copy h4 "Waffle Bubble"
click at [322, 320] on input "Lotus" at bounding box center [459, 317] width 457 height 25
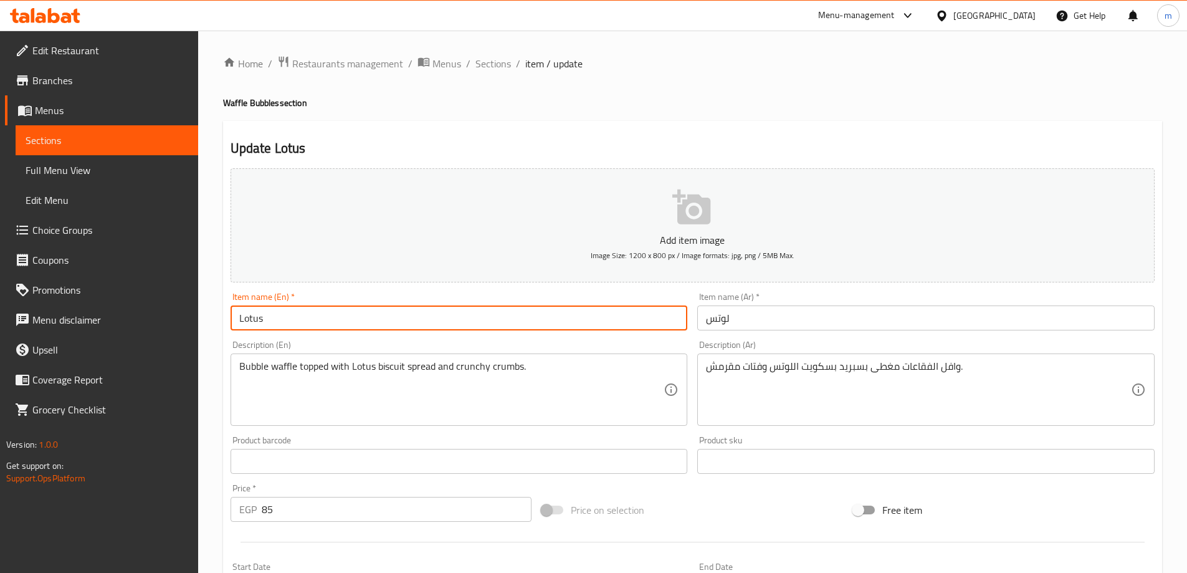
paste input "Waffle Bubble"
type input "Lotus Waffle Bubble"
click at [874, 330] on input "لوتس" at bounding box center [925, 317] width 457 height 25
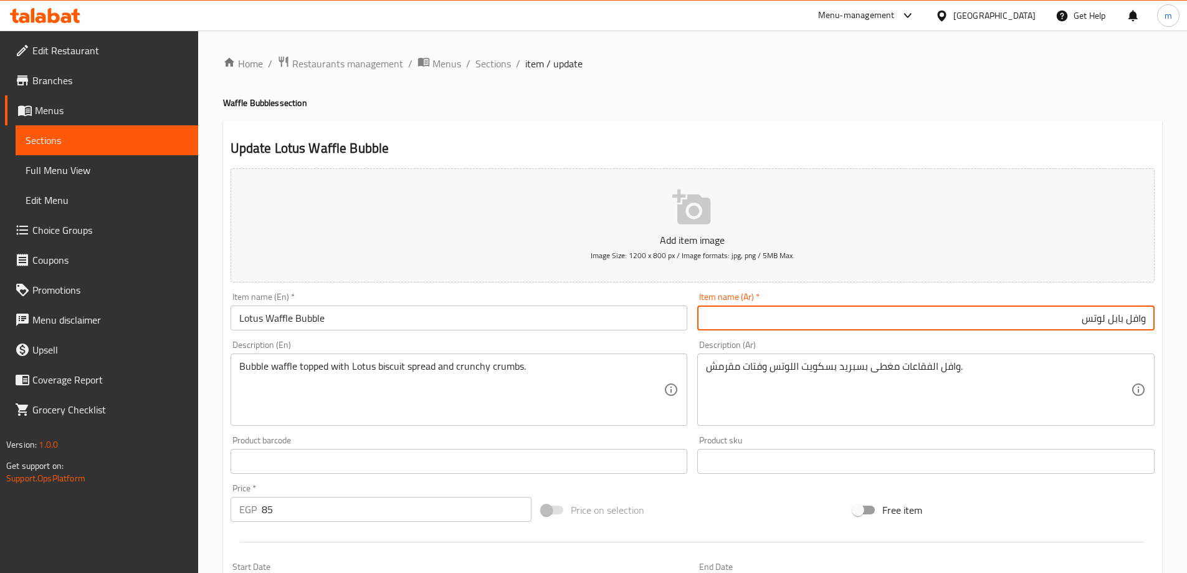
type input "وافل بابل لوتس"
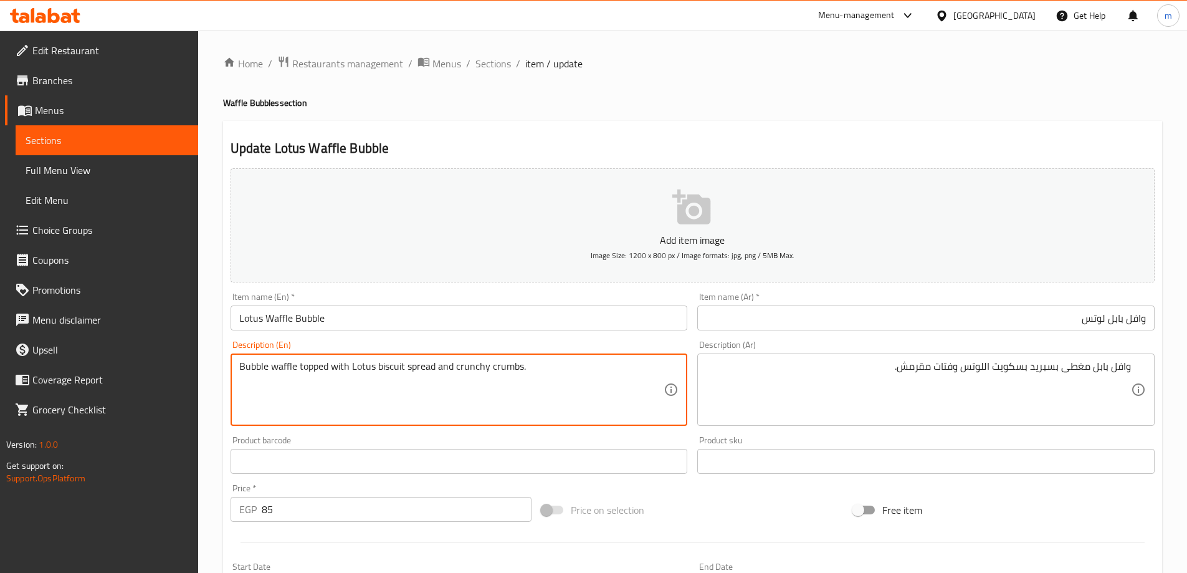
click at [503, 371] on textarea "Bubble waffle topped with Lotus biscuit spread and crunchy crumbs." at bounding box center [451, 389] width 425 height 59
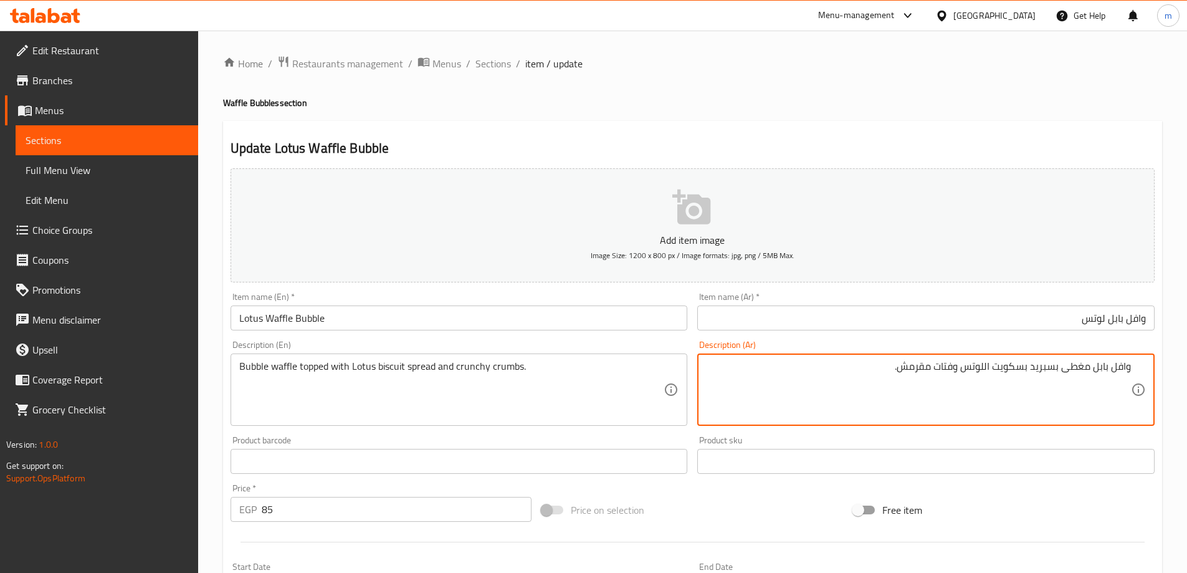
click at [921, 363] on textarea "وافل بابل مغطى بسبريد بسكويت اللوتس وفتات مقرمش." at bounding box center [918, 389] width 425 height 59
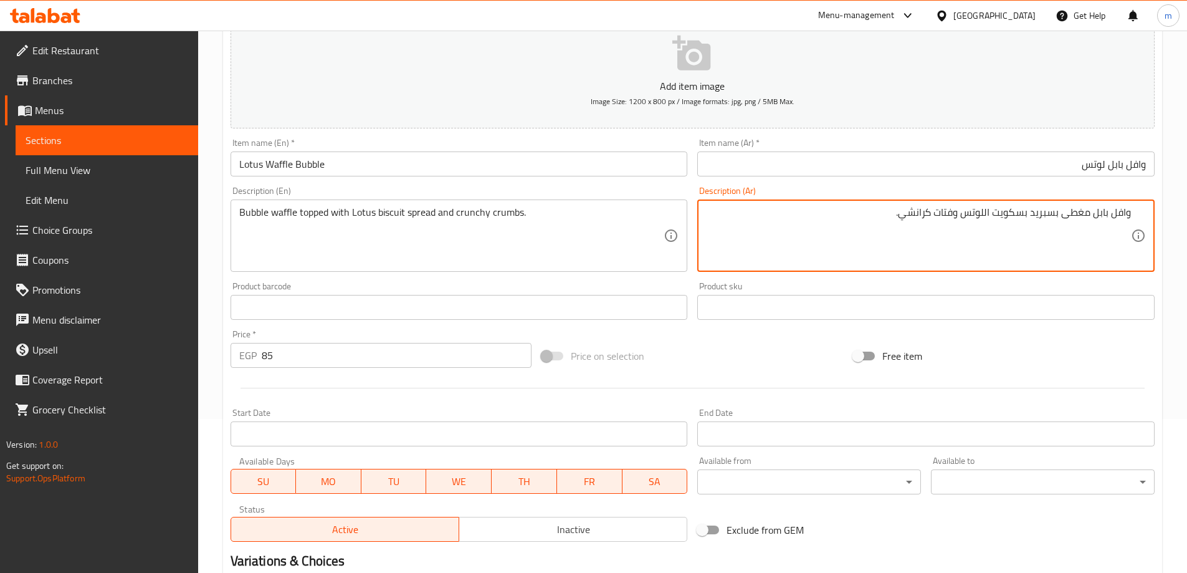
scroll to position [308, 0]
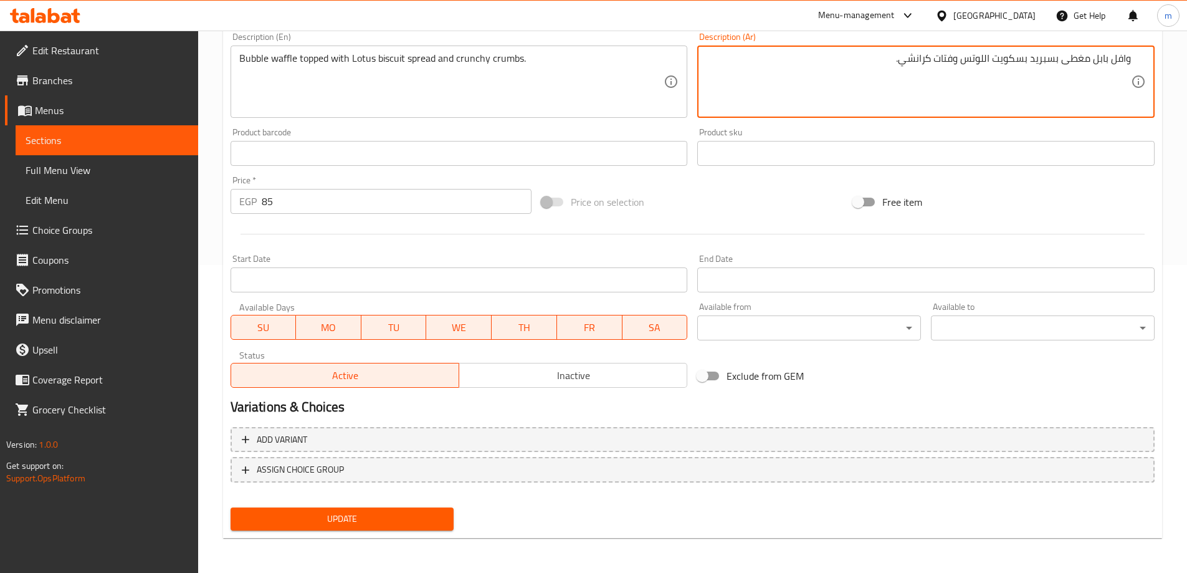
type textarea "وافل بابل مغطى بسبريد بسكويت اللوتس وفتات كرانشي."
click at [374, 518] on span "Update" at bounding box center [342, 519] width 204 height 16
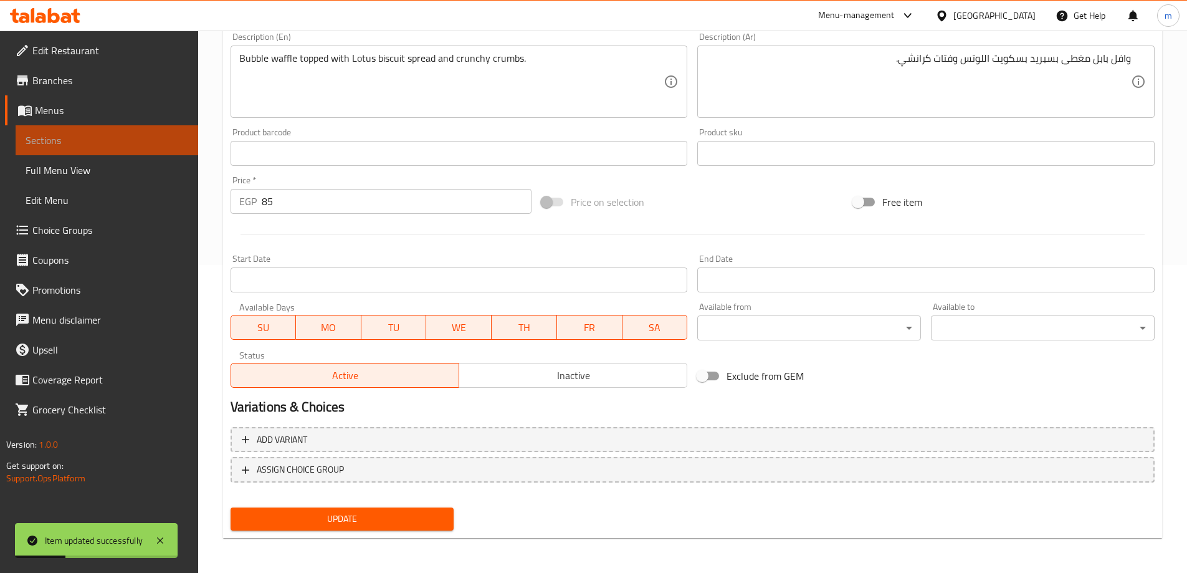
click at [118, 154] on link "Sections" at bounding box center [107, 140] width 183 height 30
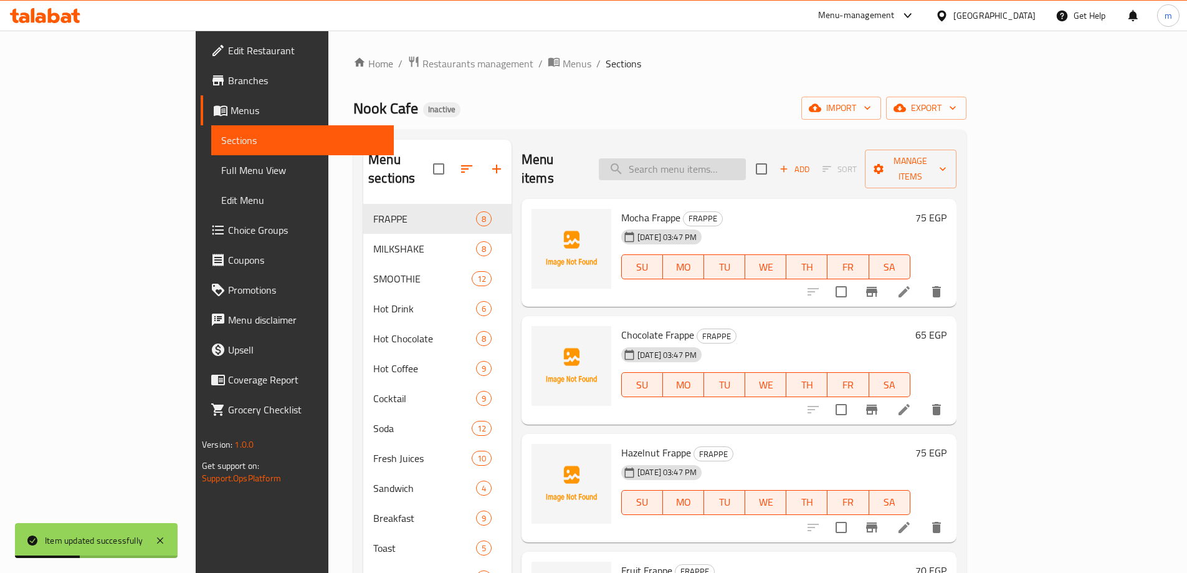
click at [734, 164] on input "search" at bounding box center [672, 169] width 147 height 22
paste input "Oreo"
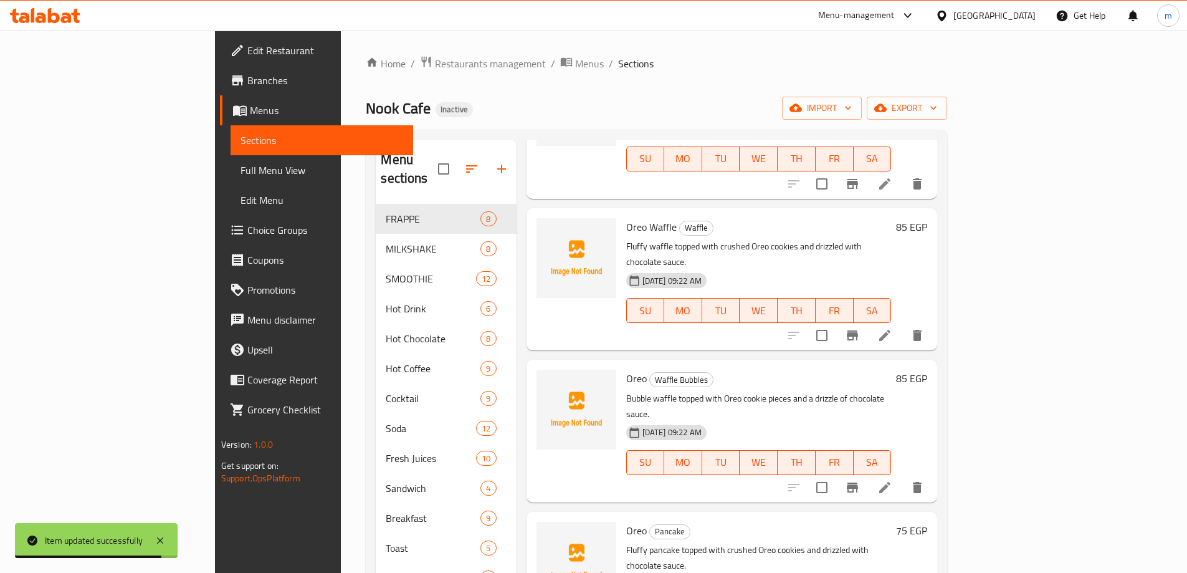
scroll to position [305, 0]
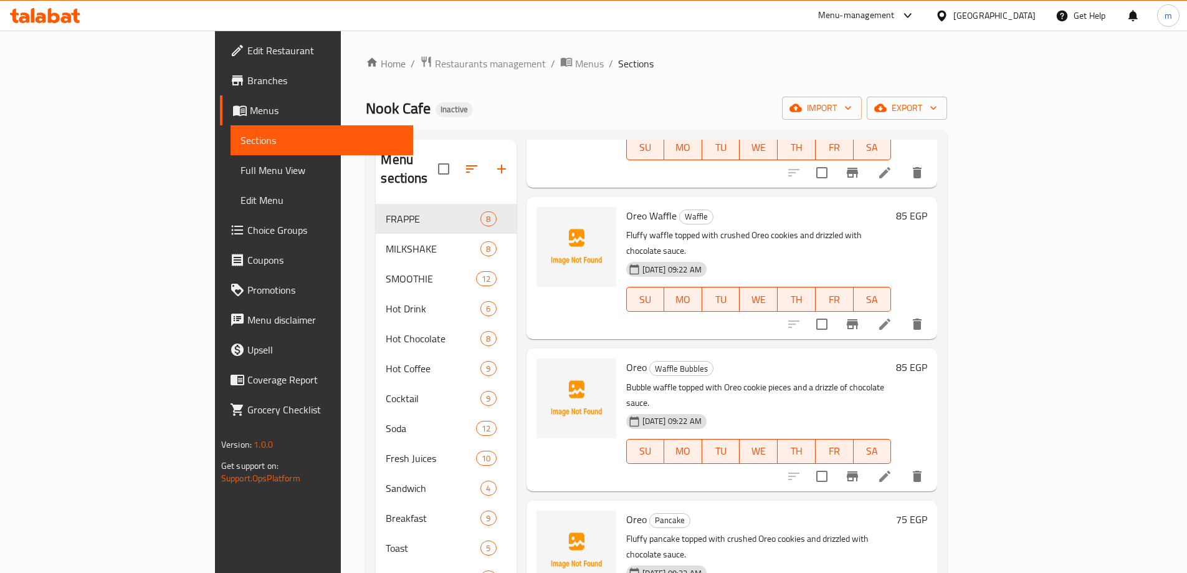
type input "Oreo"
click at [892, 469] on icon at bounding box center [884, 476] width 15 height 15
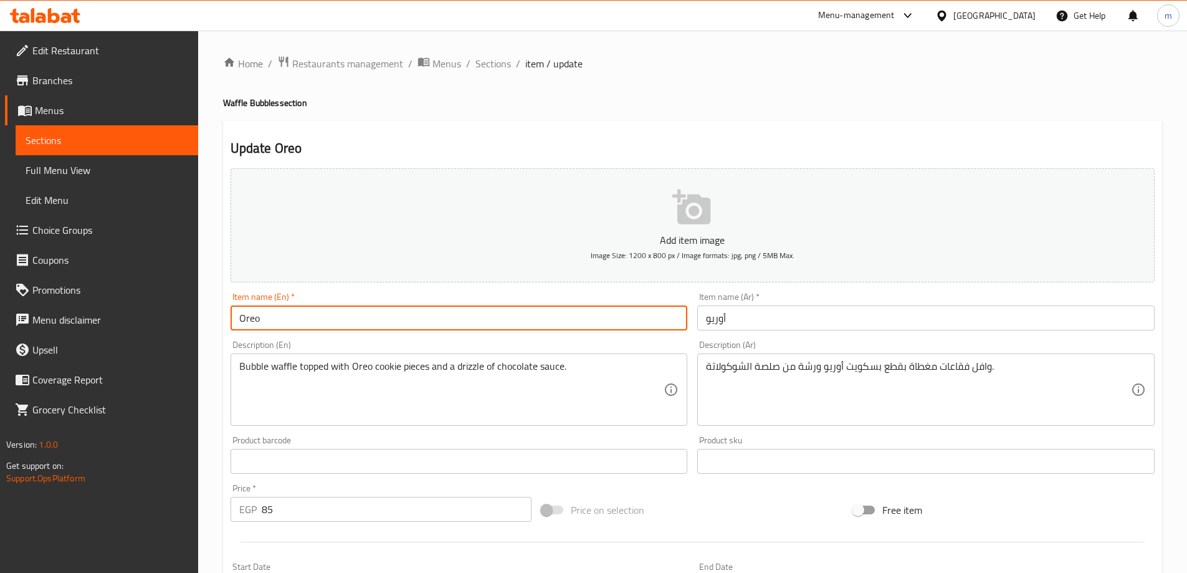
click at [598, 319] on input "Oreo" at bounding box center [459, 317] width 457 height 25
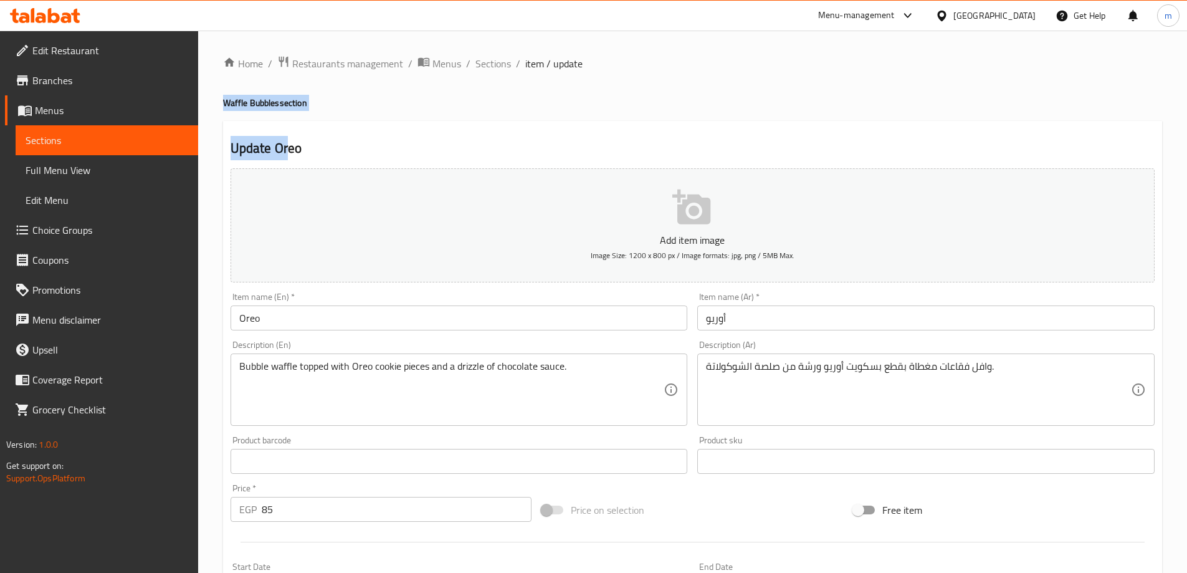
drag, startPoint x: 224, startPoint y: 105, endPoint x: 287, endPoint y: 115, distance: 63.1
click at [287, 115] on div "Home / Restaurants management / Menus / Sections / item / update Waffle Bubbles…" at bounding box center [692, 455] width 939 height 800
click at [280, 108] on h4 "Waffle Bubbles section" at bounding box center [692, 103] width 939 height 12
drag, startPoint x: 276, startPoint y: 105, endPoint x: 222, endPoint y: 96, distance: 55.0
click at [222, 96] on div "Home / Restaurants management / Menus / Sections / item / update Waffle Bubbles…" at bounding box center [692, 456] width 989 height 850
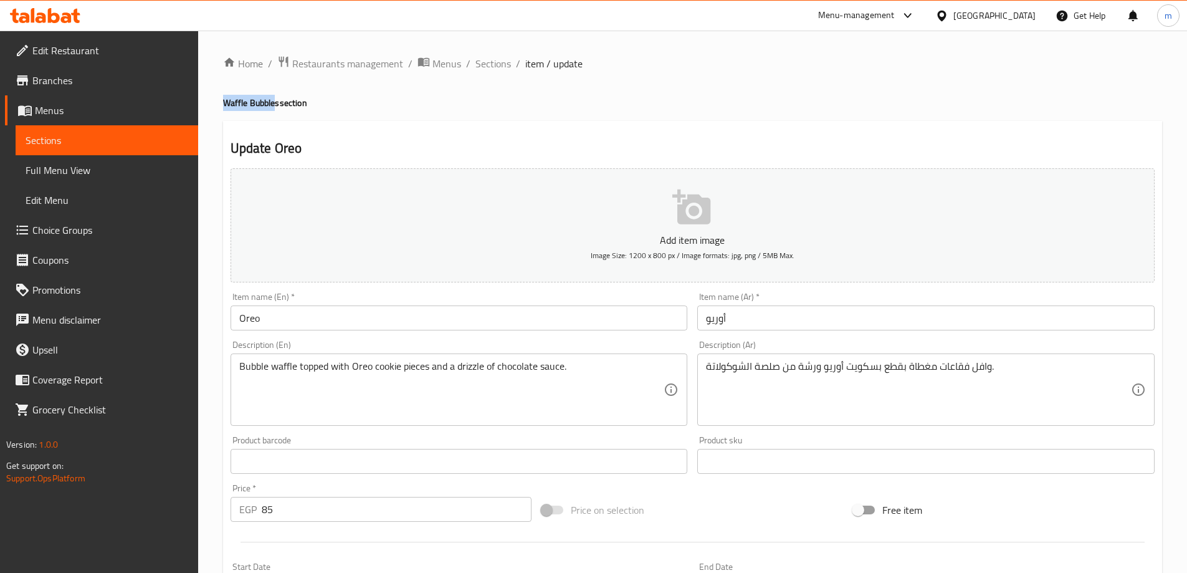
copy h4 "Waffle Bubble"
click at [361, 308] on input "Oreo" at bounding box center [459, 317] width 457 height 25
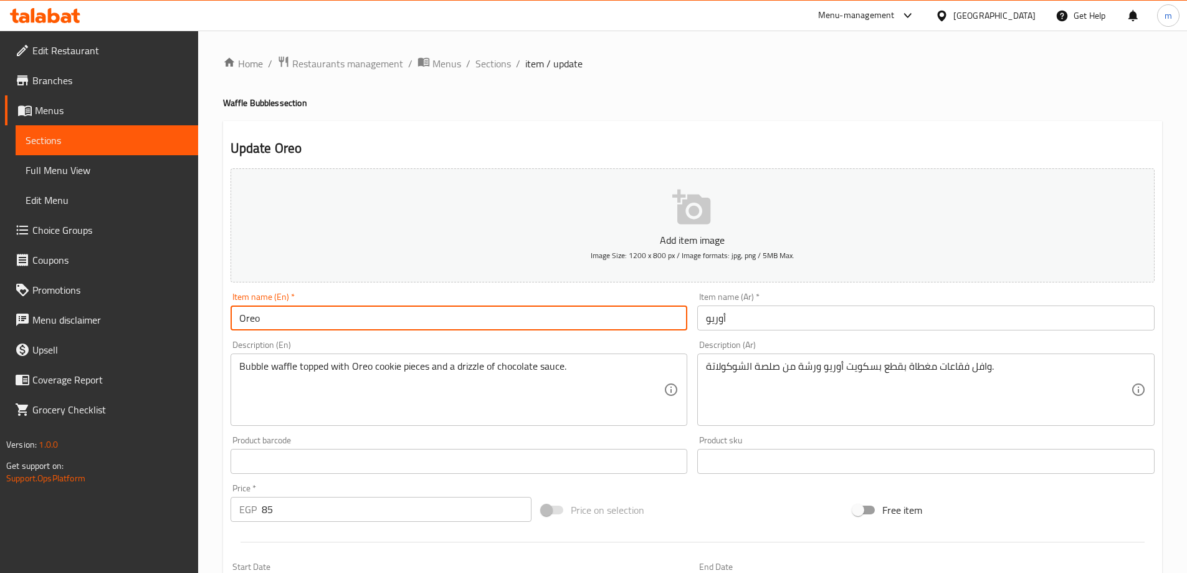
paste input "Waffle Bubble"
type input "Oreo Waffle Bubble"
click at [777, 324] on input "أوريو" at bounding box center [925, 317] width 457 height 25
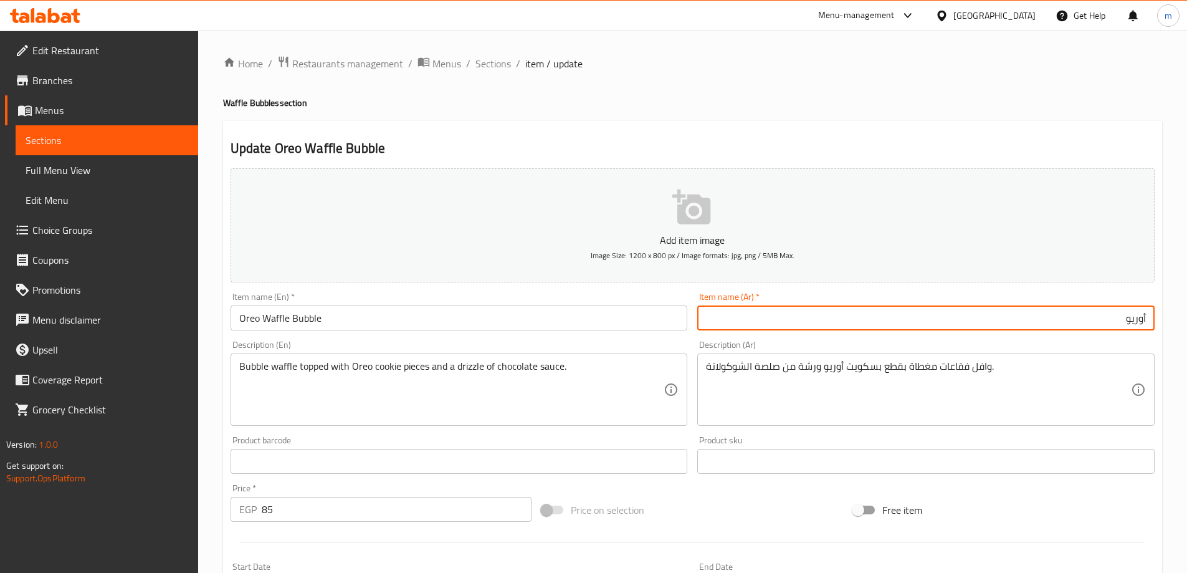
paste input "وافل"
type input "وافل [PERSON_NAME]"
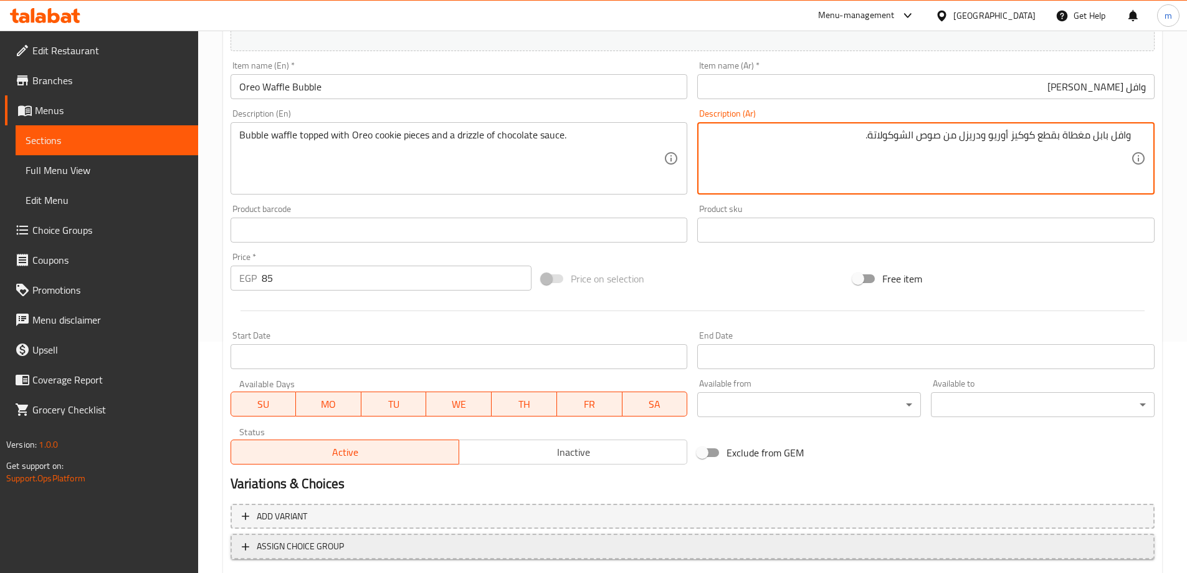
scroll to position [308, 0]
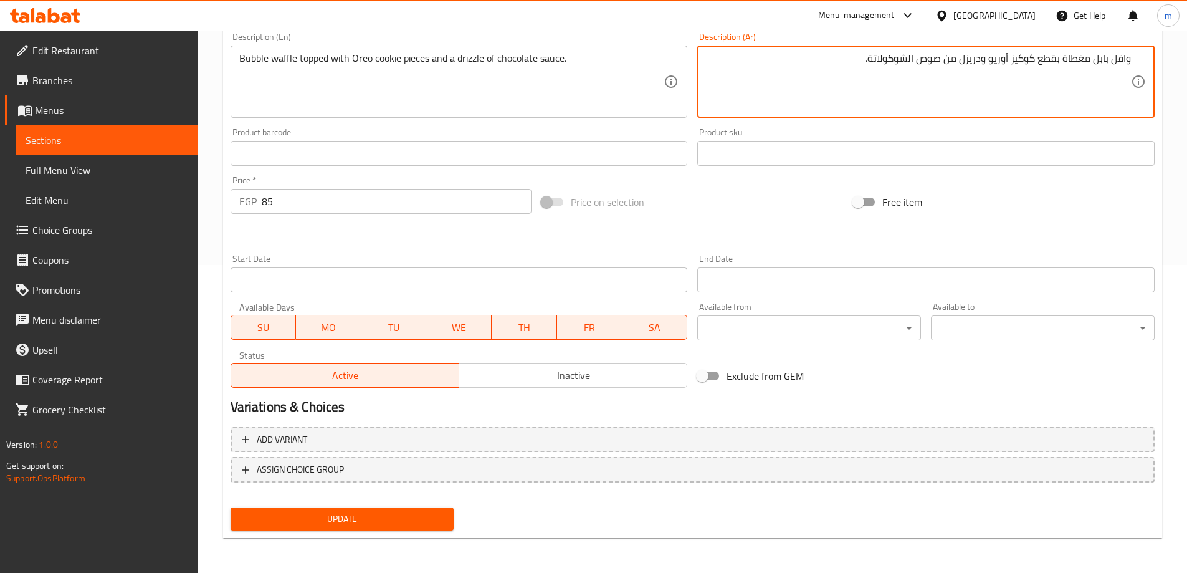
type textarea "وافل بابل مغطاة بقطع كوكيز أوريو ودريزل من صوص الشوكولاتة."
click at [381, 516] on span "Update" at bounding box center [342, 519] width 204 height 16
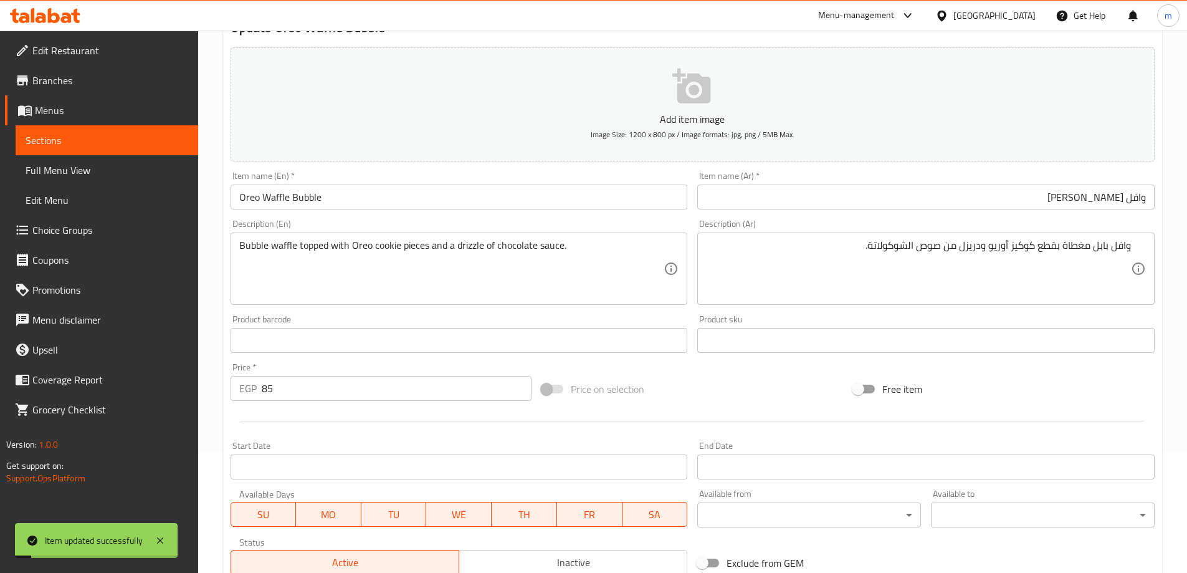
scroll to position [0, 0]
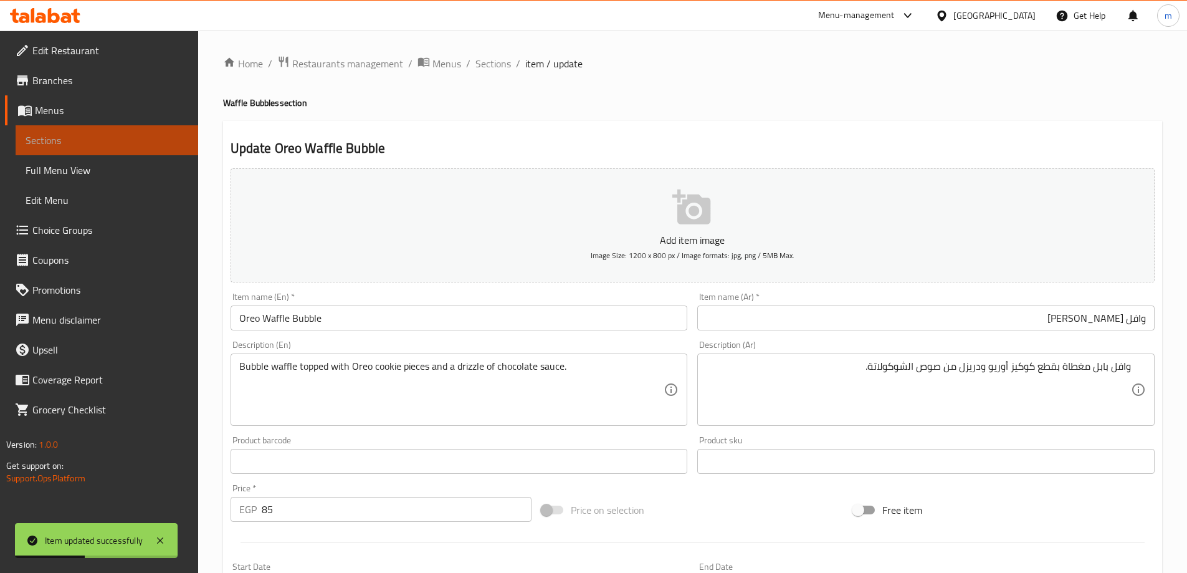
click at [68, 140] on span "Sections" at bounding box center [107, 140] width 163 height 15
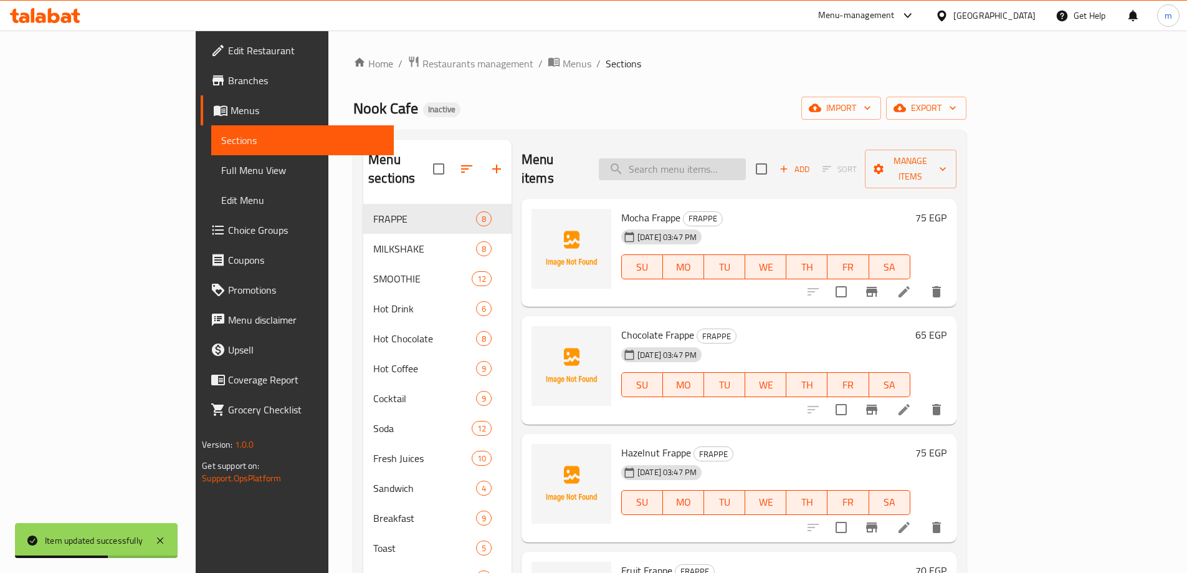
click at [746, 161] on input "search" at bounding box center [672, 169] width 147 height 22
paste input "Chocolate"
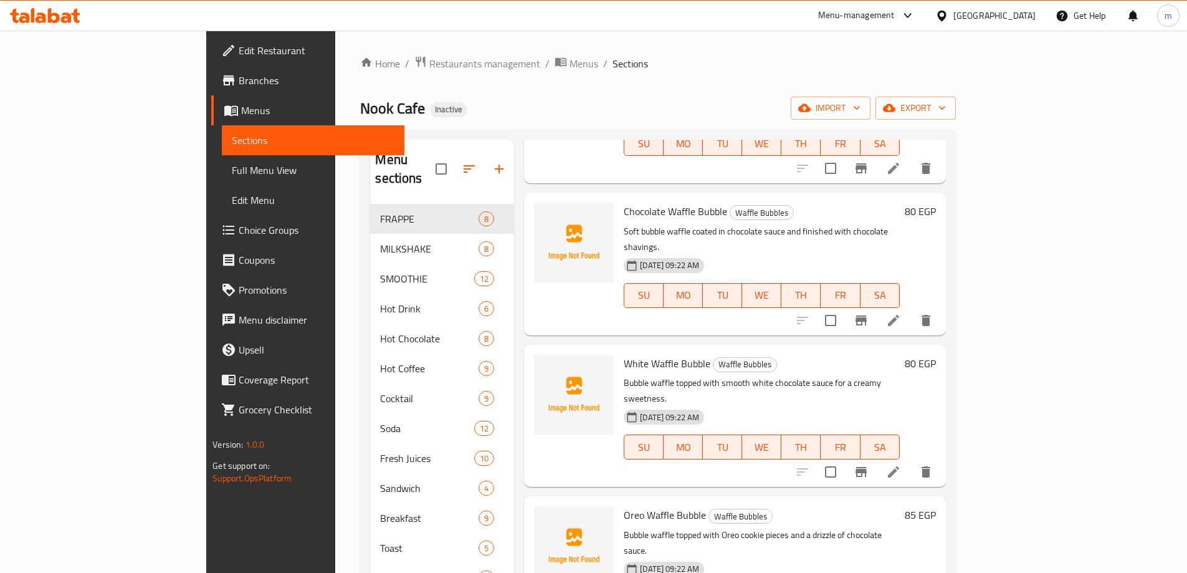
scroll to position [2554, 0]
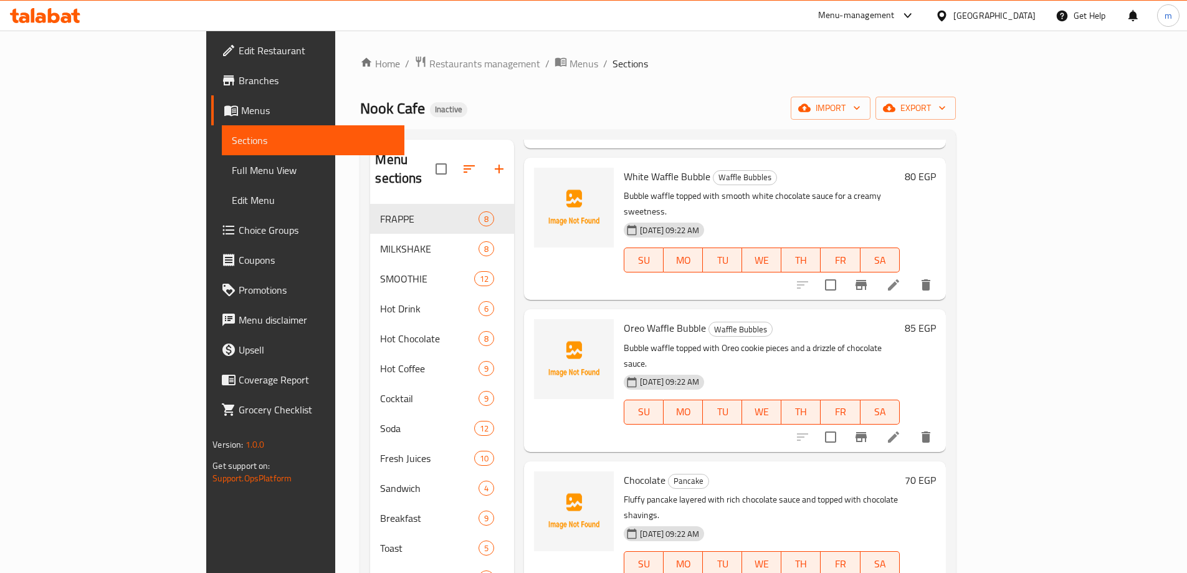
type input "Chocolate"
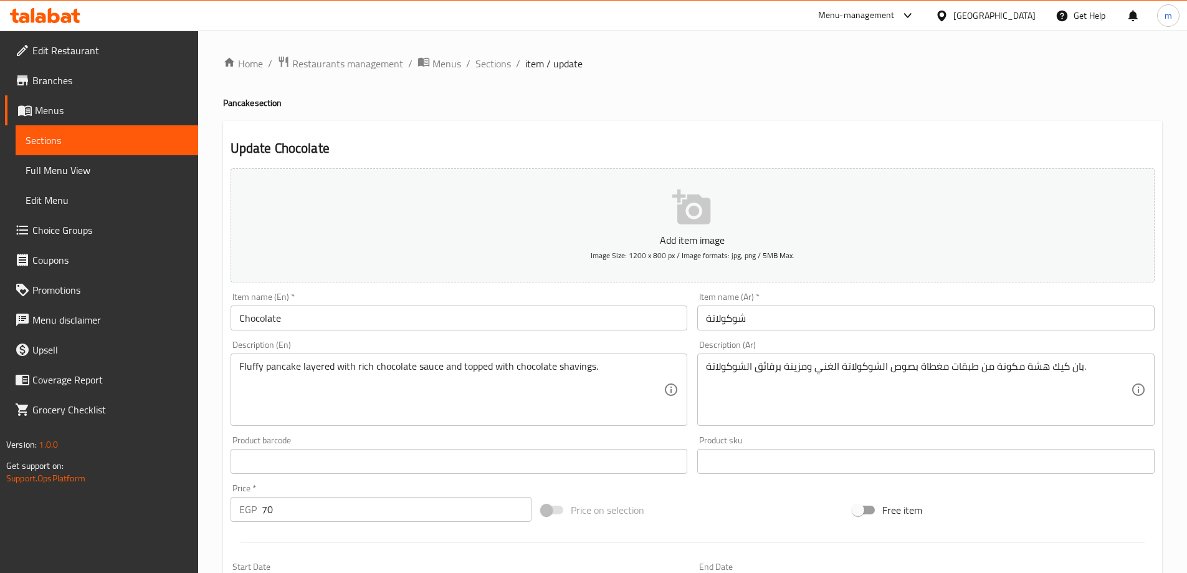
click at [242, 107] on h4 "Pancake section" at bounding box center [692, 103] width 939 height 12
copy h4 "Pancake"
click at [415, 315] on input "Chocolate" at bounding box center [459, 317] width 457 height 25
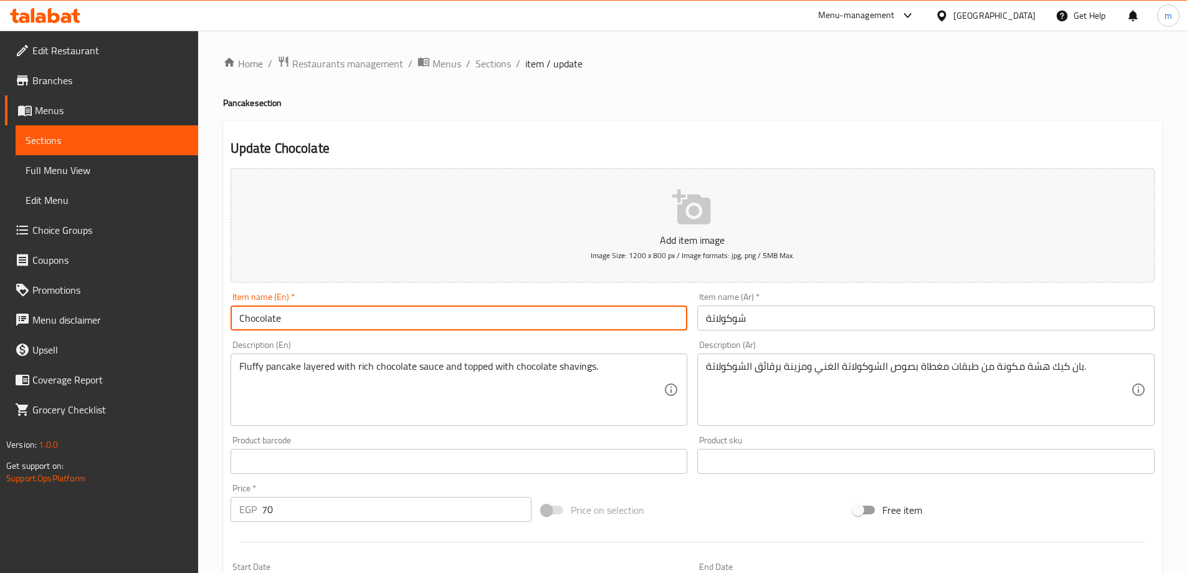
paste input "Pancake"
type input "Chocolate Pancake"
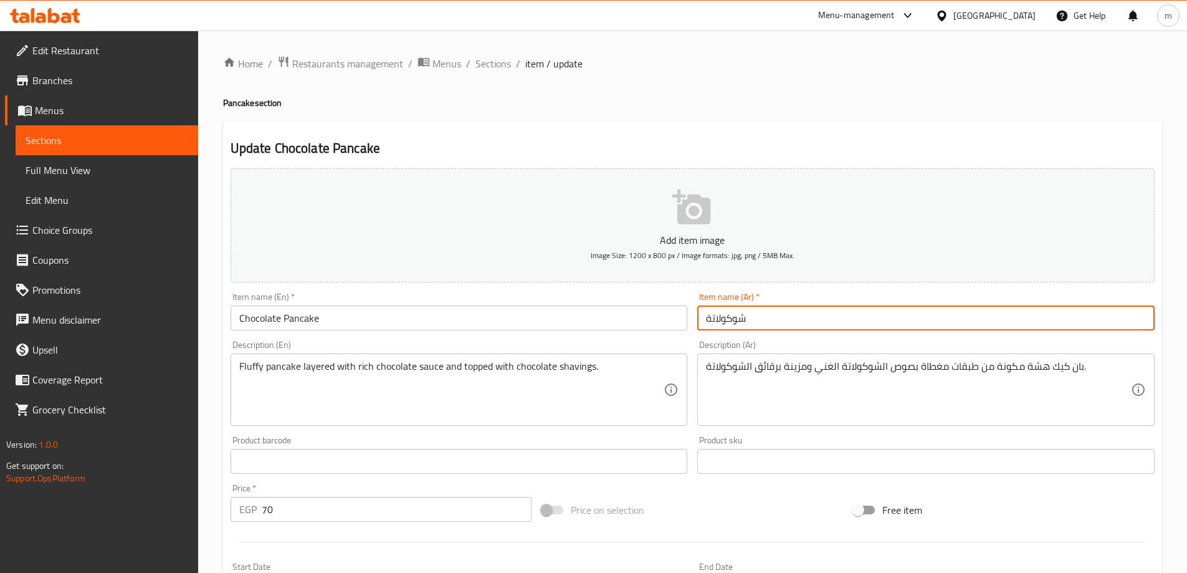
click at [792, 319] on input "شوكولاتة" at bounding box center [925, 317] width 457 height 25
type input "بان كيك شوكولاتة"
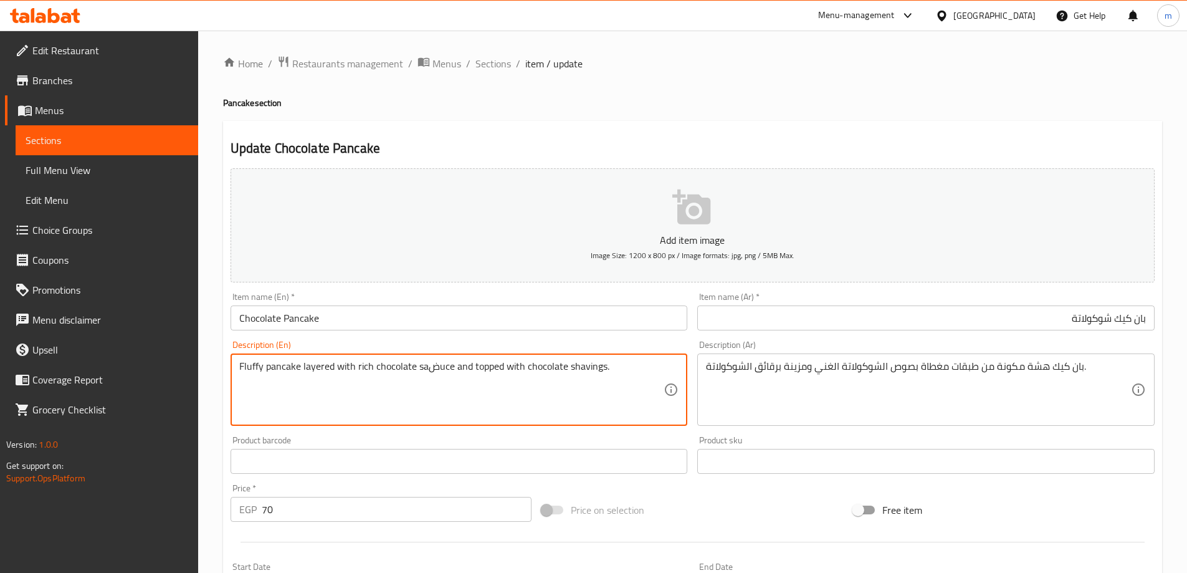
type textarea "Fluffy pancake layered with rich chocolate sauce and topped with chocolate shav…"
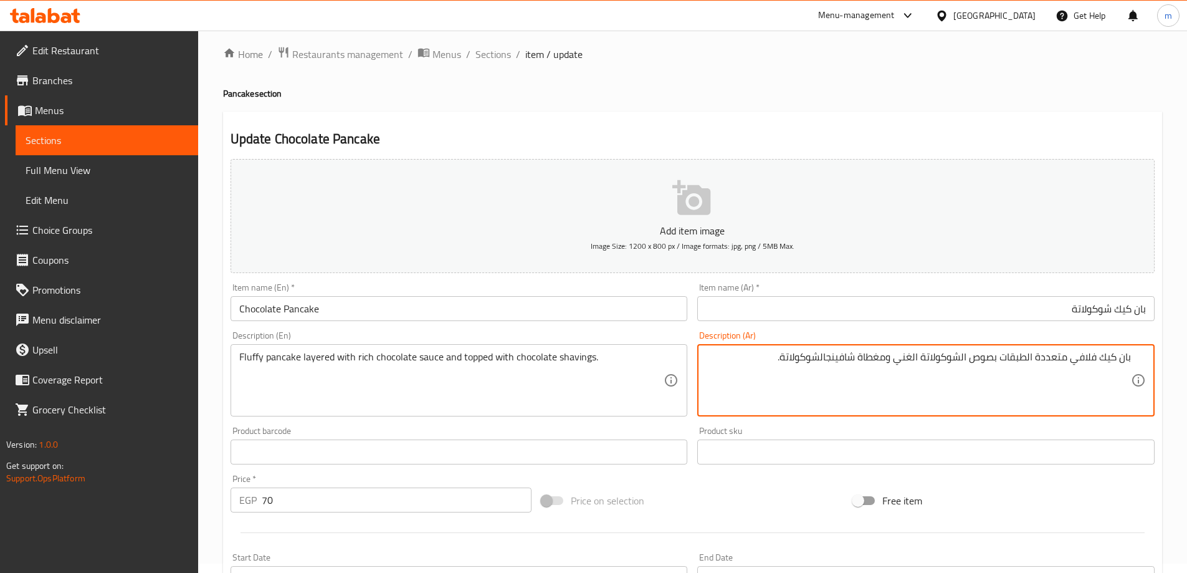
scroll to position [308, 0]
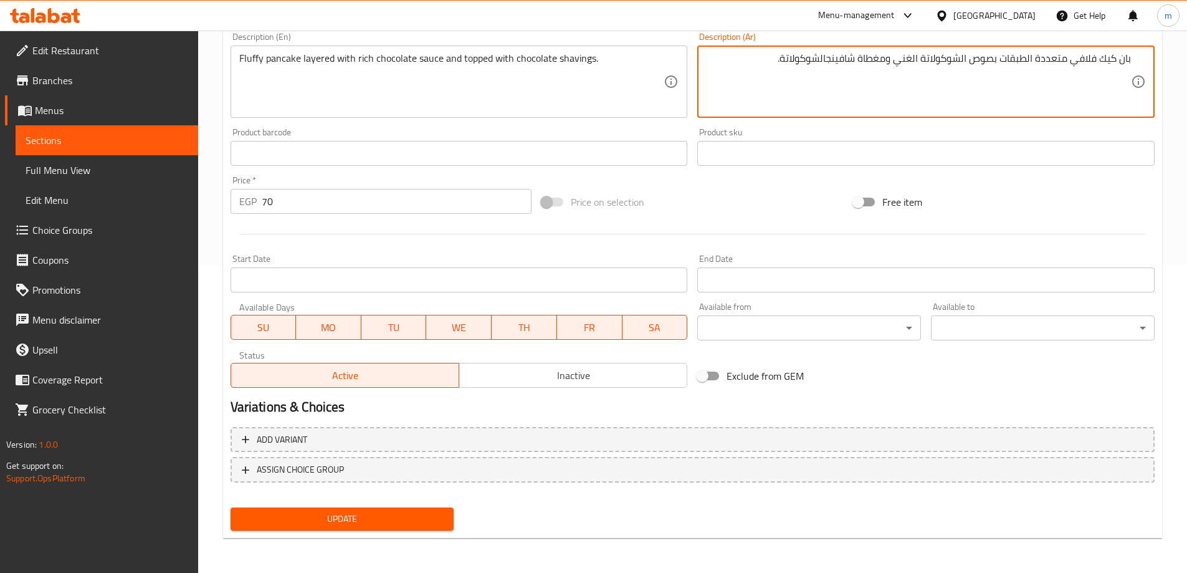
type textarea "بان كيك فلافي متعددة الطبقات بصوص الشوكولاتة الغني ومغطاة شافينجالشوكولاتة."
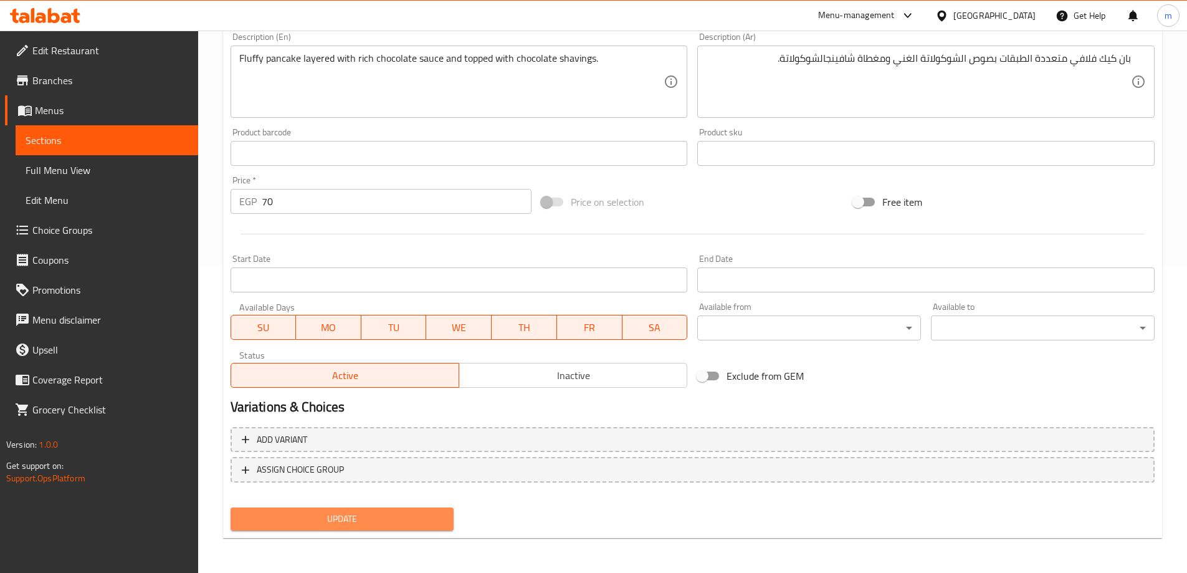
click at [356, 513] on span "Update" at bounding box center [342, 519] width 204 height 16
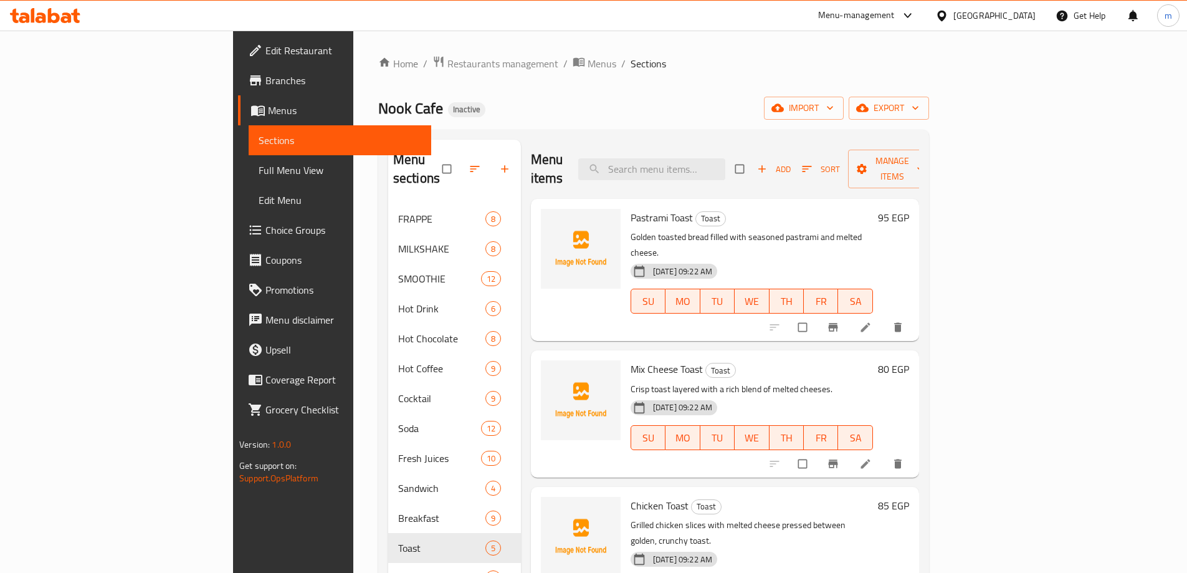
click at [259, 169] on span "Full Menu View" at bounding box center [340, 170] width 163 height 15
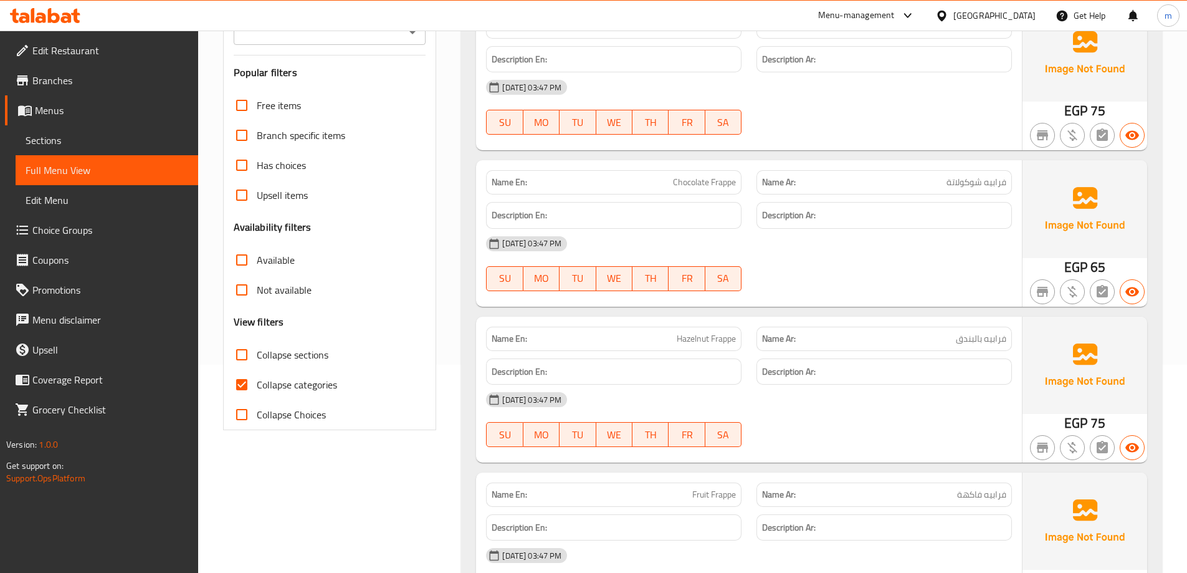
scroll to position [312, 0]
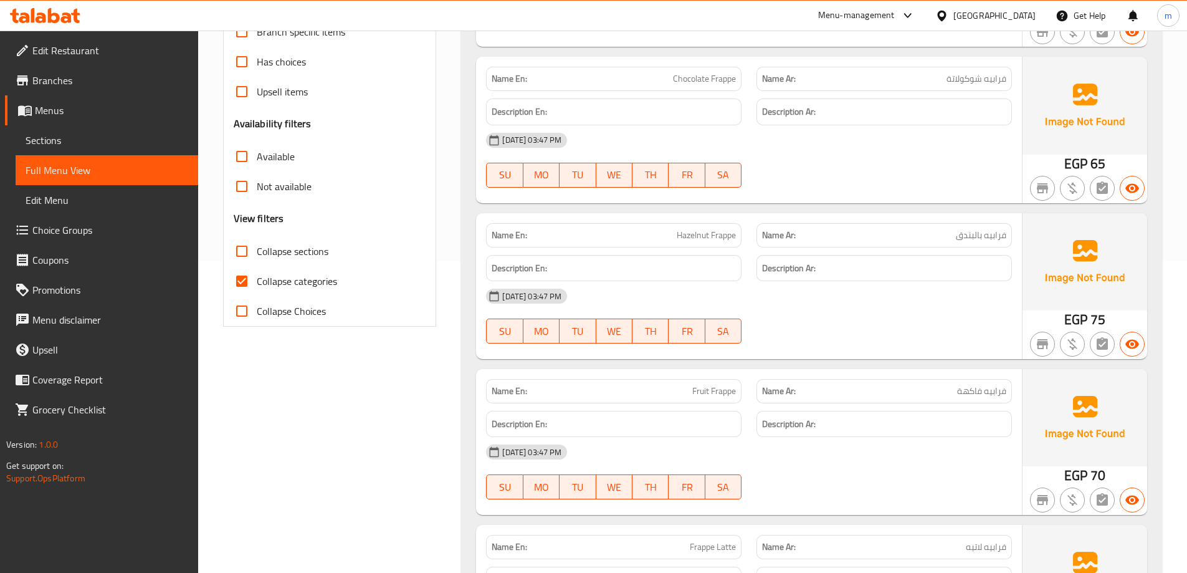
click at [248, 279] on input "Collapse categories" at bounding box center [242, 281] width 30 height 30
checkbox input "false"
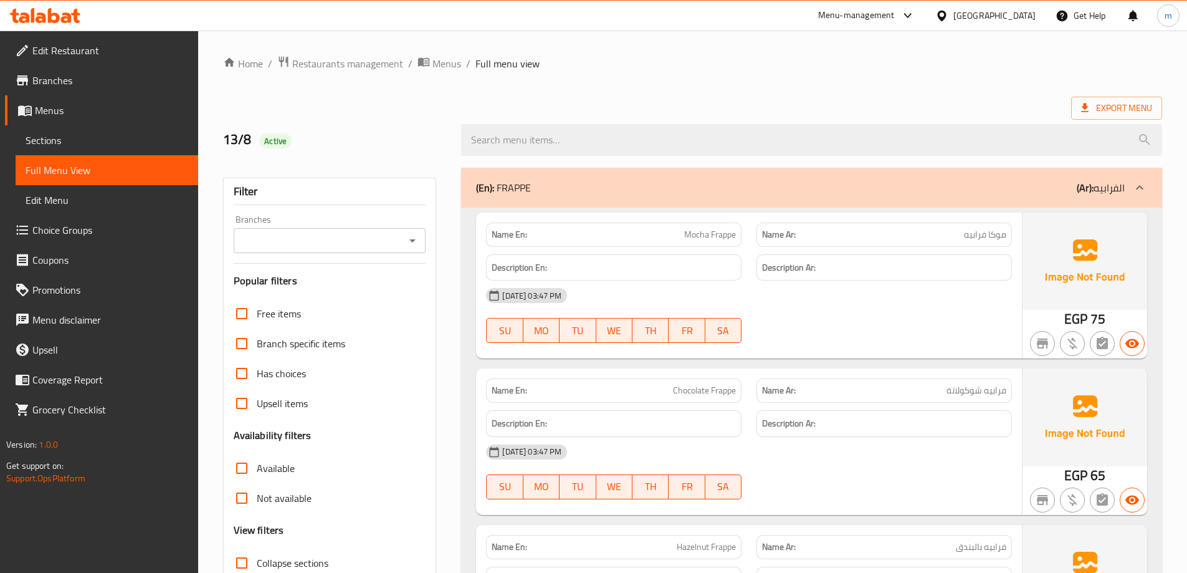
scroll to position [187, 0]
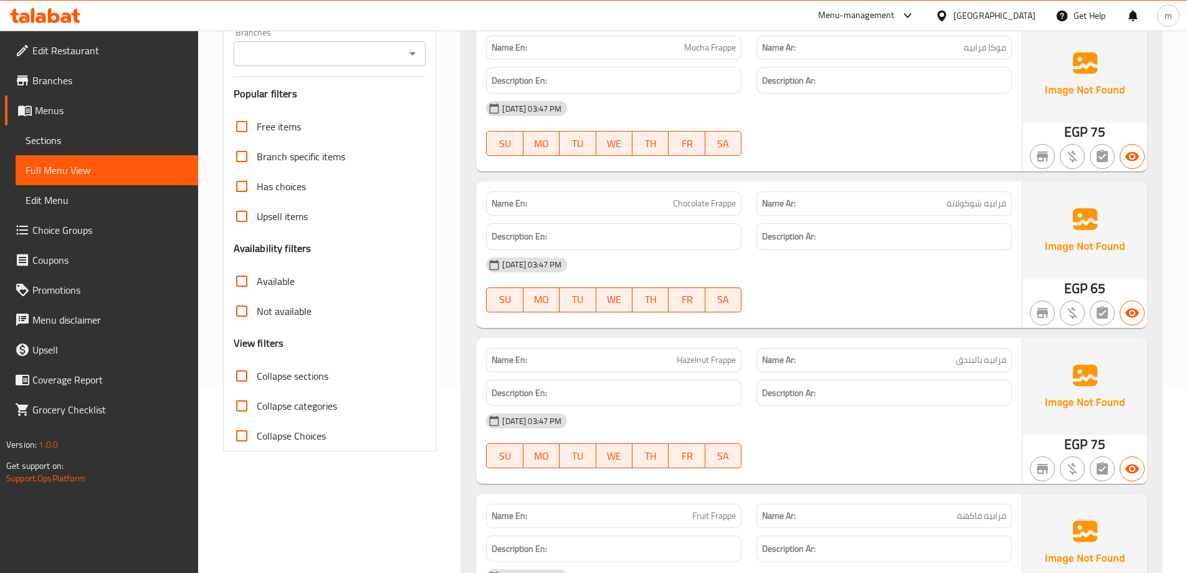
click at [242, 370] on input "Collapse sections" at bounding box center [242, 376] width 30 height 30
checkbox input "true"
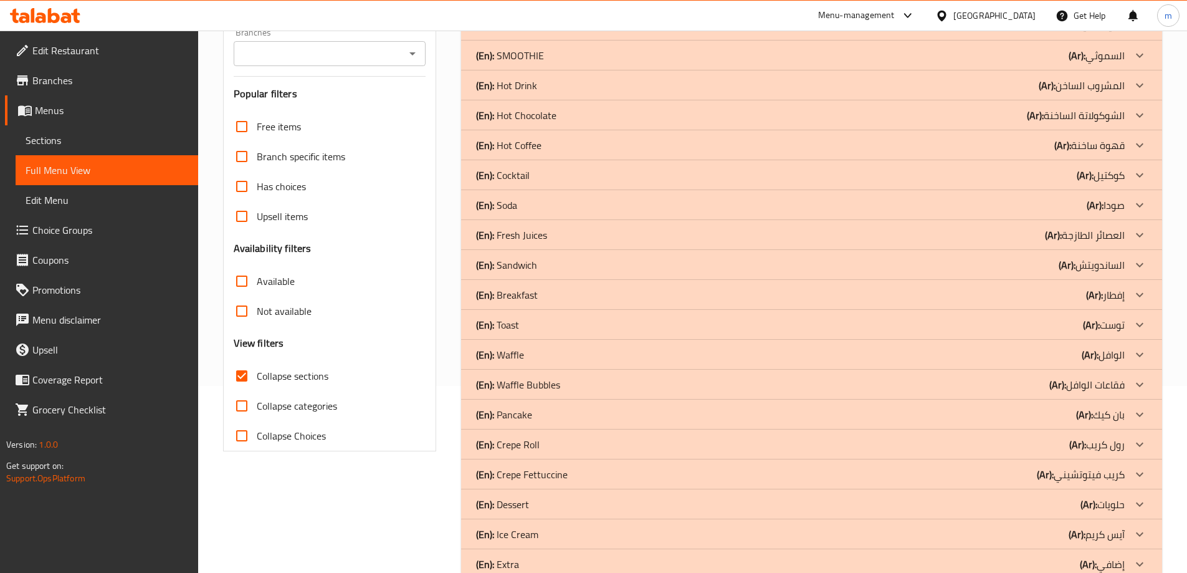
scroll to position [248, 0]
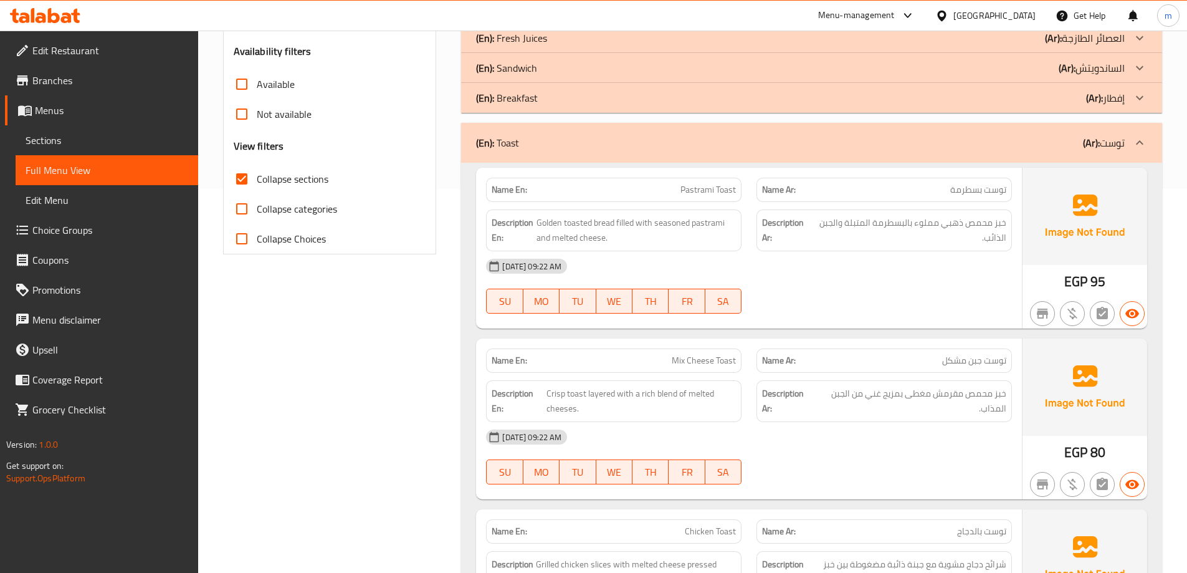
scroll to position [373, 0]
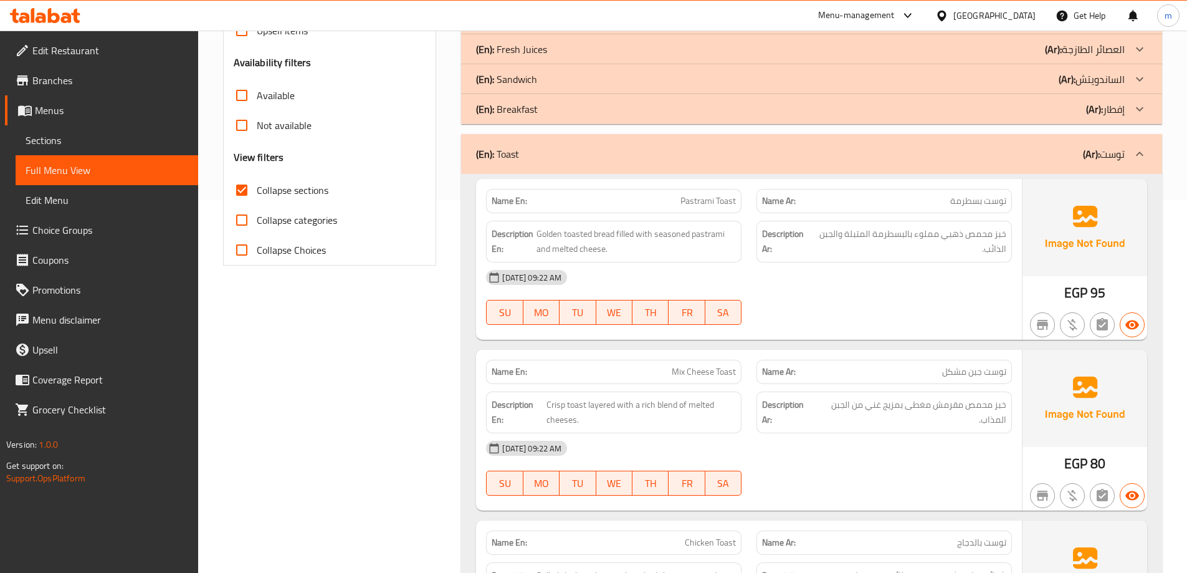
click at [321, 396] on div "Filter Branches Branches Popular filters Free items Branch specific items Has c…" at bounding box center [335, 561] width 239 height 1546
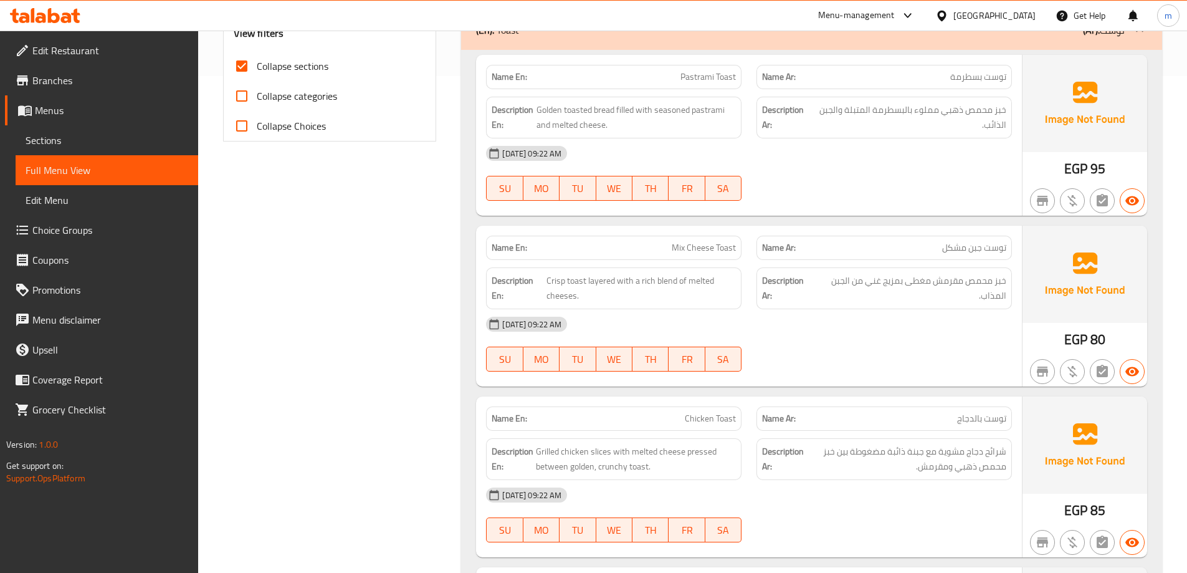
scroll to position [497, 0]
click at [459, 350] on div "(En): FRAPPE (Ar): الفرابيه Name En: Mocha Frappe Name Ar: موكا فرابيه Descript…" at bounding box center [812, 436] width 716 height 1546
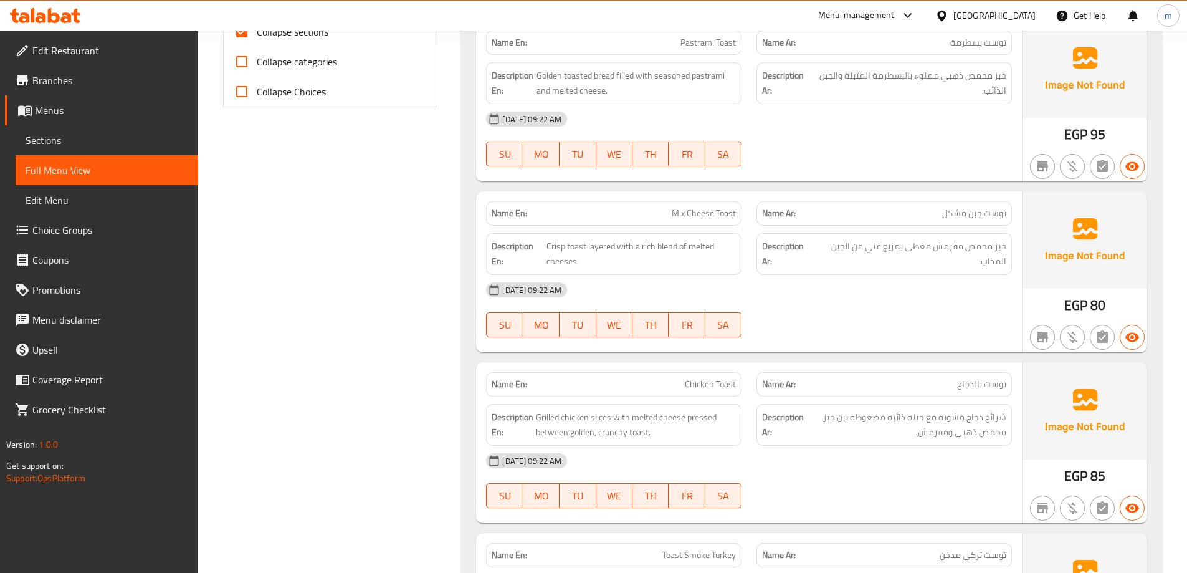
scroll to position [622, 0]
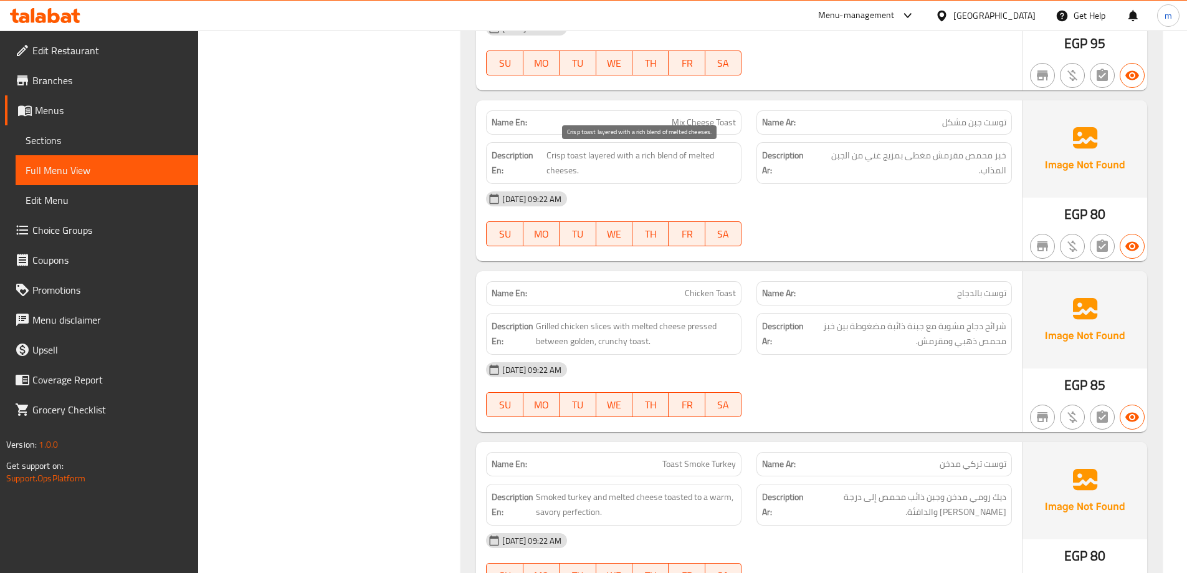
click at [555, 155] on span "Crisp toast layered with a rich blend of melted cheeses." at bounding box center [640, 163] width 189 height 31
click at [849, 224] on div "15-08-2025 09:22 AM SU MO TU WE TH FR SA" at bounding box center [748, 219] width 541 height 70
click at [555, 161] on span "Crisp toast layered with a rich blend of melted cheeses." at bounding box center [640, 163] width 189 height 31
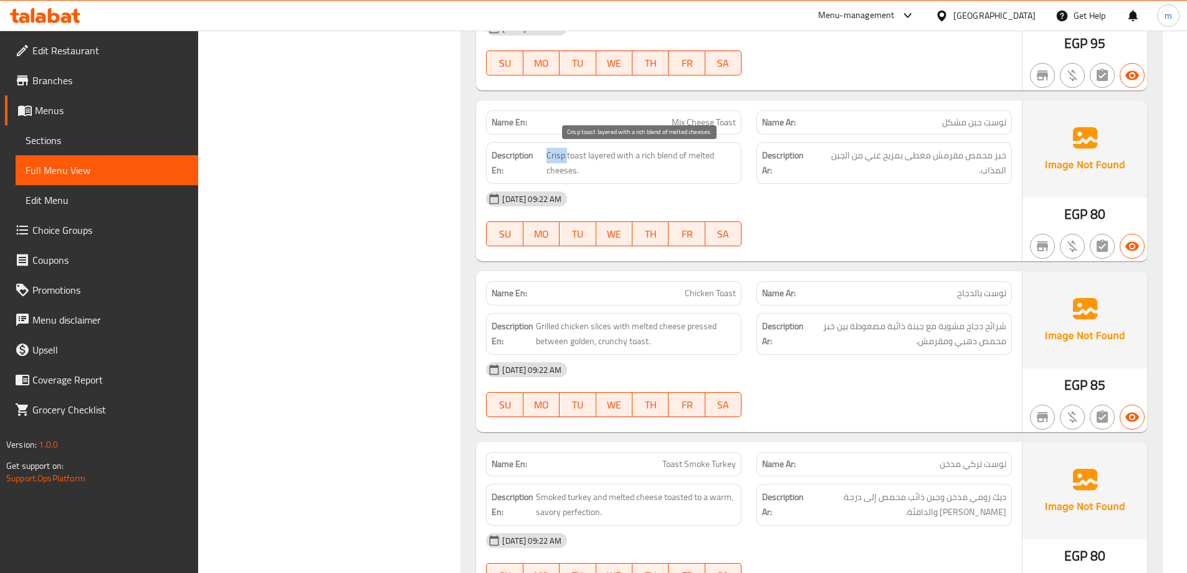
copy span "Crisp"
click at [584, 159] on span "Crisp toast layered with a rich blend of melted cheeses." at bounding box center [640, 163] width 189 height 31
copy span "toast"
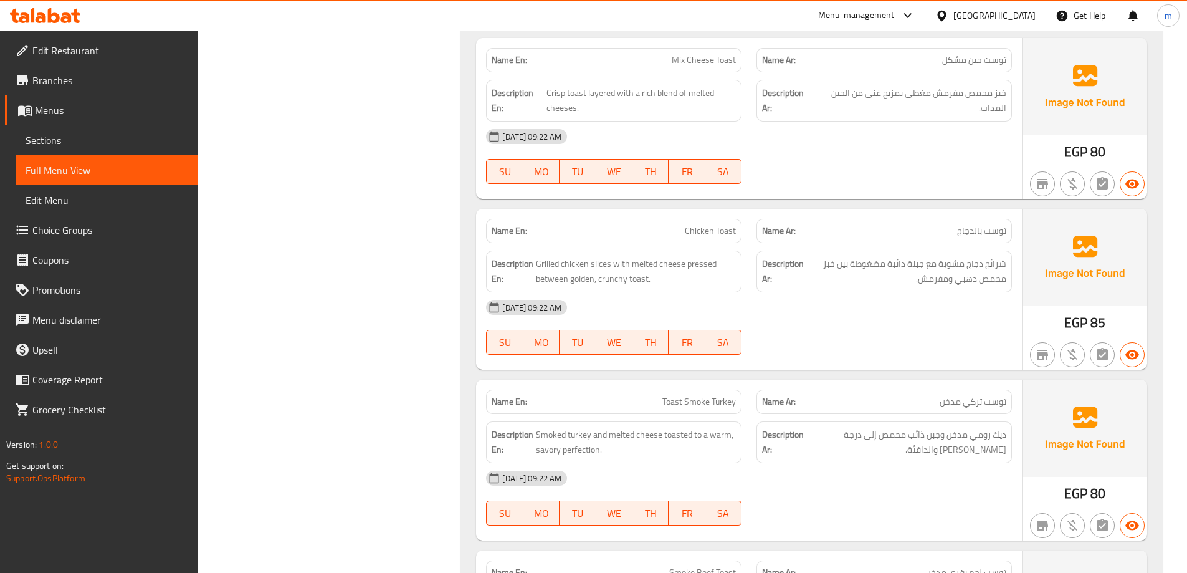
click at [723, 62] on span "Mix Cheese Toast" at bounding box center [704, 60] width 64 height 13
copy span "Mix Cheese Toast"
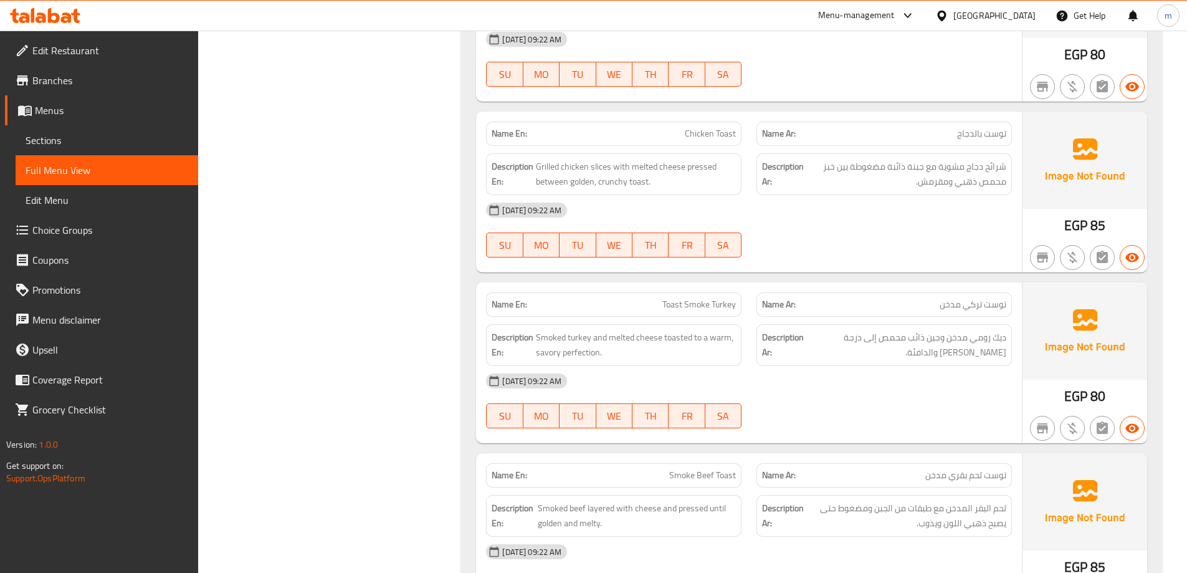
scroll to position [809, 0]
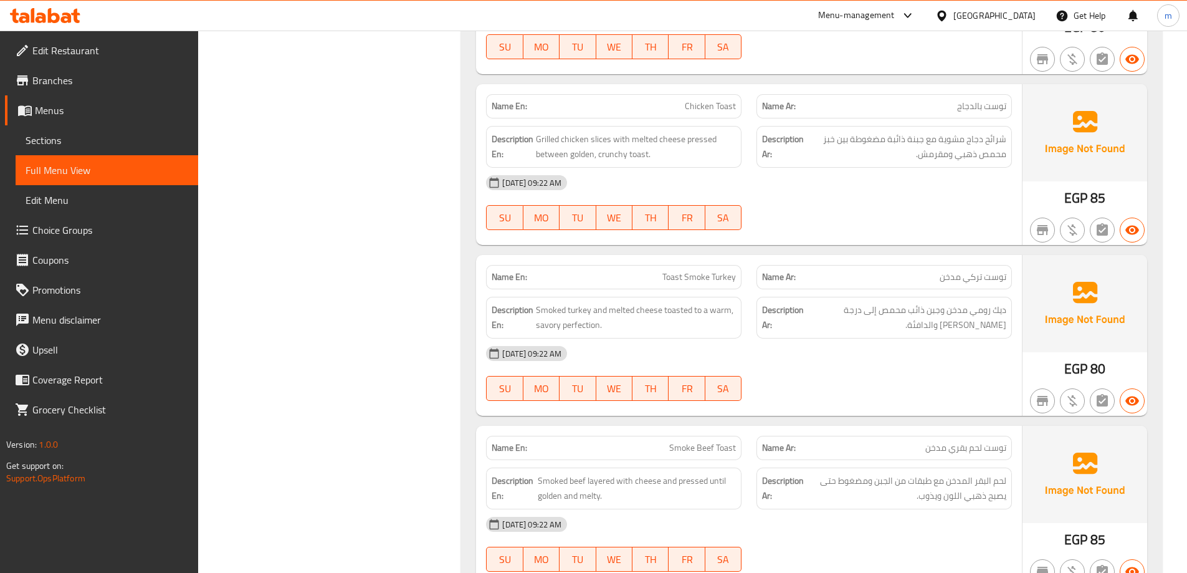
click at [422, 128] on div "Filter Branches Branches Popular filters Free items Branch specific items Has c…" at bounding box center [335, 124] width 239 height 1546
click at [701, 142] on span "Grilled chicken slices with melted cheese pressed between golden, crunchy toast." at bounding box center [636, 146] width 200 height 31
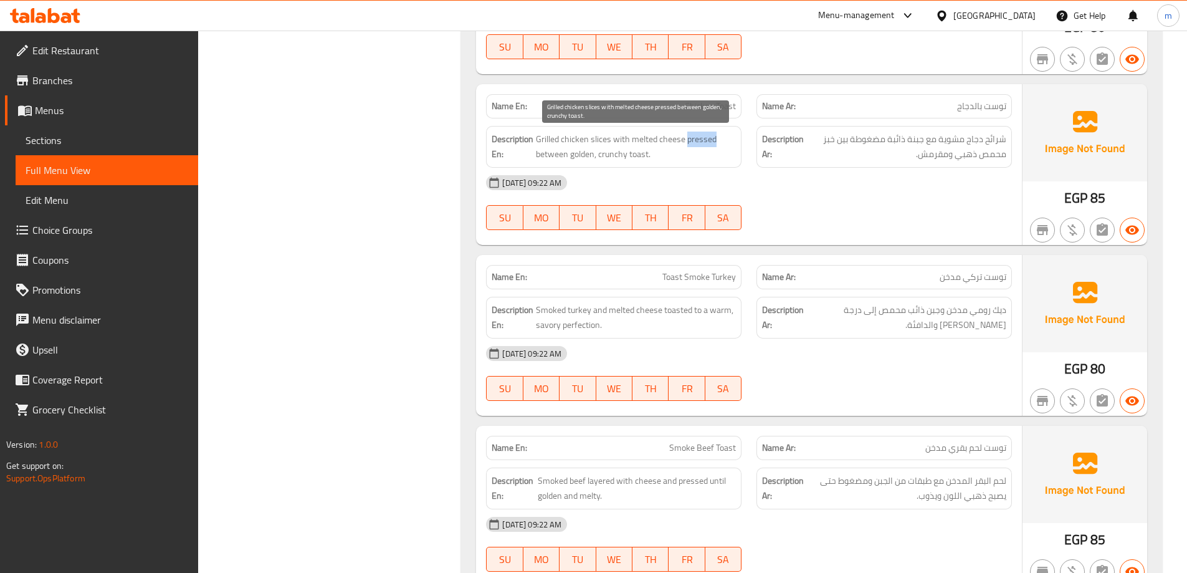
click at [701, 142] on span "Grilled chicken slices with melted cheese pressed between golden, crunchy toast." at bounding box center [636, 146] width 200 height 31
copy span "pressed"
click at [718, 108] on span "Chicken Toast" at bounding box center [710, 106] width 51 height 13
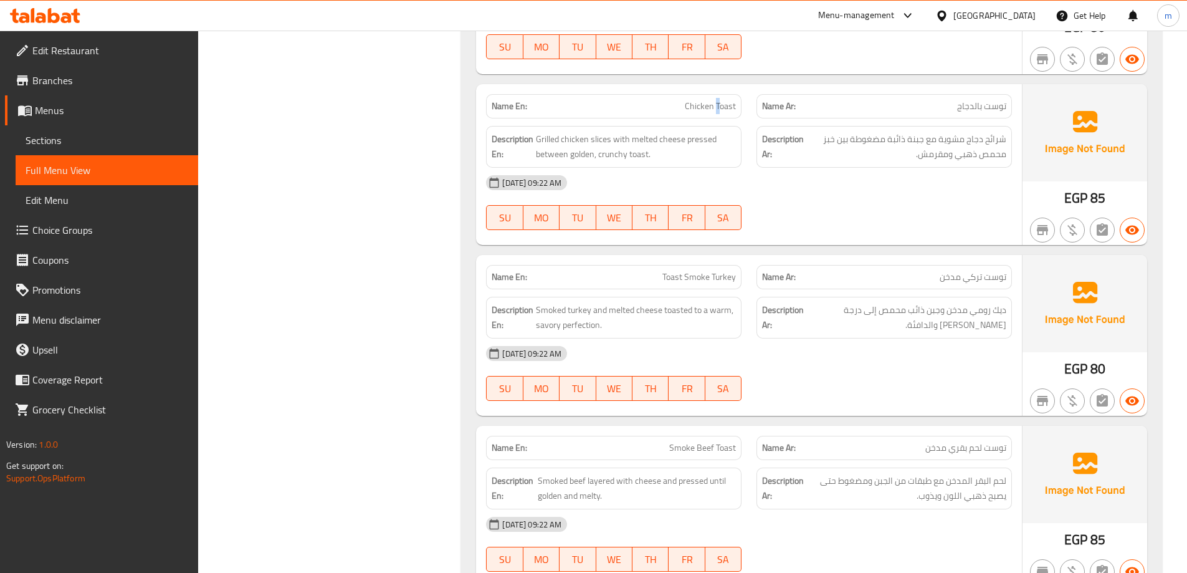
click at [718, 108] on span "Chicken Toast" at bounding box center [710, 106] width 51 height 13
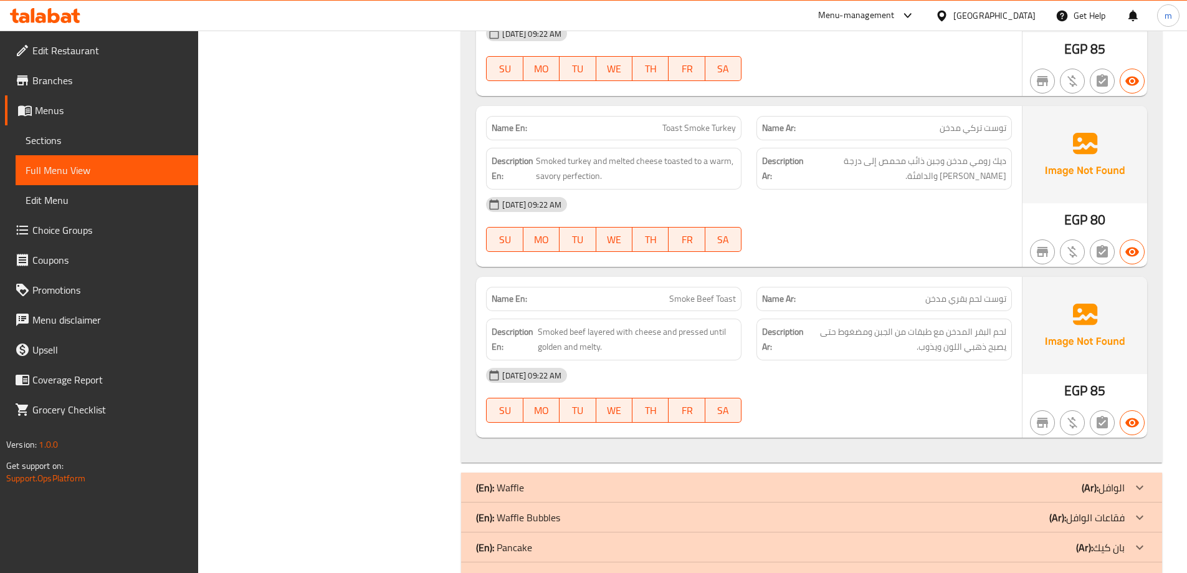
scroll to position [996, 0]
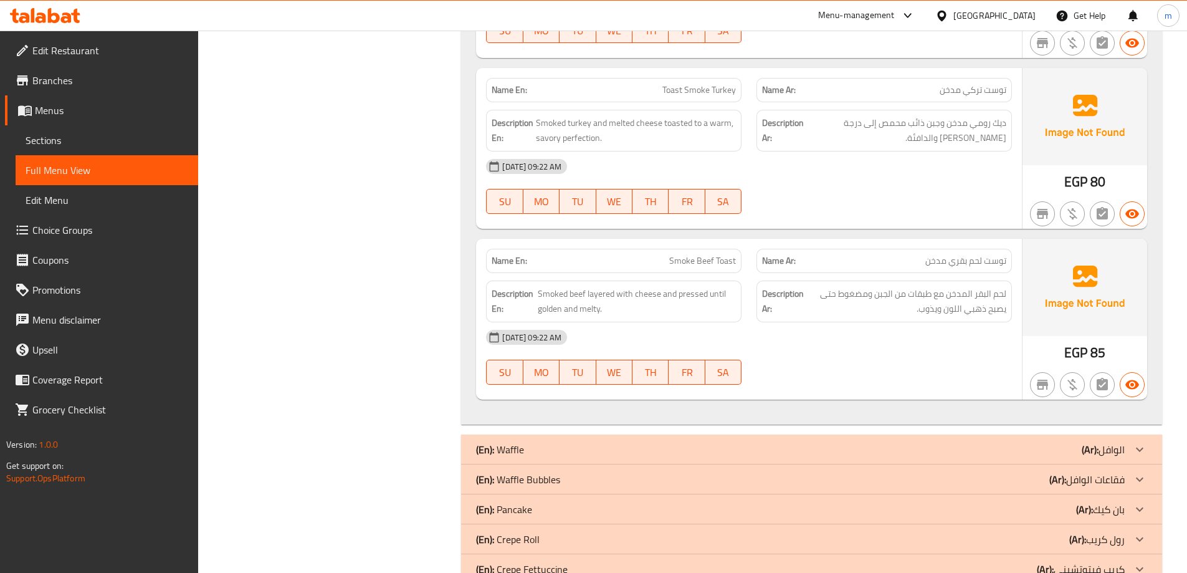
click at [580, 116] on span "Smoked turkey and melted cheese toasted to a warm, savory perfection." at bounding box center [636, 130] width 200 height 31
copy span "turkey"
click at [677, 88] on span "Toast Smoke Turkey" at bounding box center [699, 89] width 74 height 13
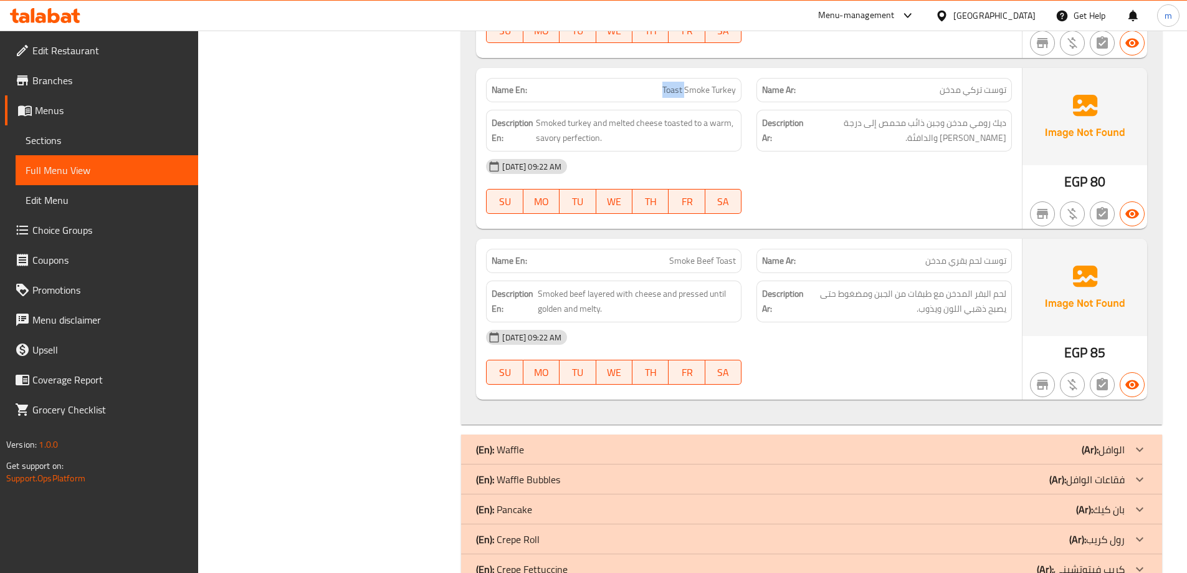
click at [677, 88] on span "Toast Smoke Turkey" at bounding box center [699, 89] width 74 height 13
copy span "Toast Smoke Turkey"
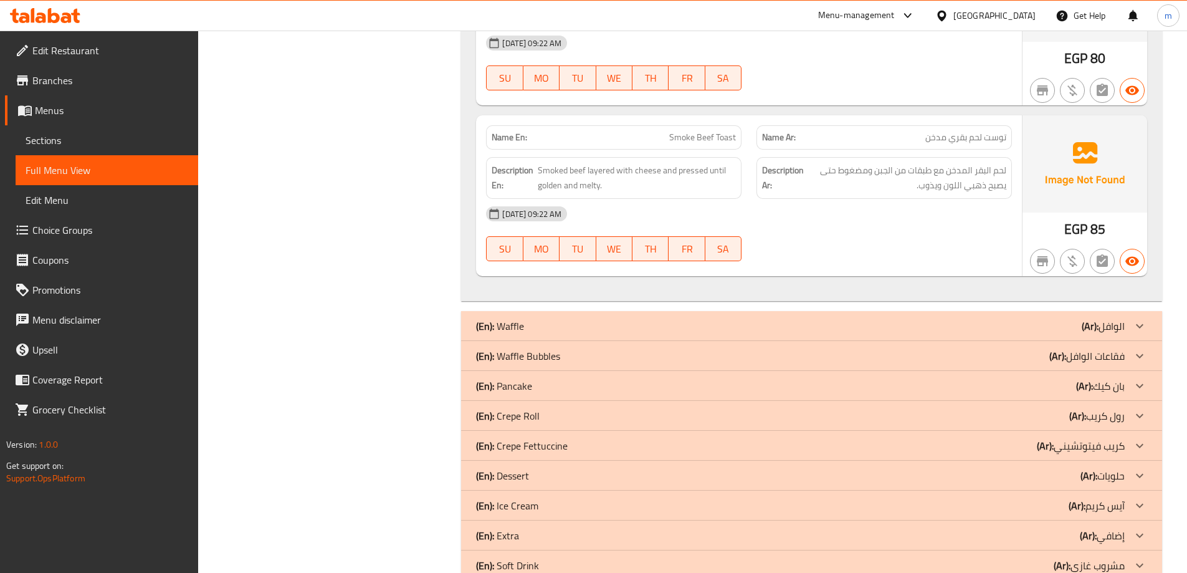
scroll to position [1120, 0]
click at [711, 145] on div "Name En: Smoke Beef Toast" at bounding box center [613, 136] width 255 height 24
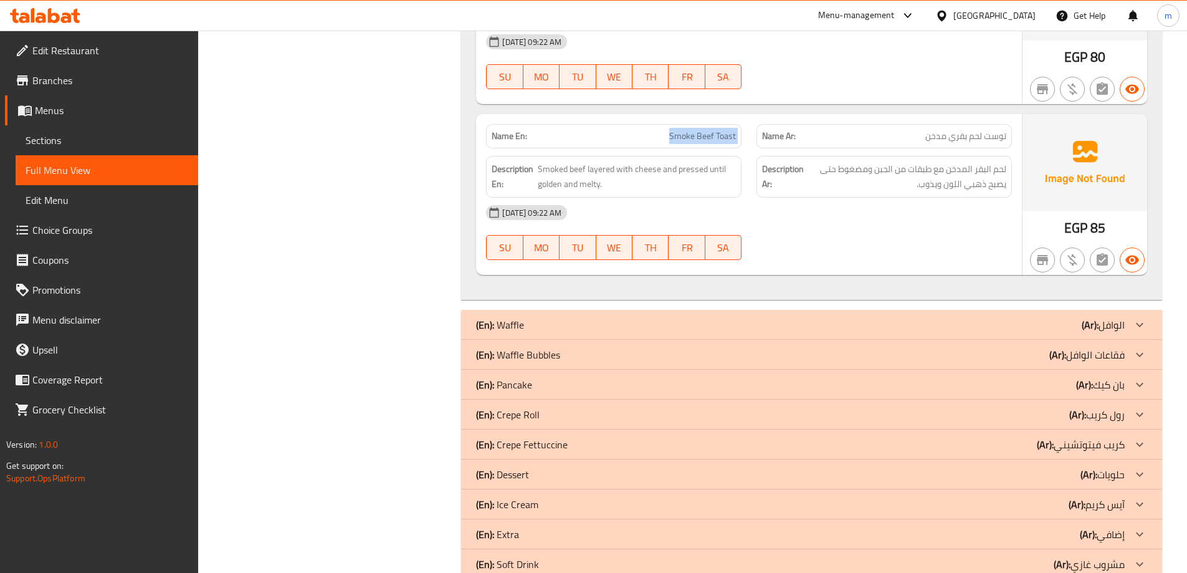
copy span "Smoke Beef Toast"
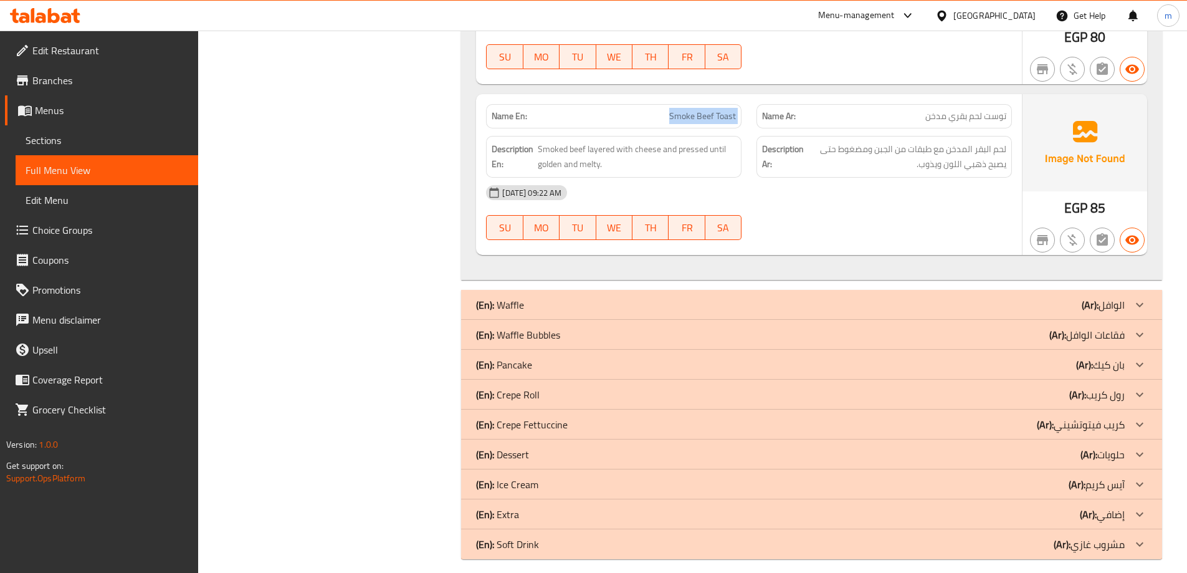
scroll to position [1151, 0]
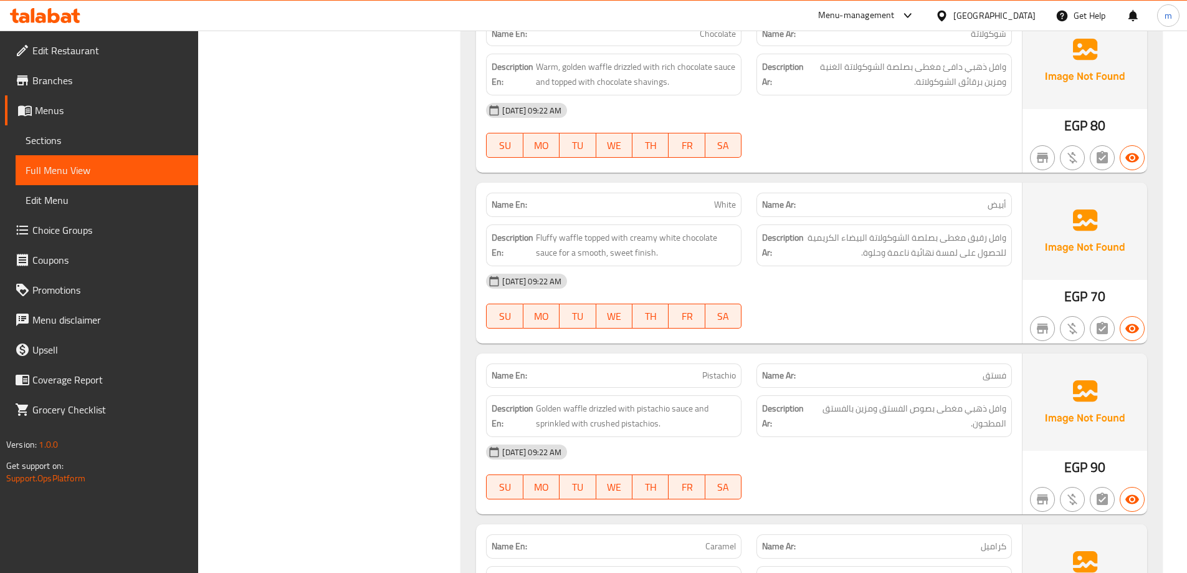
scroll to position [1276, 0]
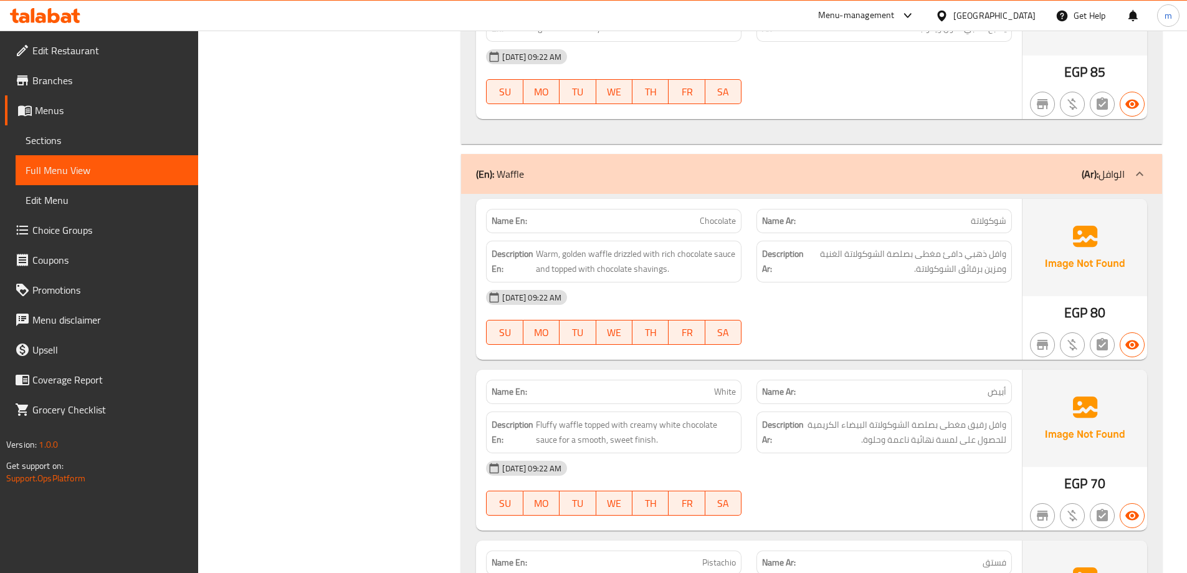
click at [353, 298] on div "Filter Branches Branches Popular filters Free items Branch specific items Has c…" at bounding box center [335, 189] width 239 height 2610
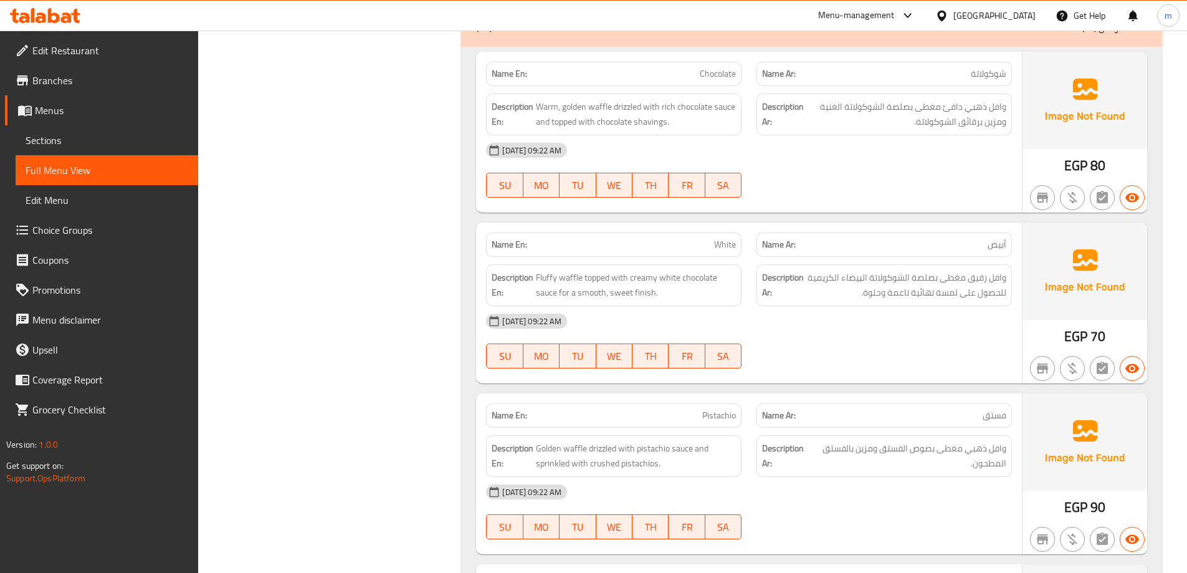
scroll to position [1401, 0]
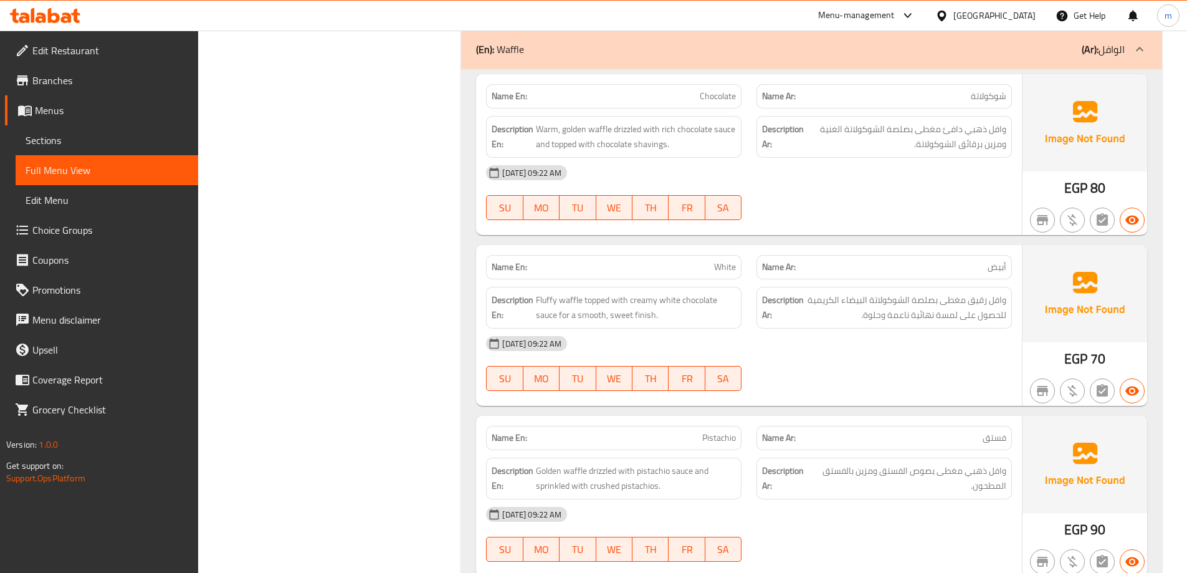
copy span "Chocolate"
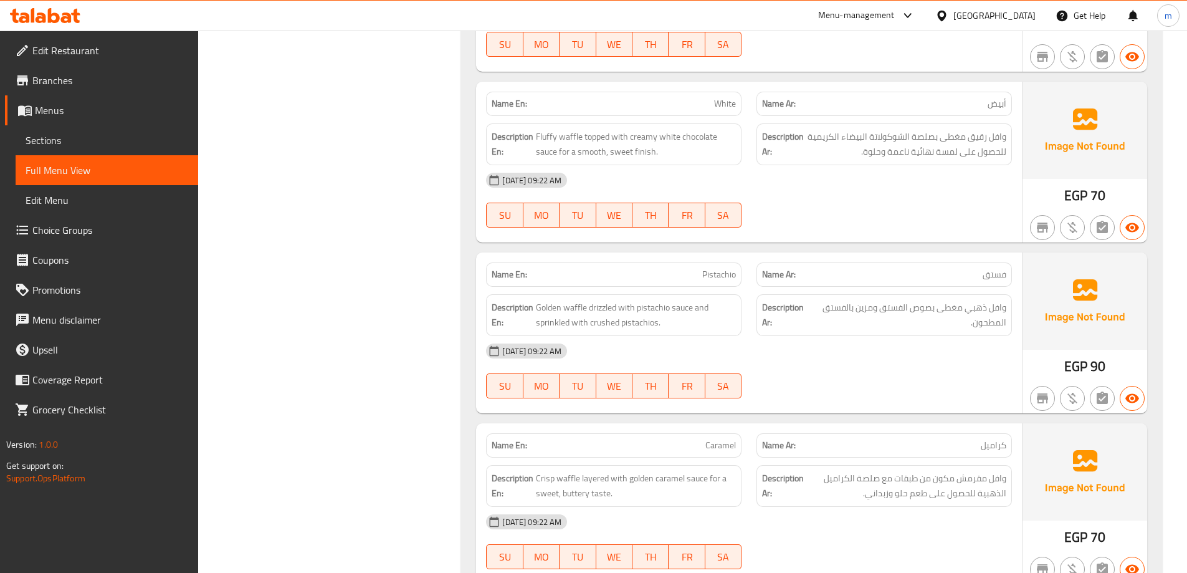
scroll to position [1525, 0]
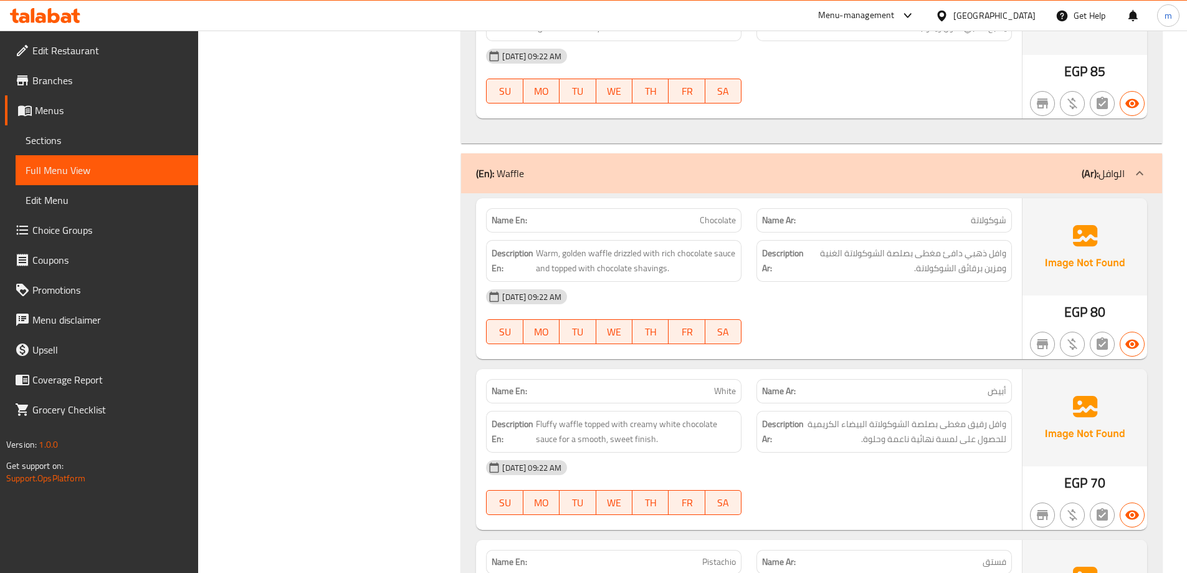
scroll to position [1401, 0]
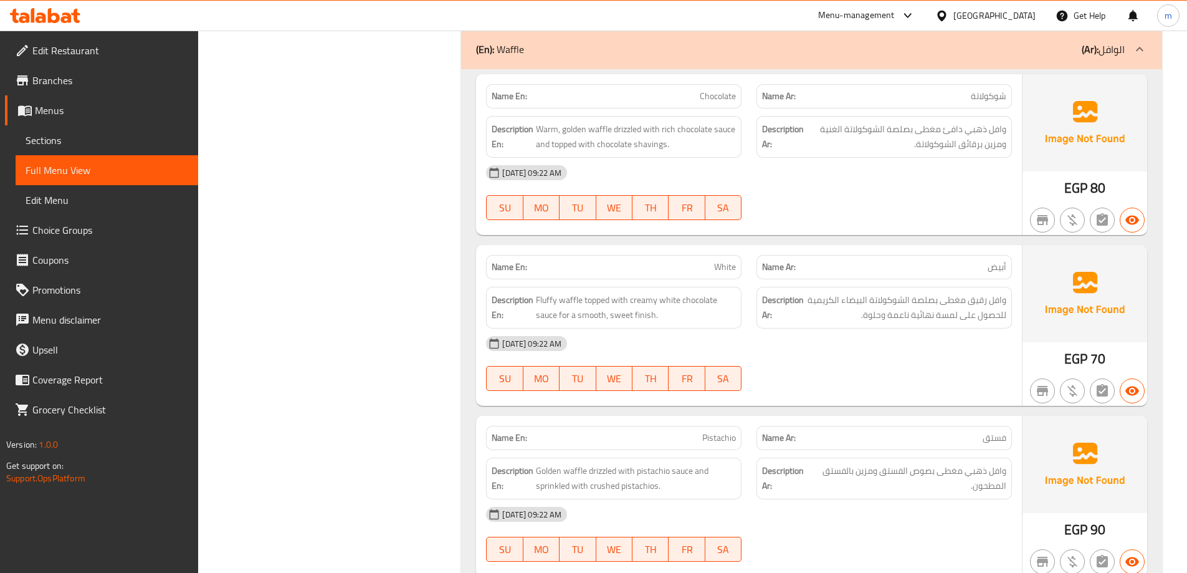
copy span "White"
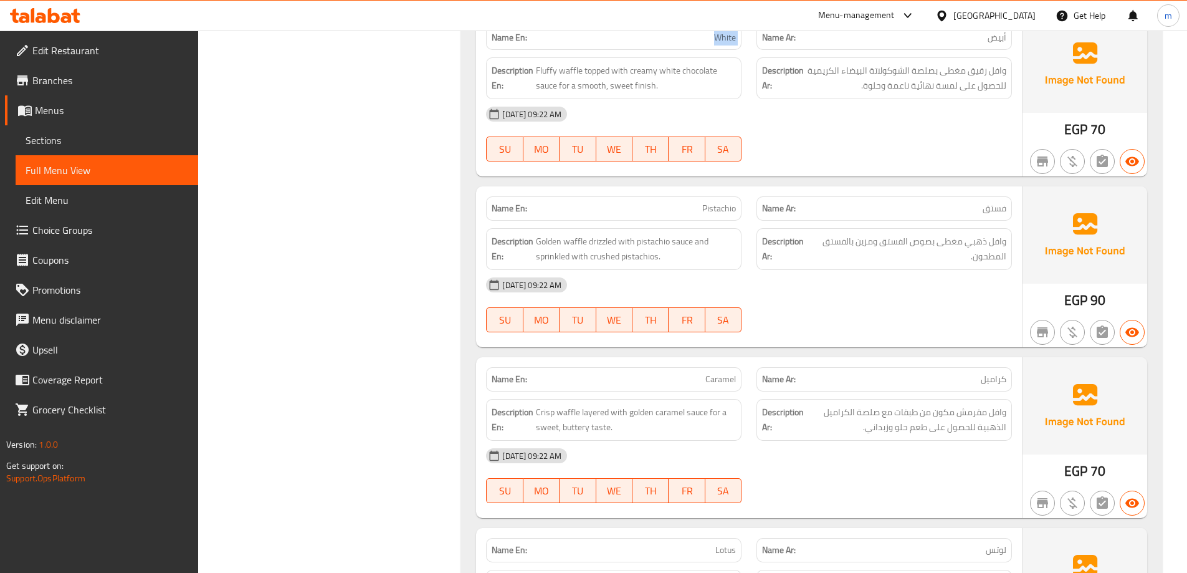
scroll to position [1650, 0]
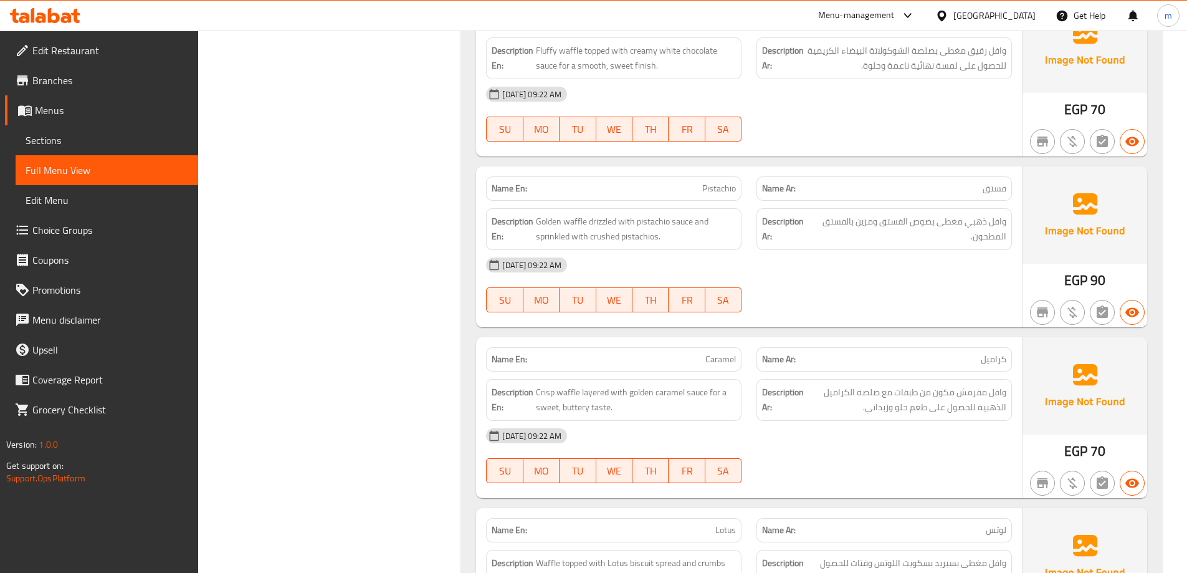
copy span "Pistachio"
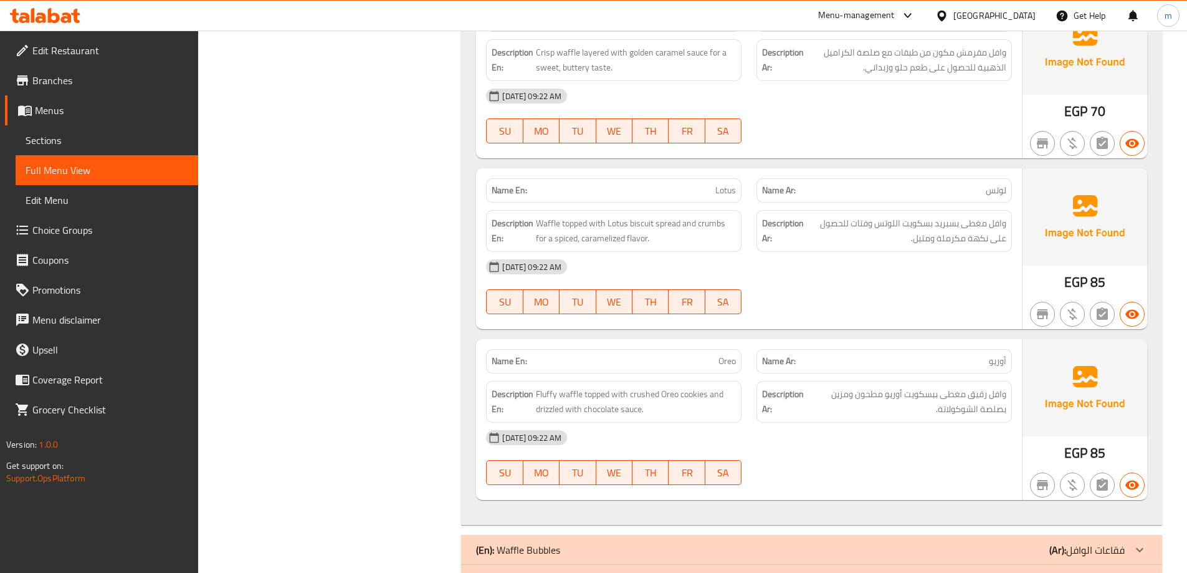
scroll to position [2024, 0]
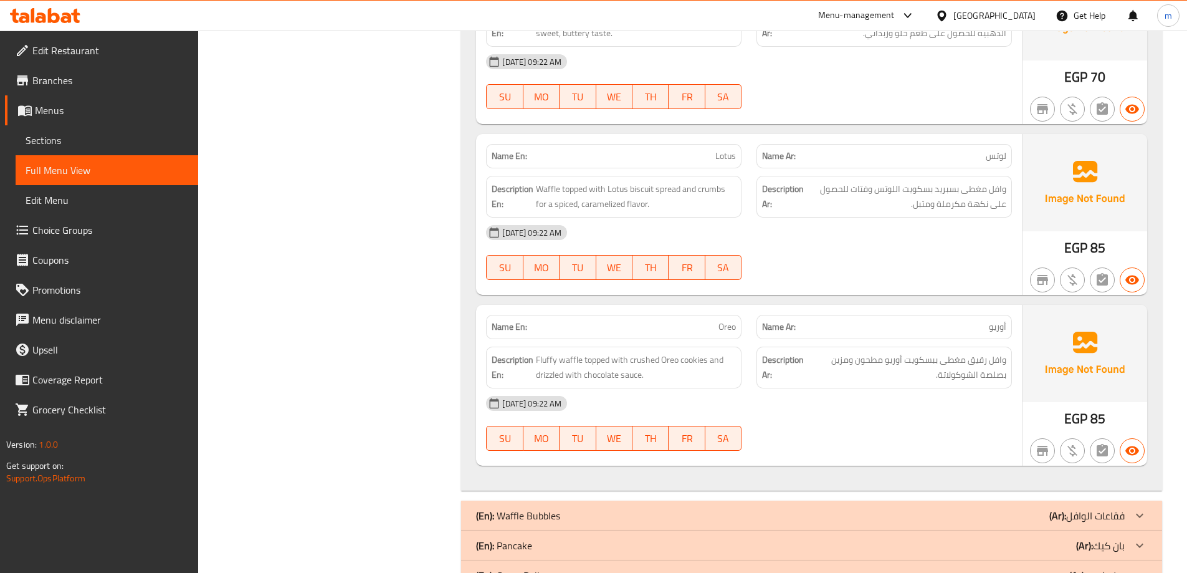
click at [706, 326] on p "Name En: Oreo" at bounding box center [614, 326] width 244 height 13
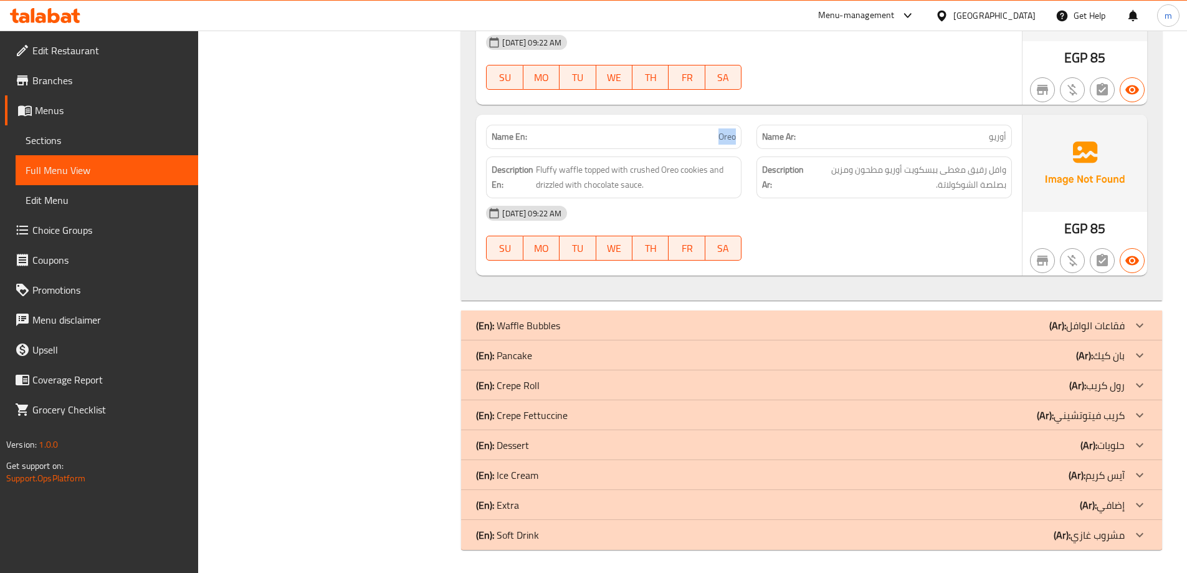
scroll to position [2215, 0]
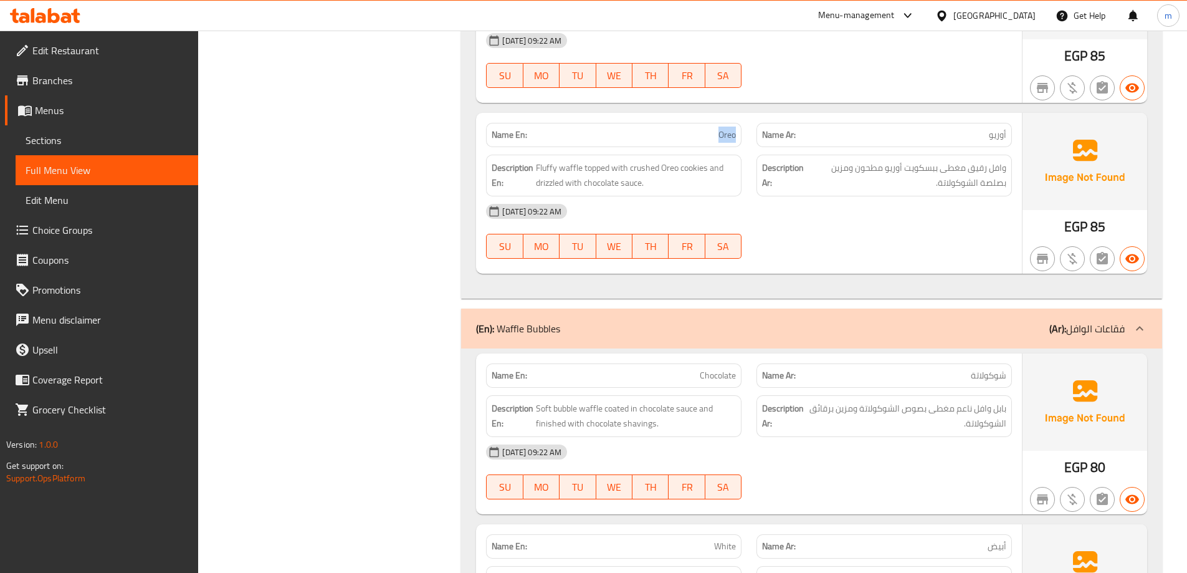
scroll to position [2402, 0]
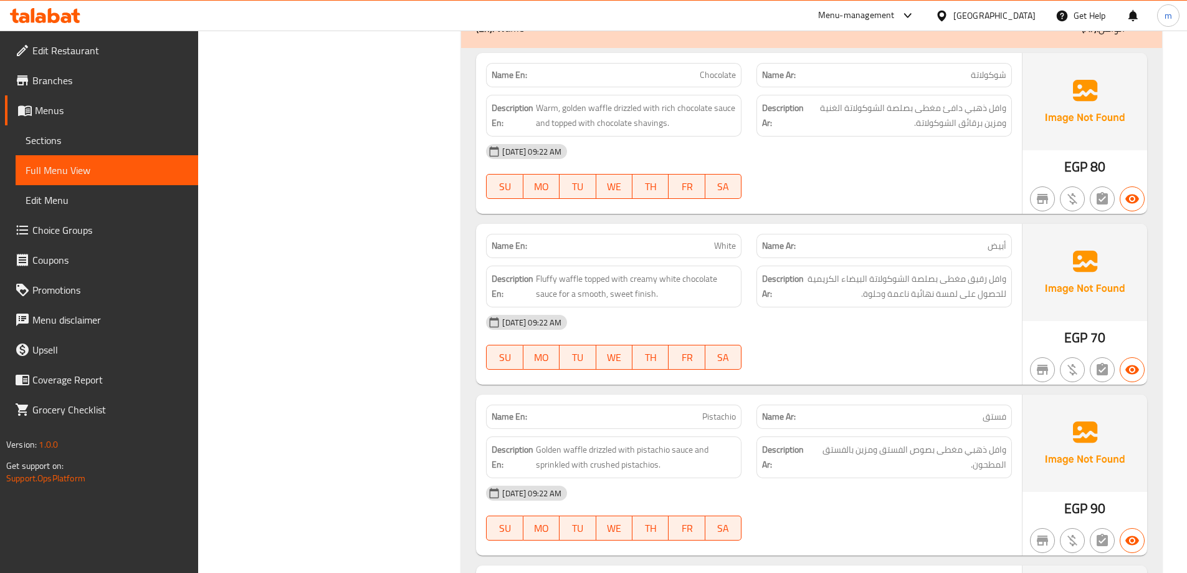
click at [330, 232] on div "Filter Branches Branches Popular filters Free items Branch specific items Has c…" at bounding box center [335, 575] width 239 height 3675
click at [458, 269] on div "(En): FRAPPE (Ar): الفرابيه Name En: Mocha Frappe Name Ar: موكا فرابيه Descript…" at bounding box center [812, 575] width 716 height 3675
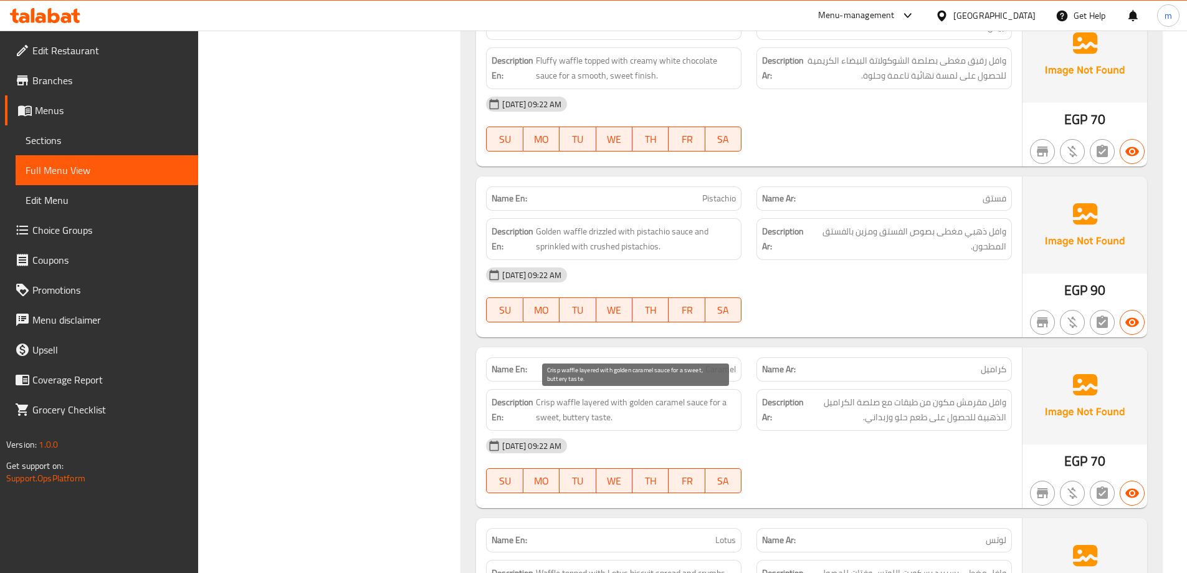
scroll to position [1639, 0]
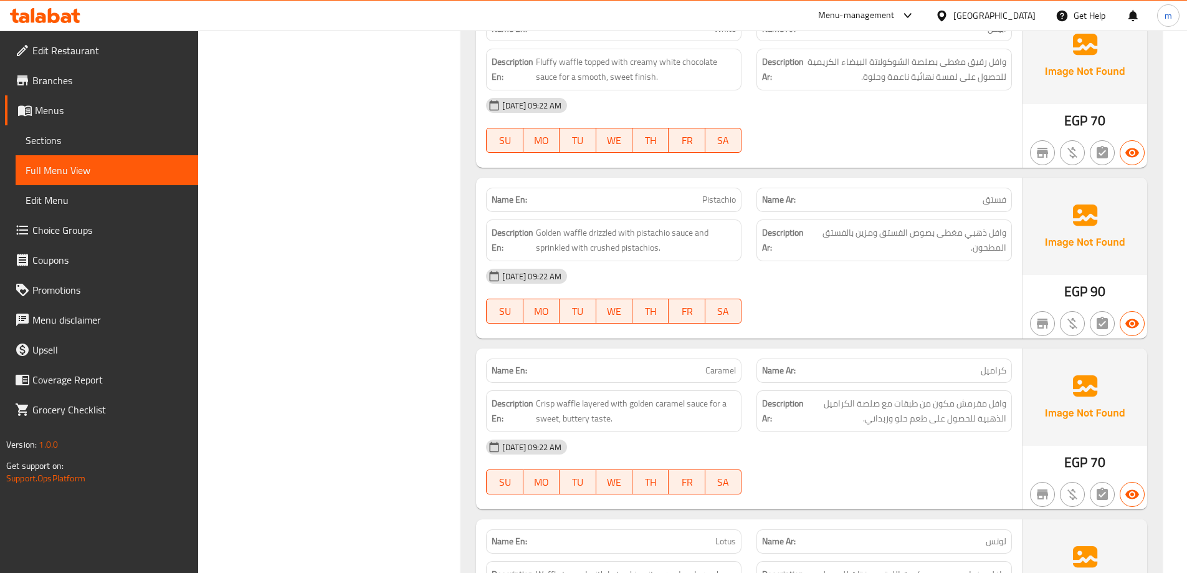
click at [430, 197] on div "Filter Branches Branches Popular filters Free items Branch specific items Has c…" at bounding box center [335, 359] width 239 height 3675
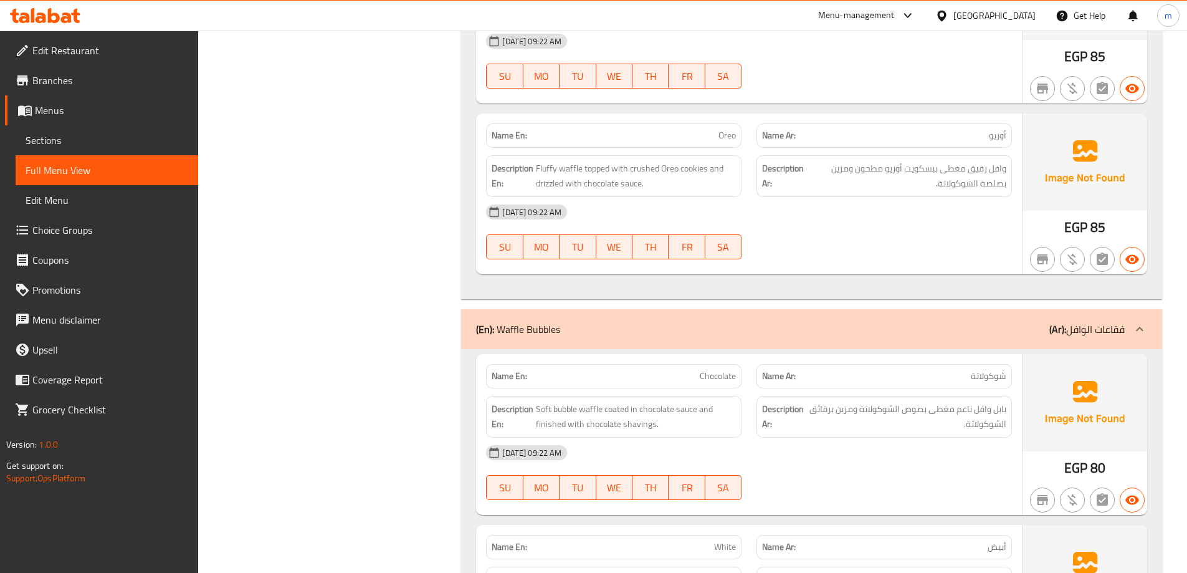
scroll to position [2224, 0]
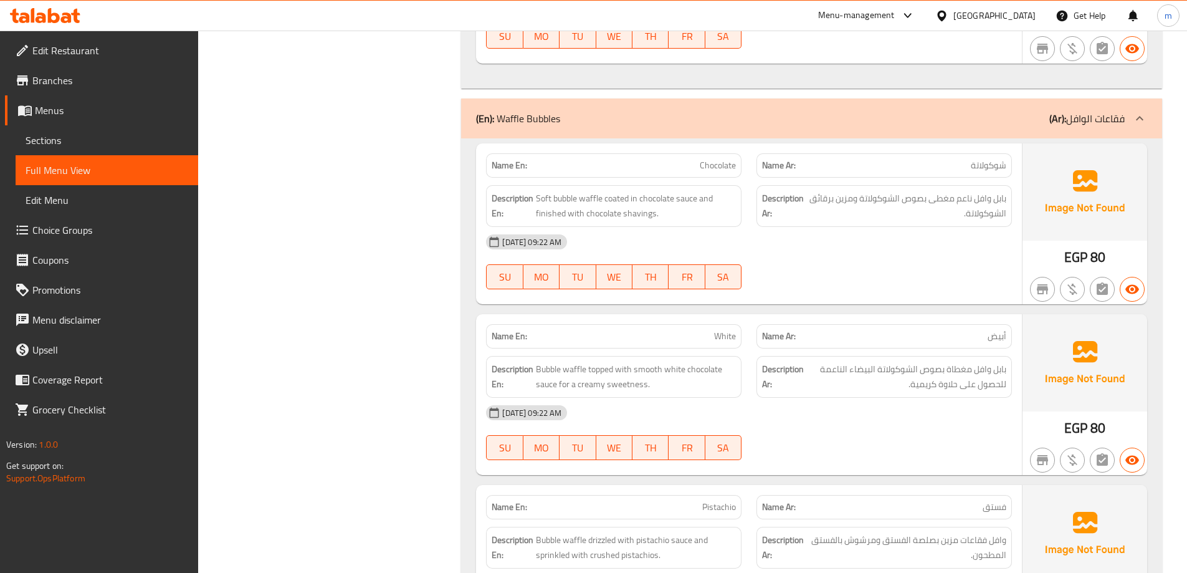
scroll to position [2535, 0]
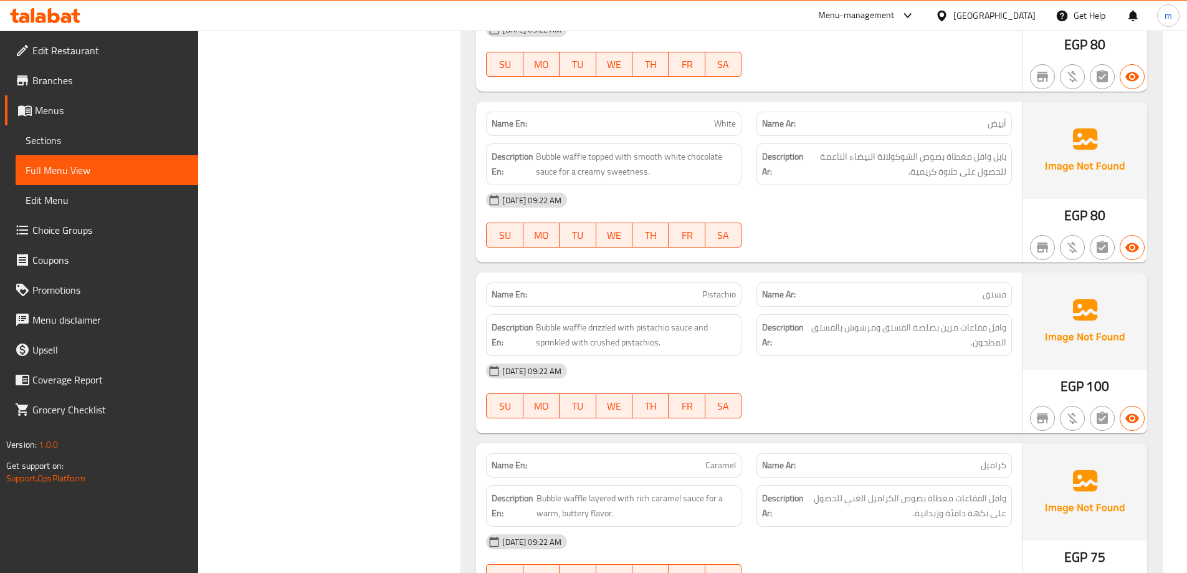
scroll to position [2513, 0]
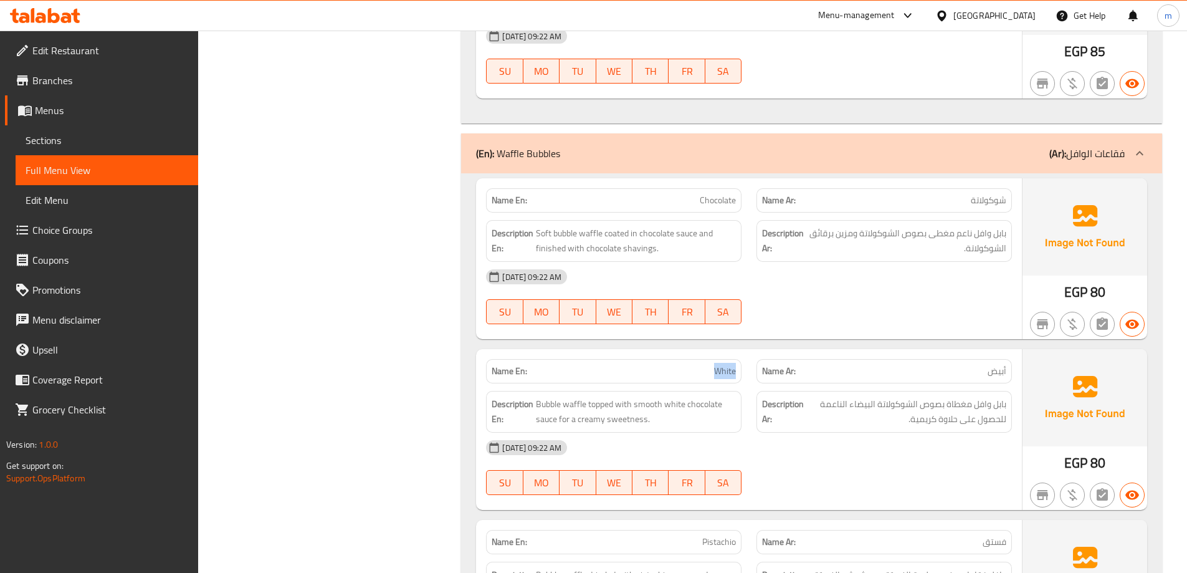
scroll to position [2389, 0]
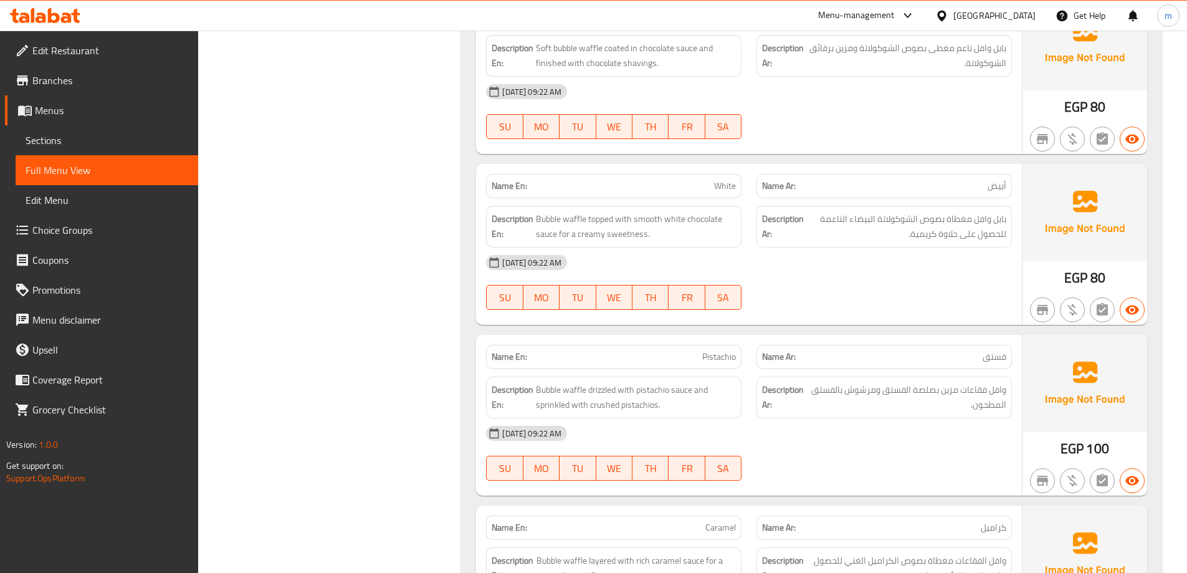
scroll to position [2638, 0]
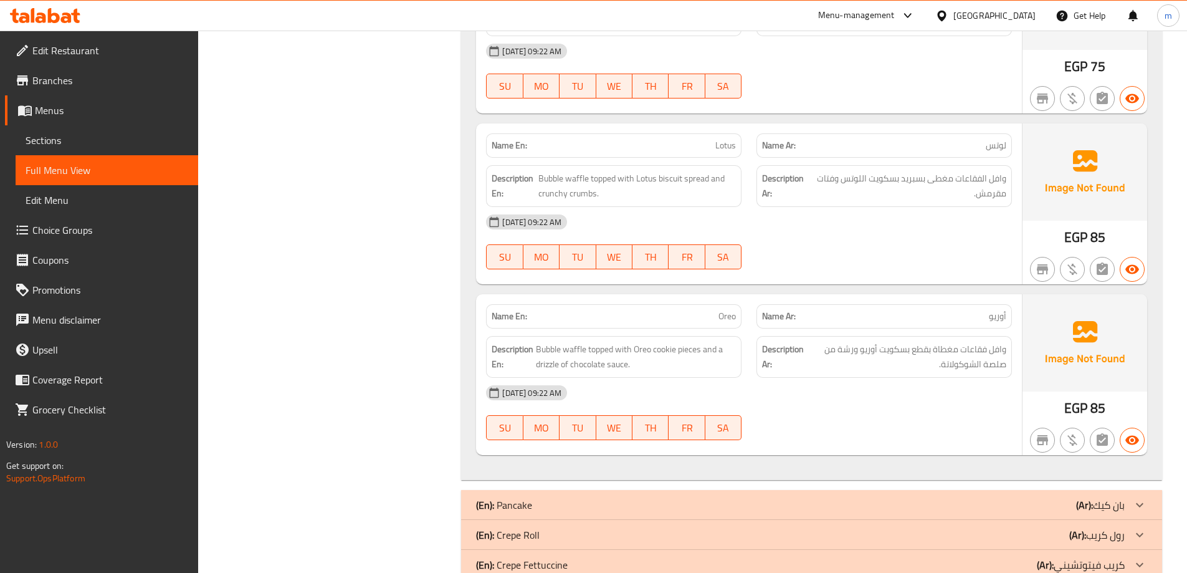
scroll to position [3012, 0]
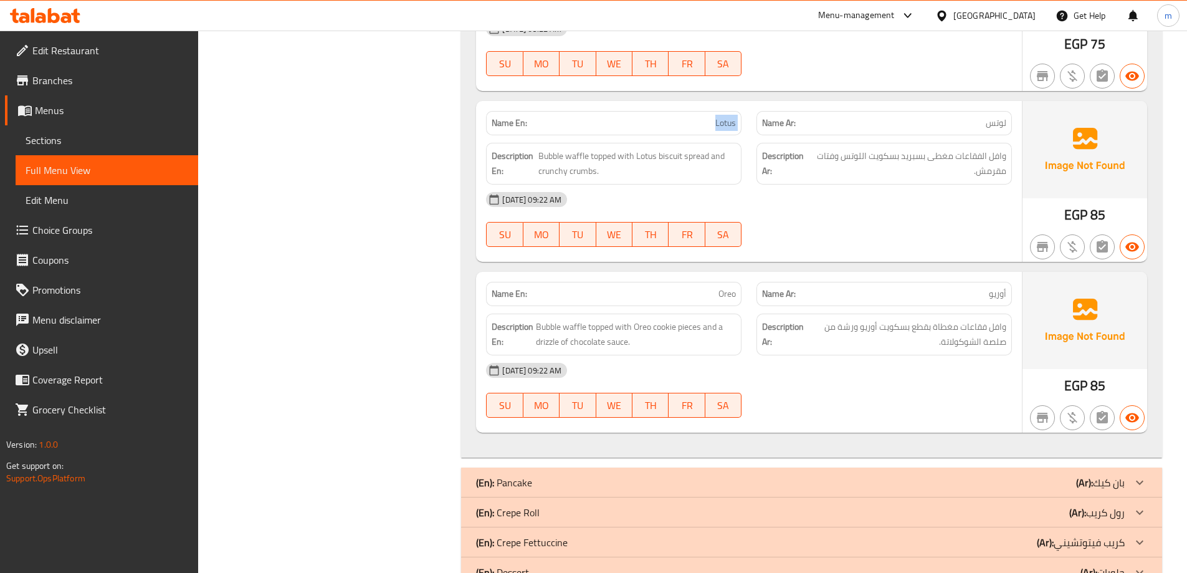
scroll to position [3280, 0]
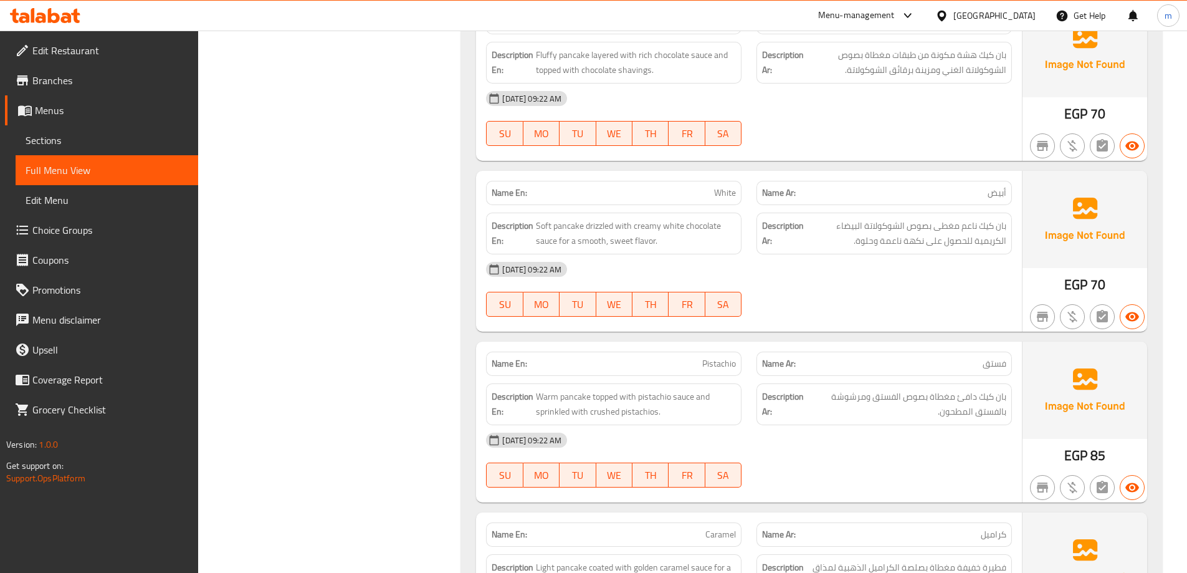
scroll to position [3591, 0]
